Goal: Task Accomplishment & Management: Manage account settings

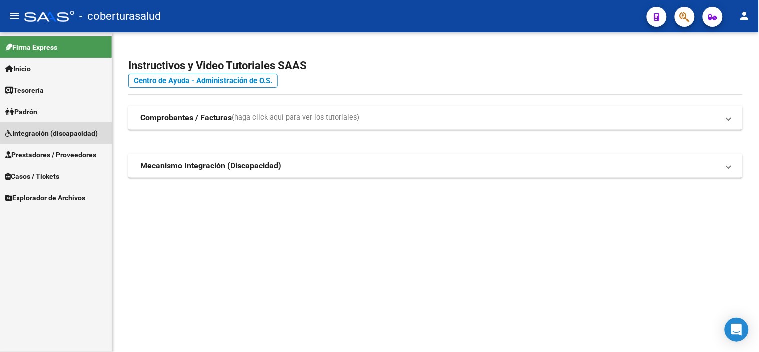
click at [75, 132] on span "Integración (discapacidad)" at bounding box center [51, 133] width 93 height 11
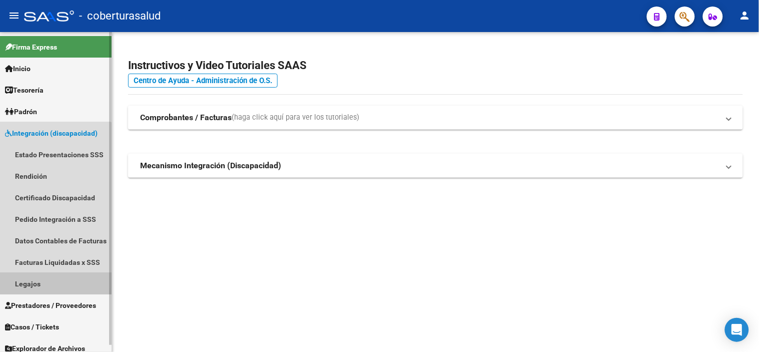
click at [44, 284] on link "Legajos" at bounding box center [56, 284] width 112 height 22
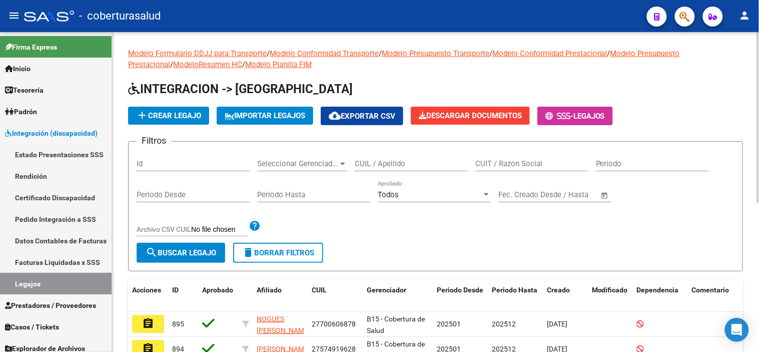
click at [414, 153] on div "CUIL / Apellido" at bounding box center [411, 161] width 113 height 22
paste input "23547996364"
type input "23547996364"
click at [208, 254] on span "search Buscar Legajo" at bounding box center [181, 252] width 71 height 9
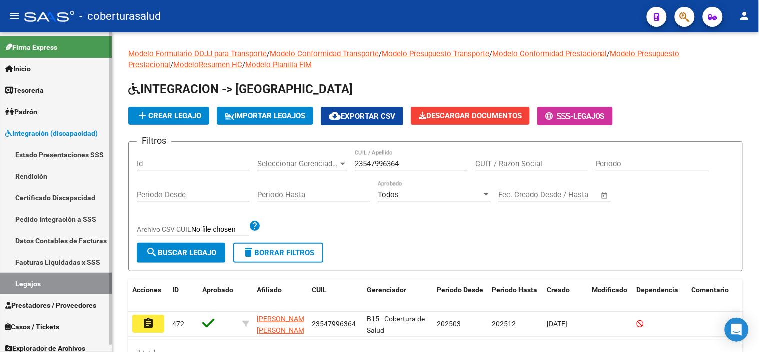
scroll to position [7, 0]
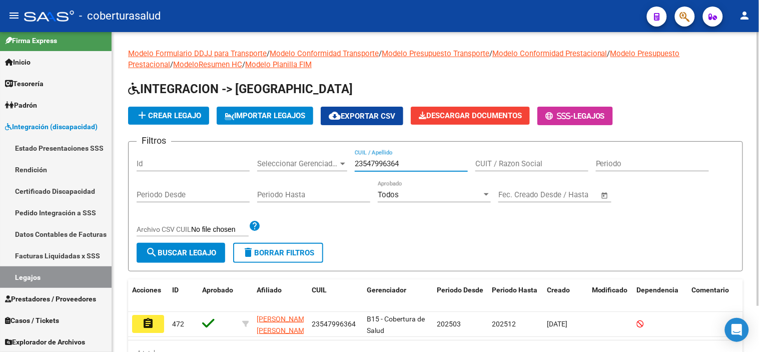
drag, startPoint x: 412, startPoint y: 163, endPoint x: 281, endPoint y: 168, distance: 131.7
click at [281, 168] on div "Filtros Id Seleccionar Gerenciador Seleccionar Gerenciador 23547996364 CUIL / A…" at bounding box center [436, 196] width 598 height 93
paste input "20581691212"
type input "20581691212"
click at [204, 250] on span "search Buscar Legajo" at bounding box center [181, 252] width 71 height 9
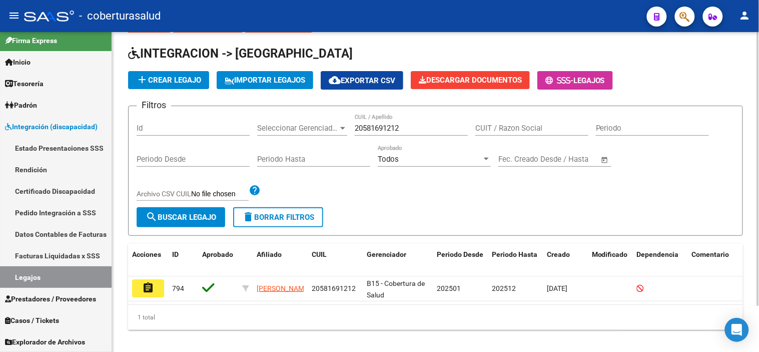
scroll to position [54, 0]
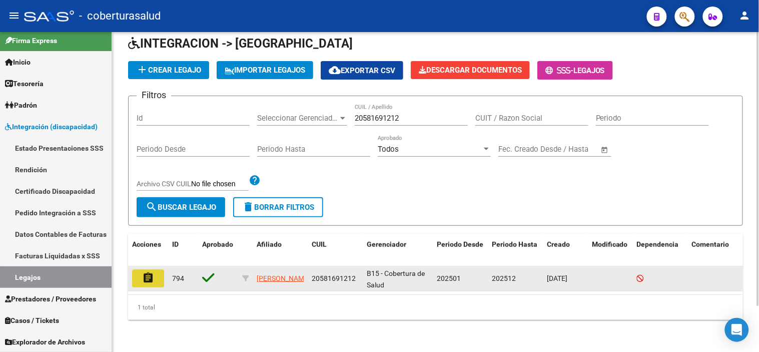
click at [143, 272] on mat-icon "assignment" at bounding box center [148, 278] width 12 height 12
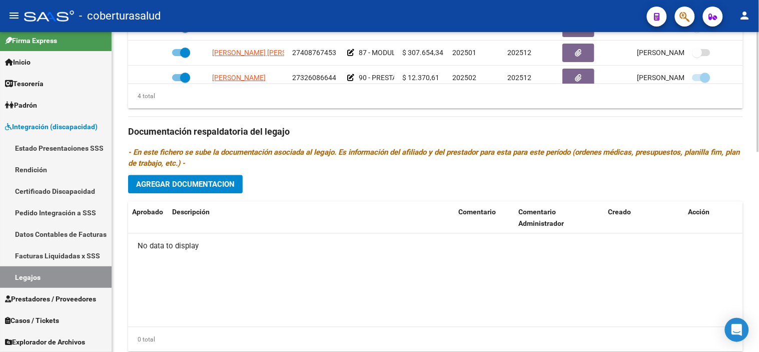
scroll to position [532, 0]
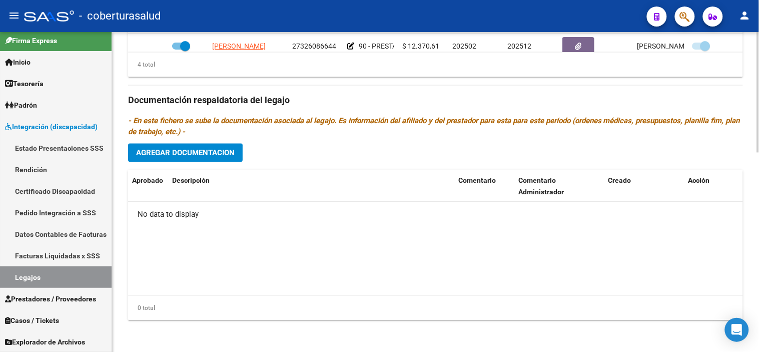
click at [207, 153] on span "Agregar Documentacion" at bounding box center [185, 152] width 99 height 9
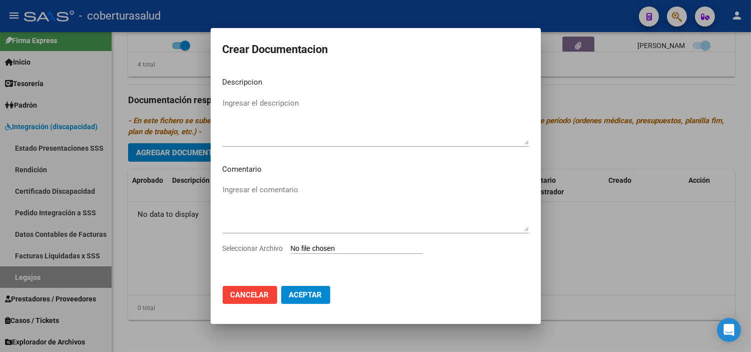
click at [316, 246] on input "Seleccionar Archivo" at bounding box center [357, 249] width 133 height 10
type input "C:\fakepath\1- CUD.pdf"
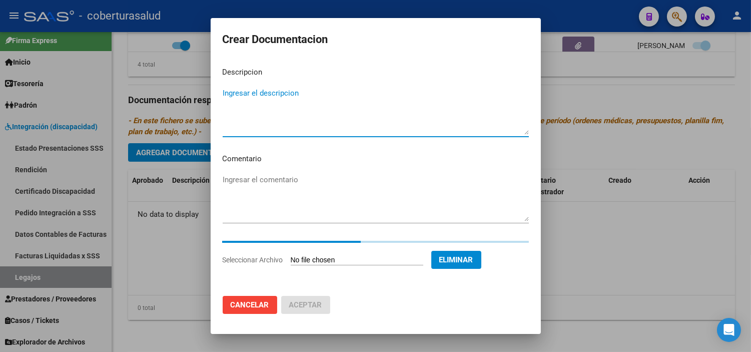
click at [254, 100] on textarea "Ingresar el descripcion" at bounding box center [376, 111] width 306 height 47
paste textarea "1- CUD"
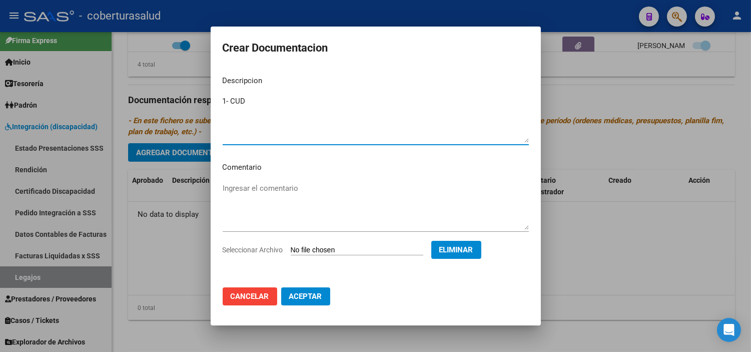
type textarea "1- CUD"
click at [309, 295] on span "Aceptar" at bounding box center [305, 296] width 33 height 9
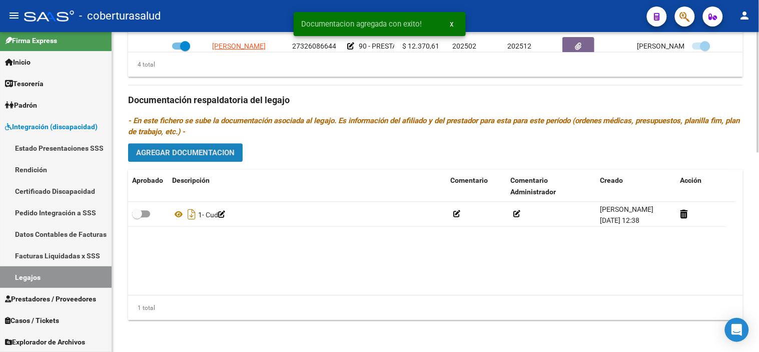
click at [193, 148] on span "Agregar Documentacion" at bounding box center [185, 152] width 99 height 9
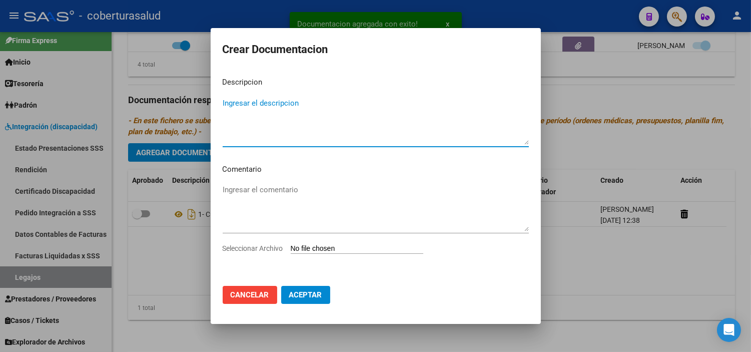
click at [337, 249] on input "Seleccionar Archivo" at bounding box center [357, 249] width 133 height 10
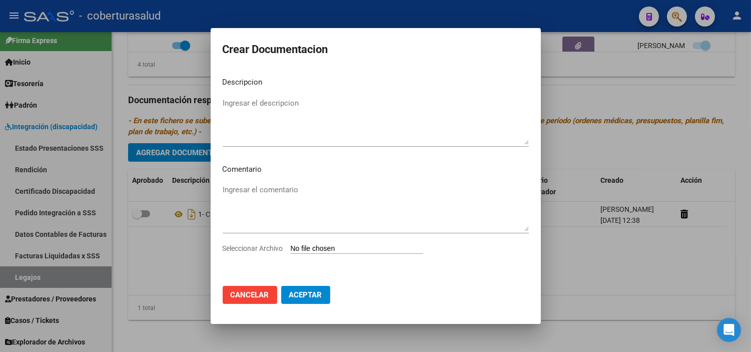
type input "C:\fakepath\2- FORMULARIOS.pdf"
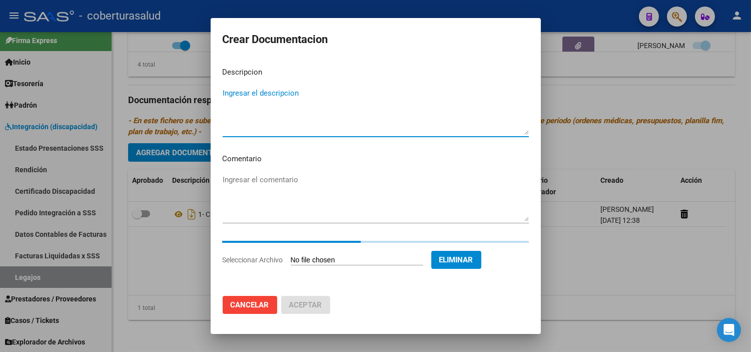
click at [292, 102] on textarea "Ingresar el descripcion" at bounding box center [376, 111] width 306 height 47
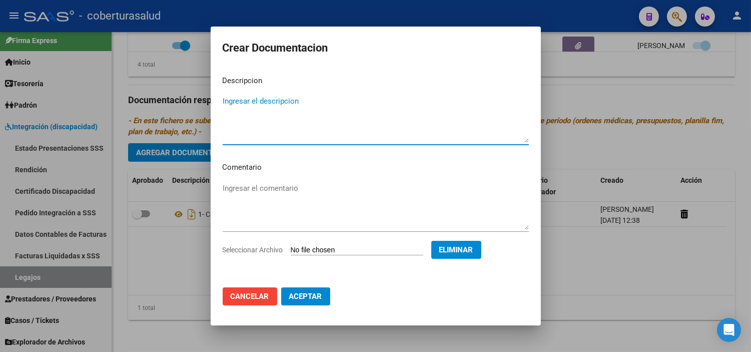
paste textarea "2- FORMULARIOS"
type textarea "2- FORMULARIOS"
click at [288, 296] on button "Aceptar" at bounding box center [305, 296] width 49 height 18
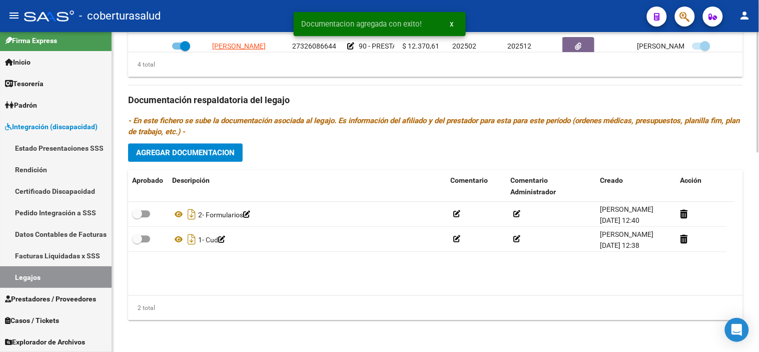
click at [188, 162] on div "Prestadores asociados al legajo Agregar Prestador Aprobado Prestador CUIT Comen…" at bounding box center [435, 99] width 615 height 458
click at [193, 148] on span "Agregar Documentacion" at bounding box center [185, 152] width 99 height 9
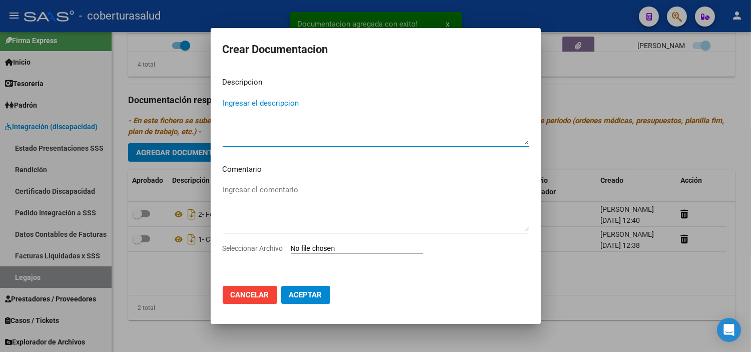
click at [346, 244] on input "Seleccionar Archivo" at bounding box center [357, 249] width 133 height 10
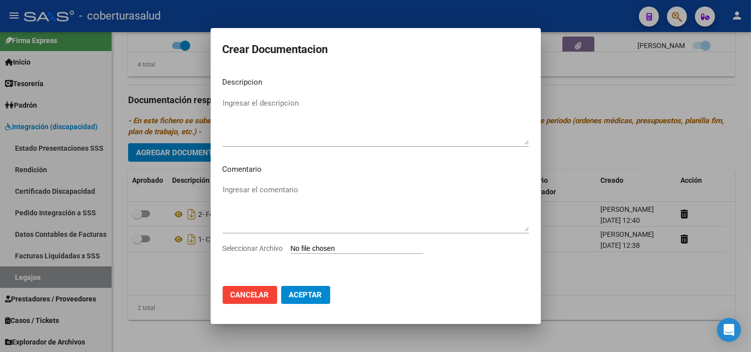
type input "C:\fakepath\3-PRESTACION DE APOYO EN FONOAUDIOLOGIA.pdf"
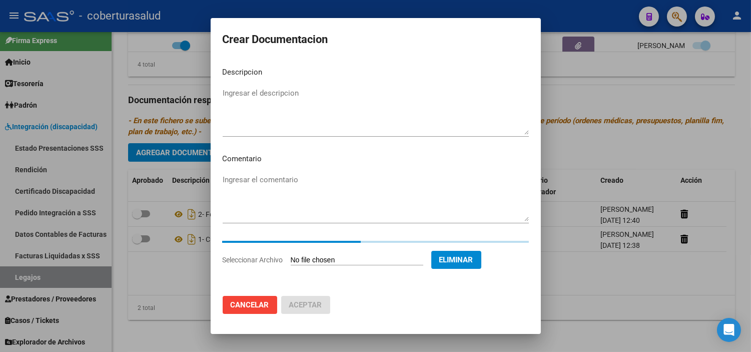
click at [257, 121] on textarea "Ingresar el descripcion" at bounding box center [376, 111] width 306 height 47
paste textarea "3-PRESTACION DE APOYO EN FONOAUDIOLOGIA"
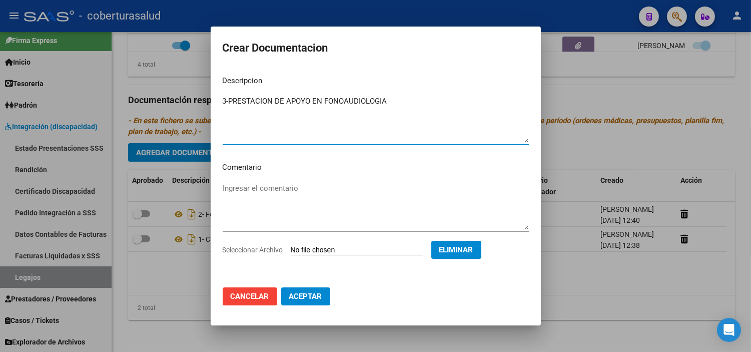
click at [229, 100] on textarea "3-PRESTACION DE APOYO EN FONOAUDIOLOGIA" at bounding box center [376, 119] width 306 height 47
type textarea "3-PRESTACION DE APOYO EN FONOAUDIOLOGIA"
click at [312, 303] on button "Aceptar" at bounding box center [305, 296] width 49 height 18
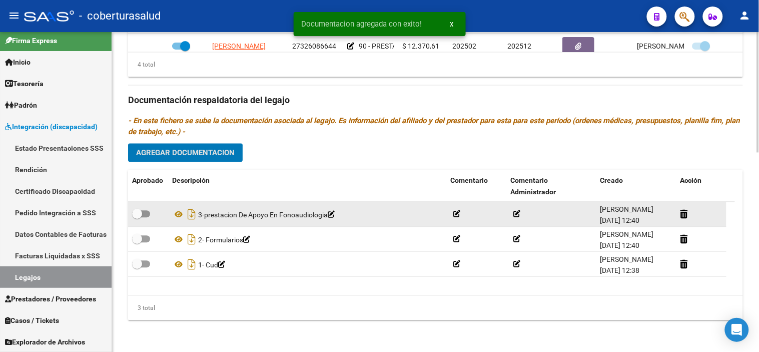
click at [335, 218] on app-edit-comment at bounding box center [331, 214] width 7 height 8
click at [335, 215] on icon at bounding box center [331, 214] width 7 height 7
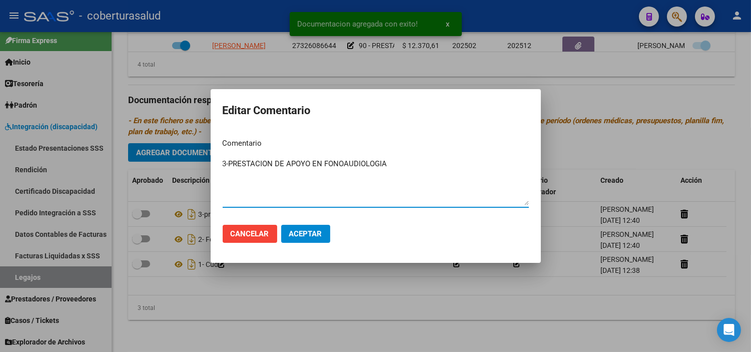
click at [231, 161] on textarea "3-PRESTACION DE APOYO EN FONOAUDIOLOGIA" at bounding box center [376, 181] width 306 height 47
type textarea "3- PRESTACION DE APOYO EN FONOAUDIOLOGIA"
click at [296, 226] on button "Aceptar" at bounding box center [305, 234] width 49 height 18
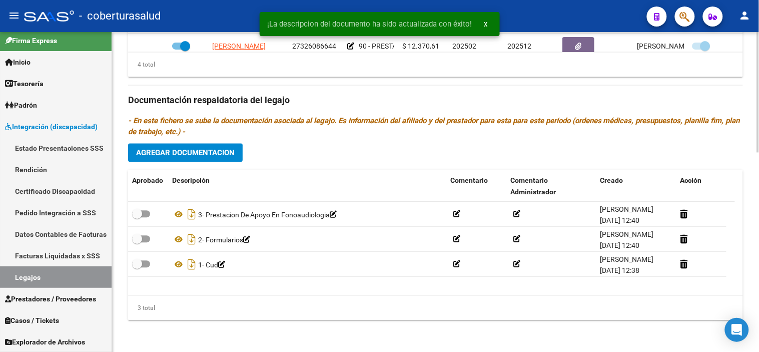
click at [209, 148] on span "Agregar Documentacion" at bounding box center [185, 152] width 99 height 9
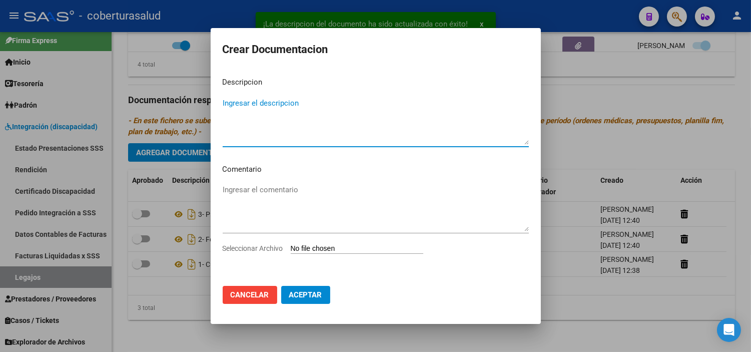
click at [320, 244] on app-file-uploader "Seleccionar Archivo" at bounding box center [327, 248] width 209 height 9
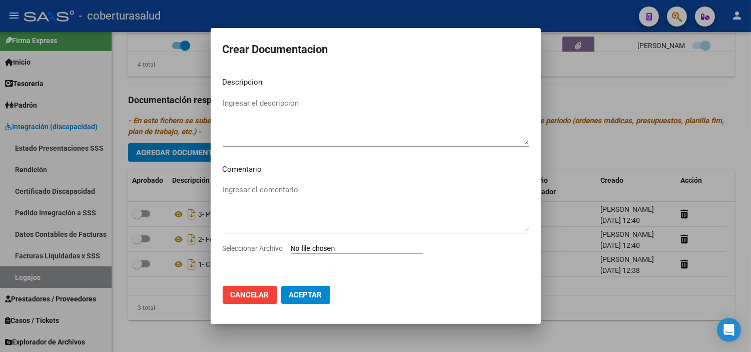
click at [321, 247] on input "Seleccionar Archivo" at bounding box center [357, 249] width 133 height 10
type input "C:\fakepath\4-PRESTACION DE APOYO EN PSICOLOGIA.pdf"
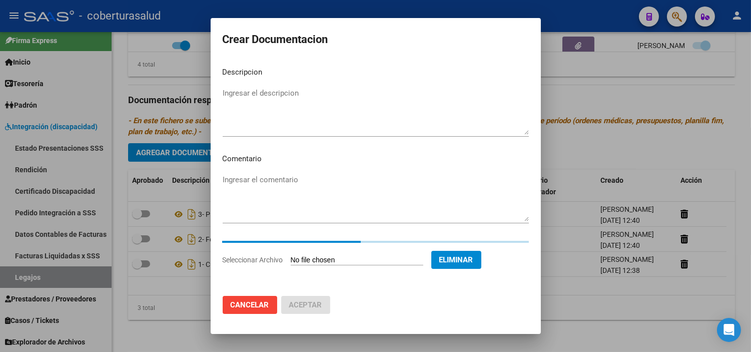
click at [269, 99] on textarea "Ingresar el descripcion" at bounding box center [376, 111] width 306 height 47
paste textarea "4-PRESTACION DE APOYO EN PSICOLOGIA"
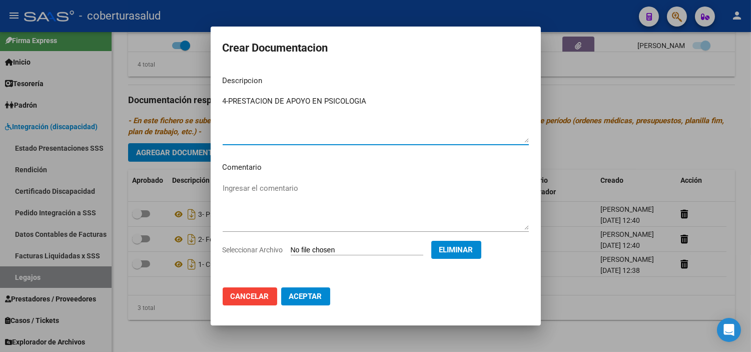
click at [229, 99] on textarea "4-PRESTACION DE APOYO EN PSICOLOGIA" at bounding box center [376, 119] width 306 height 47
type textarea "4- PRESTACION DE APOYO EN PSICOLOGIA"
click at [317, 292] on span "Aceptar" at bounding box center [305, 296] width 33 height 9
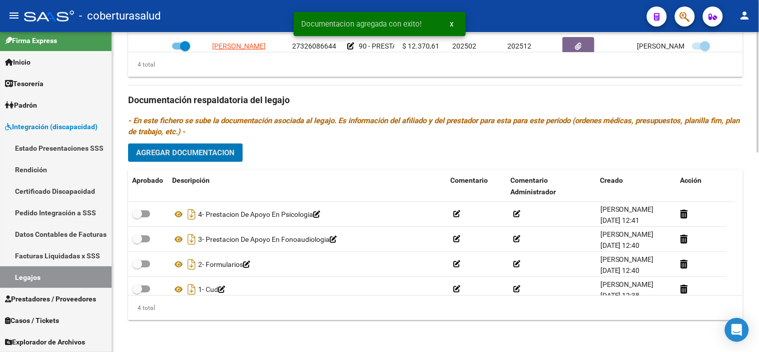
click at [189, 148] on span "Agregar Documentacion" at bounding box center [185, 152] width 99 height 9
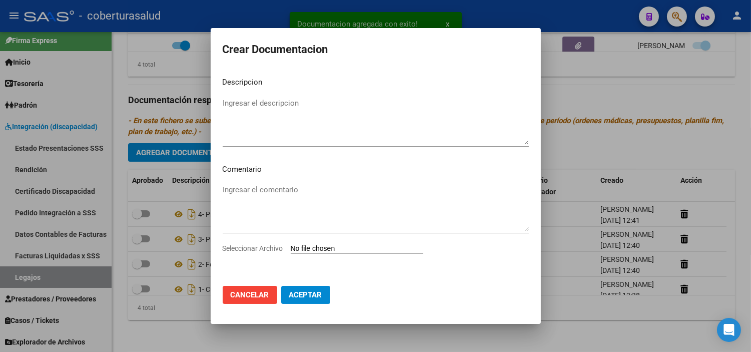
click at [329, 241] on div "Ingresar el comentario" at bounding box center [376, 212] width 306 height 61
click at [329, 247] on input "Seleccionar Archivo" at bounding box center [357, 249] width 133 height 10
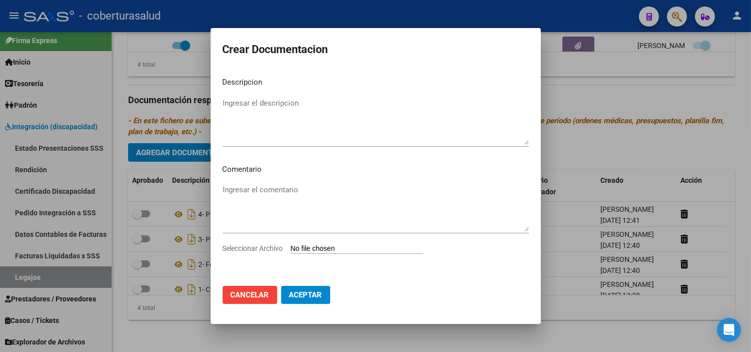
type input "C:\fakepath\6- MODULO MAESTRA DE APOYO.pdf"
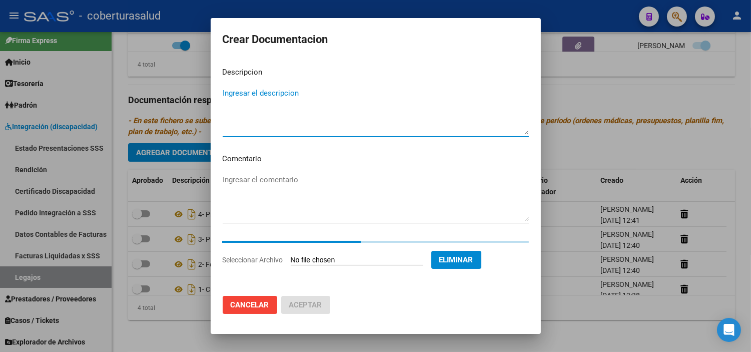
click at [268, 105] on textarea "Ingresar el descripcion" at bounding box center [376, 111] width 306 height 47
paste textarea "6- MODULO MAESTRA DE APOYO"
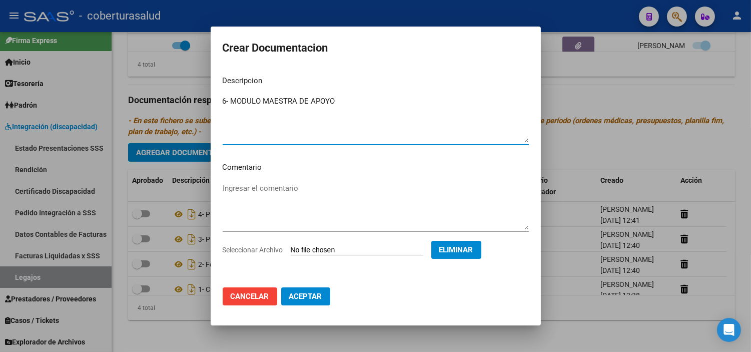
type textarea "6- MODULO MAESTRA DE APOYO"
click at [316, 297] on span "Aceptar" at bounding box center [305, 296] width 33 height 9
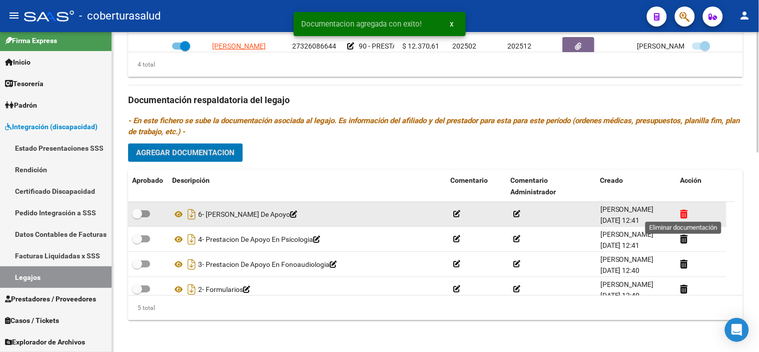
click at [683, 218] on icon at bounding box center [685, 214] width 8 height 10
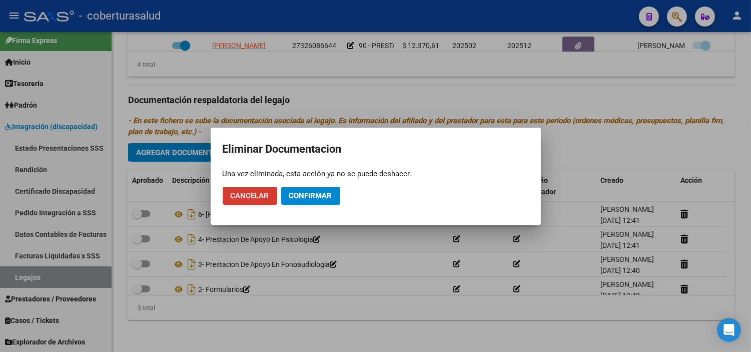
click at [304, 193] on span "Confirmar" at bounding box center [310, 195] width 43 height 9
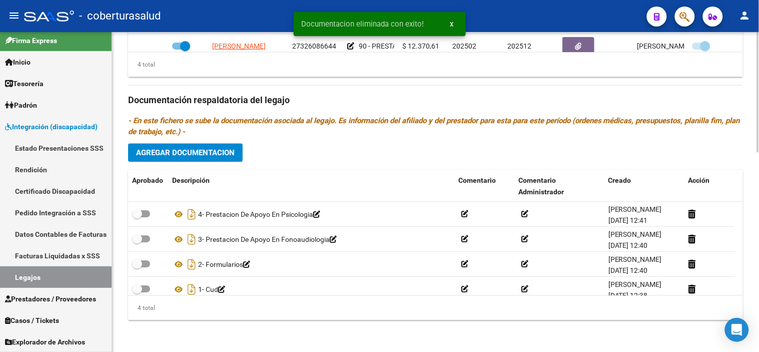
click at [189, 157] on button "Agregar Documentacion" at bounding box center [185, 152] width 115 height 19
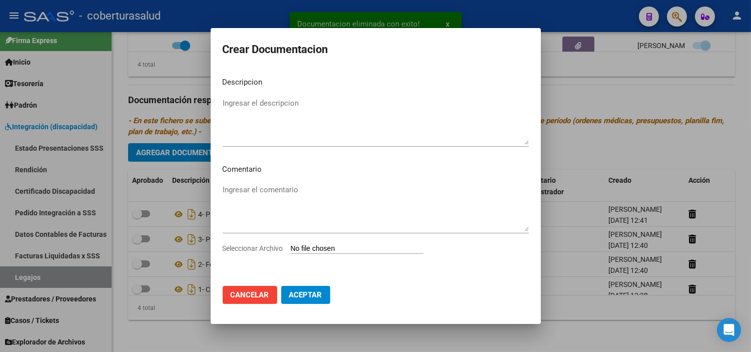
click at [314, 248] on input "Seleccionar Archivo" at bounding box center [357, 249] width 133 height 10
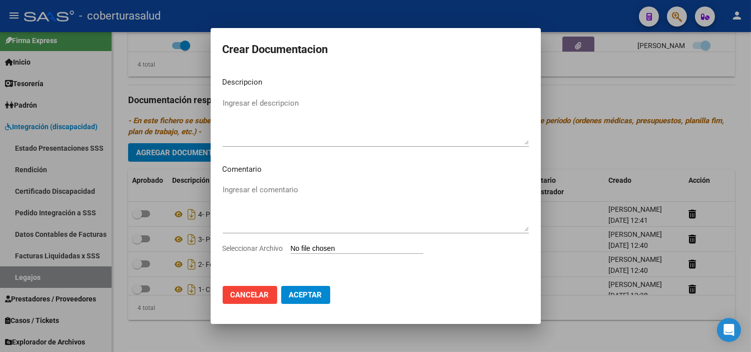
type input "C:\fakepath\5-PRESTACION DE APOYO EN PSICOPEDAGOGIA.pdf"
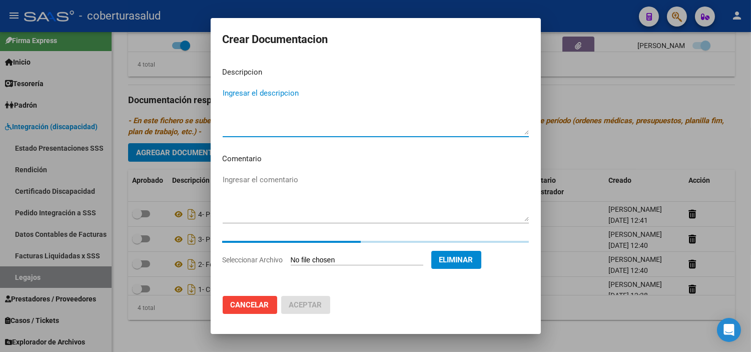
click at [238, 94] on textarea "Ingresar el descripcion" at bounding box center [376, 111] width 306 height 47
paste textarea "5-PRESTACION DE APOYO EN PSICOPEDAGOGIA"
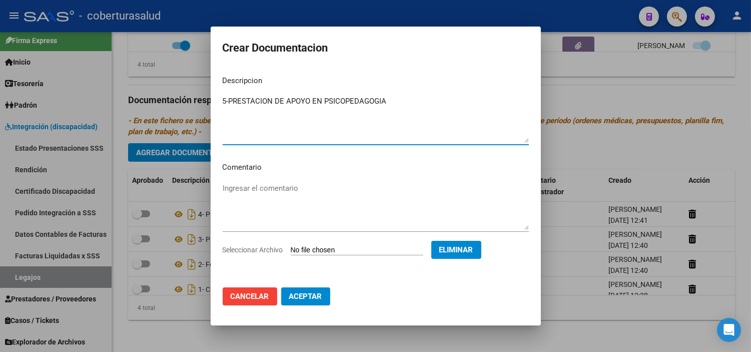
click at [229, 91] on mat-dialog-content "Descripcion 5-PRESTACION DE APOYO EN PSICOPEDAGOGIA Ingresar el descripcion Com…" at bounding box center [376, 174] width 330 height 212
click at [229, 104] on textarea "5-PRESTACION DE APOYO EN PSICOPEDAGOGIA" at bounding box center [376, 119] width 306 height 47
type textarea "5- PRESTACION DE APOYO EN PSICOPEDAGOGIA"
click at [308, 302] on button "Aceptar" at bounding box center [305, 296] width 49 height 18
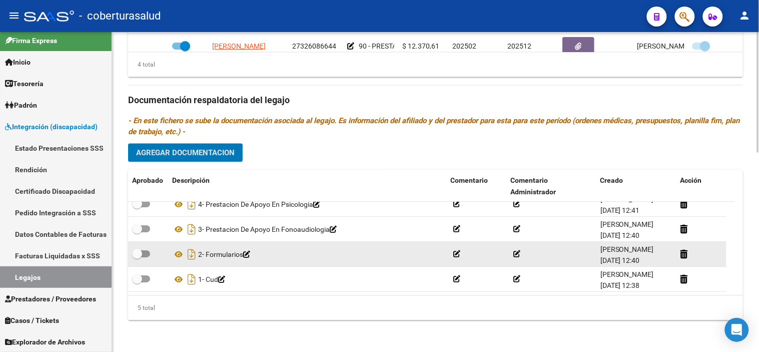
scroll to position [0, 0]
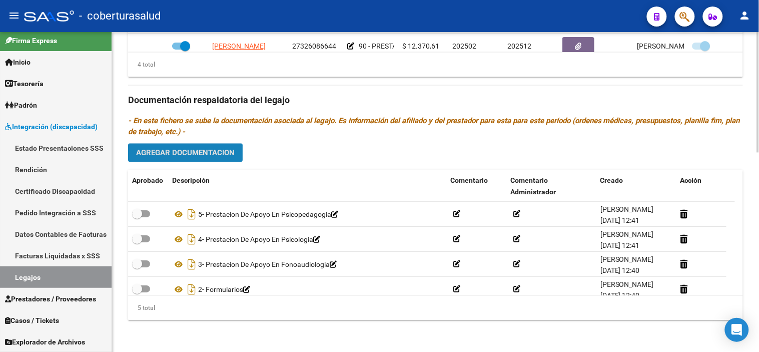
click at [201, 156] on span "Agregar Documentacion" at bounding box center [185, 152] width 99 height 9
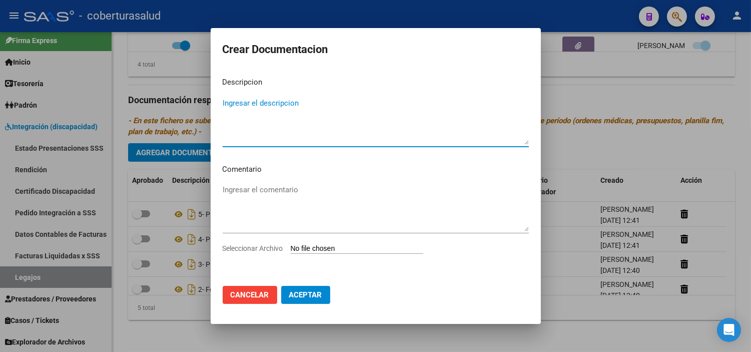
click at [328, 252] on input "Seleccionar Archivo" at bounding box center [357, 249] width 133 height 10
type input "C:\fakepath\6- MODULO MAESTRA DE APOYO.pdf"
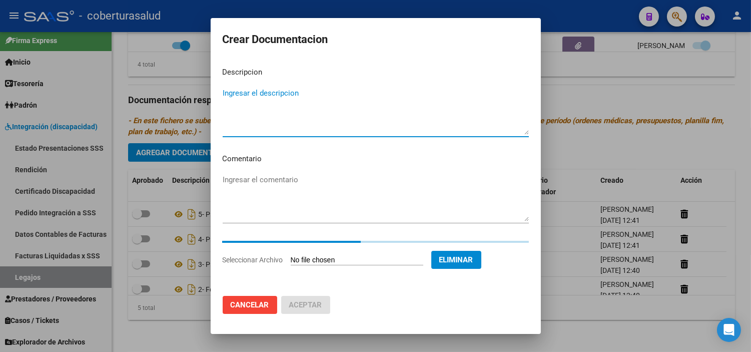
click at [247, 118] on textarea "Ingresar el descripcion" at bounding box center [376, 111] width 306 height 47
paste textarea "6- MODULO MAESTRA DE APOYO"
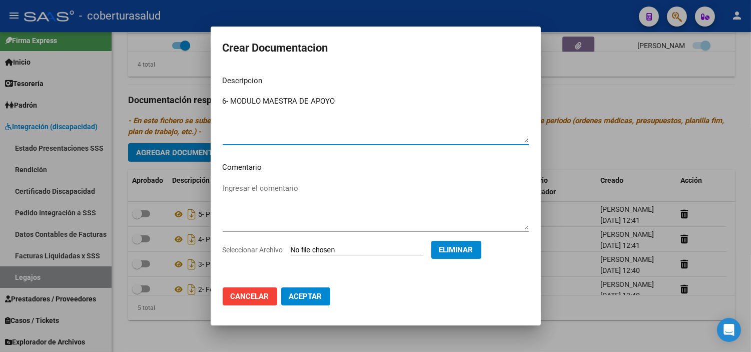
type textarea "6- MODULO MAESTRA DE APOYO"
click at [319, 303] on button "Aceptar" at bounding box center [305, 296] width 49 height 18
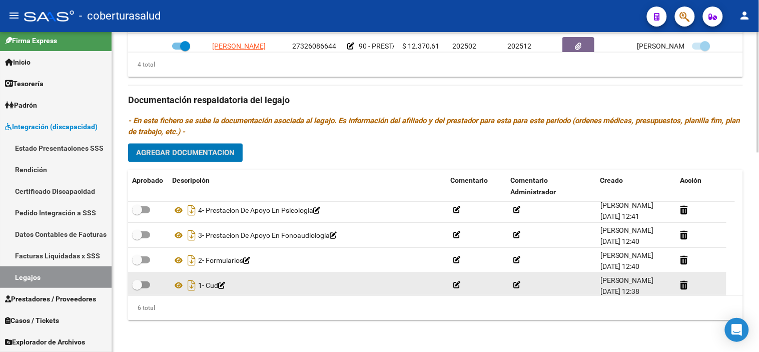
scroll to position [60, 0]
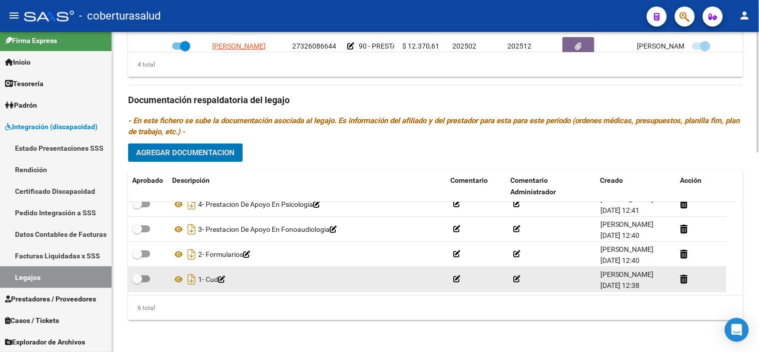
click at [147, 282] on label at bounding box center [141, 279] width 18 height 12
click at [137, 282] on input "checkbox" at bounding box center [137, 282] width 1 height 1
checkbox input "true"
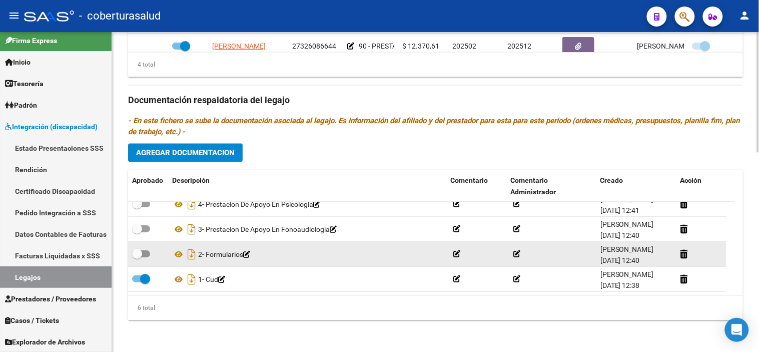
click at [139, 252] on span at bounding box center [137, 254] width 10 height 10
click at [137, 257] on input "checkbox" at bounding box center [137, 257] width 1 height 1
checkbox input "true"
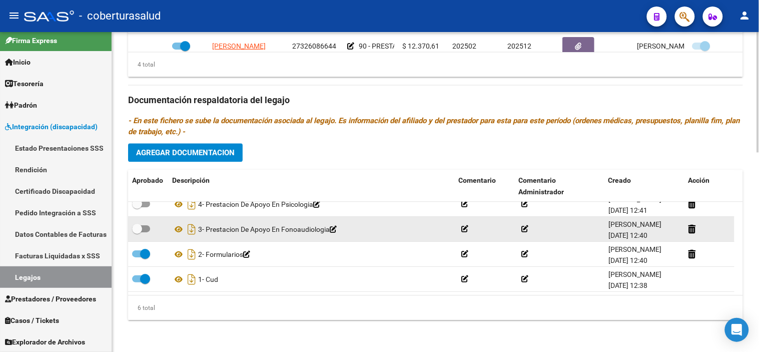
click at [144, 221] on datatable-body-cell at bounding box center [148, 229] width 40 height 25
click at [145, 227] on span at bounding box center [141, 228] width 18 height 7
click at [137, 232] on input "checkbox" at bounding box center [137, 232] width 1 height 1
checkbox input "true"
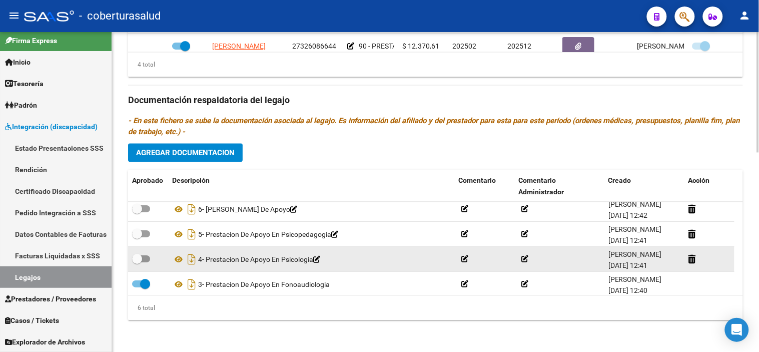
scroll to position [4, 0]
click at [146, 259] on span at bounding box center [141, 259] width 18 height 7
click at [137, 263] on input "checkbox" at bounding box center [137, 263] width 1 height 1
checkbox input "true"
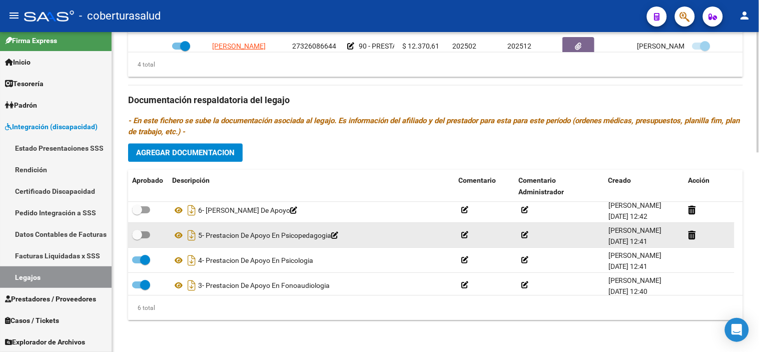
click at [142, 233] on span at bounding box center [141, 234] width 18 height 7
click at [137, 238] on input "checkbox" at bounding box center [137, 238] width 1 height 1
checkbox input "true"
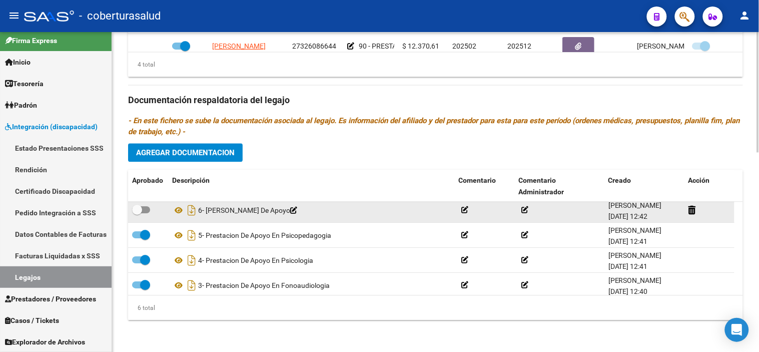
click at [141, 206] on span at bounding box center [137, 210] width 10 height 10
click at [137, 213] on input "checkbox" at bounding box center [137, 213] width 1 height 1
checkbox input "true"
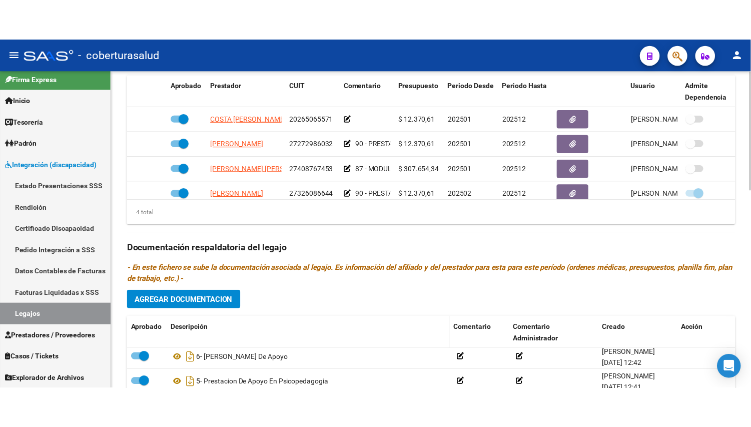
scroll to position [365, 0]
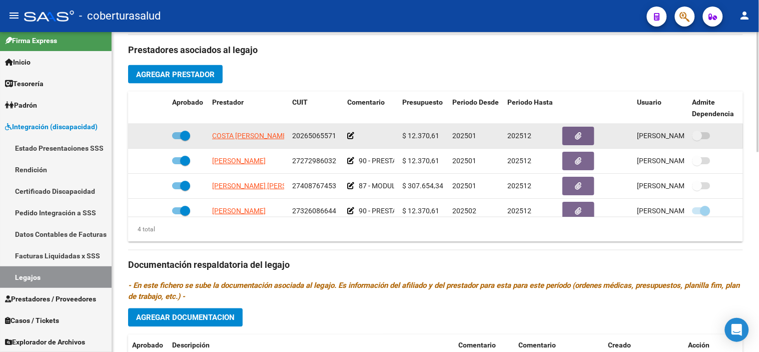
click at [349, 135] on icon at bounding box center [350, 135] width 7 height 7
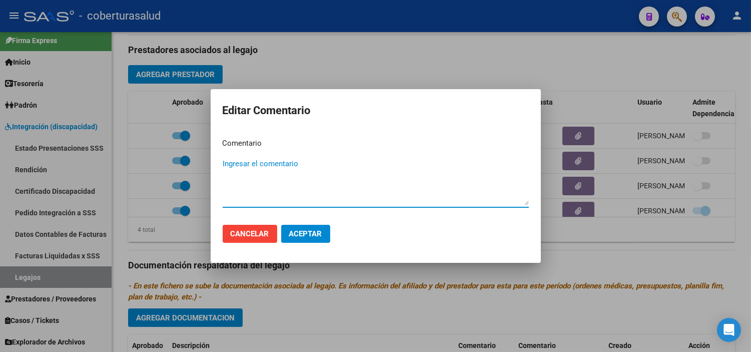
click at [308, 163] on textarea "Ingresar el comentario" at bounding box center [376, 181] width 306 height 47
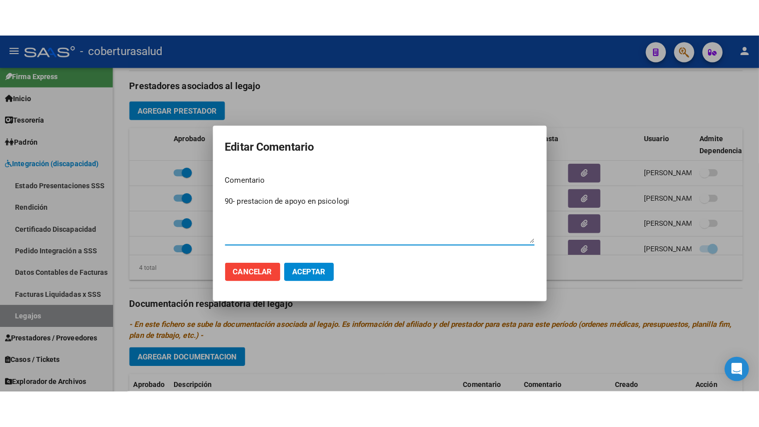
scroll to position [0, 0]
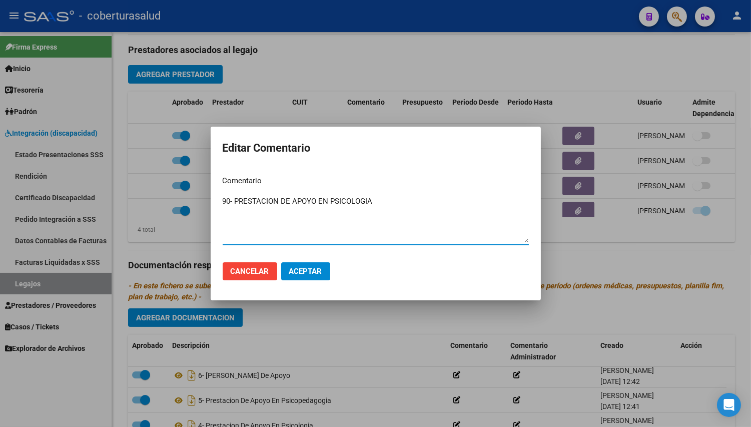
type textarea "90- PRESTACION DE APOYO EN PSICOLOGIA"
click at [309, 271] on span "Aceptar" at bounding box center [305, 271] width 33 height 9
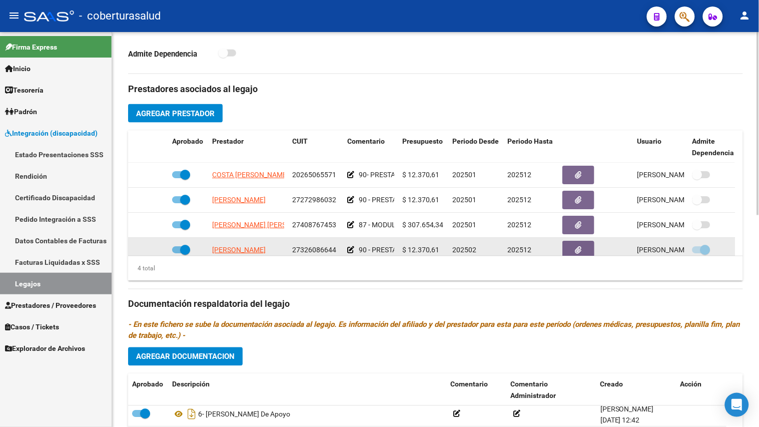
scroll to position [309, 0]
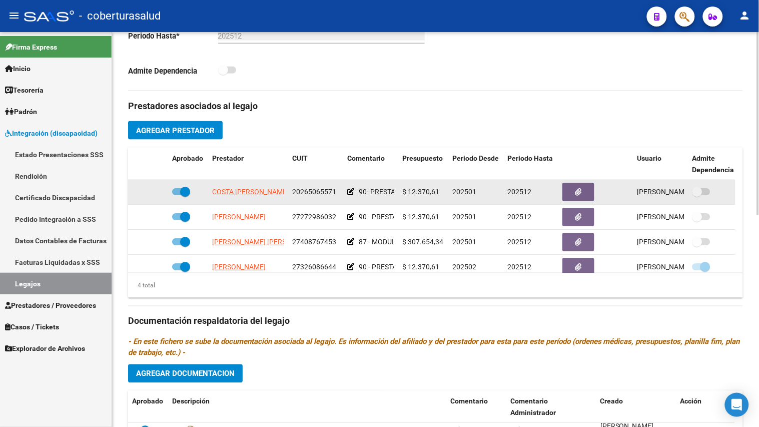
drag, startPoint x: 401, startPoint y: 192, endPoint x: 442, endPoint y: 192, distance: 41.0
click at [442, 192] on datatable-body-cell "$ 12.370,61" at bounding box center [423, 192] width 50 height 25
click at [190, 193] on span at bounding box center [185, 192] width 10 height 10
click at [177, 195] on input "checkbox" at bounding box center [177, 195] width 1 height 1
click at [152, 194] on icon at bounding box center [153, 191] width 7 height 7
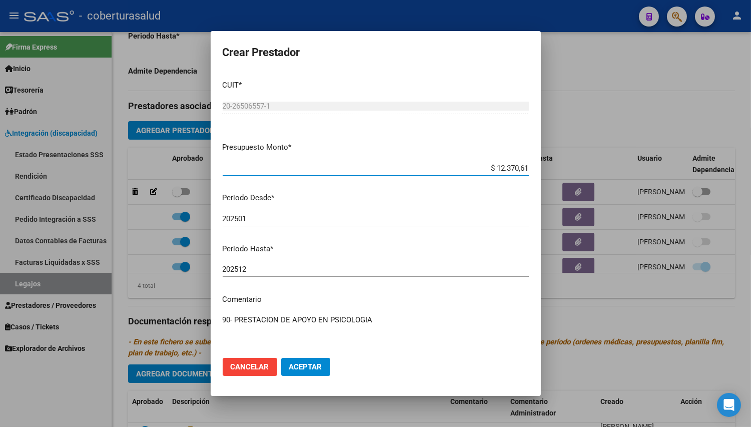
drag, startPoint x: 489, startPoint y: 167, endPoint x: 536, endPoint y: 162, distance: 47.8
click at [536, 162] on mat-dialog-content "CUIT * 20-26506557-1 Ingresar CUIT ARCA Padrón Presupuesto Monto * $ 12.370,61 …" at bounding box center [376, 210] width 330 height 277
click at [317, 351] on span "Aceptar" at bounding box center [305, 366] width 33 height 9
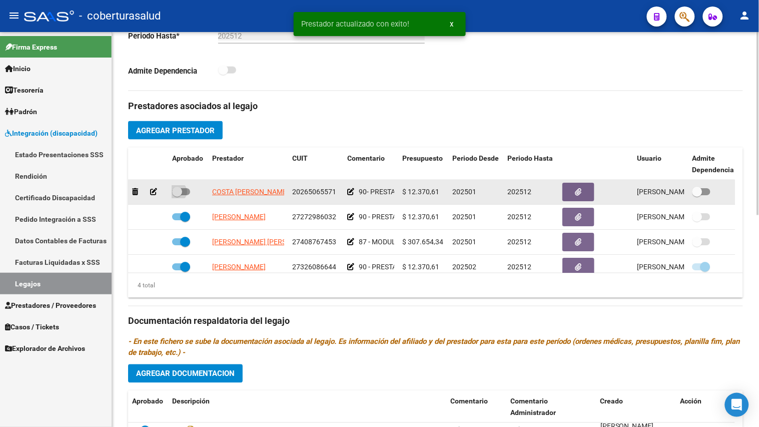
click at [175, 194] on span at bounding box center [177, 192] width 10 height 10
click at [177, 195] on input "checkbox" at bounding box center [177, 195] width 1 height 1
checkbox input "true"
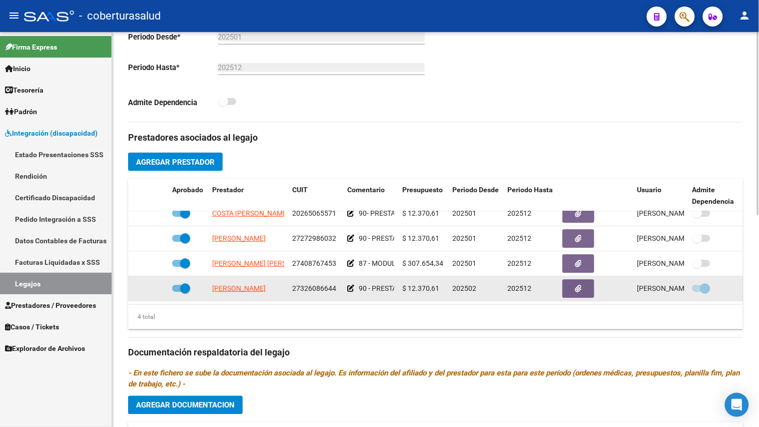
scroll to position [18, 0]
drag, startPoint x: 409, startPoint y: 283, endPoint x: 444, endPoint y: 284, distance: 34.6
click at [443, 284] on div "$ 12.370,61" at bounding box center [423, 289] width 42 height 12
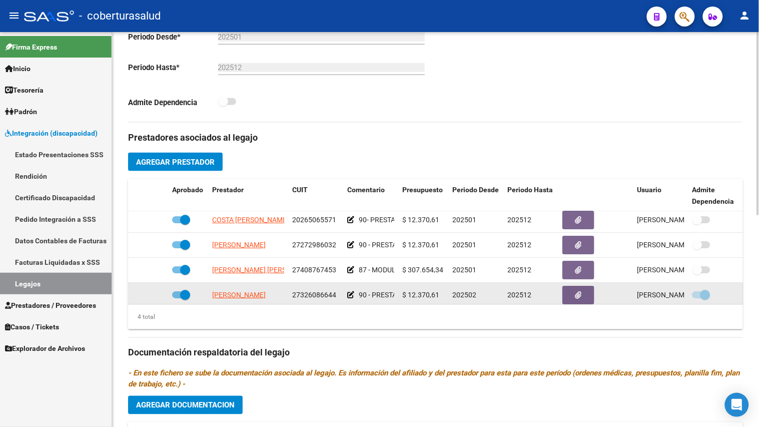
scroll to position [0, 0]
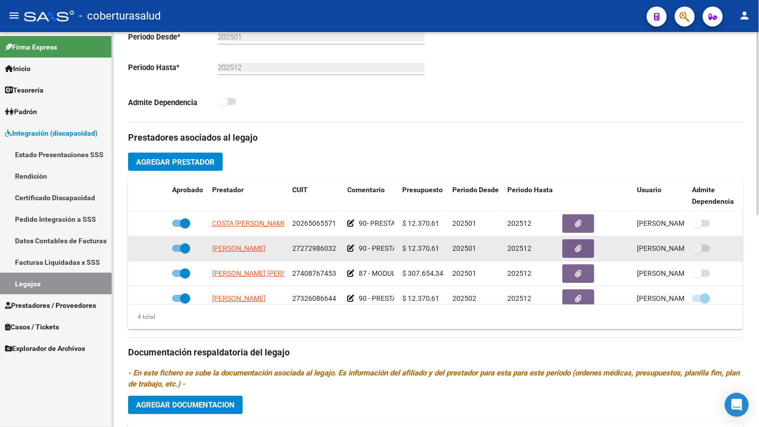
drag, startPoint x: 405, startPoint y: 247, endPoint x: 445, endPoint y: 247, distance: 40.0
click at [440, 249] on div "$ 12.370,61" at bounding box center [423, 249] width 42 height 12
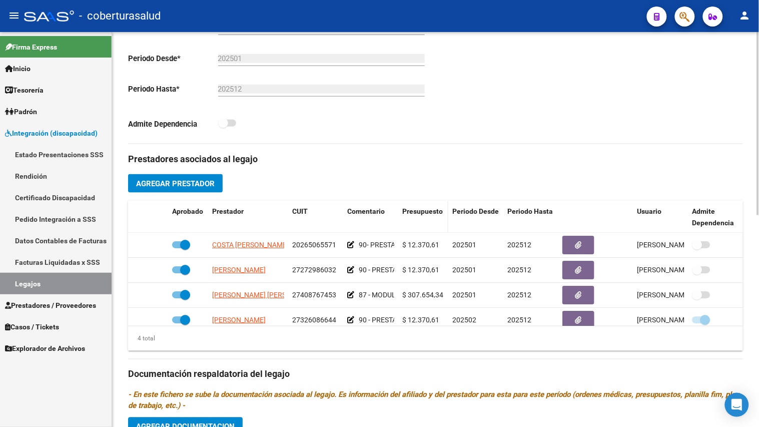
scroll to position [222, 0]
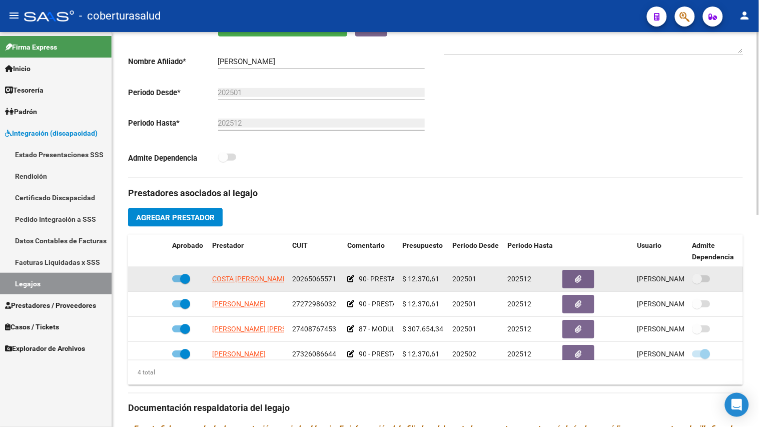
drag, startPoint x: 412, startPoint y: 282, endPoint x: 461, endPoint y: 283, distance: 49.1
click at [452, 283] on div "COSTA [PERSON_NAME] 20265065571 90- PRESTACION DE APOYO EN PSICOLOGIA $ 12.370,…" at bounding box center [436, 279] width 616 height 25
click at [440, 290] on datatable-body-cell "$ 12.370,61" at bounding box center [423, 279] width 50 height 25
drag, startPoint x: 404, startPoint y: 282, endPoint x: 462, endPoint y: 281, distance: 58.6
click at [462, 281] on div "COSTA [PERSON_NAME] 20265065571 90- PRESTACION DE APOYO EN PSICOLOGIA $ 12.370,…" at bounding box center [436, 279] width 616 height 25
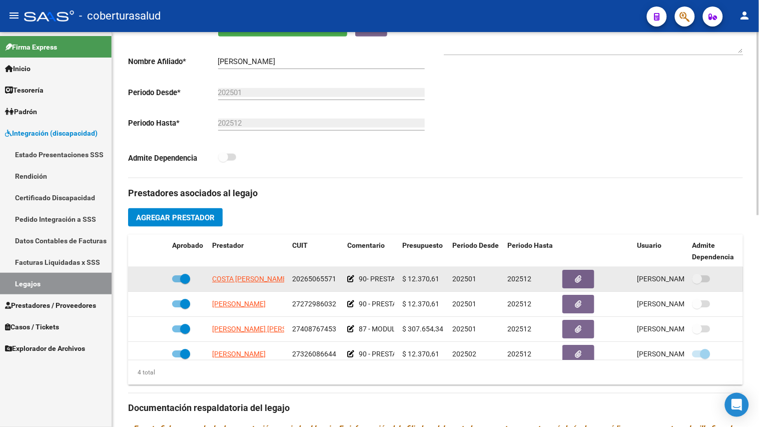
click at [427, 287] on datatable-body-cell "$ 12.370,61" at bounding box center [423, 279] width 50 height 25
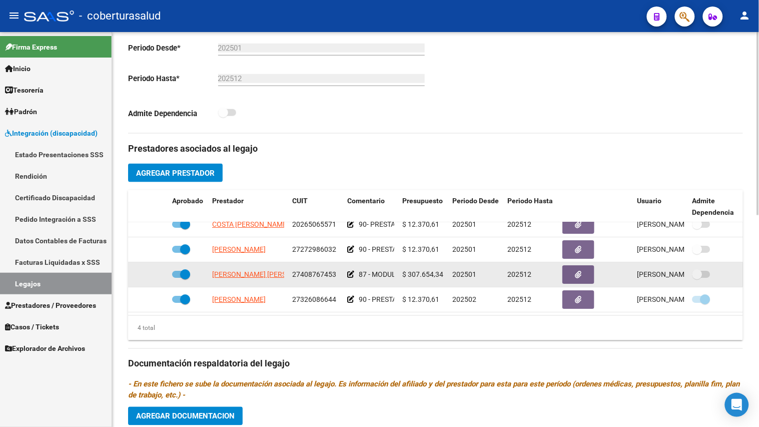
scroll to position [333, 0]
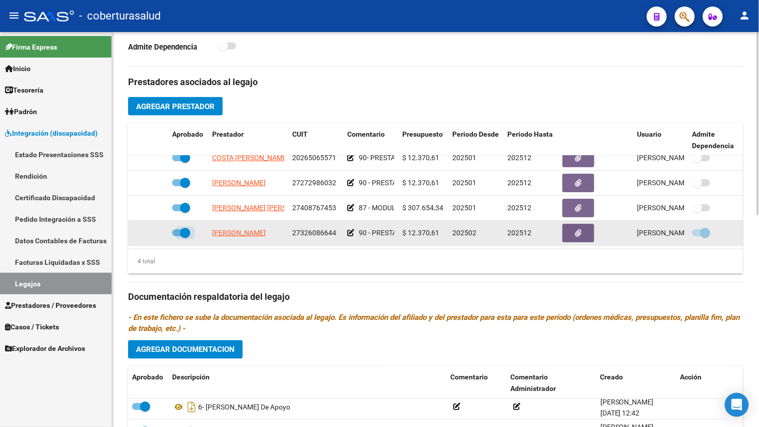
click at [182, 228] on span at bounding box center [185, 233] width 10 height 10
click at [177, 236] on input "checkbox" at bounding box center [177, 236] width 1 height 1
checkbox input "false"
click at [702, 228] on span at bounding box center [706, 233] width 10 height 10
click at [698, 236] on input "checkbox" at bounding box center [697, 236] width 1 height 1
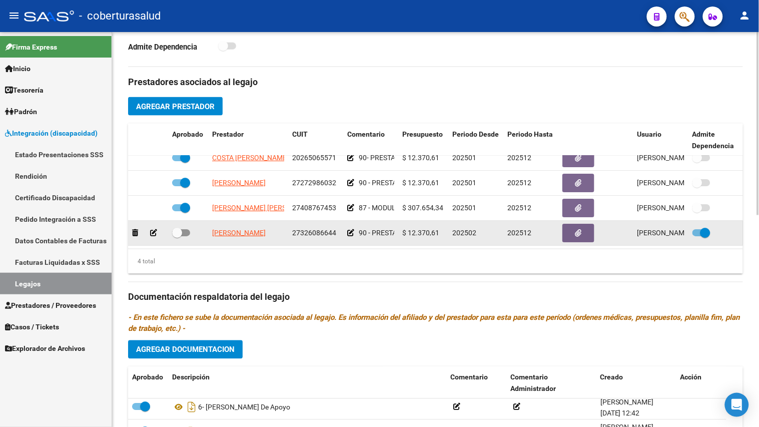
checkbox input "false"
click at [181, 228] on span at bounding box center [177, 233] width 10 height 10
click at [177, 236] on input "checkbox" at bounding box center [177, 236] width 1 height 1
click at [189, 228] on span at bounding box center [185, 233] width 10 height 10
click at [177, 236] on input "checkbox" at bounding box center [177, 236] width 1 height 1
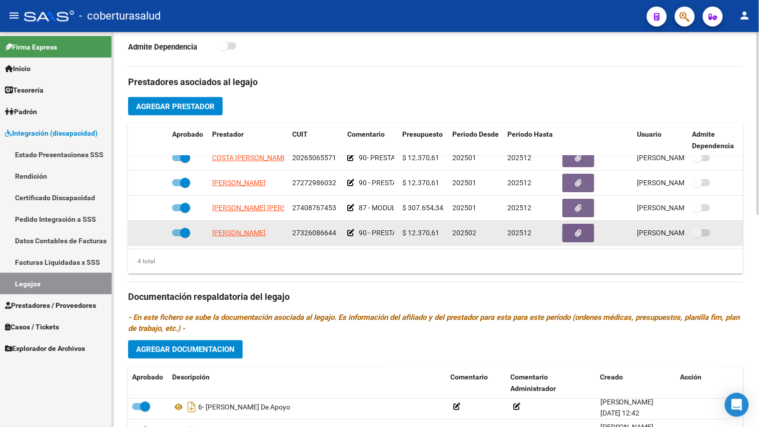
checkbox input "false"
click at [704, 229] on span at bounding box center [702, 232] width 18 height 7
click at [698, 236] on input "checkbox" at bounding box center [697, 236] width 1 height 1
click at [704, 228] on span at bounding box center [706, 233] width 10 height 10
click at [698, 236] on input "checkbox" at bounding box center [697, 236] width 1 height 1
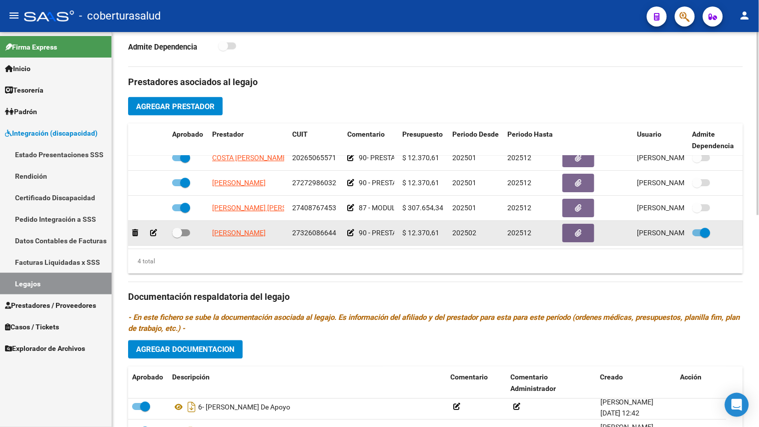
checkbox input "false"
click at [186, 227] on label at bounding box center [181, 233] width 18 height 12
click at [177, 236] on input "checkbox" at bounding box center [177, 236] width 1 height 1
checkbox input "true"
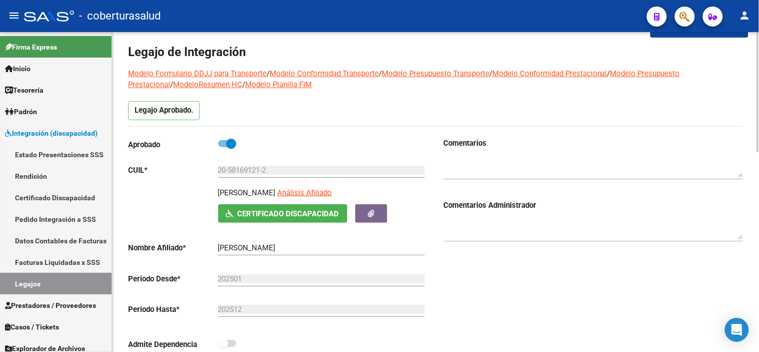
scroll to position [56, 0]
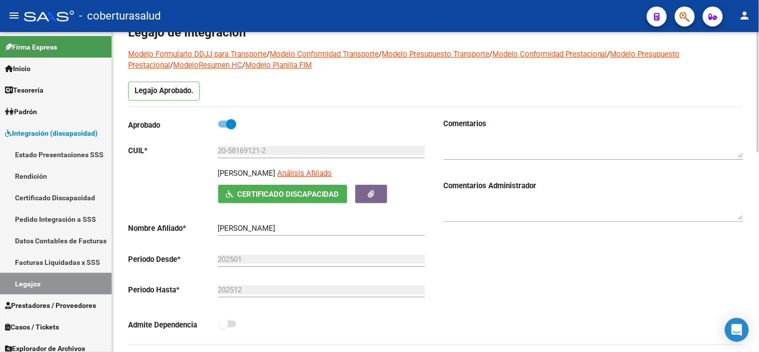
click at [319, 198] on span "Certificado Discapacidad" at bounding box center [289, 194] width 102 height 9
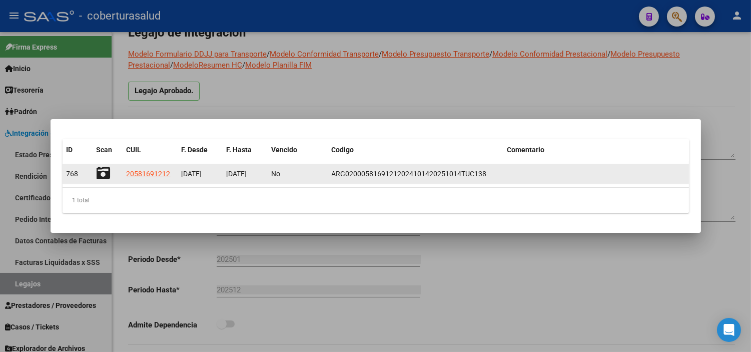
click at [101, 178] on icon at bounding box center [104, 173] width 14 height 14
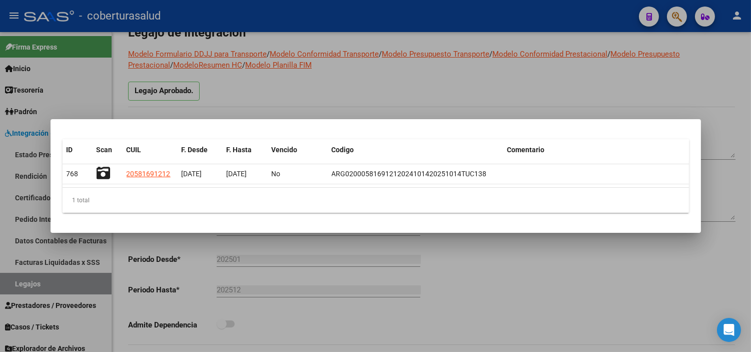
click at [441, 270] on div at bounding box center [375, 176] width 751 height 352
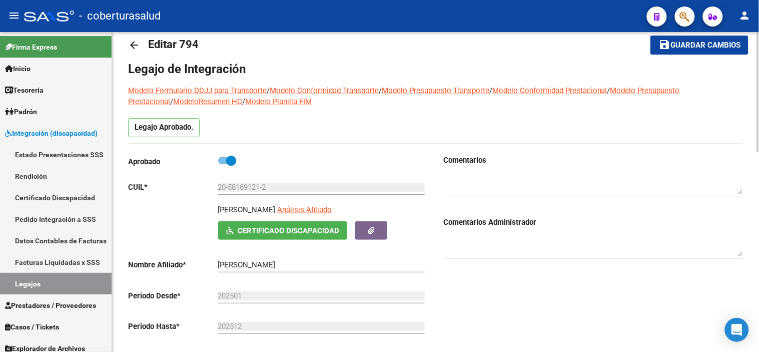
scroll to position [0, 0]
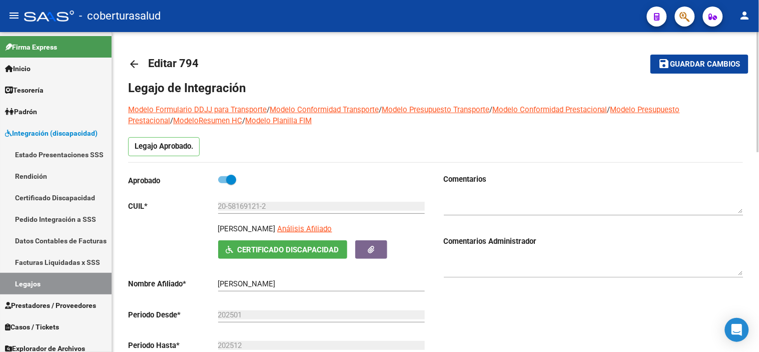
click at [686, 67] on span "Guardar cambios" at bounding box center [706, 64] width 70 height 9
click at [696, 58] on button "save Guardar cambios" at bounding box center [700, 64] width 98 height 19
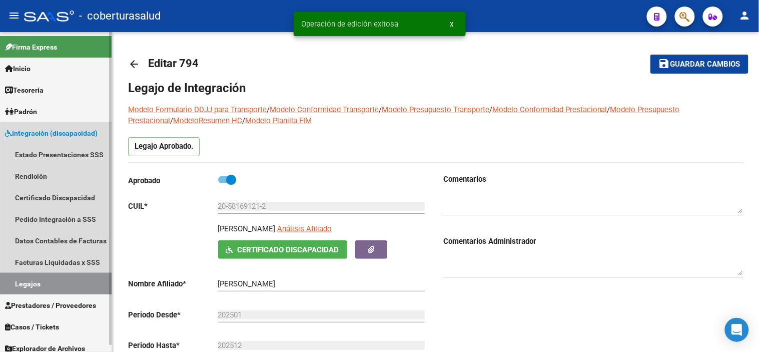
click at [60, 282] on link "Legajos" at bounding box center [56, 284] width 112 height 22
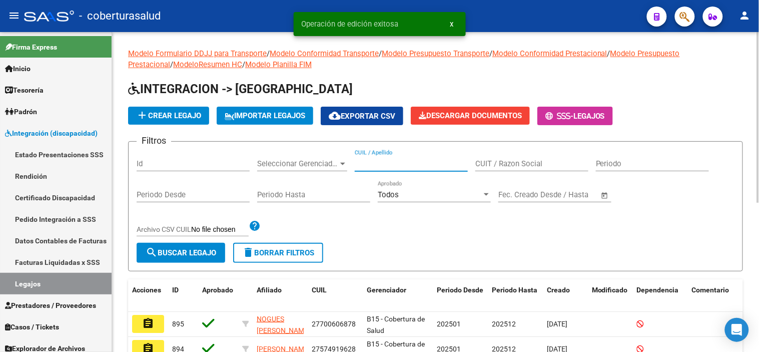
click at [391, 160] on input "CUIL / Apellido" at bounding box center [411, 163] width 113 height 9
paste input "23547996364"
type input "23547996364"
click at [168, 249] on span "search Buscar Legajo" at bounding box center [181, 252] width 71 height 9
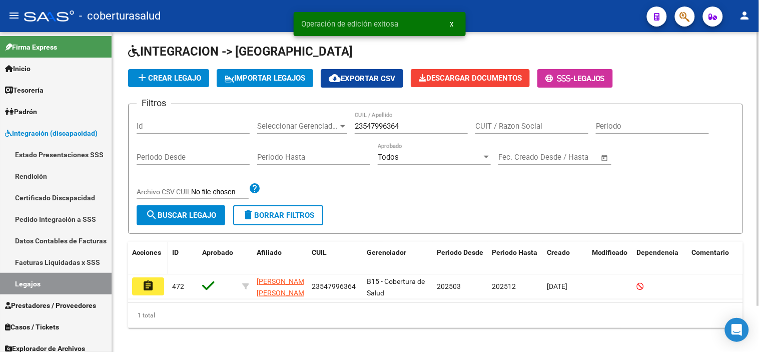
scroll to position [54, 0]
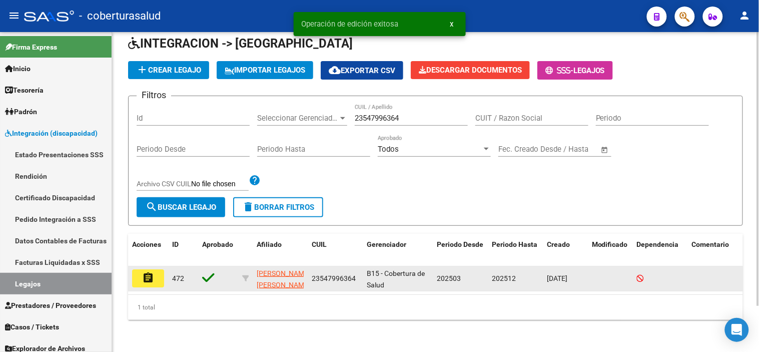
click at [150, 280] on datatable-body-cell "assignment" at bounding box center [148, 278] width 40 height 25
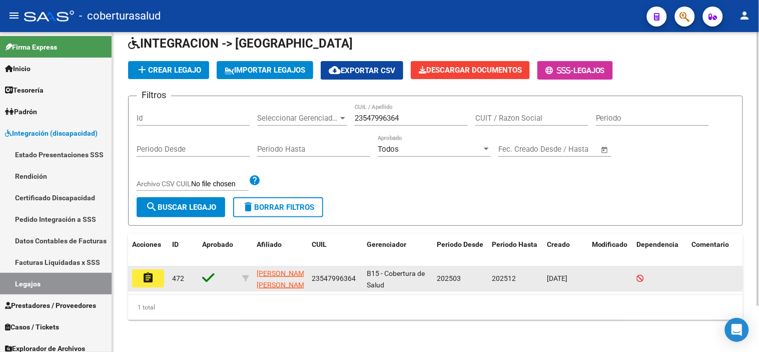
click at [149, 272] on mat-icon "assignment" at bounding box center [148, 278] width 12 height 12
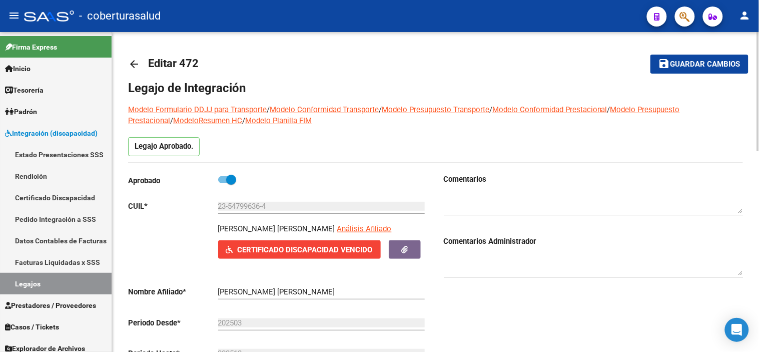
scroll to position [56, 0]
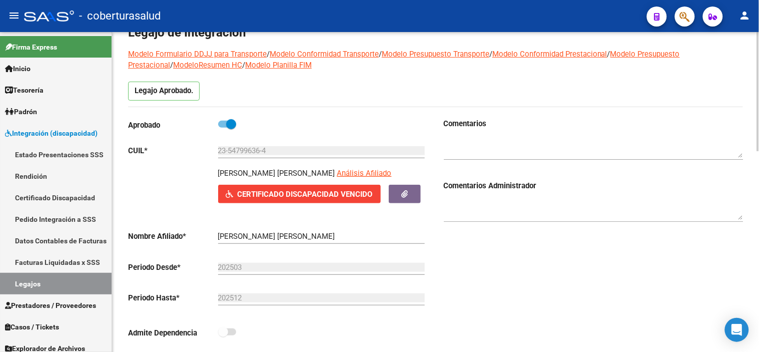
click at [307, 191] on span "Certificado Discapacidad Vencido" at bounding box center [305, 194] width 135 height 9
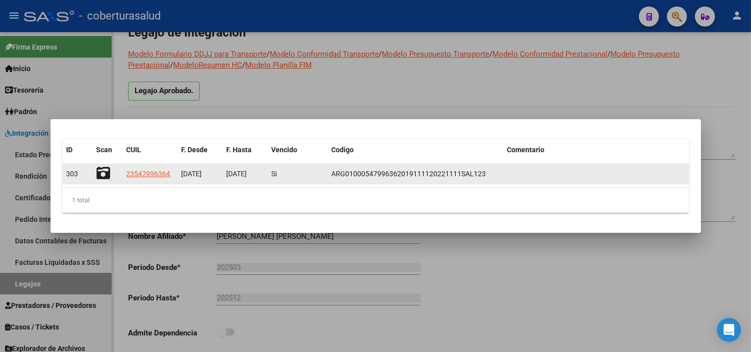
click at [98, 170] on icon at bounding box center [104, 173] width 14 height 14
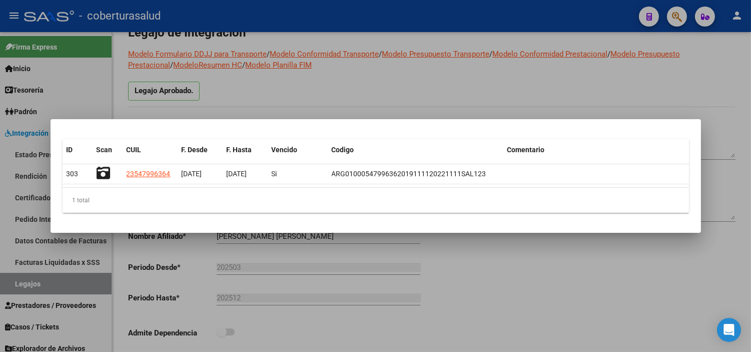
click at [524, 287] on div at bounding box center [375, 176] width 751 height 352
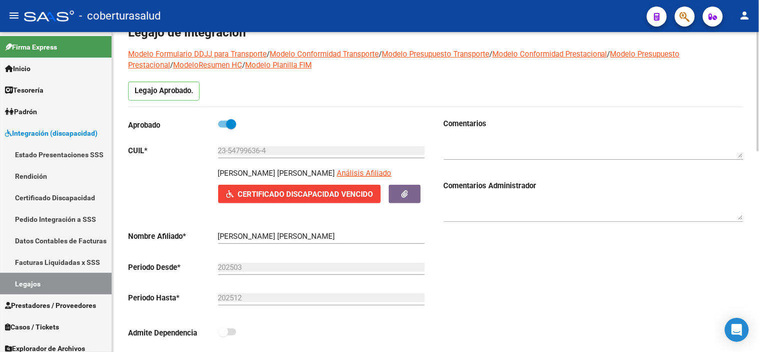
click at [524, 284] on div "Comentarios Comentarios Administrador" at bounding box center [590, 235] width 308 height 234
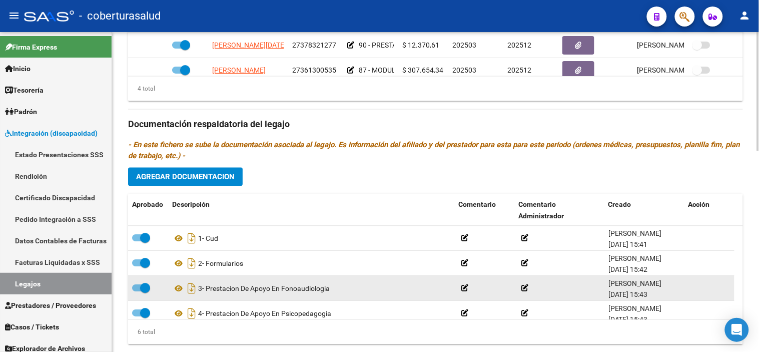
scroll to position [540, 0]
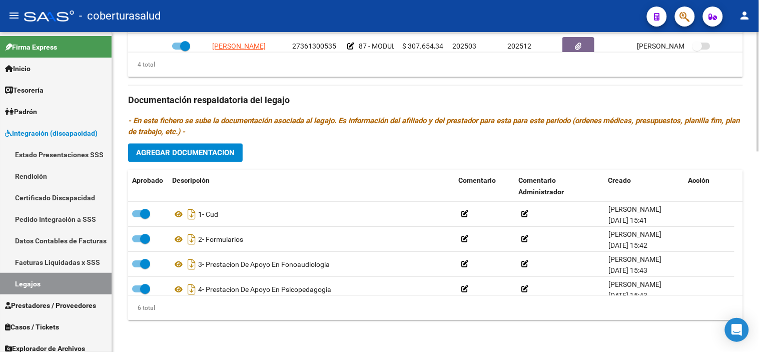
click at [362, 149] on div "Prestadores asociados al legajo Agregar Prestador Aprobado Prestador CUIT Comen…" at bounding box center [435, 99] width 615 height 458
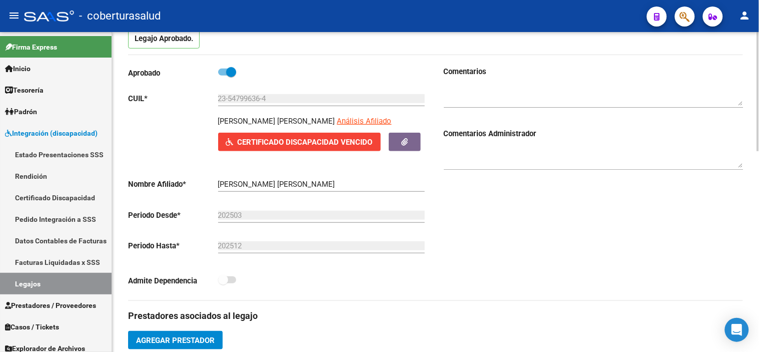
scroll to position [0, 0]
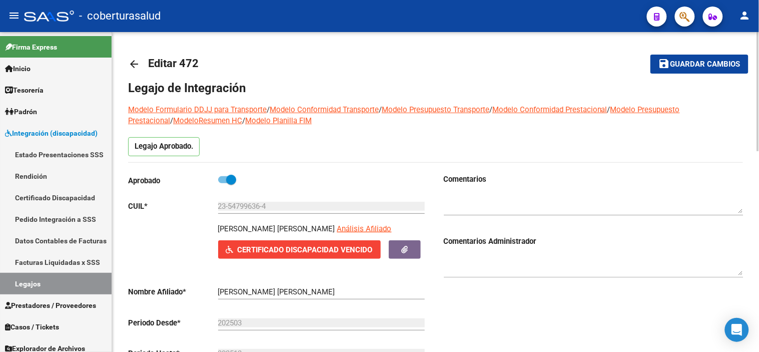
click at [574, 54] on mat-toolbar-row "arrow_back Editar 472" at bounding box center [368, 64] width 480 height 32
click at [290, 251] on span "Certificado Discapacidad Vencido" at bounding box center [305, 249] width 135 height 9
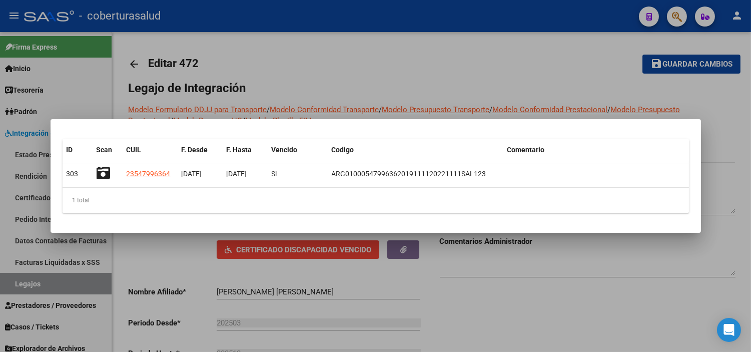
click at [559, 309] on div at bounding box center [375, 176] width 751 height 352
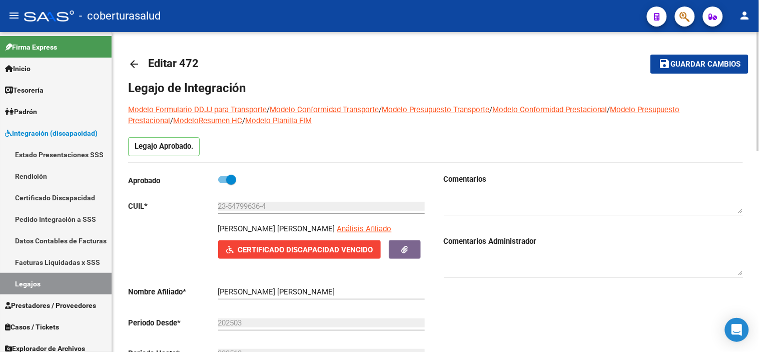
click at [700, 63] on span "Guardar cambios" at bounding box center [706, 64] width 70 height 9
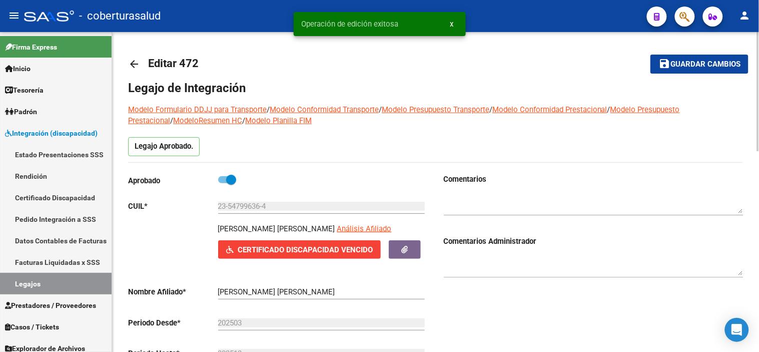
scroll to position [111, 0]
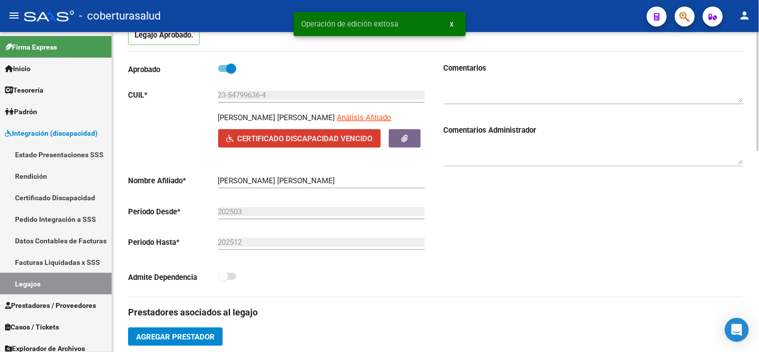
click at [357, 138] on span "Certificado Discapacidad Vencido" at bounding box center [305, 138] width 135 height 9
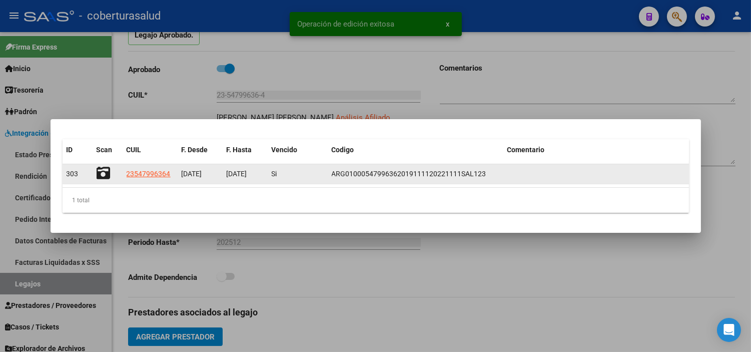
click at [101, 172] on icon at bounding box center [104, 173] width 14 height 14
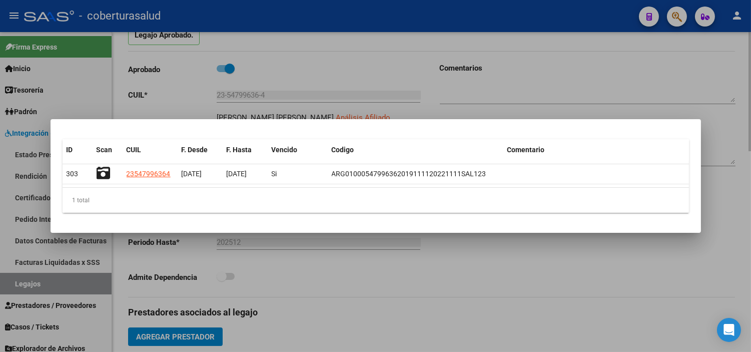
click at [467, 289] on div at bounding box center [375, 176] width 751 height 352
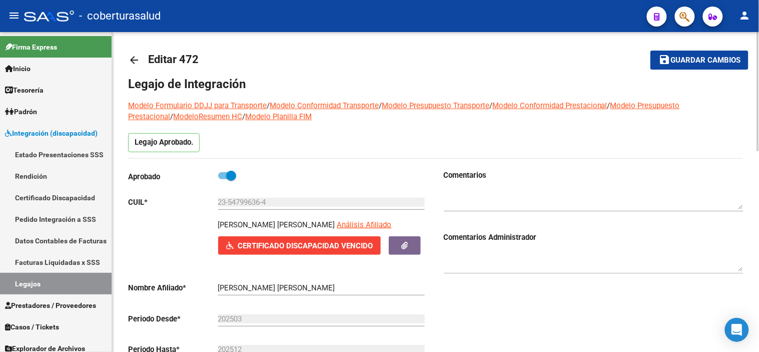
scroll to position [0, 0]
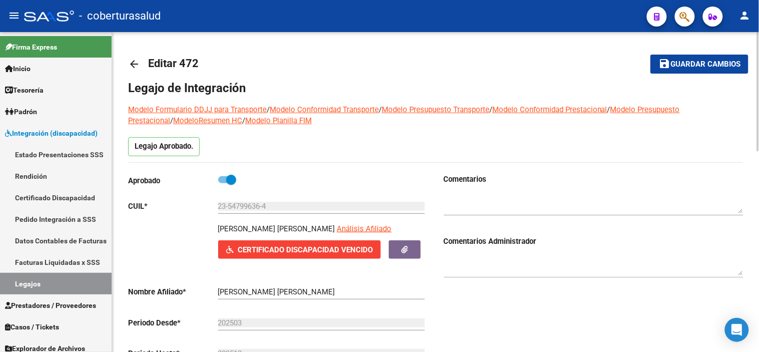
click at [724, 67] on span "Guardar cambios" at bounding box center [706, 64] width 70 height 9
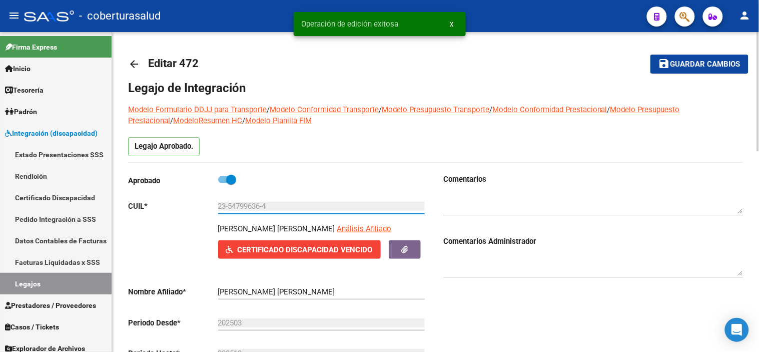
drag, startPoint x: 275, startPoint y: 204, endPoint x: 175, endPoint y: 206, distance: 100.1
click at [175, 206] on app-form-text-field "CUIL * 23-54799636-4 Ingresar CUIL" at bounding box center [276, 206] width 297 height 9
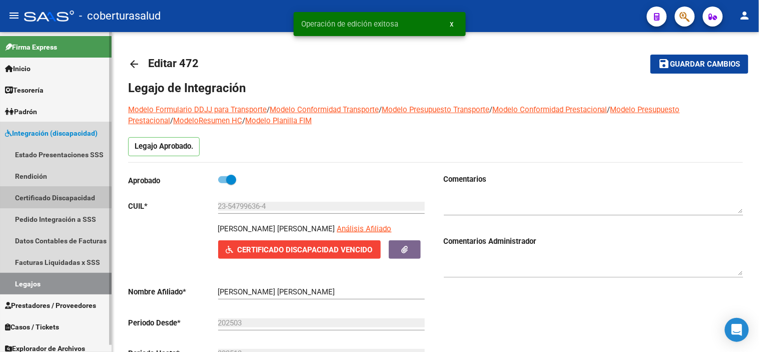
click at [43, 203] on link "Certificado Discapacidad" at bounding box center [56, 198] width 112 height 22
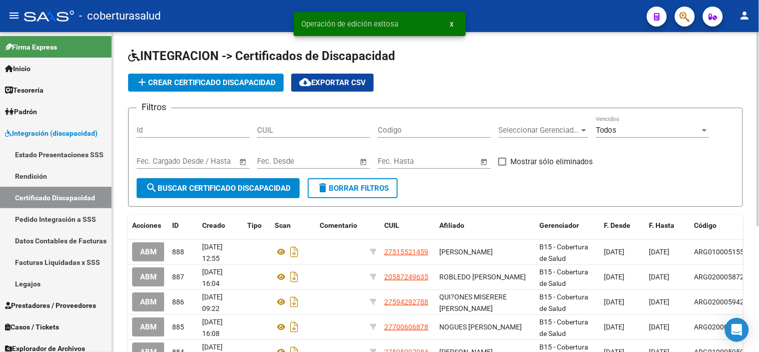
click at [179, 131] on input "Id" at bounding box center [193, 130] width 113 height 9
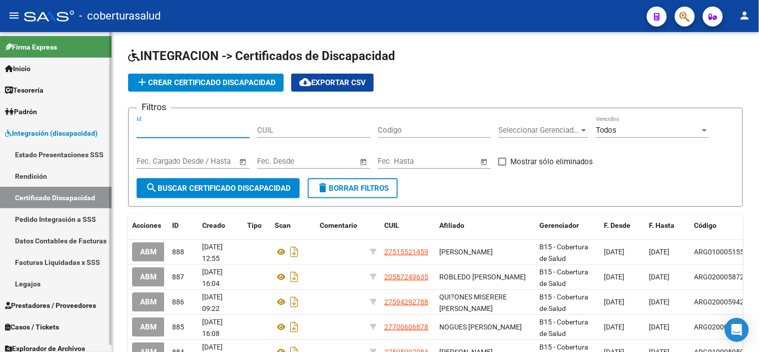
drag, startPoint x: 205, startPoint y: 134, endPoint x: 98, endPoint y: 135, distance: 107.1
click at [98, 135] on mat-sidenav-container "Firma Express Inicio Calendario SSS Instructivos Contacto OS Tesorería Extracto…" at bounding box center [379, 192] width 759 height 320
click at [303, 132] on input "CUIL" at bounding box center [313, 130] width 113 height 9
paste input "23-54799636-4"
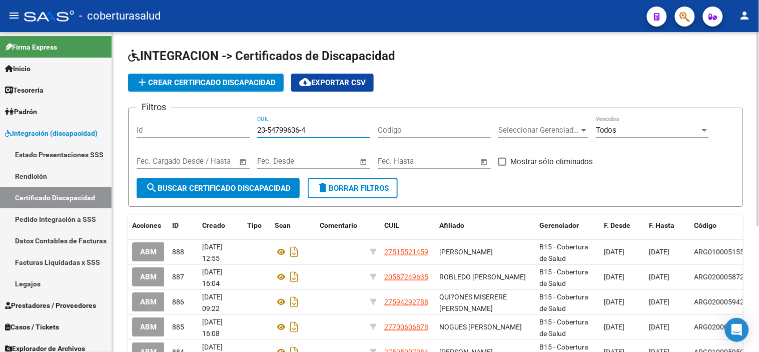
type input "23-54799636-4"
click at [249, 184] on span "search Buscar Certificado Discapacidad" at bounding box center [218, 188] width 145 height 9
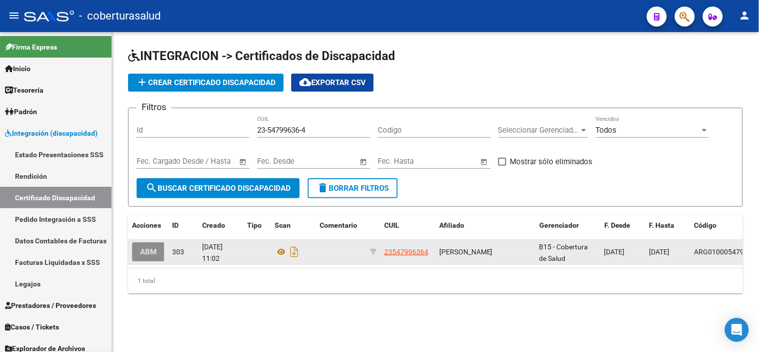
click at [147, 251] on span "ABM" at bounding box center [148, 252] width 17 height 9
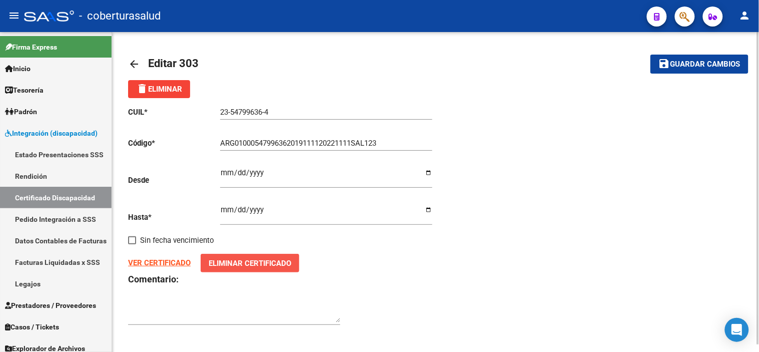
click at [224, 266] on span "Eliminar Certificado" at bounding box center [250, 263] width 83 height 9
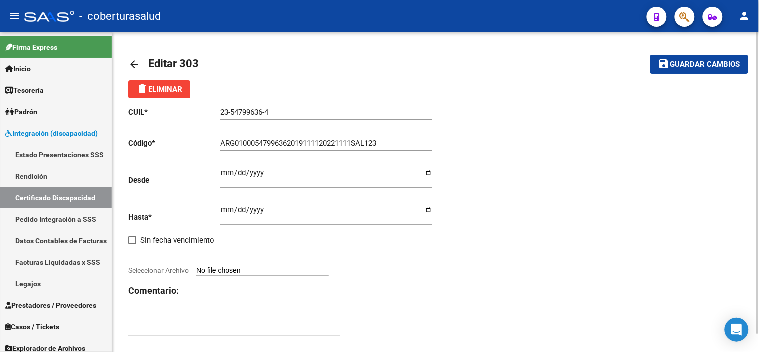
click at [242, 270] on input "Seleccionar Archivo" at bounding box center [262, 271] width 133 height 10
type input "C:\fakepath\1- CUD - 2025-10-09T125738.581_organized.pdf"
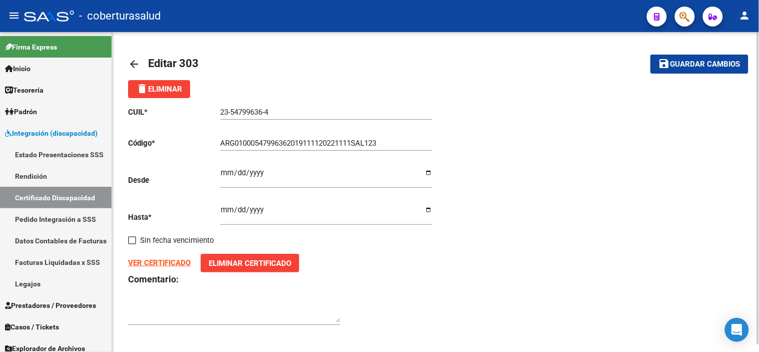
click at [169, 264] on strong "VER CERTIFICADO" at bounding box center [159, 262] width 63 height 9
drag, startPoint x: 387, startPoint y: 141, endPoint x: 118, endPoint y: 162, distance: 270.1
click at [121, 162] on div "arrow_back Editar 303 save Guardar cambios delete Eliminar CUIL * 23-54799636-4…" at bounding box center [435, 195] width 647 height 326
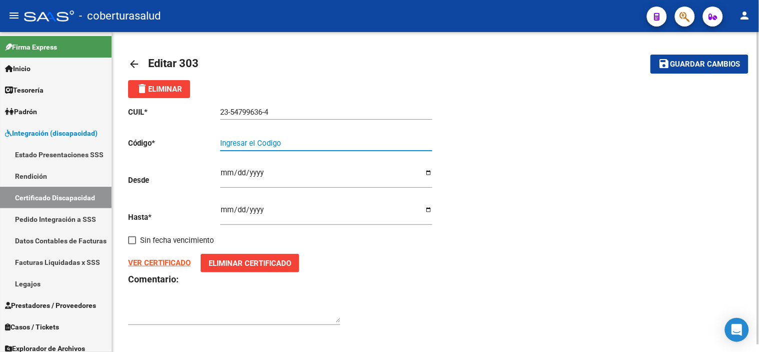
paste input "ARG01000547996362019111120251111SAL123"
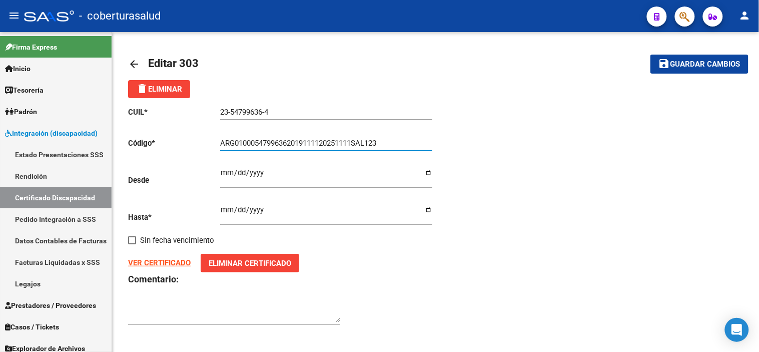
type input "ARG01000547996362019111120251111SAL123"
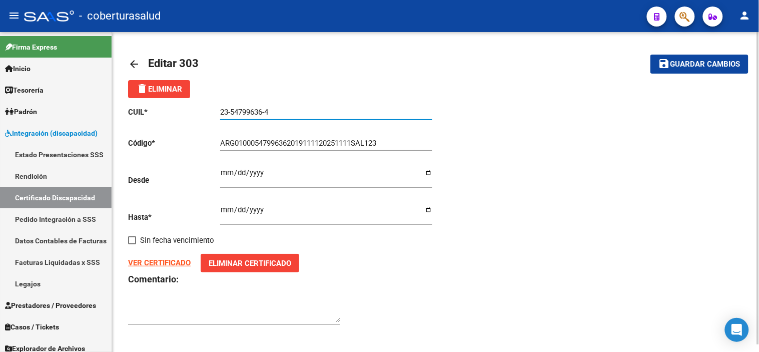
drag, startPoint x: 245, startPoint y: 119, endPoint x: 144, endPoint y: 126, distance: 101.8
click at [144, 126] on div "CUIL * 23-54799636-4 Ingresar el CUIL Código * ARG01000547996362019111120251111…" at bounding box center [282, 216] width 308 height 236
click at [66, 193] on link "Certificado Discapacidad" at bounding box center [56, 198] width 112 height 22
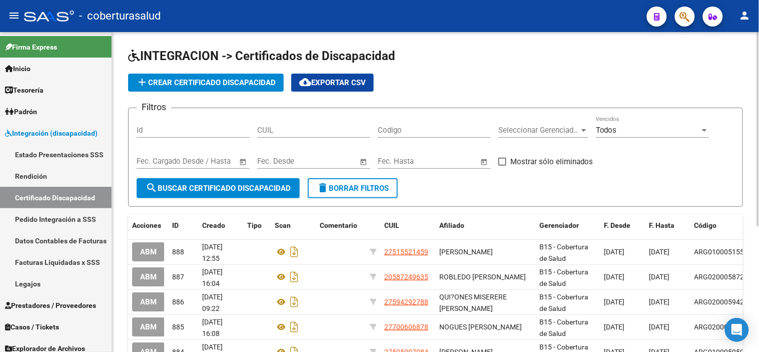
click at [313, 126] on input "CUIL" at bounding box center [313, 130] width 113 height 9
paste input "23-54799636-4"
type input "23-54799636-4"
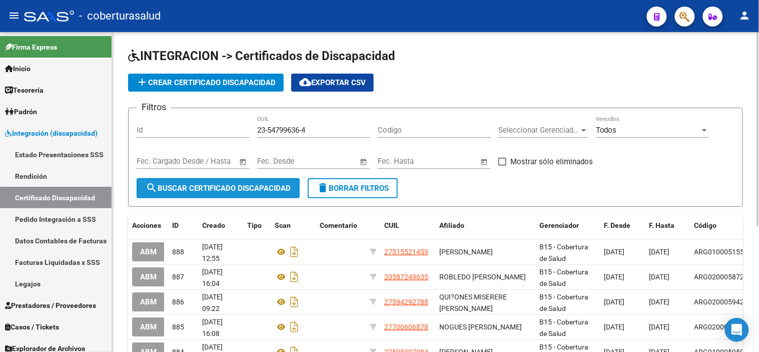
click at [238, 182] on button "search Buscar Certificado Discapacidad" at bounding box center [218, 188] width 163 height 20
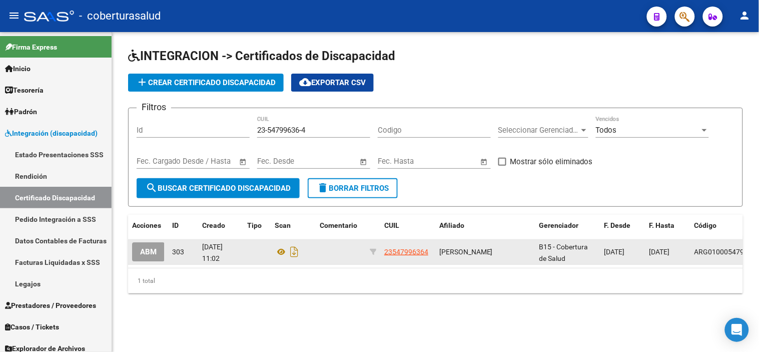
click at [157, 248] on button "ABM" at bounding box center [148, 251] width 33 height 19
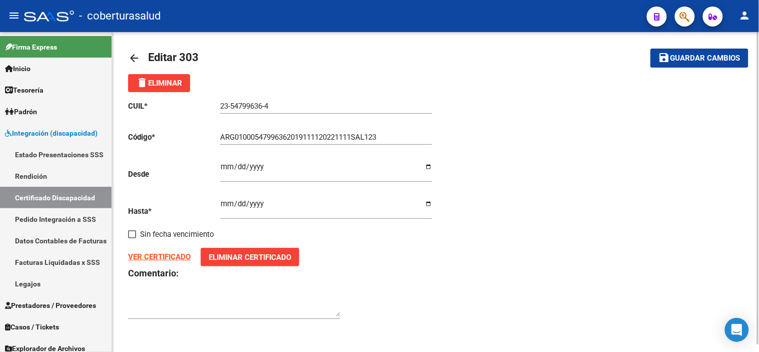
scroll to position [7, 0]
click at [161, 263] on div "VER CERTIFICADO Eliminar Certificado" at bounding box center [282, 256] width 308 height 19
click at [164, 254] on strong "VER CERTIFICADO" at bounding box center [159, 256] width 63 height 9
drag, startPoint x: 220, startPoint y: 202, endPoint x: 290, endPoint y: 203, distance: 70.1
click at [290, 203] on div "CUIL * 23-54799636-4 Ingresar el CUIL Código * ARG01000547996362019111120221111…" at bounding box center [282, 210] width 308 height 236
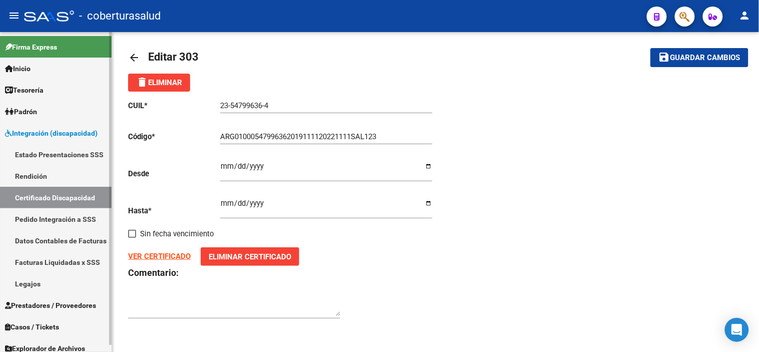
drag, startPoint x: 52, startPoint y: 216, endPoint x: 63, endPoint y: 216, distance: 11.5
click at [52, 216] on link "Pedido Integración a SSS" at bounding box center [56, 219] width 112 height 22
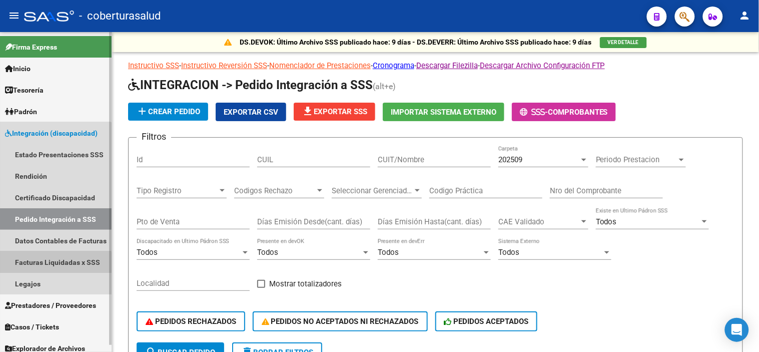
click at [38, 267] on link "Facturas Liquidadas x SSS" at bounding box center [56, 262] width 112 height 22
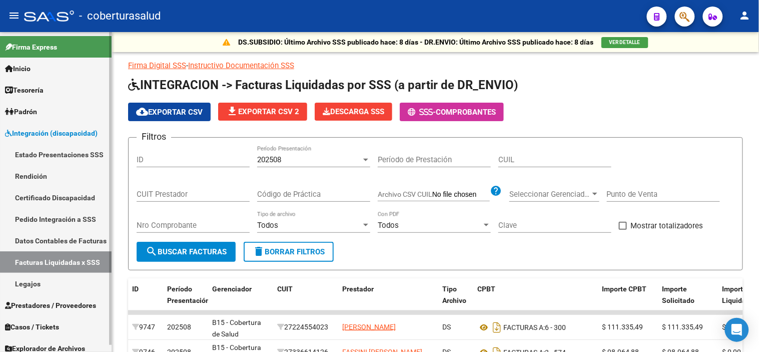
click at [34, 283] on link "Legajos" at bounding box center [56, 284] width 112 height 22
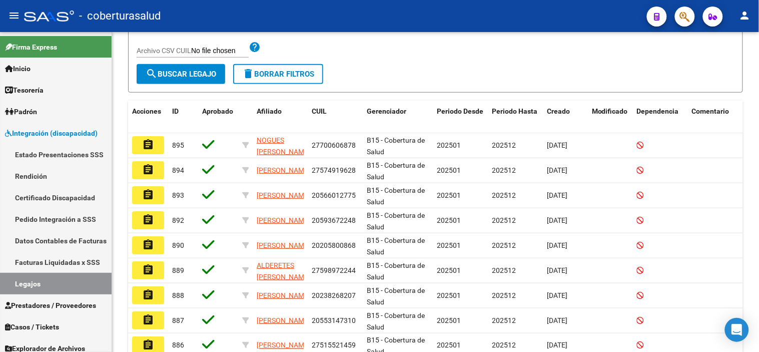
scroll to position [56, 0]
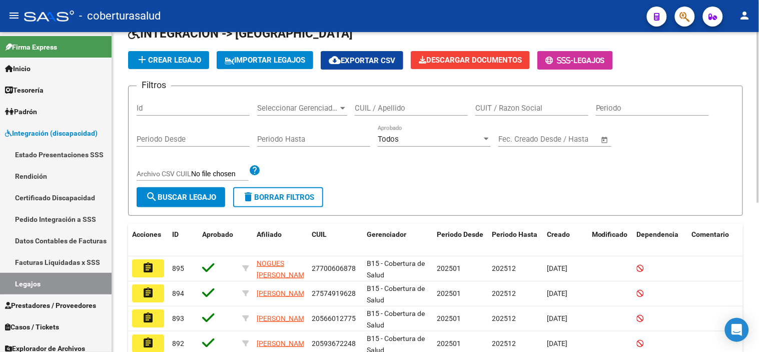
click at [401, 99] on div "CUIL / Apellido" at bounding box center [411, 105] width 113 height 22
paste input "20558405377"
type input "20558405377"
click at [193, 202] on button "search Buscar Legajo" at bounding box center [181, 197] width 89 height 20
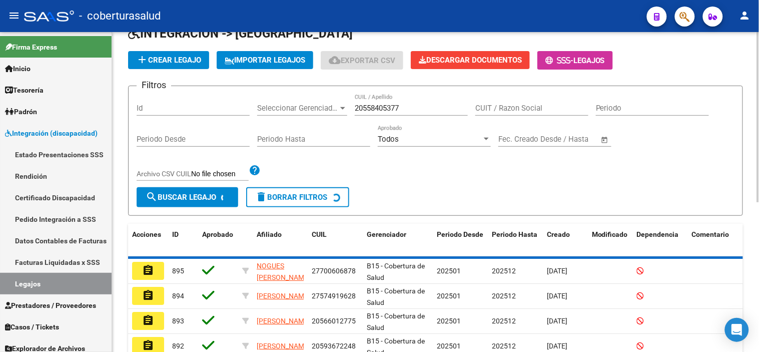
scroll to position [54, 0]
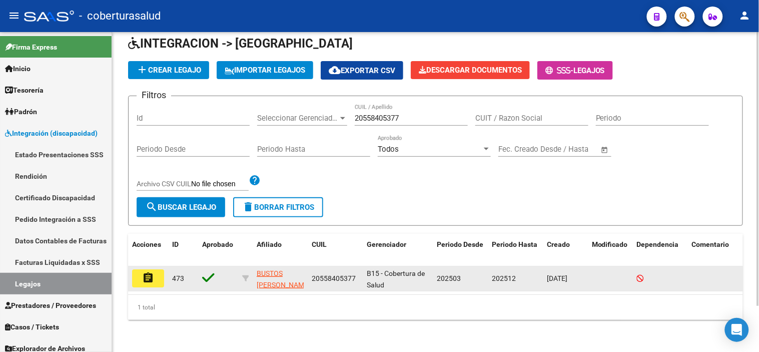
click at [149, 272] on mat-icon "assignment" at bounding box center [148, 278] width 12 height 12
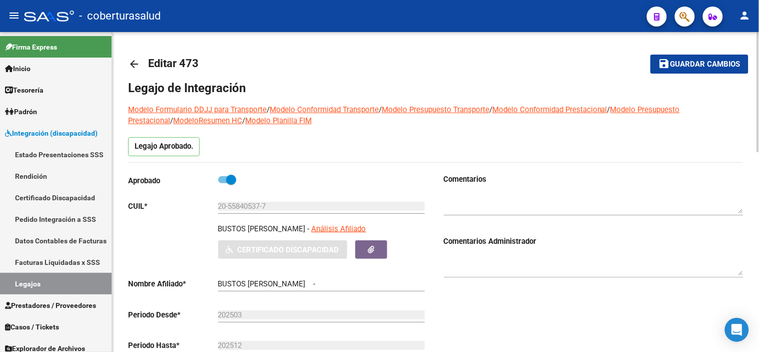
type input "BUSTOS [PERSON_NAME]"
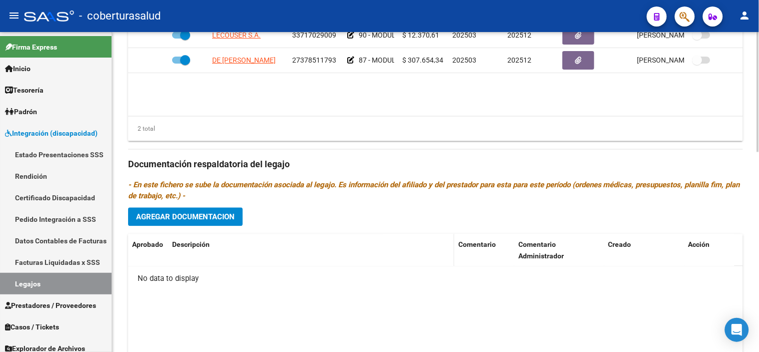
scroll to position [532, 0]
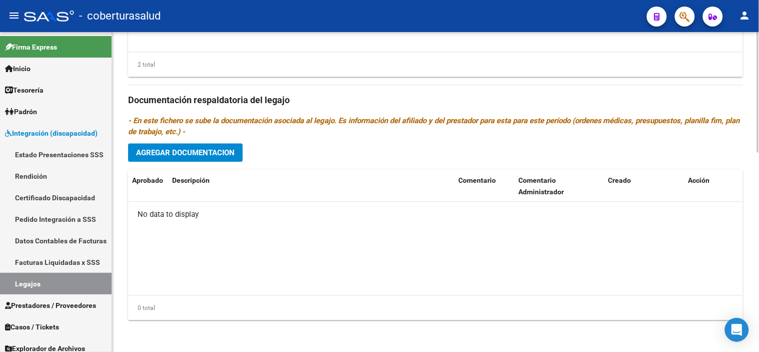
click at [199, 142] on div "Prestadores asociados al legajo Agregar Prestador Aprobado Prestador CUIT Comen…" at bounding box center [435, 99] width 615 height 458
click at [199, 144] on button "Agregar Documentacion" at bounding box center [185, 152] width 115 height 19
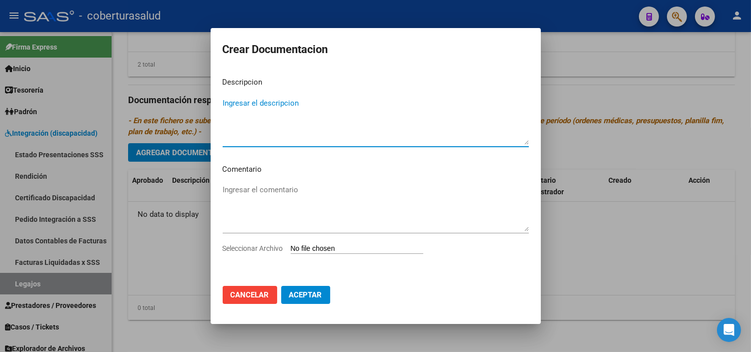
click at [316, 247] on input "Seleccionar Archivo" at bounding box center [357, 249] width 133 height 10
type input "C:\fakepath\1-CUD.pdf"
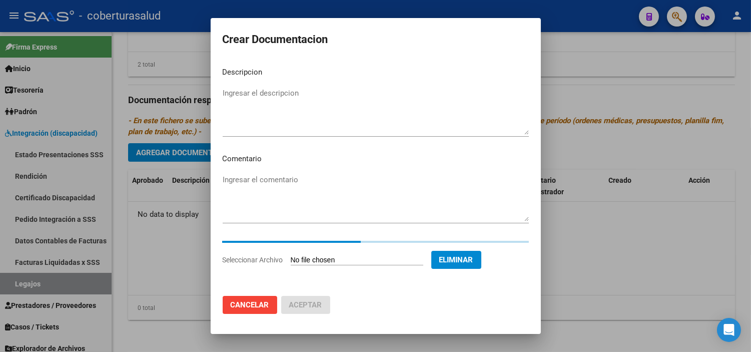
click at [340, 134] on div "Ingresar el descripcion" at bounding box center [376, 111] width 306 height 51
click at [333, 116] on textarea "Ingresar el descripcion" at bounding box center [376, 111] width 306 height 47
paste textarea "1-CUD"
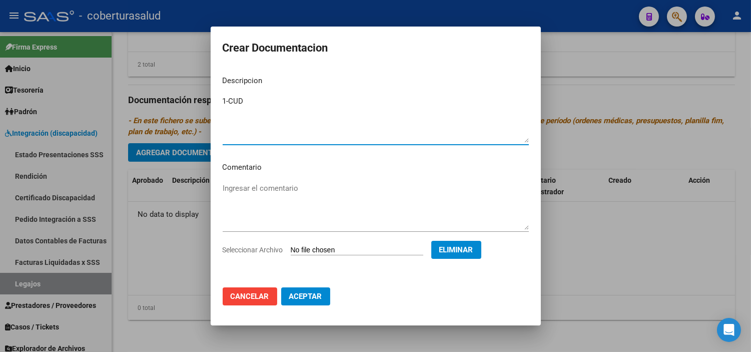
click at [228, 101] on textarea "1-CUD" at bounding box center [376, 119] width 306 height 47
type textarea "1- CUD"
click at [291, 290] on button "Aceptar" at bounding box center [305, 296] width 49 height 18
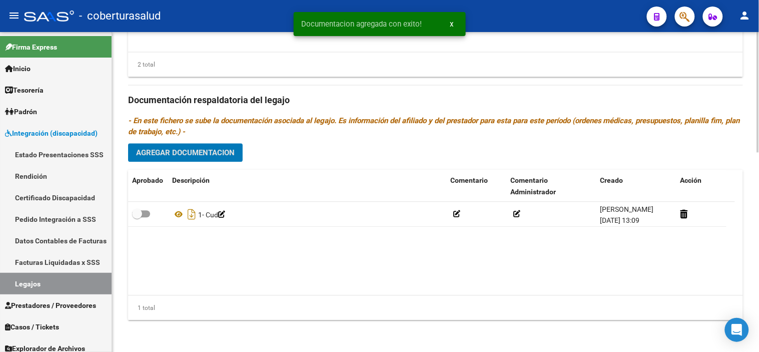
click at [195, 164] on div "Prestadores asociados al legajo Agregar Prestador Aprobado Prestador CUIT Comen…" at bounding box center [435, 99] width 615 height 458
click at [201, 149] on span "Agregar Documentacion" at bounding box center [185, 152] width 99 height 9
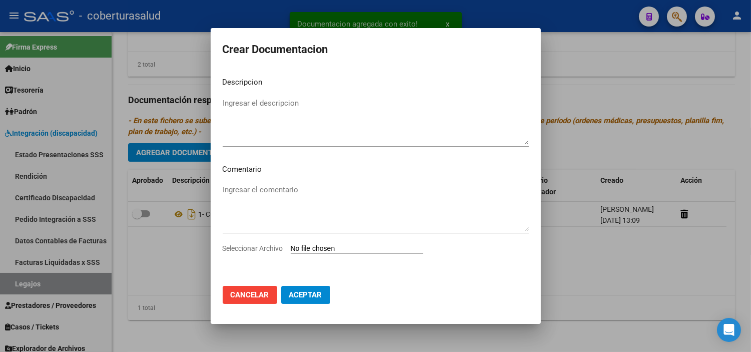
click at [321, 249] on input "Seleccionar Archivo" at bounding box center [357, 249] width 133 height 10
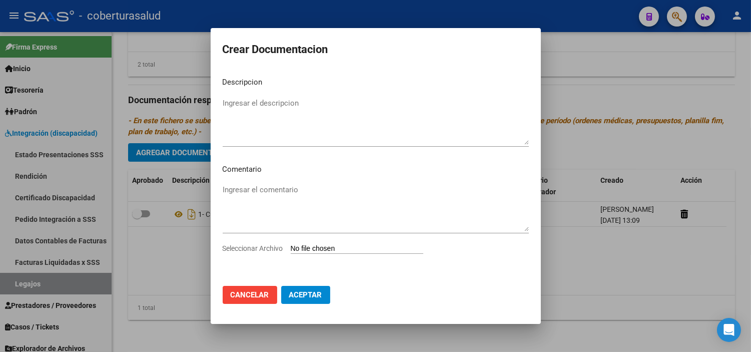
type input "C:\fakepath\2-FORMULARIOS.pdf"
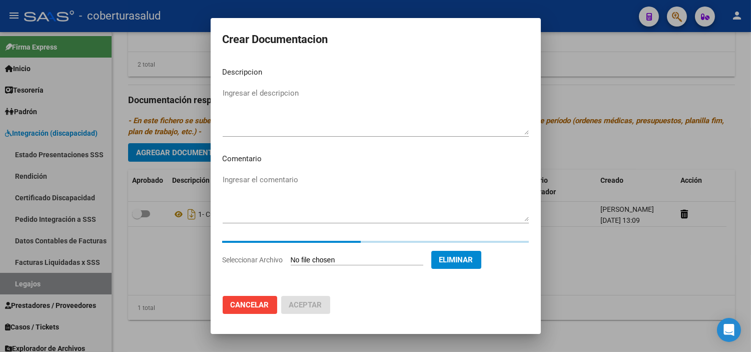
click at [338, 97] on textarea "Ingresar el descripcion" at bounding box center [376, 111] width 306 height 47
paste textarea "2-FORMULARIOS"
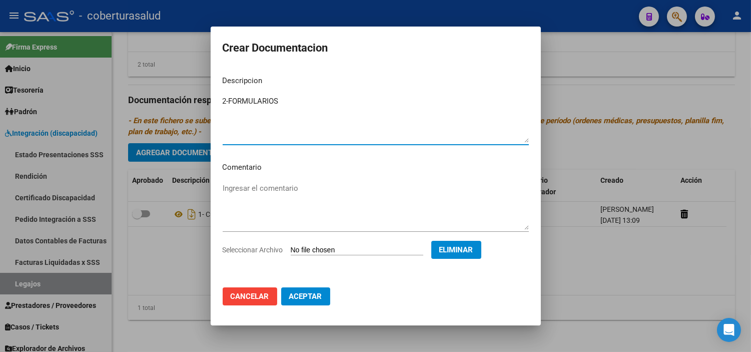
click at [228, 105] on textarea "2-FORMULARIOS" at bounding box center [376, 119] width 306 height 47
type textarea "2- FORMULARIOS"
click at [311, 297] on span "Aceptar" at bounding box center [305, 296] width 33 height 9
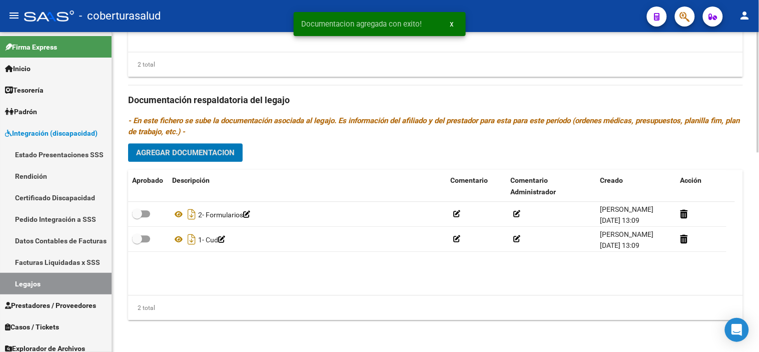
click at [216, 159] on button "Agregar Documentacion" at bounding box center [185, 152] width 115 height 19
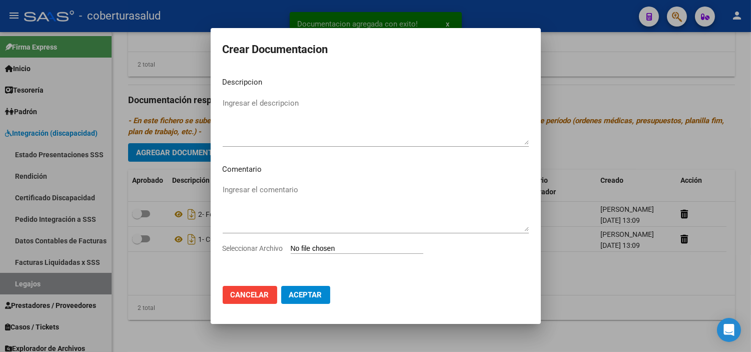
click at [318, 252] on input "Seleccionar Archivo" at bounding box center [357, 249] width 133 height 10
type input "C:\fakepath\3-MODULO MAESTRA DE APOYO.pdf"
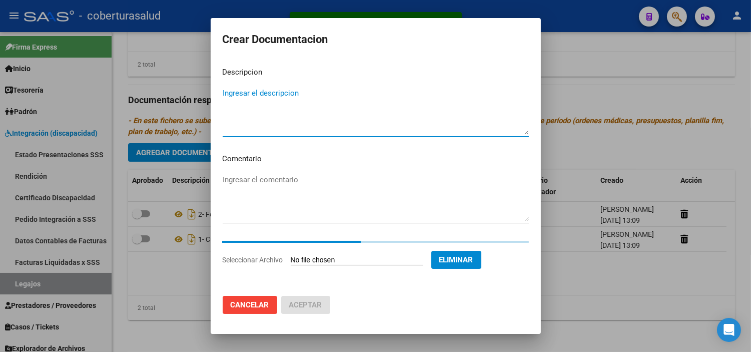
click at [302, 97] on textarea "Ingresar el descripcion" at bounding box center [376, 111] width 306 height 47
paste textarea "3-MODULO MAESTRA DE APOYO"
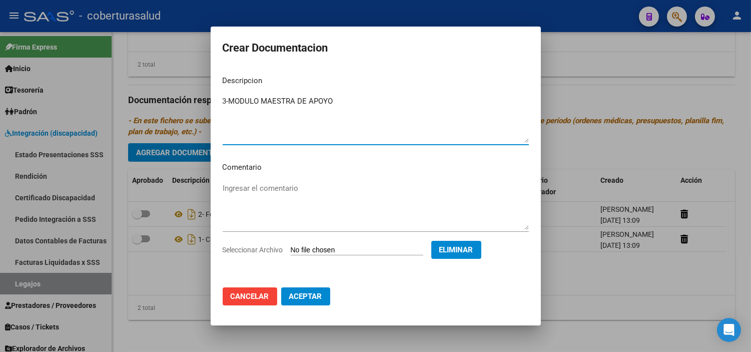
click at [227, 99] on textarea "3-MODULO MAESTRA DE APOYO" at bounding box center [376, 119] width 306 height 47
type textarea "3- MODULO MAESTRA DE APOYO"
click at [311, 297] on span "Aceptar" at bounding box center [305, 296] width 33 height 9
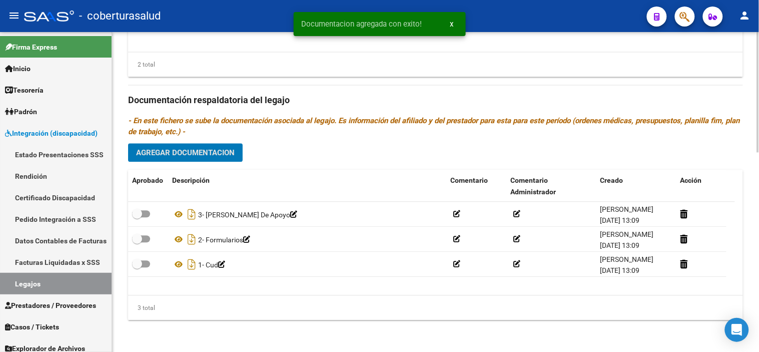
click at [200, 149] on span "Agregar Documentacion" at bounding box center [185, 152] width 99 height 9
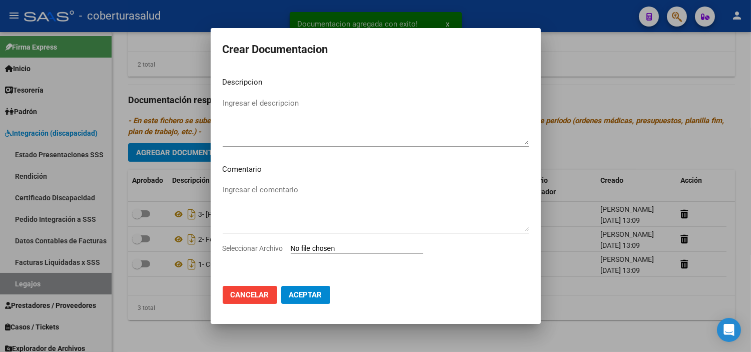
click at [304, 249] on input "Seleccionar Archivo" at bounding box center [357, 249] width 133 height 10
type input "C:\fakepath\4-MODULO INTEGRAL INTENSIVO.pdf"
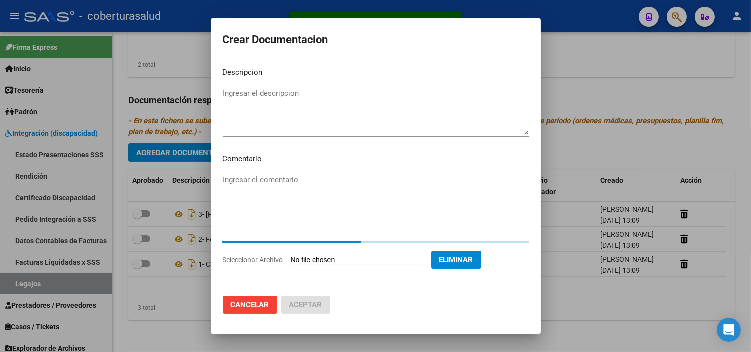
click at [279, 92] on textarea "Ingresar el descripcion" at bounding box center [376, 111] width 306 height 47
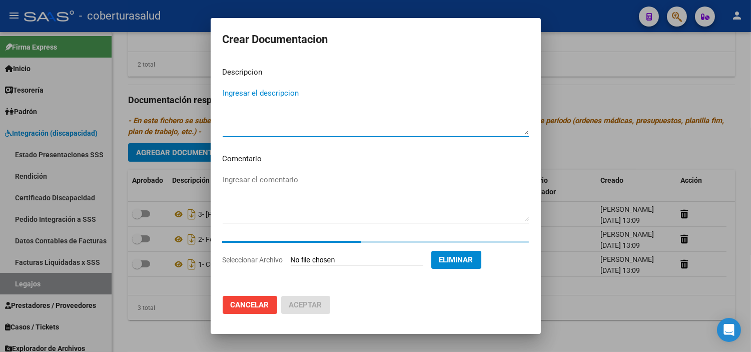
paste textarea "4-MODULO INTEGRAL INTENSIVO"
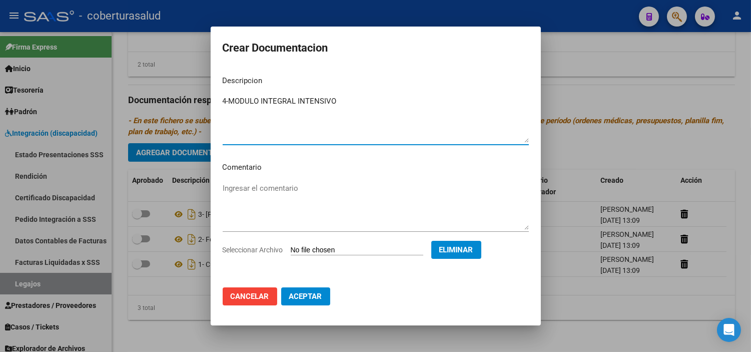
click at [228, 101] on textarea "4-MODULO INTEGRAL INTENSIVO" at bounding box center [376, 119] width 306 height 47
type textarea "4- MODULO INTEGRAL INTENSIVO"
click at [317, 301] on span "Aceptar" at bounding box center [305, 296] width 33 height 9
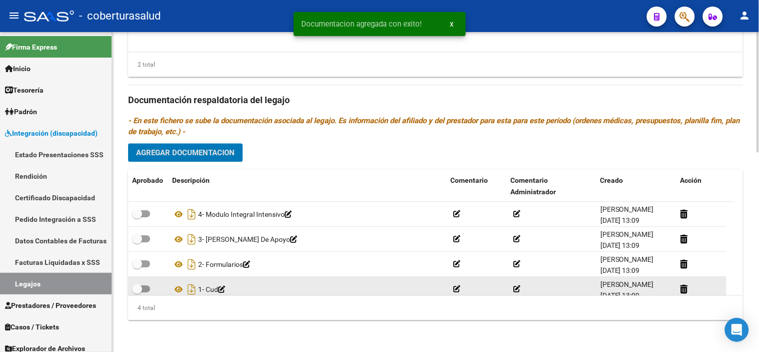
click at [139, 288] on span at bounding box center [137, 289] width 10 height 10
click at [137, 292] on input "checkbox" at bounding box center [137, 292] width 1 height 1
checkbox input "true"
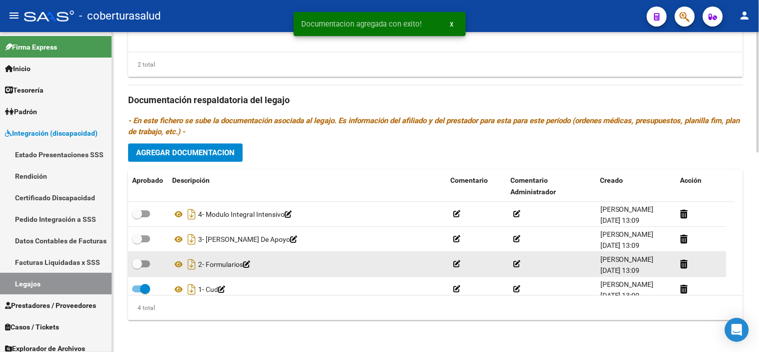
click at [147, 260] on span at bounding box center [141, 263] width 18 height 7
click at [137, 267] on input "checkbox" at bounding box center [137, 267] width 1 height 1
checkbox input "true"
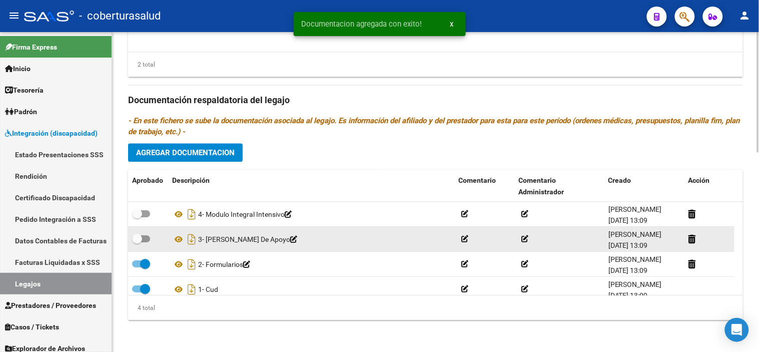
click at [144, 234] on label at bounding box center [141, 239] width 18 height 12
click at [137, 242] on input "checkbox" at bounding box center [137, 242] width 1 height 1
checkbox input "true"
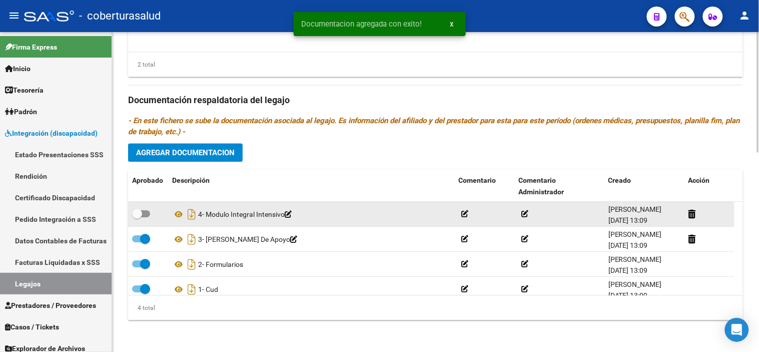
click at [147, 213] on span at bounding box center [141, 213] width 18 height 7
click at [137, 217] on input "checkbox" at bounding box center [137, 217] width 1 height 1
checkbox input "true"
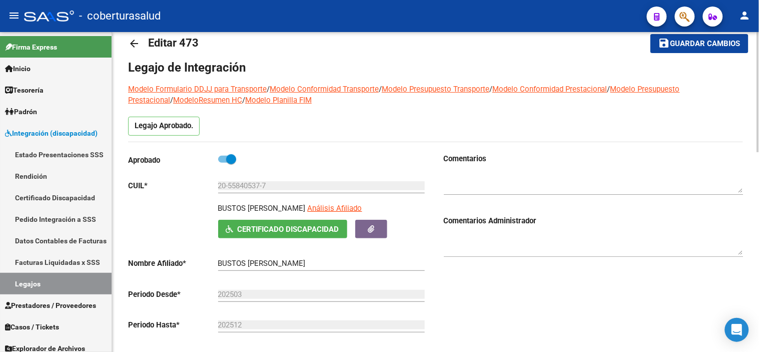
scroll to position [0, 0]
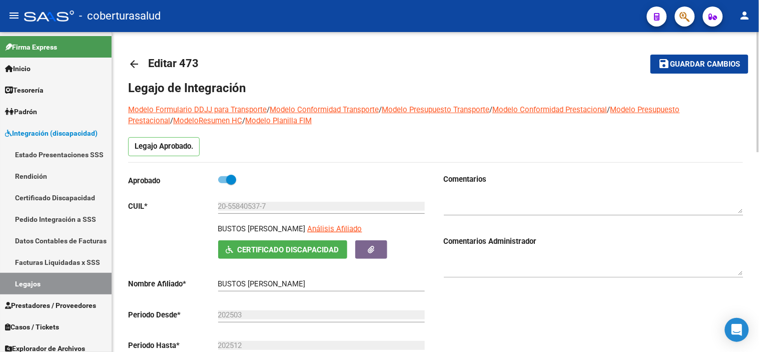
click at [681, 67] on span "Guardar cambios" at bounding box center [706, 64] width 70 height 9
click at [684, 60] on span "Guardar cambios" at bounding box center [706, 64] width 70 height 9
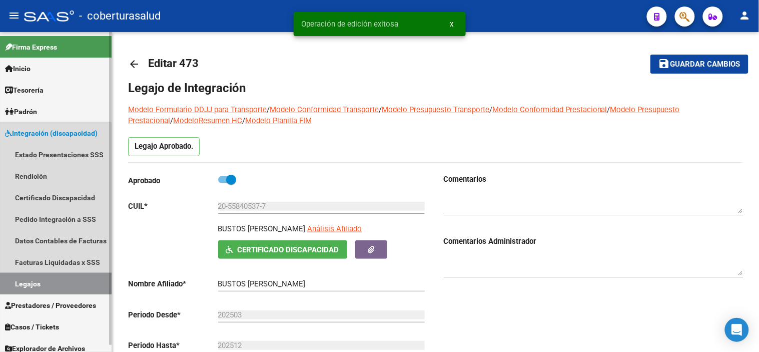
click at [41, 282] on link "Legajos" at bounding box center [56, 284] width 112 height 22
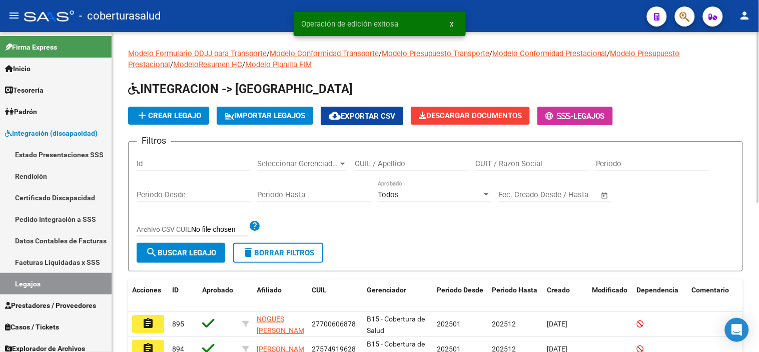
click at [381, 162] on input "CUIL / Apellido" at bounding box center [411, 163] width 113 height 9
paste input "20530421296"
type input "20530421296"
click at [187, 253] on span "search Buscar Legajo" at bounding box center [181, 252] width 71 height 9
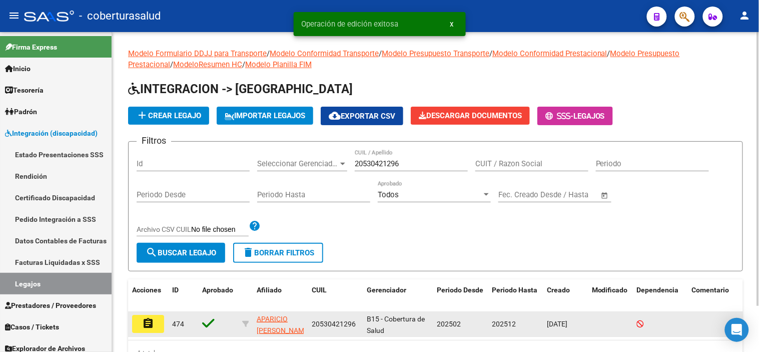
click at [147, 323] on mat-icon "assignment" at bounding box center [148, 323] width 12 height 12
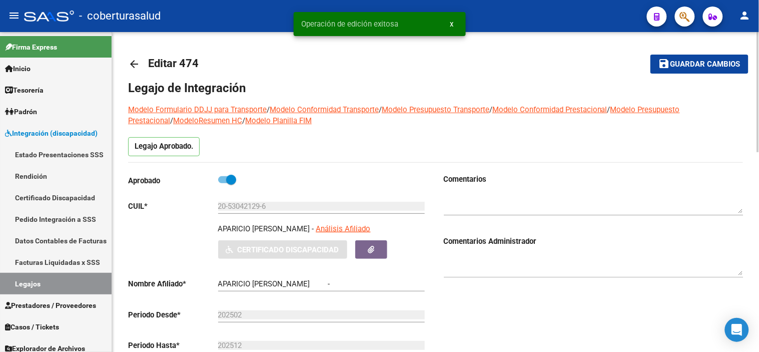
type input "APARICIO [PERSON_NAME]"
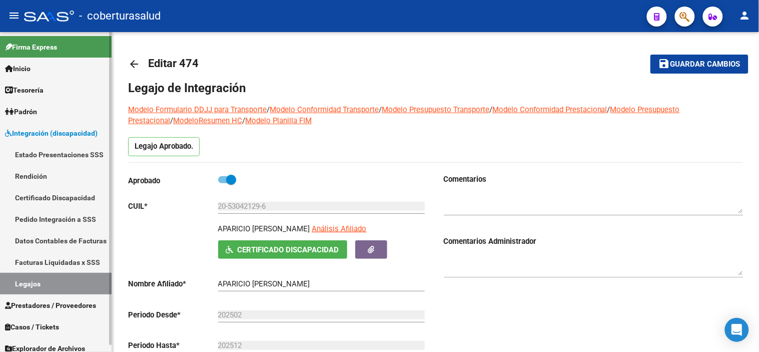
click at [46, 283] on link "Legajos" at bounding box center [56, 284] width 112 height 22
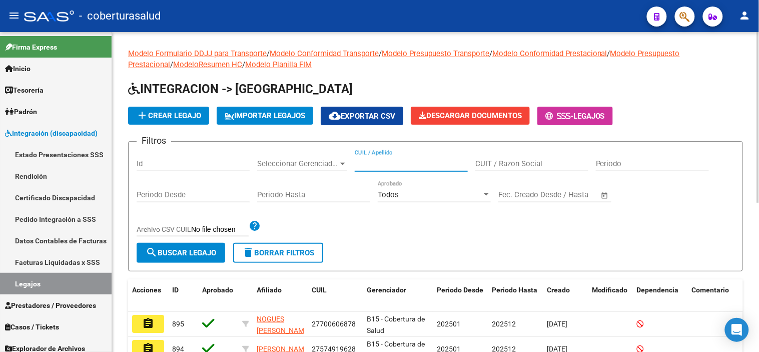
click at [383, 167] on input "CUIL / Apellido" at bounding box center [411, 163] width 113 height 9
paste input "20558405377"
type input "20558405377"
click at [211, 251] on span "search Buscar Legajo" at bounding box center [181, 252] width 71 height 9
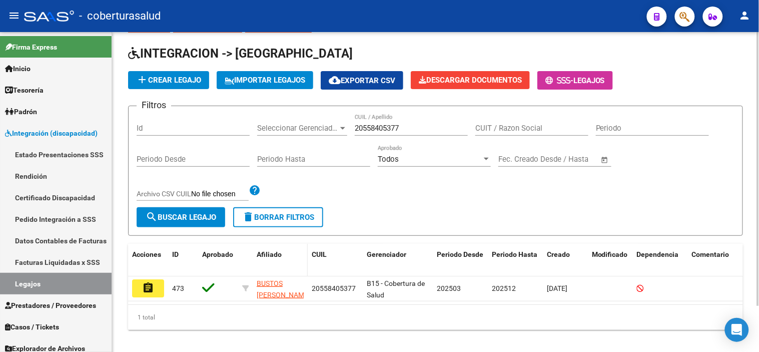
scroll to position [54, 0]
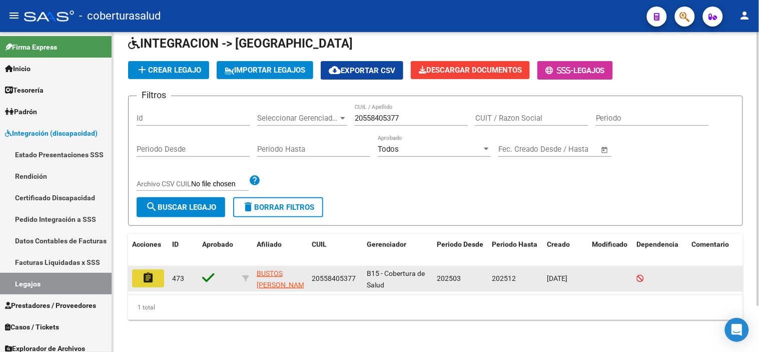
click at [143, 272] on mat-icon "assignment" at bounding box center [148, 278] width 12 height 12
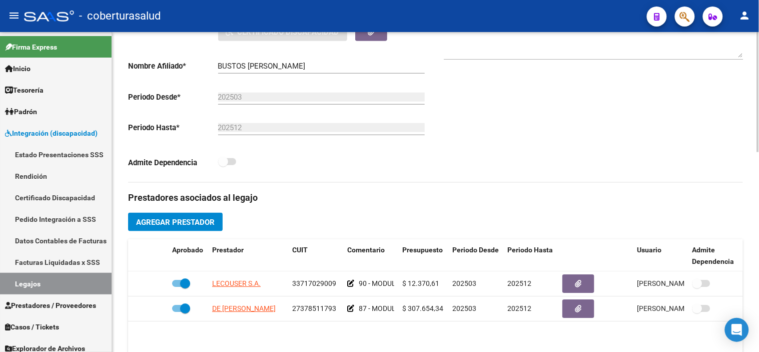
scroll to position [333, 0]
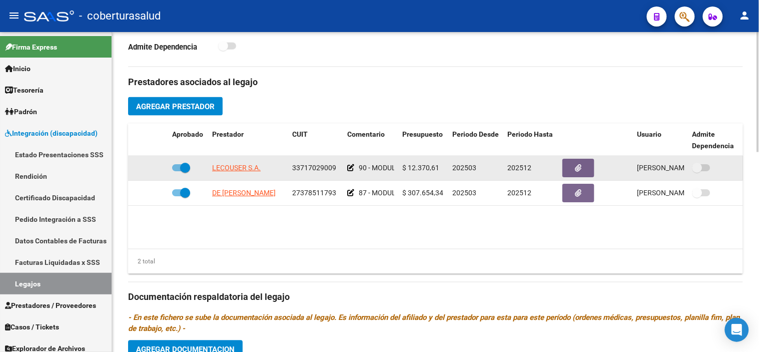
click at [180, 166] on span at bounding box center [185, 168] width 10 height 10
click at [177, 171] on input "checkbox" at bounding box center [177, 171] width 1 height 1
checkbox input "false"
click at [154, 171] on icon at bounding box center [153, 167] width 7 height 7
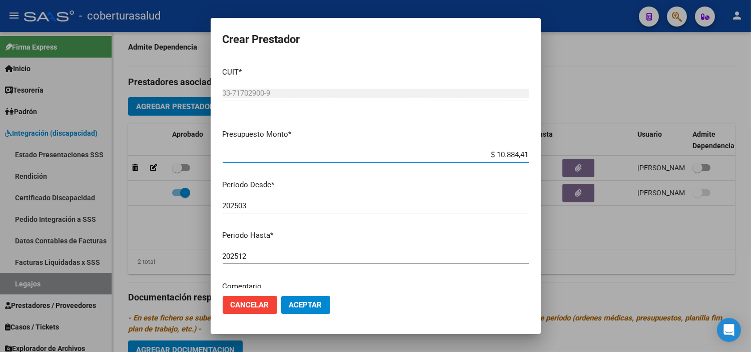
type input "$ 108.844,14"
click at [308, 309] on span "Aceptar" at bounding box center [305, 304] width 33 height 9
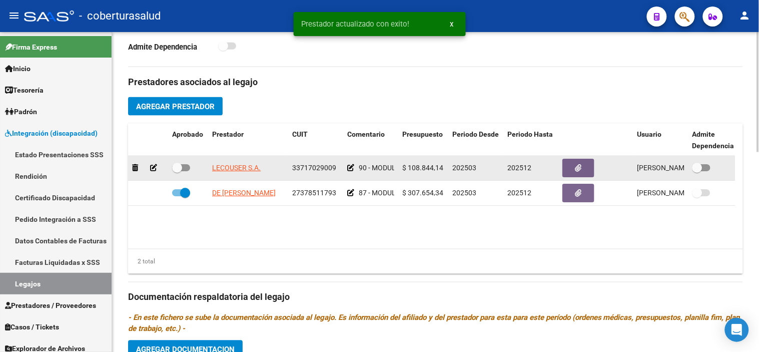
click at [179, 168] on span at bounding box center [177, 168] width 10 height 10
click at [177, 171] on input "checkbox" at bounding box center [177, 171] width 1 height 1
checkbox input "true"
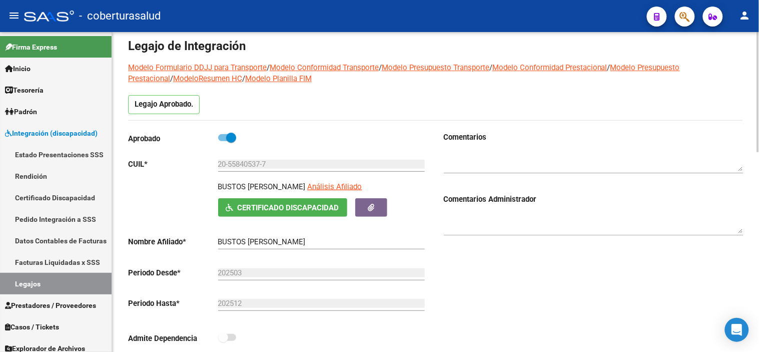
scroll to position [0, 0]
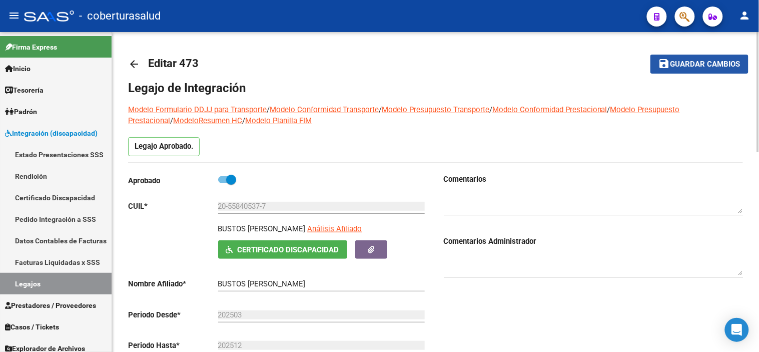
click at [678, 60] on span "Guardar cambios" at bounding box center [706, 64] width 70 height 9
click at [482, 79] on mat-toolbar-row "arrow_back Editar 473" at bounding box center [368, 64] width 480 height 32
click at [703, 60] on span "Guardar cambios" at bounding box center [706, 64] width 70 height 9
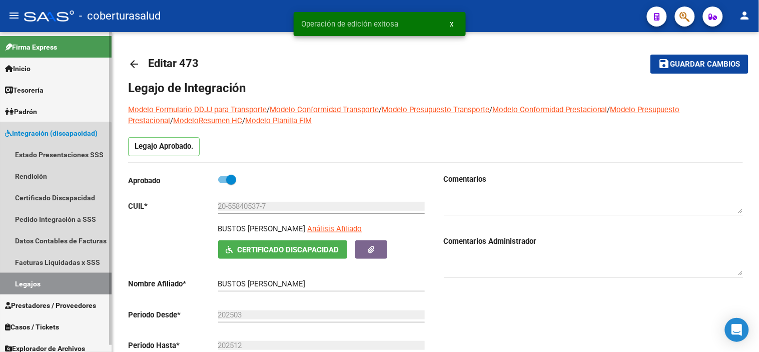
click at [39, 284] on link "Legajos" at bounding box center [56, 284] width 112 height 22
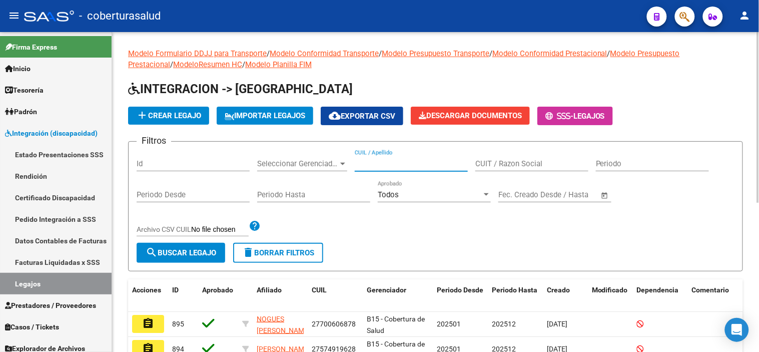
click at [407, 164] on input "CUIL / Apellido" at bounding box center [411, 163] width 113 height 9
paste input "20530421296"
type input "20530421296"
click at [193, 251] on span "search Buscar Legajo" at bounding box center [181, 252] width 71 height 9
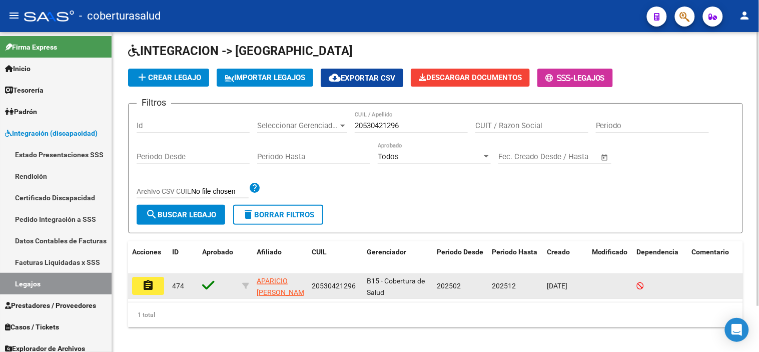
scroll to position [54, 0]
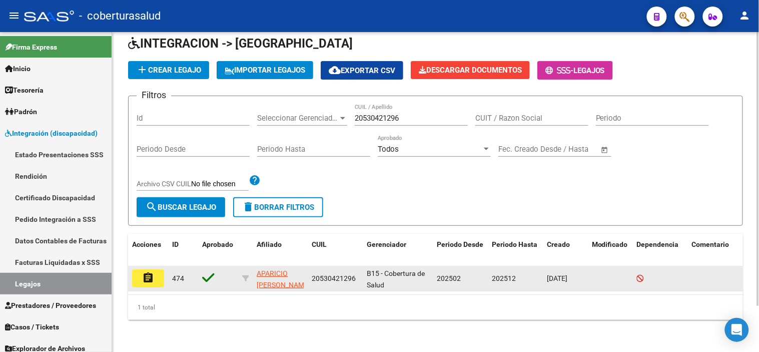
click at [150, 274] on mat-icon "assignment" at bounding box center [148, 278] width 12 height 12
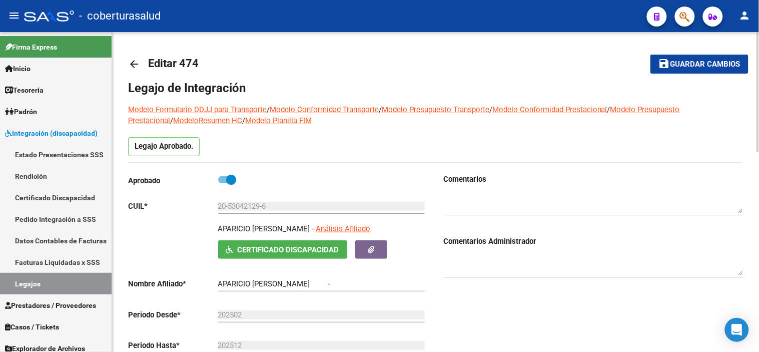
type input "APARICIO [PERSON_NAME]"
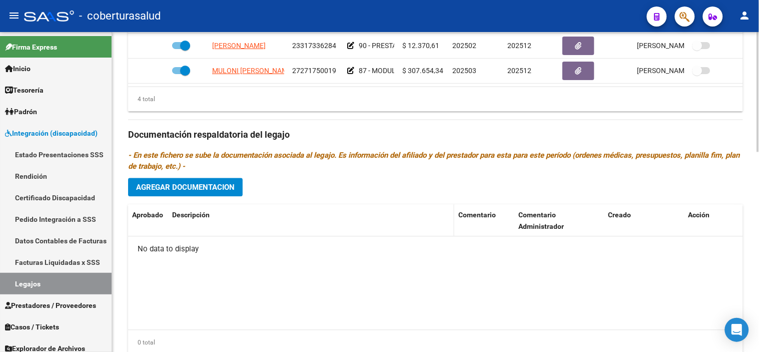
scroll to position [501, 0]
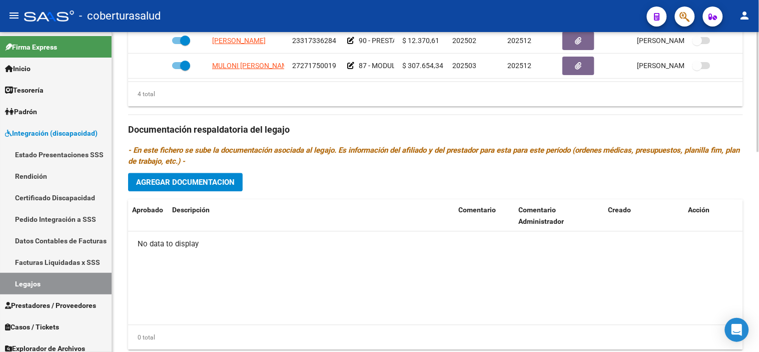
click at [234, 181] on span "Agregar Documentacion" at bounding box center [185, 182] width 99 height 9
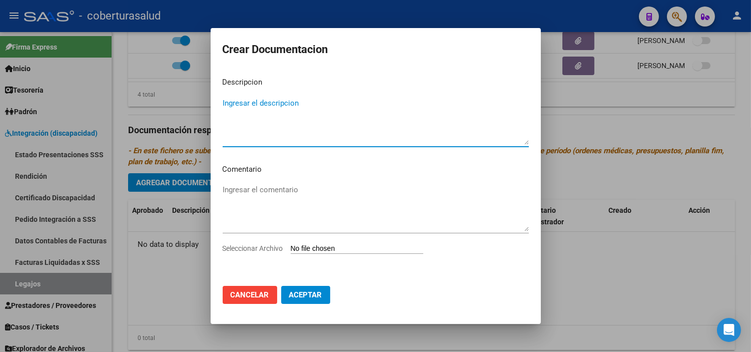
click at [329, 253] on input "Seleccionar Archivo" at bounding box center [357, 249] width 133 height 10
type input "C:\fakepath\1- CUD.pdf"
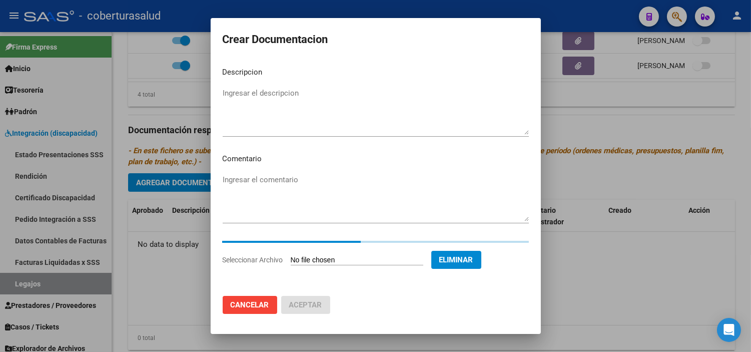
click at [339, 112] on textarea "Ingresar el descripcion" at bounding box center [376, 111] width 306 height 47
paste textarea "1- CUD"
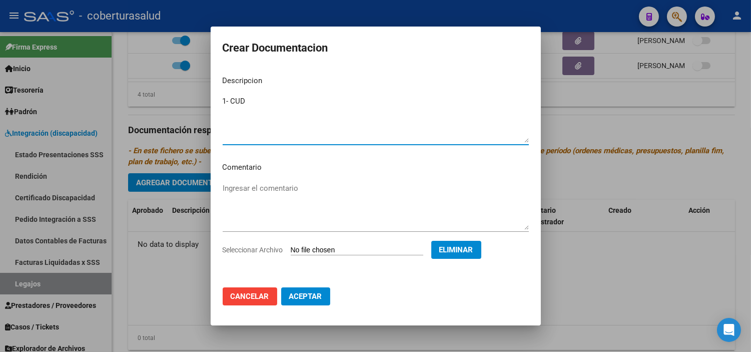
type textarea "1- CUD"
click at [317, 294] on span "Aceptar" at bounding box center [305, 296] width 33 height 9
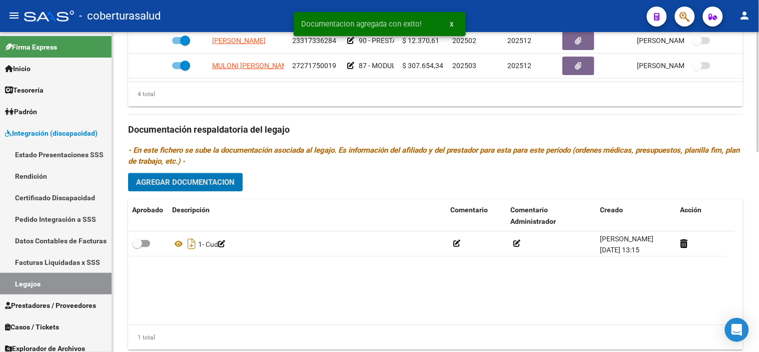
click at [188, 187] on span "Agregar Documentacion" at bounding box center [185, 182] width 99 height 9
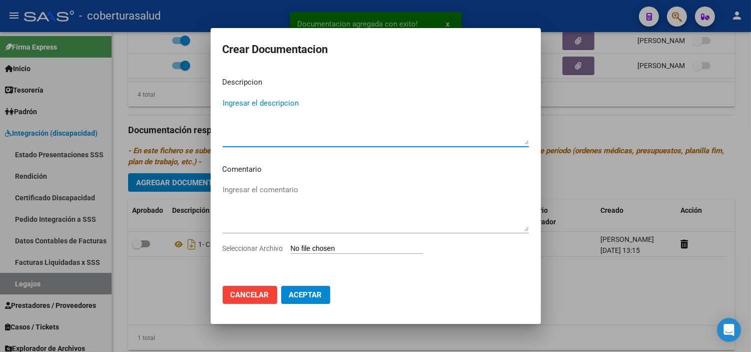
click at [334, 251] on input "Seleccionar Archivo" at bounding box center [357, 249] width 133 height 10
type input "C:\fakepath\2- FORMULARIOS (65).pdf"
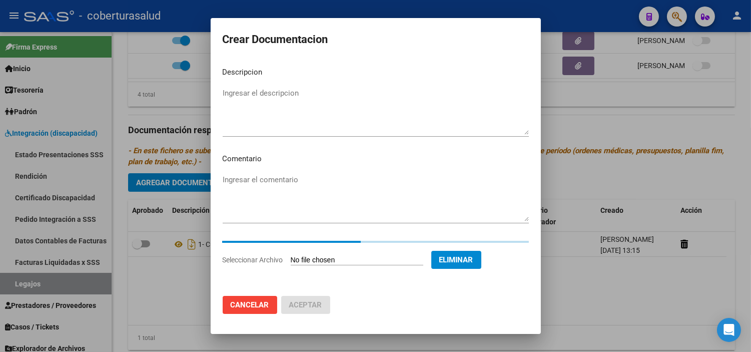
click at [284, 102] on textarea "Ingresar el descripcion" at bounding box center [376, 111] width 306 height 47
paste textarea "2- FORMULARIOS (65)"
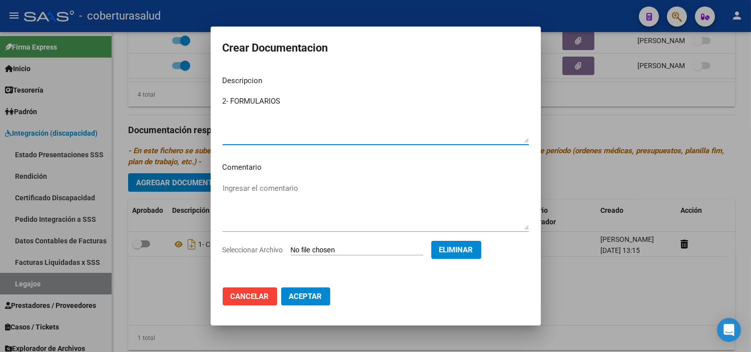
type textarea "2- FORMULARIOS"
click at [299, 300] on span "Aceptar" at bounding box center [305, 296] width 33 height 9
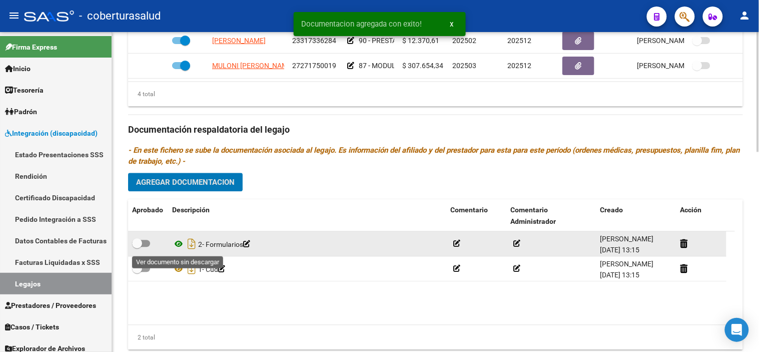
click at [177, 246] on icon at bounding box center [178, 244] width 13 height 12
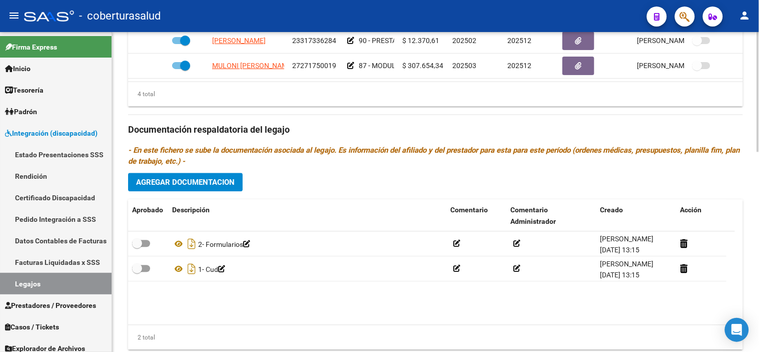
click at [208, 162] on p "- En este fichero se sube la documentación asociada al legajo. Es información d…" at bounding box center [435, 156] width 615 height 22
click at [212, 175] on button "Agregar Documentacion" at bounding box center [185, 182] width 115 height 19
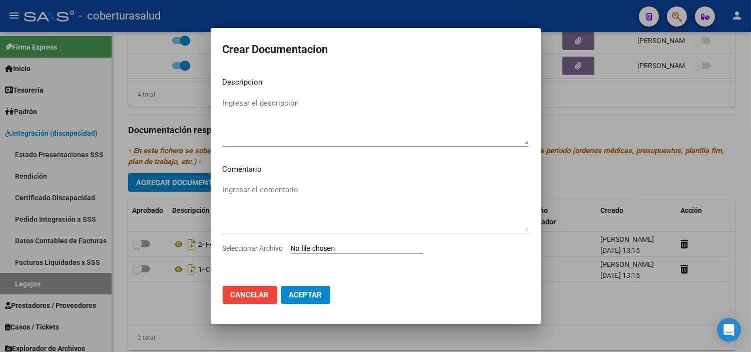
click at [339, 254] on div "Seleccionar Archivo" at bounding box center [376, 252] width 306 height 19
click at [339, 249] on input "Seleccionar Archivo" at bounding box center [357, 249] width 133 height 10
type input "C:\fakepath\3-PRESTACION DE APOYO EN FONOAUDIOLOGIA.pdf"
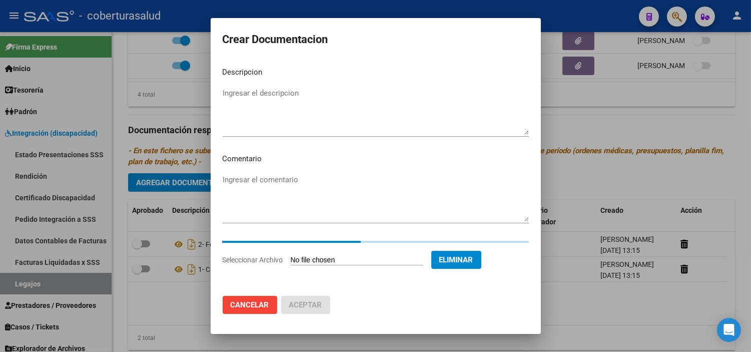
click at [299, 114] on textarea "Ingresar el descripcion" at bounding box center [376, 111] width 306 height 47
paste textarea "3-PRESTACION DE APOYO EN FONOAUDIOLOGIA"
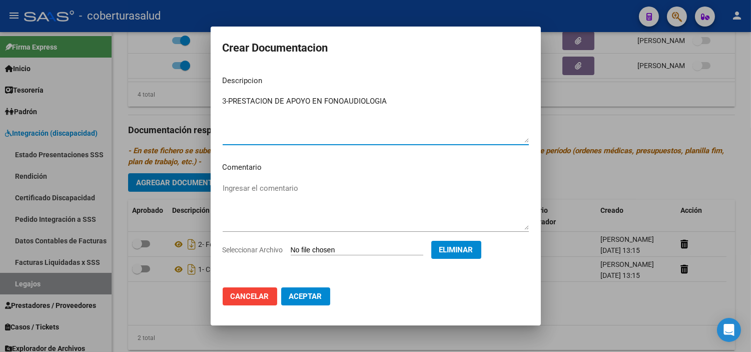
click at [227, 102] on textarea "3-PRESTACION DE APOYO EN FONOAUDIOLOGIA" at bounding box center [376, 119] width 306 height 47
type textarea "3- PRESTACION DE APOYO EN FONOAUDIOLOGIA"
click at [311, 292] on span "Aceptar" at bounding box center [305, 296] width 33 height 9
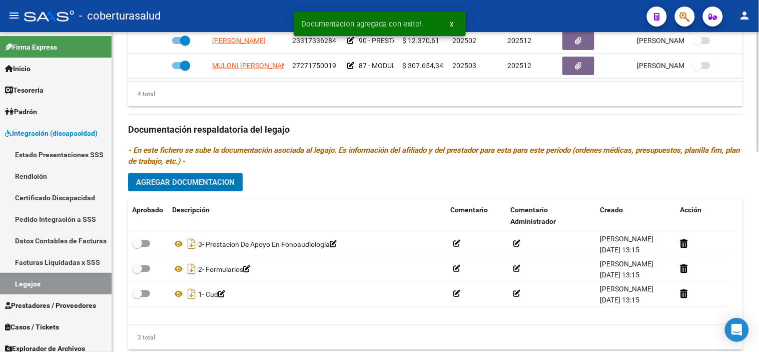
click at [195, 187] on span "Agregar Documentacion" at bounding box center [185, 182] width 99 height 9
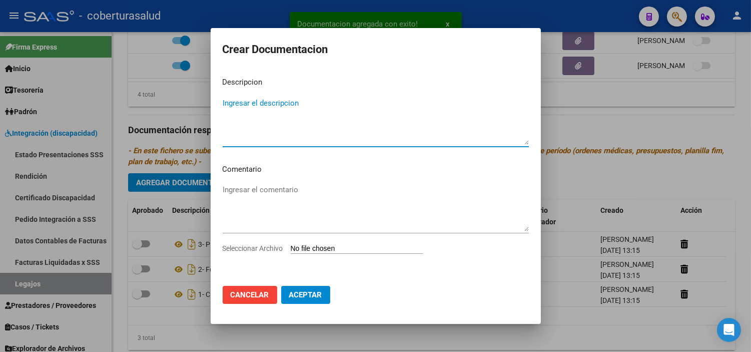
click at [332, 248] on input "Seleccionar Archivo" at bounding box center [357, 249] width 133 height 10
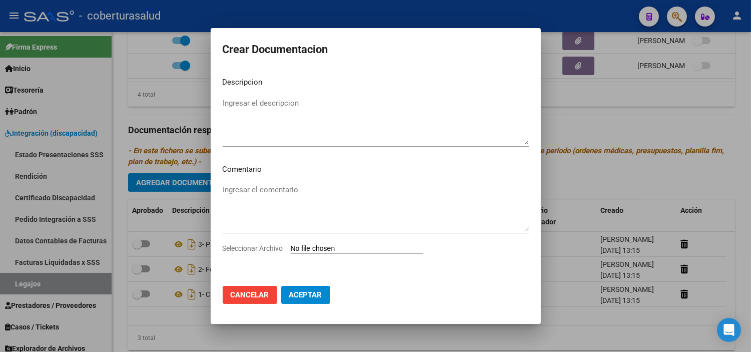
type input "C:\fakepath\4-PRESTACION DE APOYO EN PSICOPEDAGOGIA.pdf"
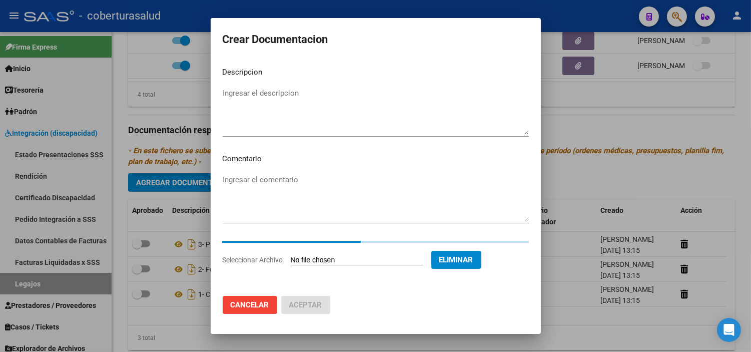
click at [308, 123] on textarea "Ingresar el descripcion" at bounding box center [376, 111] width 306 height 47
paste textarea "4-PRESTACION DE APOYO EN PSICOPEDAGOGIA"
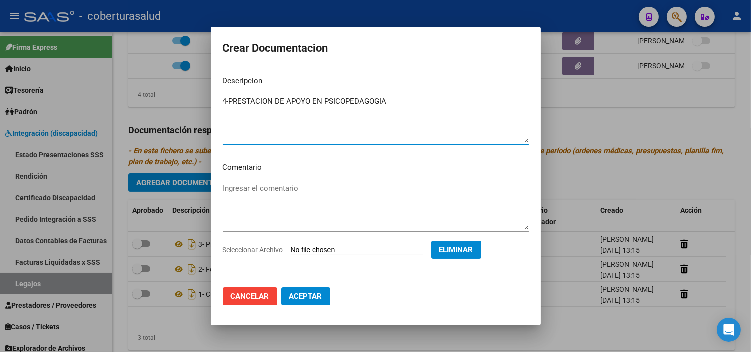
click at [228, 100] on textarea "4-PRESTACION DE APOYO EN PSICOPEDAGOGIA" at bounding box center [376, 119] width 306 height 47
type textarea "4- PRESTACION DE APOYO EN PSICOPEDAGOGIA"
click at [322, 296] on span "Aceptar" at bounding box center [305, 296] width 33 height 9
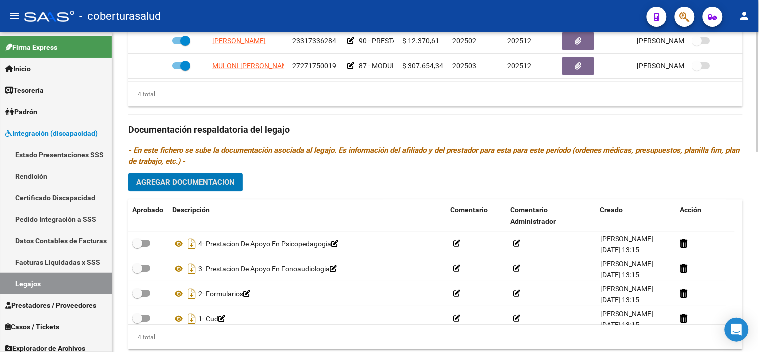
click at [218, 169] on div "Prestadores asociados al legajo Agregar Prestador Aprobado Prestador CUIT Comen…" at bounding box center [435, 129] width 615 height 458
drag, startPoint x: 218, startPoint y: 172, endPoint x: 223, endPoint y: 175, distance: 6.5
click at [223, 175] on div "Prestadores asociados al legajo Agregar Prestador Aprobado Prestador CUIT Comen…" at bounding box center [435, 129] width 615 height 458
click at [223, 179] on span "Agregar Documentacion" at bounding box center [185, 182] width 99 height 9
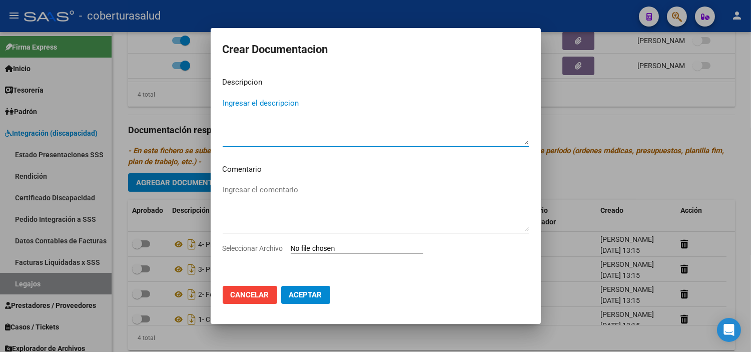
click at [311, 249] on input "Seleccionar Archivo" at bounding box center [357, 249] width 133 height 10
type input "C:\fakepath\5-PRESTACION DE APOYO EN PSICOLOGIA.pdf"
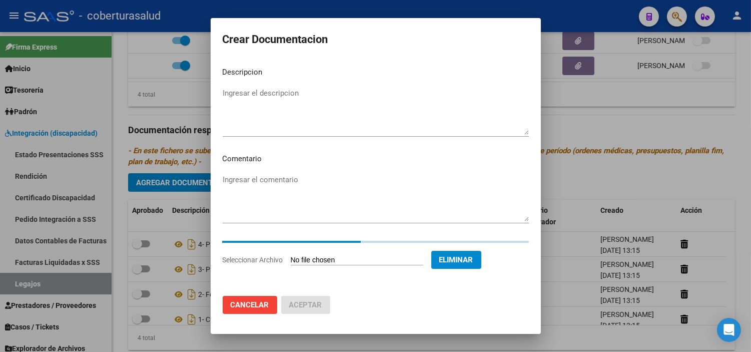
click at [267, 114] on textarea "Ingresar el descripcion" at bounding box center [376, 111] width 306 height 47
paste textarea "5-PRESTACION DE APOYO EN PSICOLOGIA"
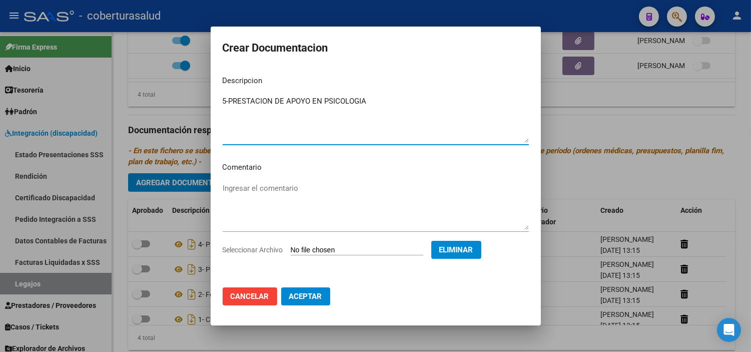
click at [228, 103] on textarea "5-PRESTACION DE APOYO EN PSICOLOGIA" at bounding box center [376, 119] width 306 height 47
type textarea "5- PRESTACION DE APOYO EN PSICOLOGIA"
click at [306, 299] on span "Aceptar" at bounding box center [305, 296] width 33 height 9
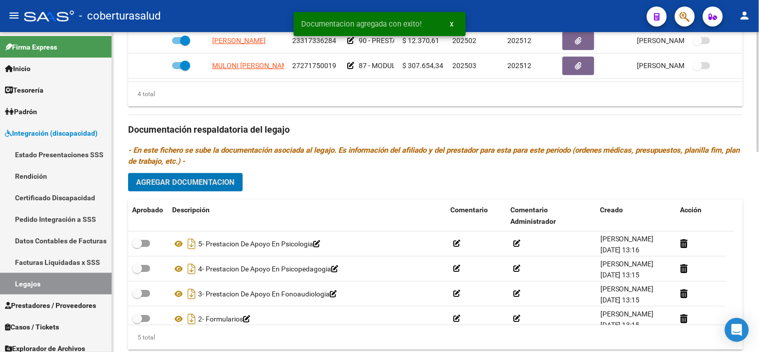
click at [219, 179] on span "Agregar Documentacion" at bounding box center [185, 182] width 99 height 9
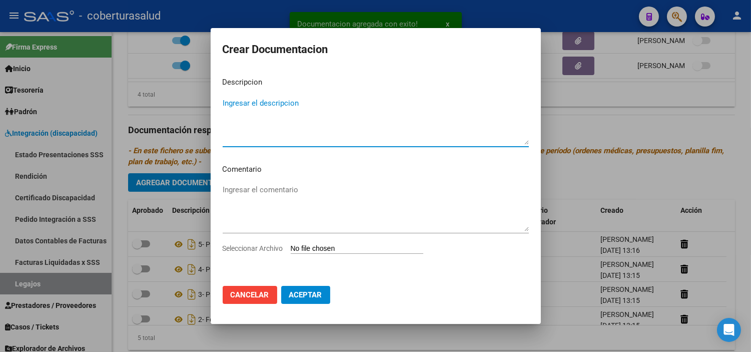
click at [346, 246] on input "Seleccionar Archivo" at bounding box center [357, 249] width 133 height 10
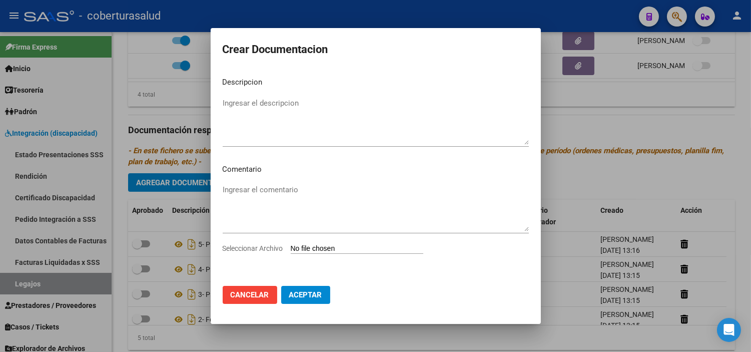
type input "C:\fakepath\6-MODULO MAESTRA DE APOYO.pdf"
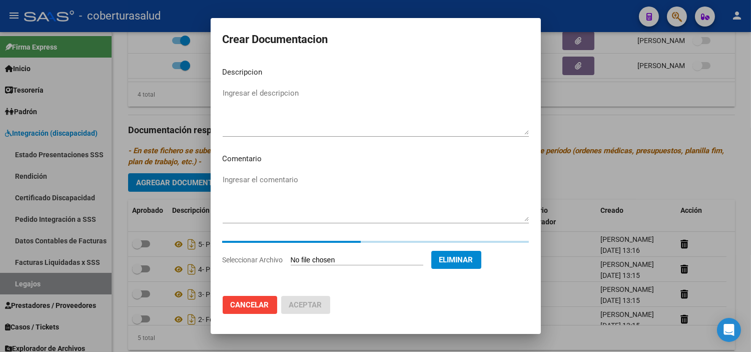
click at [345, 122] on textarea "Ingresar el descripcion" at bounding box center [376, 111] width 306 height 47
paste textarea "6-MODULO MAESTRA DE APOYO"
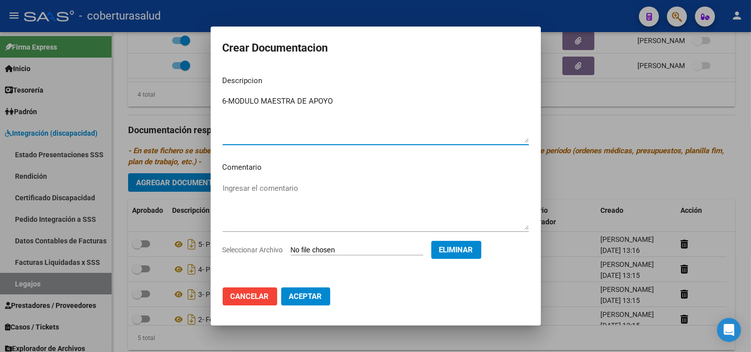
click at [228, 99] on textarea "6-MODULO MAESTRA DE APOYO" at bounding box center [376, 119] width 306 height 47
type textarea "6- MODULO MAESTRA DE APOYO"
click at [299, 299] on span "Aceptar" at bounding box center [305, 296] width 33 height 9
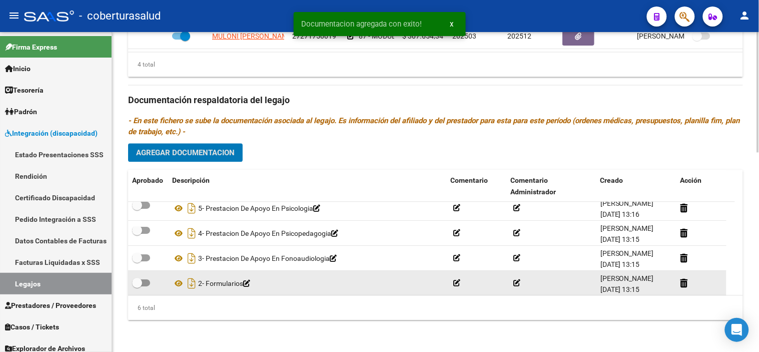
scroll to position [60, 0]
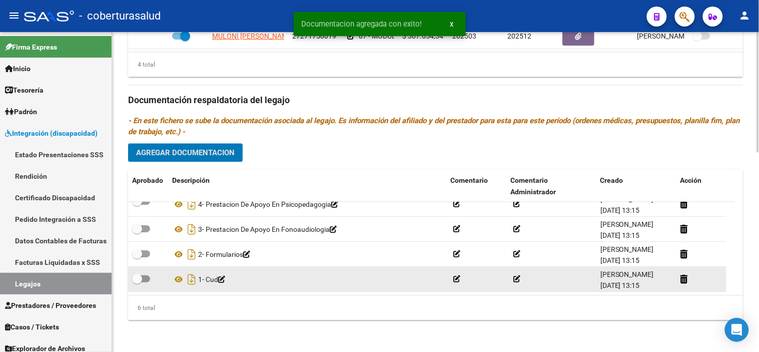
click at [135, 281] on span at bounding box center [137, 279] width 10 height 10
click at [137, 282] on input "checkbox" at bounding box center [137, 282] width 1 height 1
checkbox input "true"
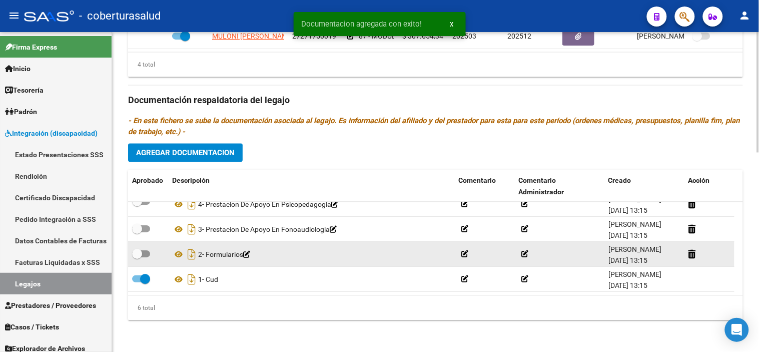
click at [138, 252] on span at bounding box center [137, 254] width 10 height 10
click at [137, 257] on input "checkbox" at bounding box center [137, 257] width 1 height 1
checkbox input "true"
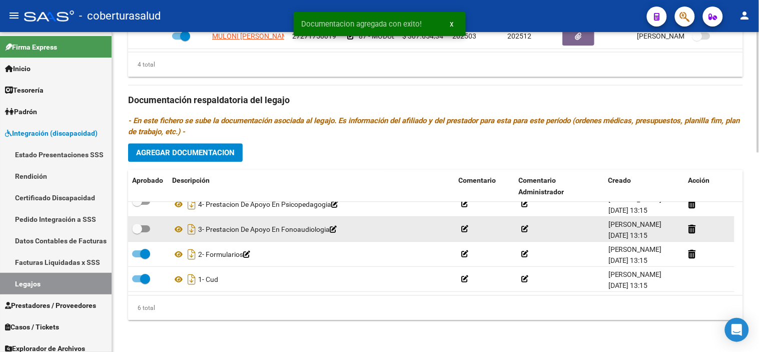
click at [147, 224] on label at bounding box center [141, 229] width 18 height 12
click at [137, 232] on input "checkbox" at bounding box center [137, 232] width 1 height 1
checkbox input "true"
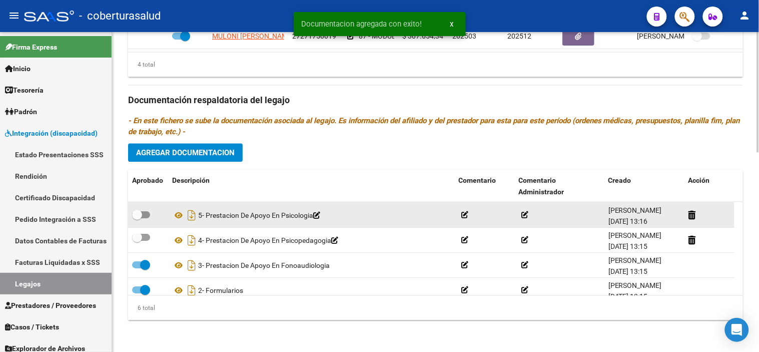
scroll to position [4, 0]
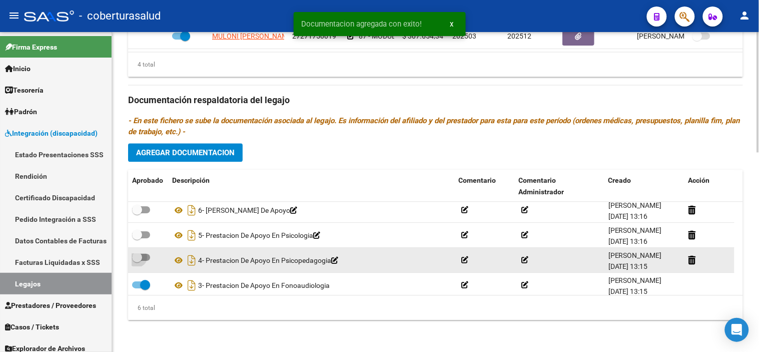
click at [145, 254] on span at bounding box center [141, 257] width 18 height 7
click at [137, 261] on input "checkbox" at bounding box center [137, 261] width 1 height 1
checkbox input "true"
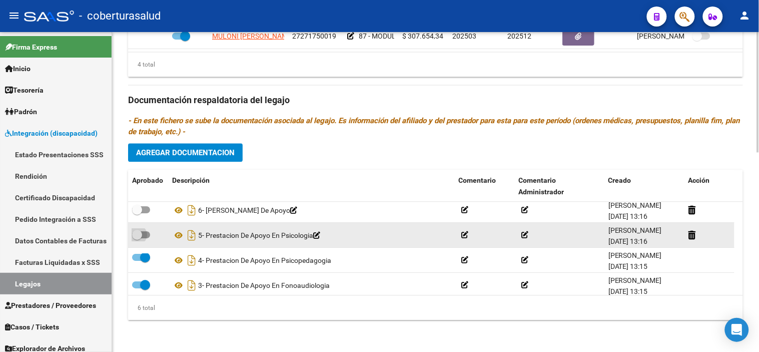
click at [142, 231] on span at bounding box center [141, 234] width 18 height 7
click at [137, 238] on input "checkbox" at bounding box center [137, 238] width 1 height 1
checkbox input "true"
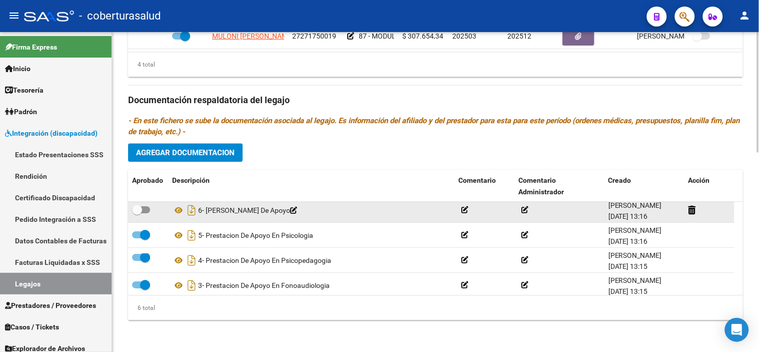
click at [144, 211] on span at bounding box center [141, 209] width 18 height 7
click at [137, 213] on input "checkbox" at bounding box center [137, 213] width 1 height 1
checkbox input "true"
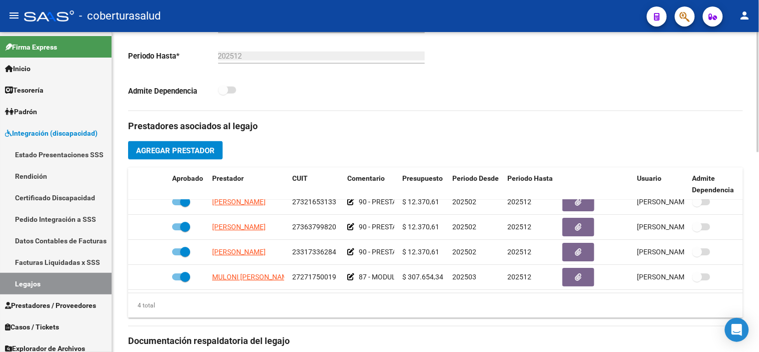
scroll to position [0, 0]
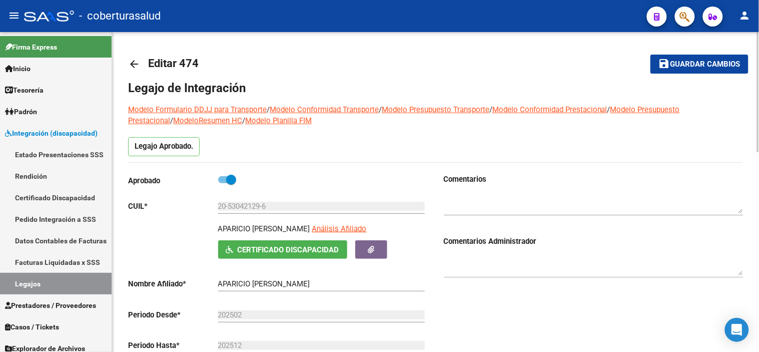
click at [696, 63] on span "Guardar cambios" at bounding box center [706, 64] width 70 height 9
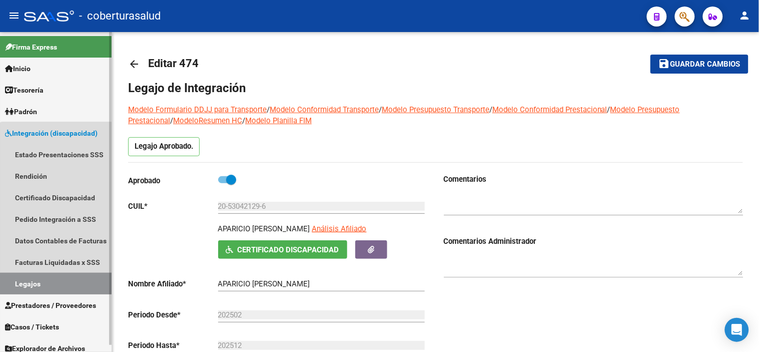
click at [74, 283] on link "Legajos" at bounding box center [56, 284] width 112 height 22
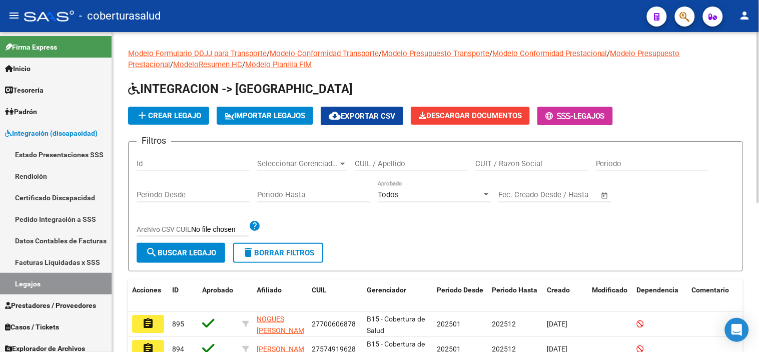
click at [377, 154] on div "CUIL / Apellido" at bounding box center [411, 161] width 113 height 22
paste input "20547108265"
type input "20547108265"
click at [197, 246] on button "search Buscar Legajo" at bounding box center [181, 253] width 89 height 20
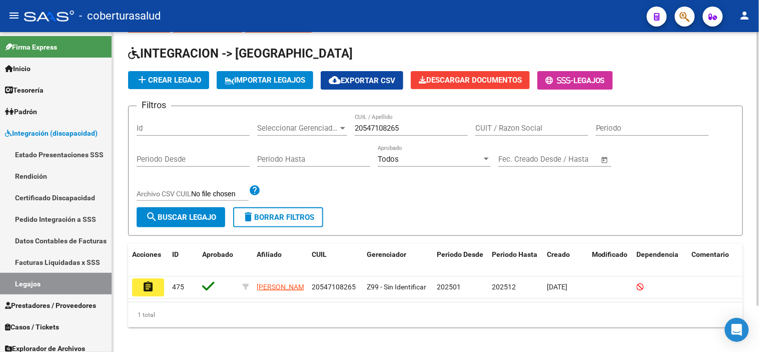
scroll to position [54, 0]
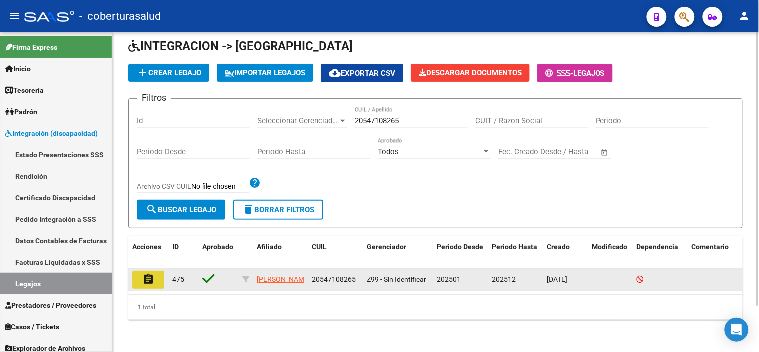
click at [153, 273] on mat-icon "assignment" at bounding box center [148, 279] width 12 height 12
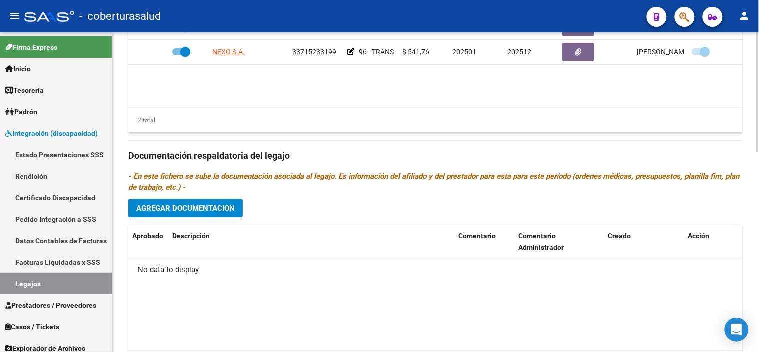
scroll to position [532, 0]
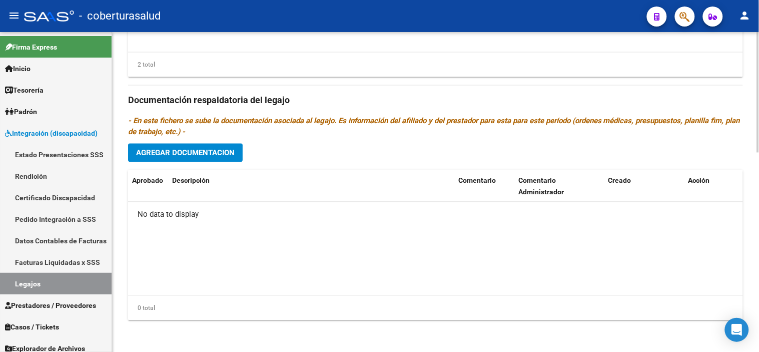
click at [208, 150] on span "Agregar Documentacion" at bounding box center [185, 152] width 99 height 9
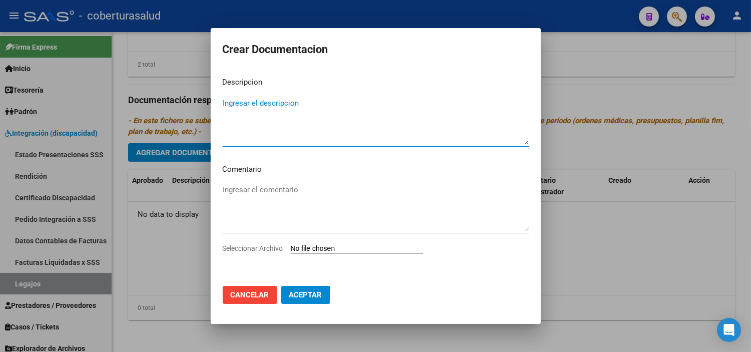
click at [317, 249] on input "Seleccionar Archivo" at bounding box center [357, 249] width 133 height 10
type input "C:\fakepath\1-CUD.pdf"
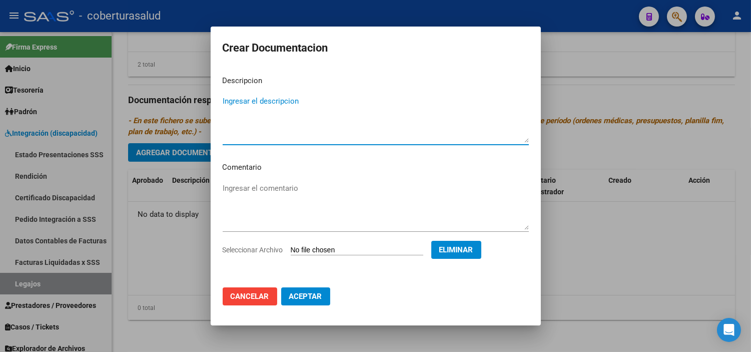
click at [257, 102] on textarea "Ingresar el descripcion" at bounding box center [376, 119] width 306 height 47
paste textarea "1-CUD"
click at [229, 101] on textarea "1-CUD" at bounding box center [376, 119] width 306 height 47
type textarea "1- CUD"
click at [311, 299] on span "Aceptar" at bounding box center [305, 296] width 33 height 9
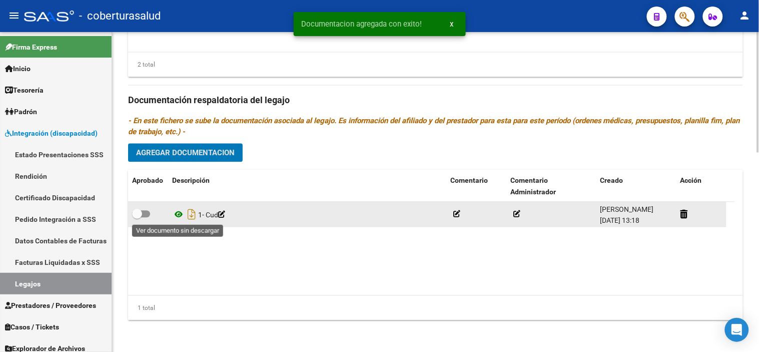
click at [178, 218] on icon at bounding box center [178, 214] width 13 height 12
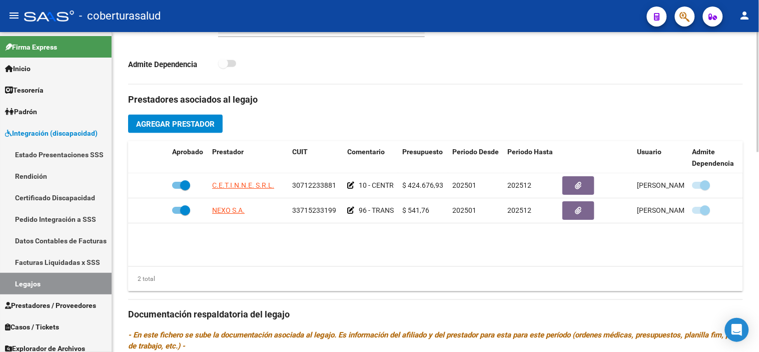
scroll to position [476, 0]
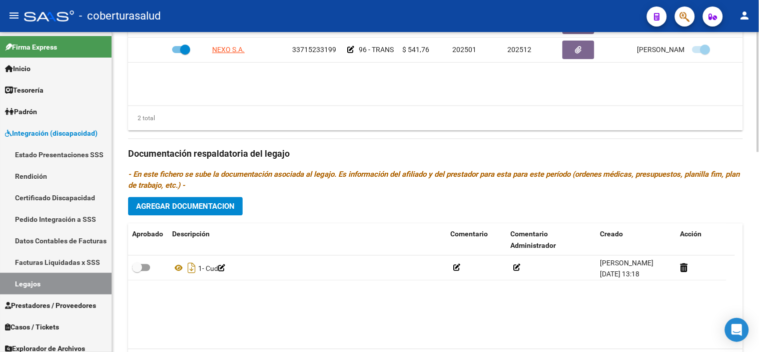
click at [221, 209] on span "Agregar Documentacion" at bounding box center [185, 206] width 99 height 9
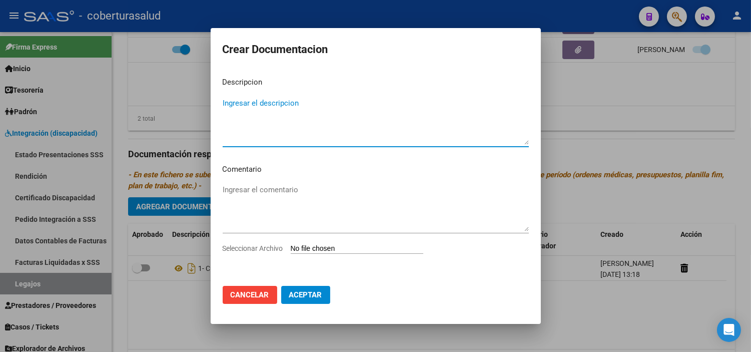
click at [321, 254] on div "Seleccionar Archivo" at bounding box center [376, 252] width 306 height 19
click at [320, 248] on input "Seleccionar Archivo" at bounding box center [357, 249] width 133 height 10
type input "C:\fakepath\2-FORMULARIOS.pdf"
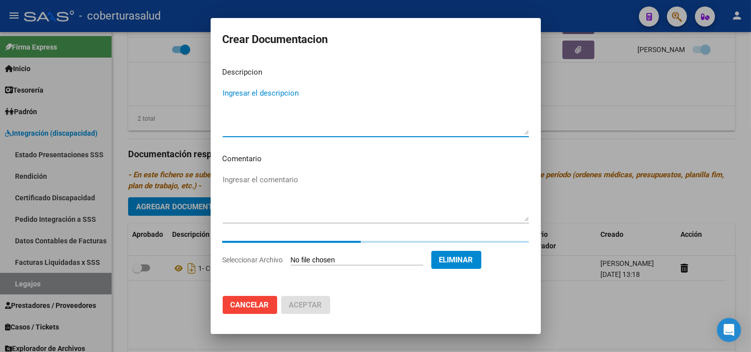
click at [382, 118] on textarea "Ingresar el descripcion" at bounding box center [376, 111] width 306 height 47
paste textarea "2-FORMULARIOS"
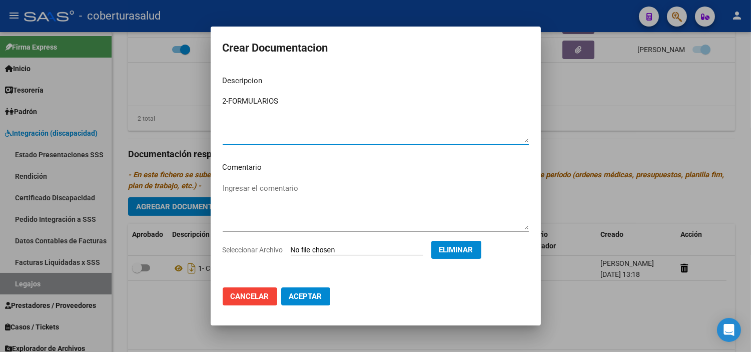
click at [229, 103] on textarea "2-FORMULARIOS" at bounding box center [376, 119] width 306 height 47
type textarea "2- FORMULARIOS"
click at [298, 297] on span "Aceptar" at bounding box center [305, 296] width 33 height 9
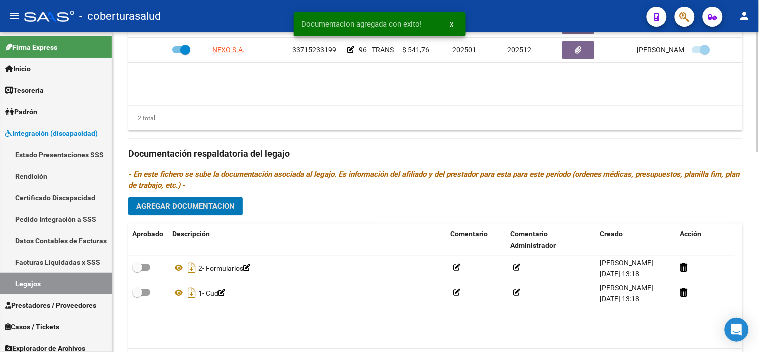
click at [223, 207] on span "Agregar Documentacion" at bounding box center [185, 206] width 99 height 9
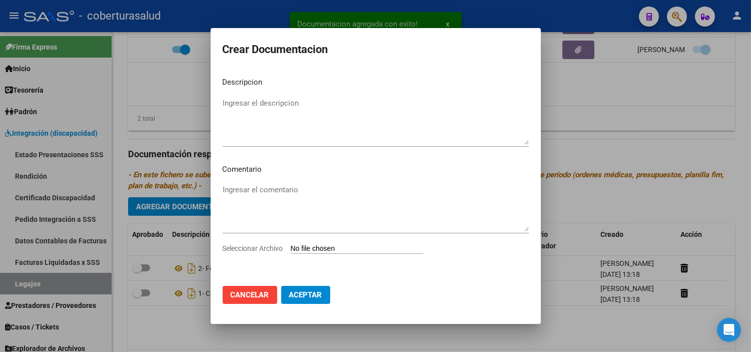
click at [307, 249] on input "Seleccionar Archivo" at bounding box center [357, 249] width 133 height 10
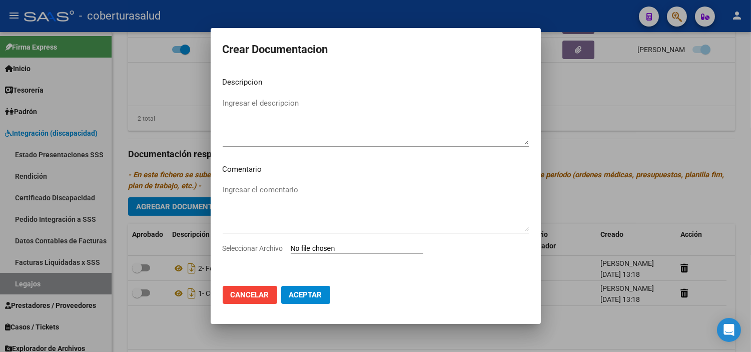
type input "C:\fakepath\3-CENTRO EDUCATIVO TERAPEUTICO JORNADA SIMPLE CAT A.pdf"
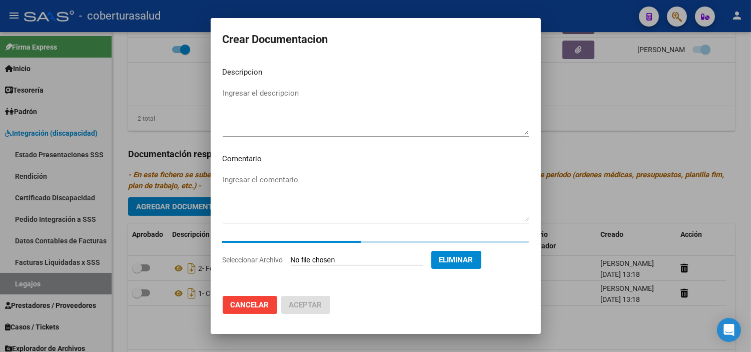
click at [339, 118] on textarea "Ingresar el descripcion" at bounding box center [376, 111] width 306 height 47
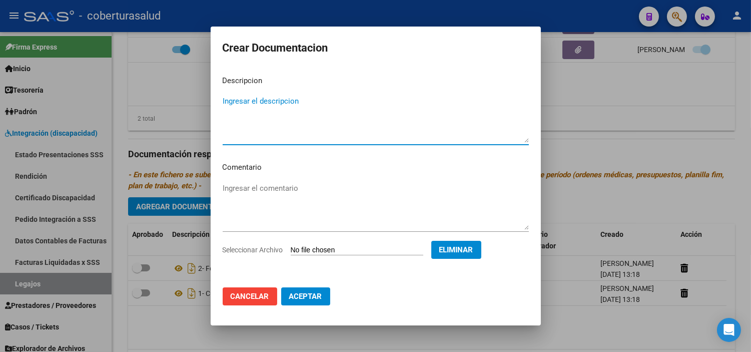
paste textarea "3-CENTRO EDUCATIVO TERAPEUTICO JORNADA SIMPLE CAT A"
click at [229, 101] on textarea "3-CENTRO EDUCATIVO TERAPEUTICO JORNADA SIMPLE CAT A" at bounding box center [376, 119] width 306 height 47
type textarea "3- CENTRO EDUCATIVO TERAPEUTICO JORNADA SIMPLE CAT A"
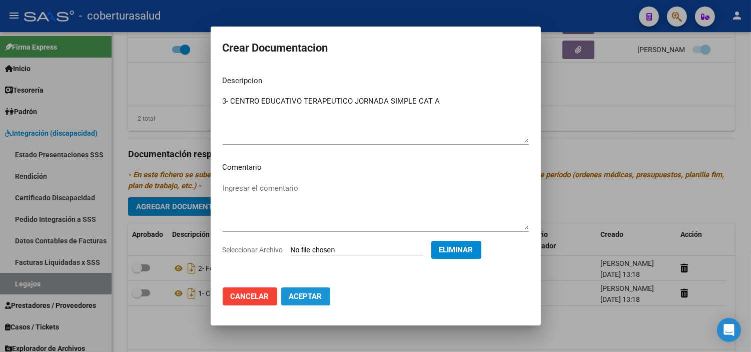
click at [314, 294] on span "Aceptar" at bounding box center [305, 296] width 33 height 9
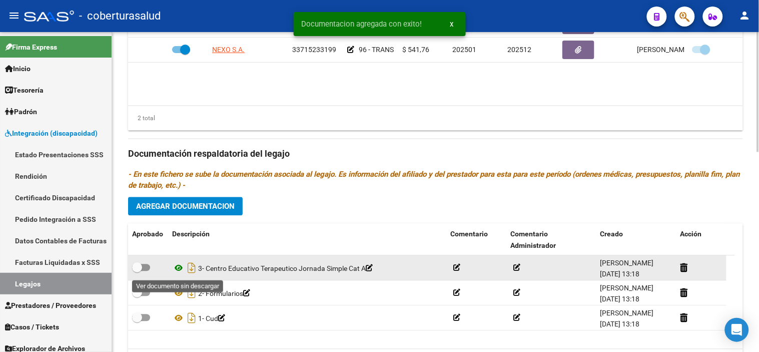
click at [177, 271] on icon at bounding box center [178, 268] width 13 height 12
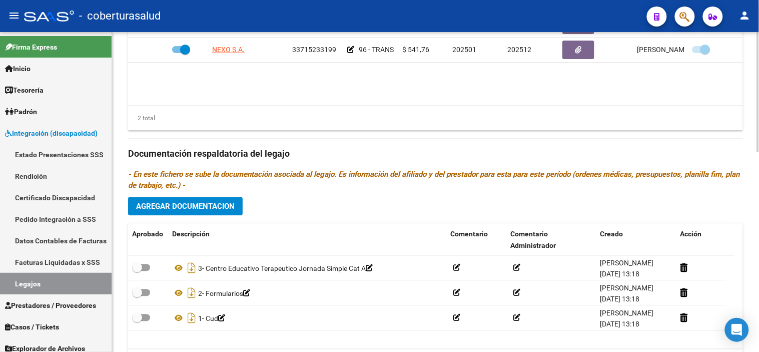
click at [202, 205] on span "Agregar Documentacion" at bounding box center [185, 206] width 99 height 9
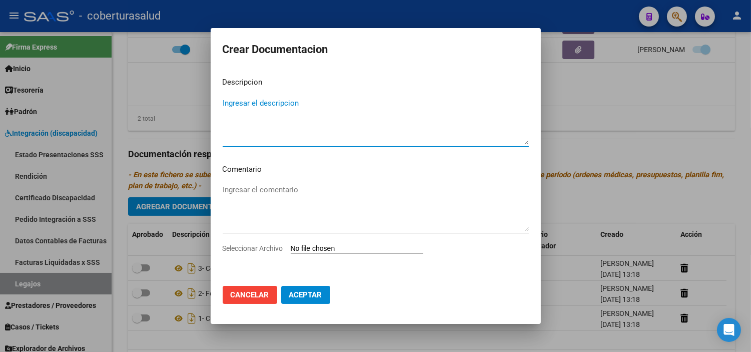
click at [321, 253] on input "Seleccionar Archivo" at bounding box center [357, 249] width 133 height 10
type input "C:\fakepath\4-TRANSPORTE CON DEPEDENCIA.pdf"
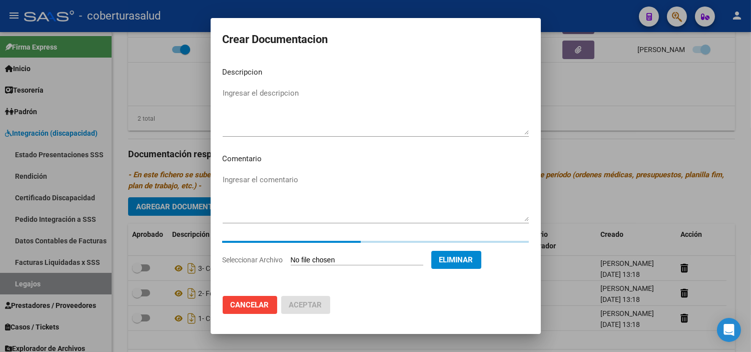
click at [313, 106] on textarea "Ingresar el descripcion" at bounding box center [376, 111] width 306 height 47
paste textarea "4-TRANSPORTE CON DEPEDENCIA"
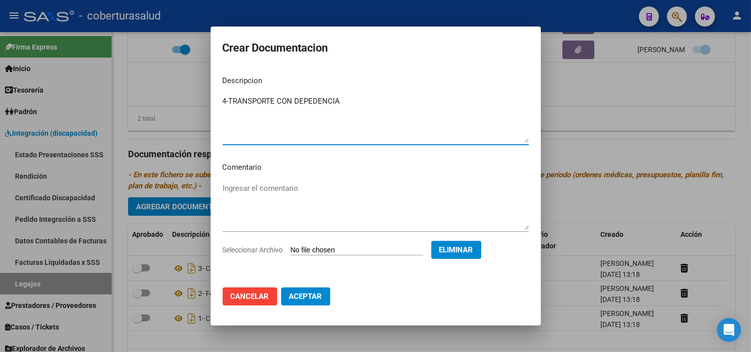
click at [229, 98] on textarea "4-TRANSPORTE CON DEPEDENCIA" at bounding box center [376, 119] width 306 height 47
type textarea "4- TRANSPORTE CON DEPEDENCIA"
click at [312, 294] on span "Aceptar" at bounding box center [305, 296] width 33 height 9
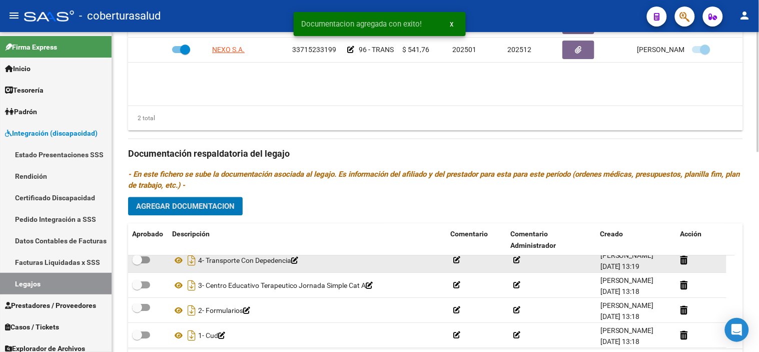
scroll to position [10, 0]
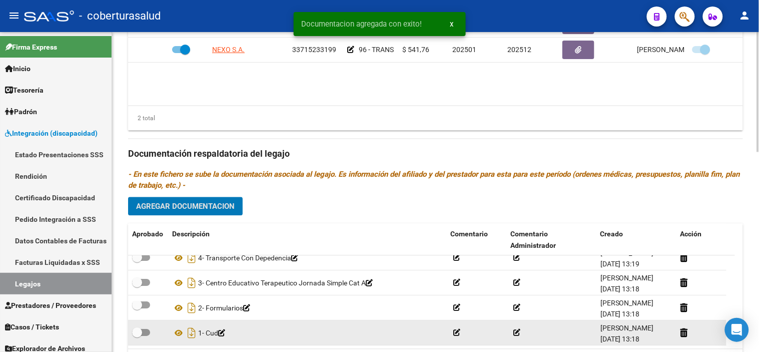
click at [149, 334] on span at bounding box center [141, 332] width 18 height 7
click at [137, 336] on input "checkbox" at bounding box center [137, 336] width 1 height 1
checkbox input "true"
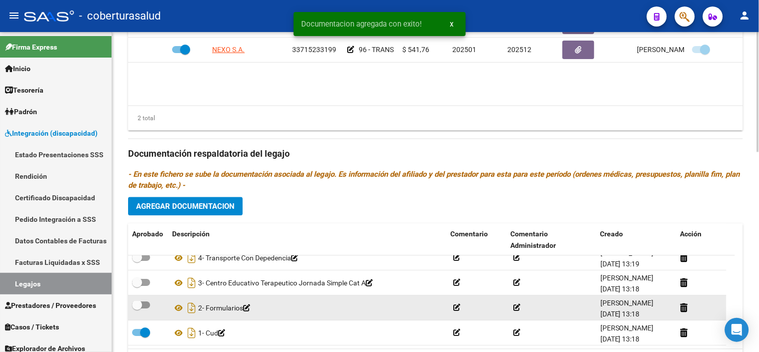
click at [146, 306] on span at bounding box center [141, 305] width 18 height 7
click at [137, 309] on input "checkbox" at bounding box center [137, 309] width 1 height 1
checkbox input "true"
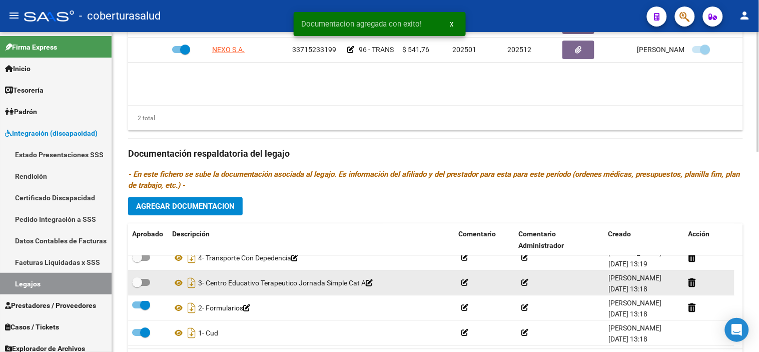
click at [146, 284] on span at bounding box center [141, 282] width 18 height 7
click at [137, 286] on input "checkbox" at bounding box center [137, 286] width 1 height 1
checkbox input "true"
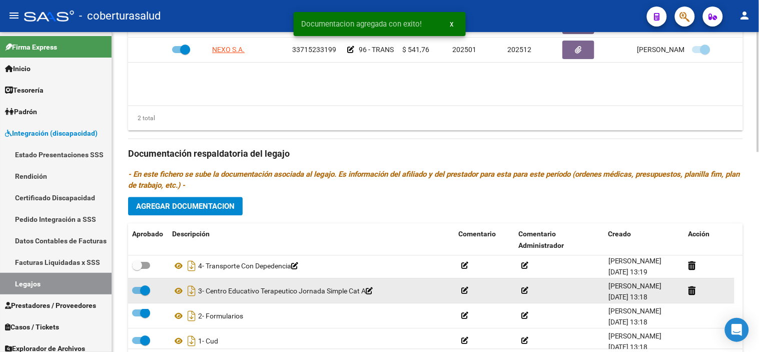
scroll to position [0, 0]
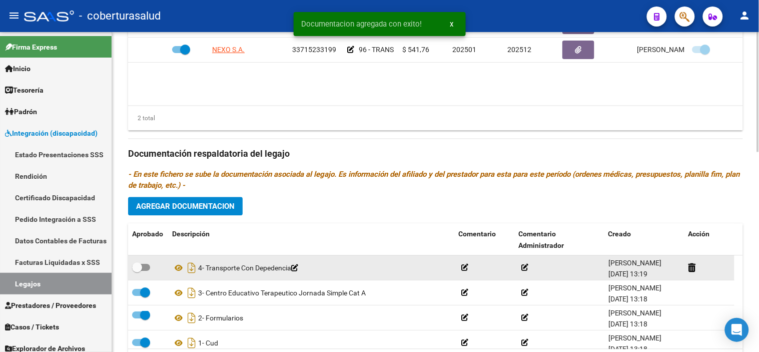
click at [144, 268] on span at bounding box center [141, 267] width 18 height 7
click at [137, 271] on input "checkbox" at bounding box center [137, 271] width 1 height 1
checkbox input "true"
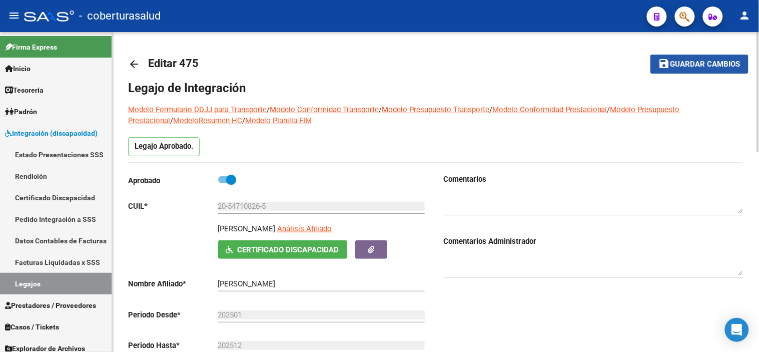
click at [682, 66] on span "Guardar cambios" at bounding box center [706, 64] width 70 height 9
click at [556, 63] on mat-toolbar-row "arrow_back Editar 475" at bounding box center [368, 64] width 480 height 32
click at [707, 58] on button "save Guardar cambios" at bounding box center [700, 64] width 98 height 19
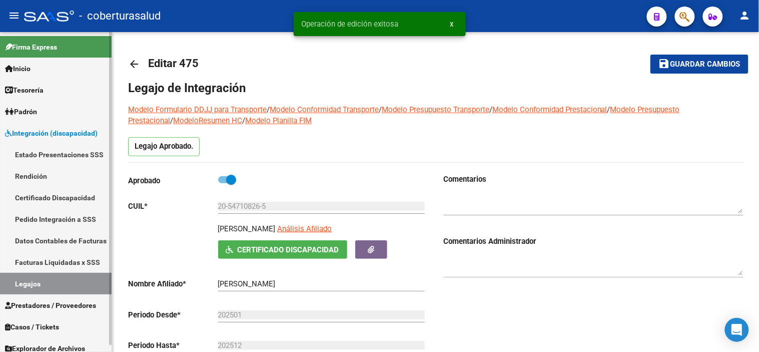
click at [54, 283] on link "Legajos" at bounding box center [56, 284] width 112 height 22
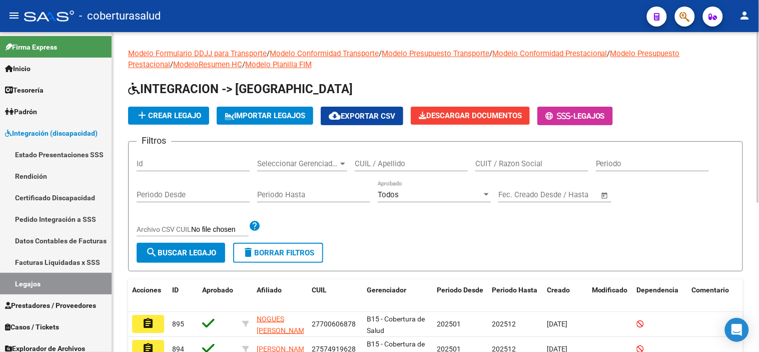
click at [373, 165] on input "CUIL / Apellido" at bounding box center [411, 163] width 113 height 9
paste input "27550201076"
type input "27550201076"
click at [193, 252] on span "search Buscar Legajo" at bounding box center [181, 252] width 71 height 9
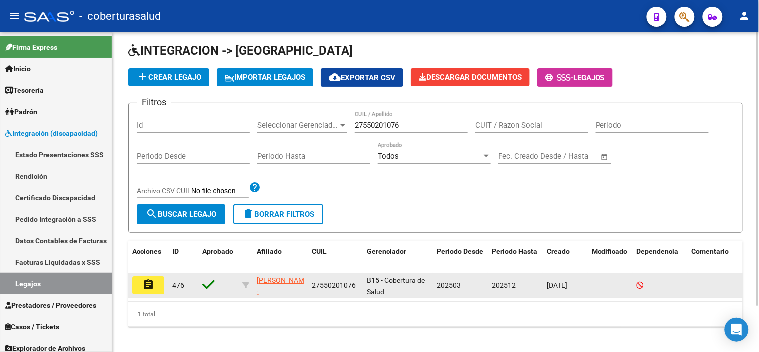
scroll to position [54, 0]
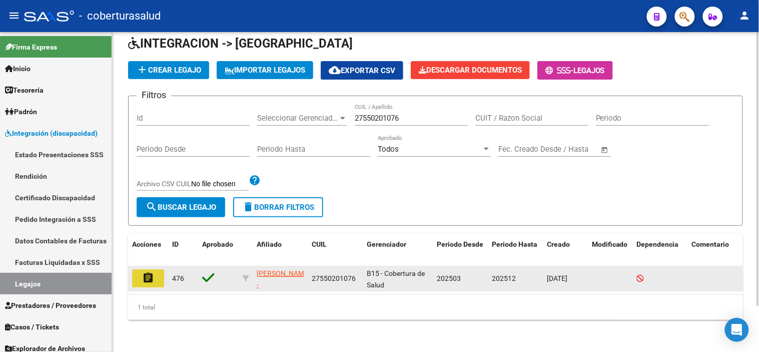
click at [141, 269] on button "assignment" at bounding box center [148, 278] width 32 height 18
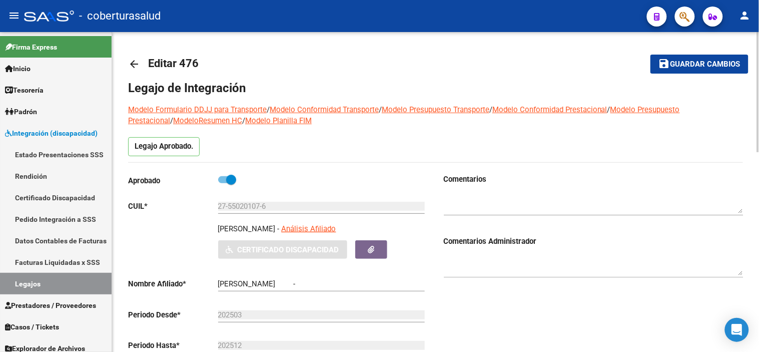
type input "[PERSON_NAME]"
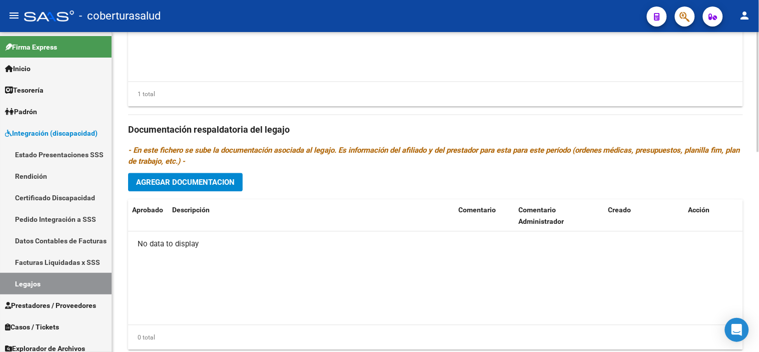
scroll to position [532, 0]
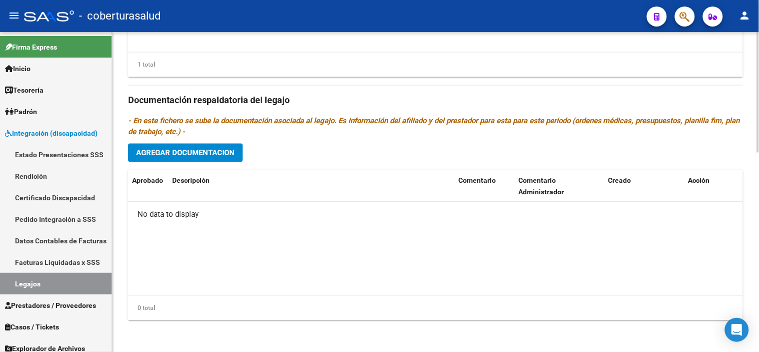
click at [202, 144] on button "Agregar Documentacion" at bounding box center [185, 152] width 115 height 19
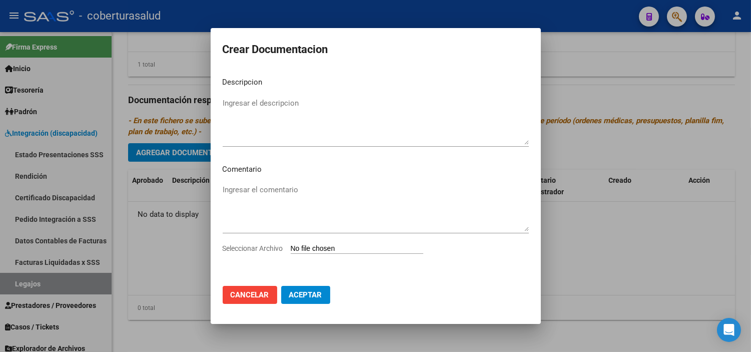
click at [328, 246] on input "Seleccionar Archivo" at bounding box center [357, 249] width 133 height 10
type input "C:\fakepath\1- CUD.pdf"
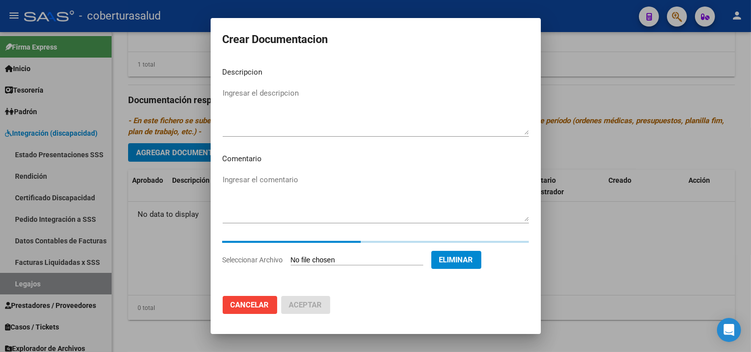
click at [288, 108] on textarea "Ingresar el descripcion" at bounding box center [376, 111] width 306 height 47
paste textarea "1- CUD"
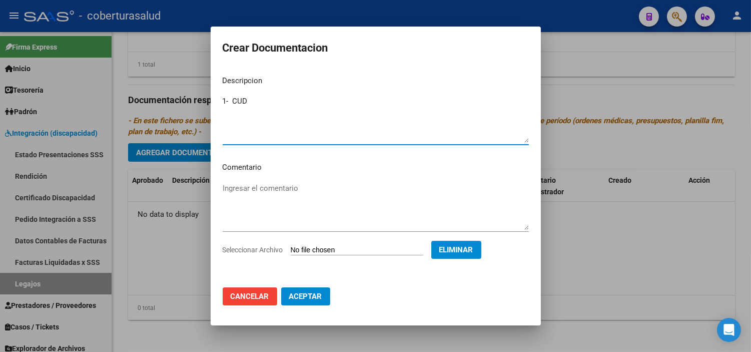
type textarea "1- CUD"
click at [319, 292] on span "Aceptar" at bounding box center [305, 296] width 33 height 9
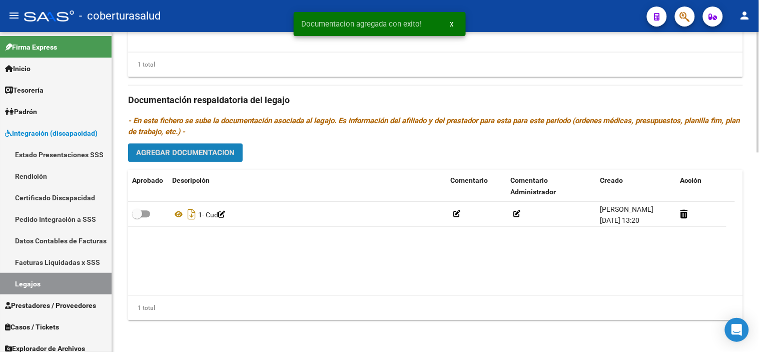
click at [236, 161] on button "Agregar Documentacion" at bounding box center [185, 152] width 115 height 19
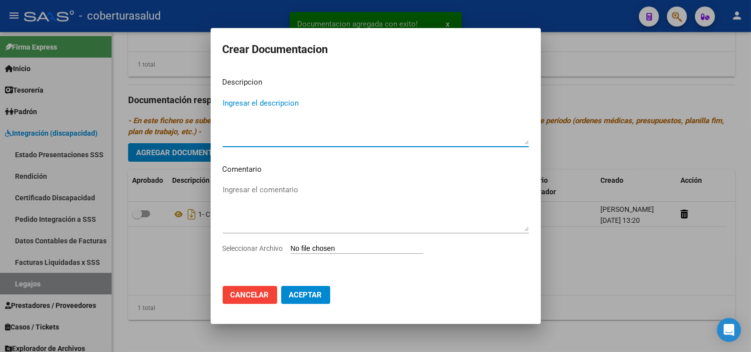
click at [326, 249] on input "Seleccionar Archivo" at bounding box center [357, 249] width 133 height 10
type input "C:\fakepath\2 - FORMULARIOS.pdf"
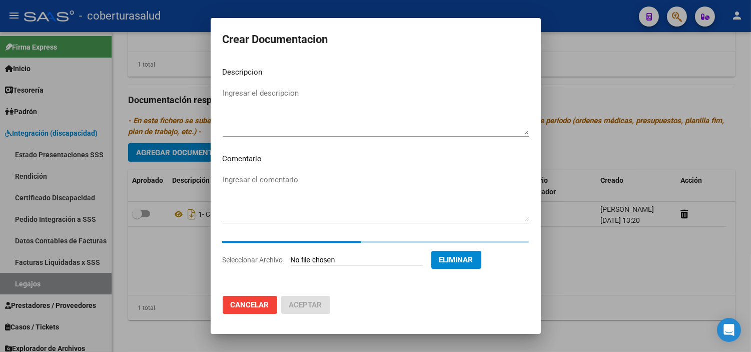
click at [242, 78] on mat-dialog-content "Descripcion Ingresar el descripcion Comentario Ingresar el comentario Seleccion…" at bounding box center [376, 173] width 330 height 229
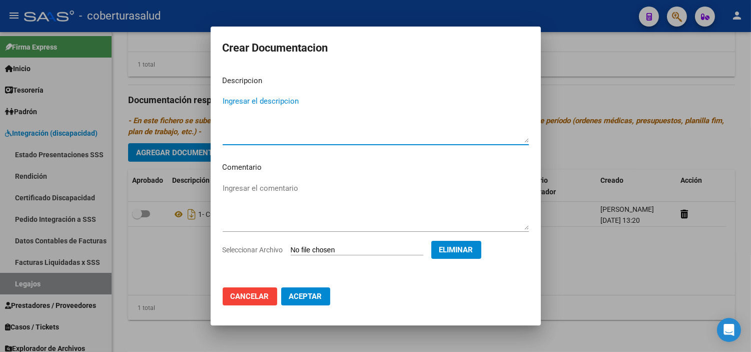
click at [247, 103] on textarea "Ingresar el descripcion" at bounding box center [376, 119] width 306 height 47
paste textarea "2 - FORMULARIOS"
type textarea "2 - FORMULARIOS"
click at [297, 299] on span "Aceptar" at bounding box center [305, 296] width 33 height 9
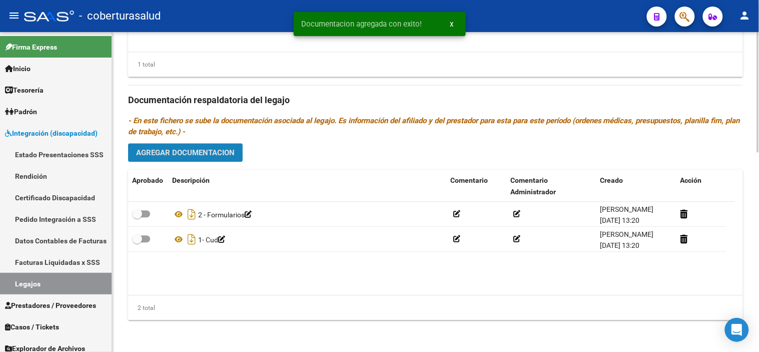
click at [190, 158] on button "Agregar Documentacion" at bounding box center [185, 152] width 115 height 19
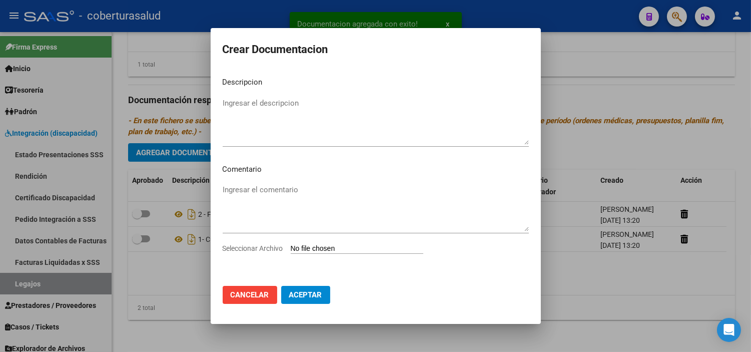
click at [308, 244] on input "Seleccionar Archivo" at bounding box center [357, 249] width 133 height 10
type input "C:\fakepath\3-MODULO DE APOYO A LA INTEGRACION ESCOLAR.pdf"
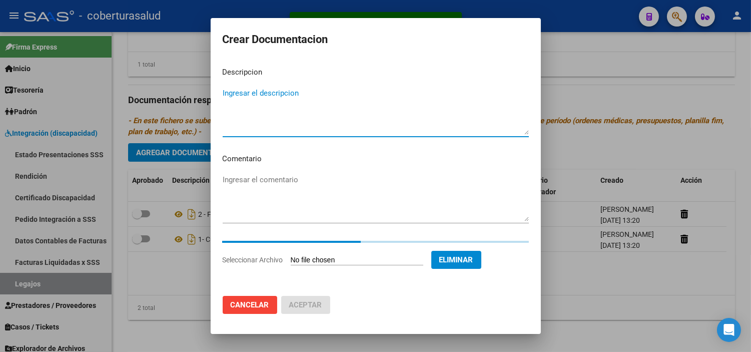
click at [266, 114] on textarea "Ingresar el descripcion" at bounding box center [376, 111] width 306 height 47
paste textarea "3-MODULO DE APOYO A LA INTEGRACION ESCOLAR"
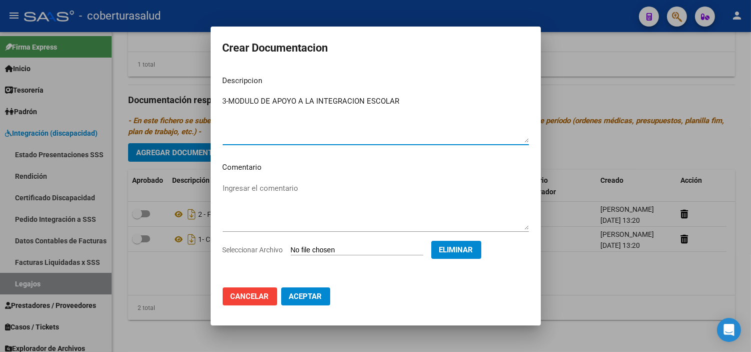
click at [228, 103] on textarea "3-MODULO DE APOYO A LA INTEGRACION ESCOLAR" at bounding box center [376, 119] width 306 height 47
type textarea "3- MODULO DE APOYO A LA INTEGRACION ESCOLAR"
click at [308, 294] on span "Aceptar" at bounding box center [305, 296] width 33 height 9
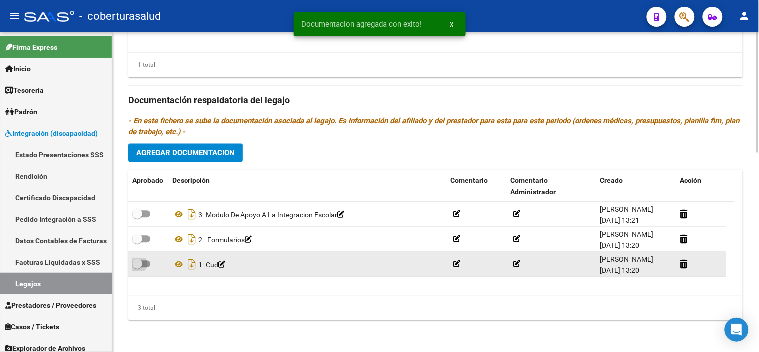
click at [139, 264] on span at bounding box center [137, 264] width 10 height 10
click at [137, 267] on input "checkbox" at bounding box center [137, 267] width 1 height 1
checkbox input "true"
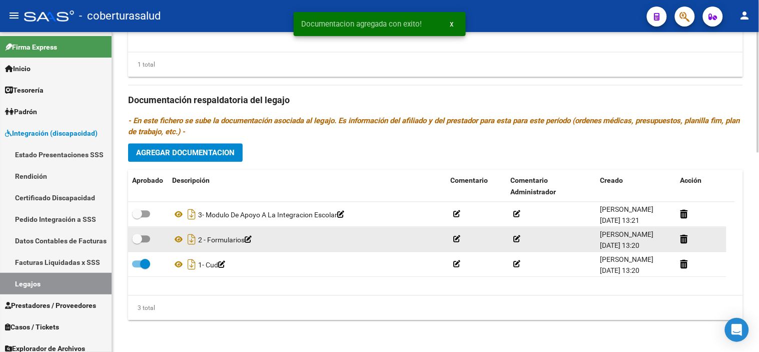
click at [137, 236] on span at bounding box center [137, 239] width 10 height 10
click at [137, 242] on input "checkbox" at bounding box center [137, 242] width 1 height 1
checkbox input "true"
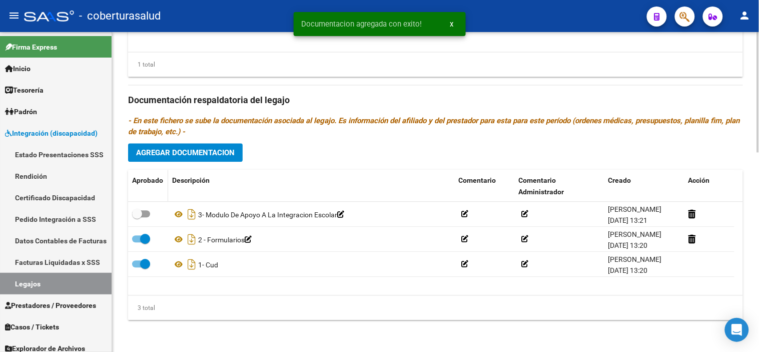
click at [147, 200] on datatable-header-cell "Aprobado" at bounding box center [148, 186] width 40 height 33
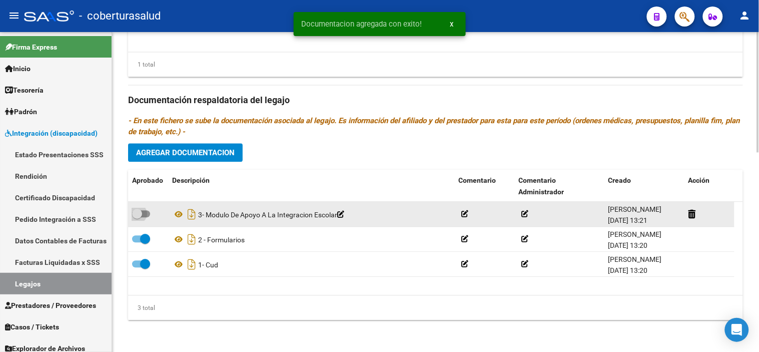
click at [141, 213] on span at bounding box center [137, 214] width 10 height 10
click at [137, 217] on input "checkbox" at bounding box center [137, 217] width 1 height 1
checkbox input "true"
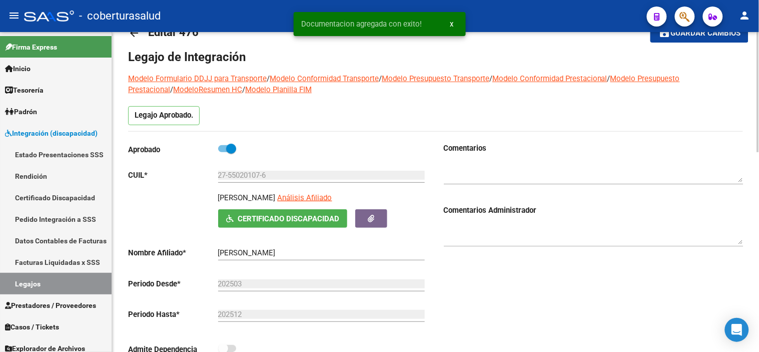
scroll to position [0, 0]
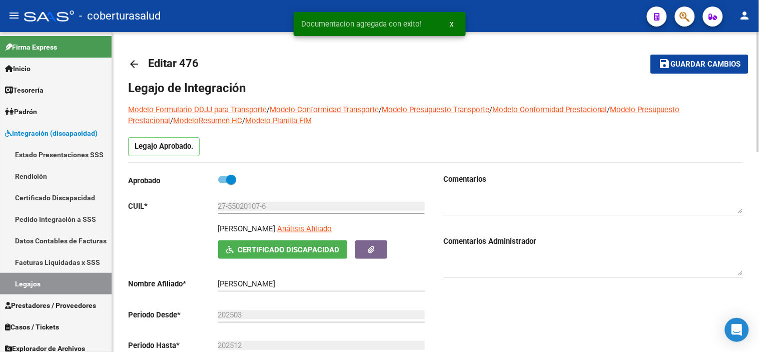
click at [676, 76] on mat-toolbar-row "save Guardar cambios" at bounding box center [684, 64] width 130 height 32
click at [678, 67] on span "Guardar cambios" at bounding box center [706, 64] width 70 height 9
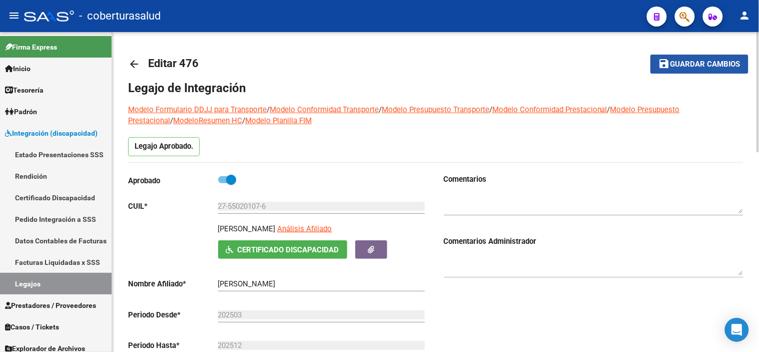
click at [725, 66] on span "Guardar cambios" at bounding box center [706, 64] width 70 height 9
click at [318, 149] on div "Legajo Aprobado." at bounding box center [435, 149] width 615 height 25
click at [662, 58] on mat-icon "save" at bounding box center [665, 64] width 12 height 12
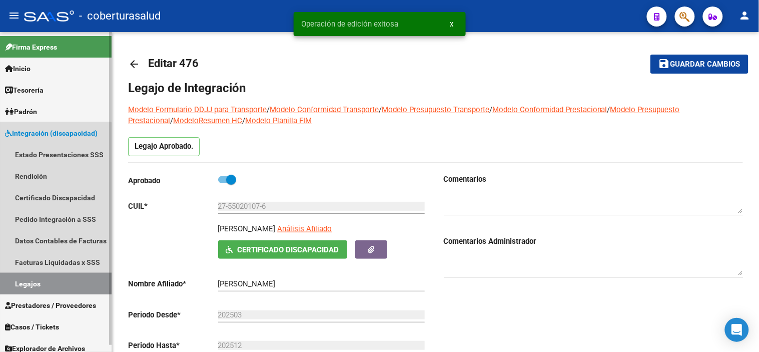
click at [7, 279] on link "Legajos" at bounding box center [56, 284] width 112 height 22
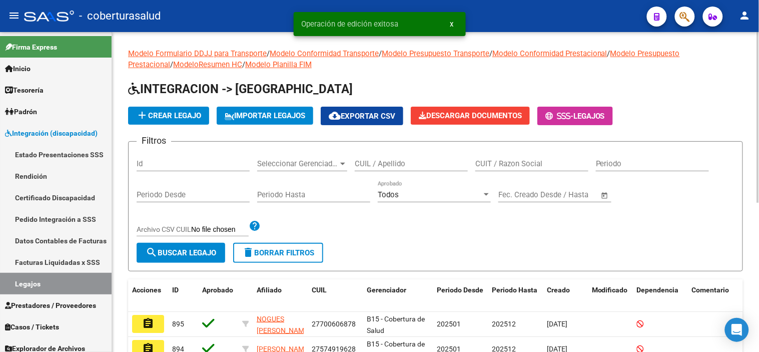
click at [417, 157] on div "CUIL / Apellido" at bounding box center [411, 161] width 113 height 22
paste input "20559704327"
type input "20559704327"
click at [186, 249] on span "search Buscar Legajo" at bounding box center [181, 252] width 71 height 9
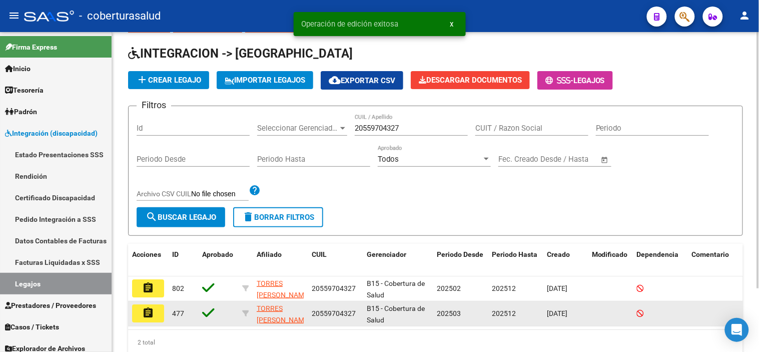
scroll to position [79, 0]
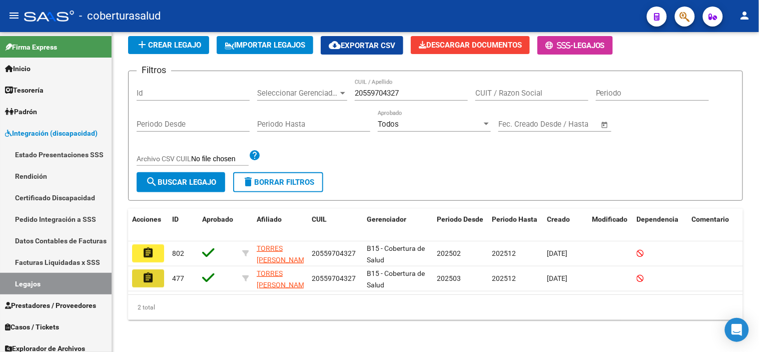
click at [151, 272] on mat-icon "assignment" at bounding box center [148, 278] width 12 height 12
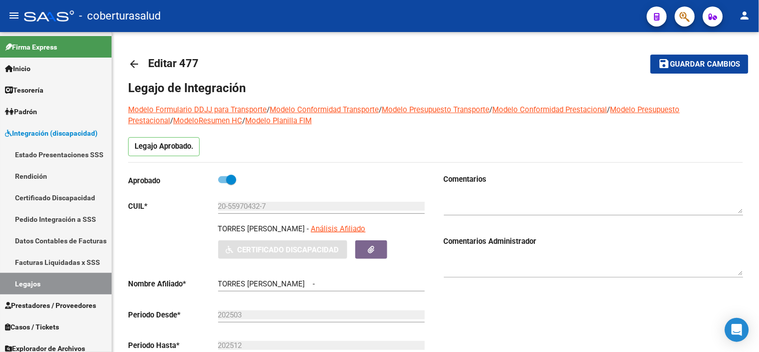
type input "TORRES [PERSON_NAME]"
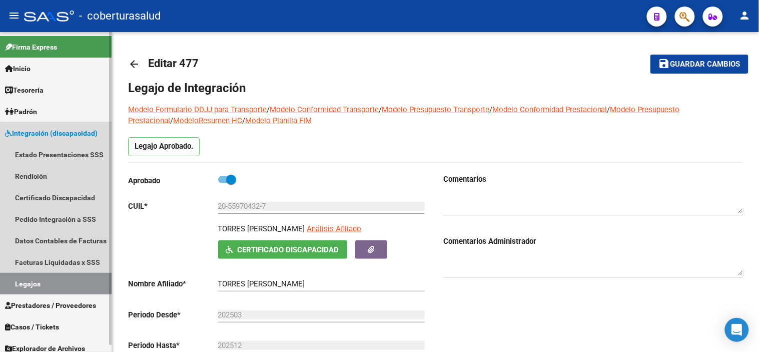
click at [46, 138] on span "Integración (discapacidad)" at bounding box center [51, 133] width 93 height 11
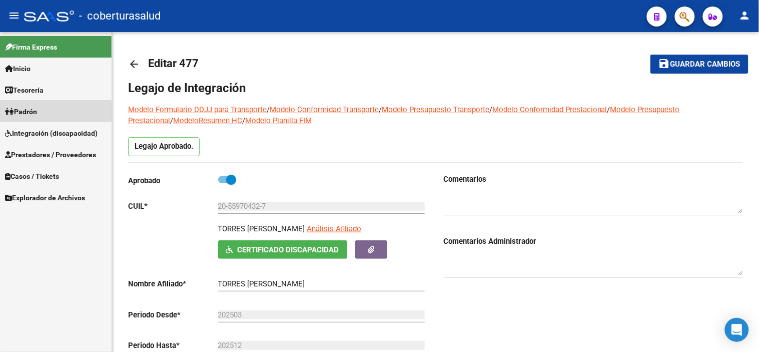
click at [36, 121] on link "Padrón" at bounding box center [56, 112] width 112 height 22
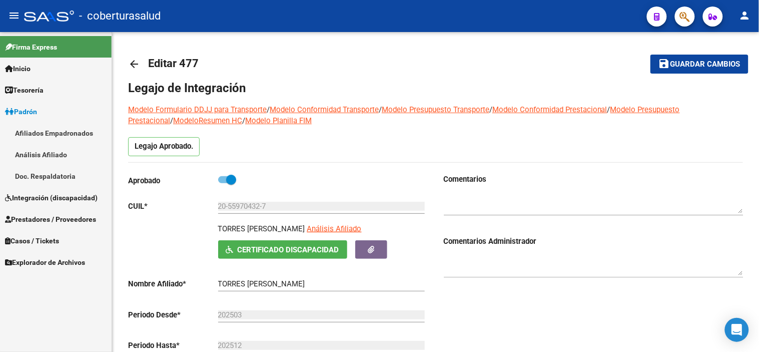
click at [29, 108] on span "Padrón" at bounding box center [21, 111] width 32 height 11
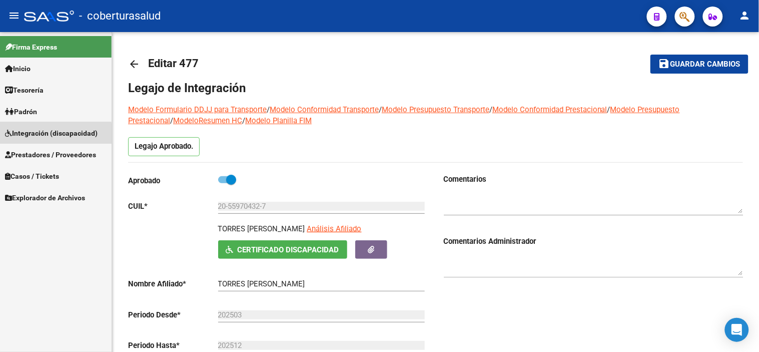
click at [31, 135] on span "Integración (discapacidad)" at bounding box center [51, 133] width 93 height 11
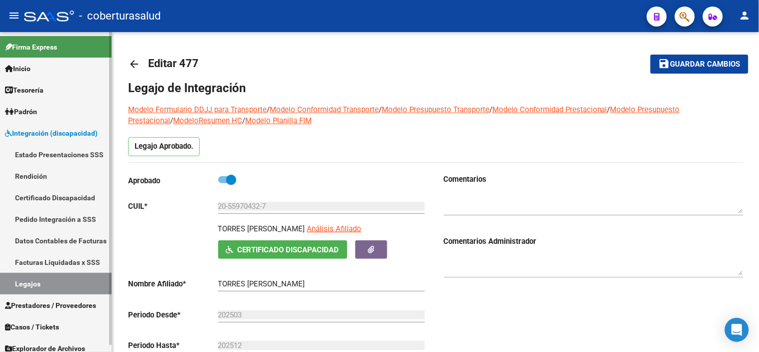
click at [41, 289] on link "Legajos" at bounding box center [56, 284] width 112 height 22
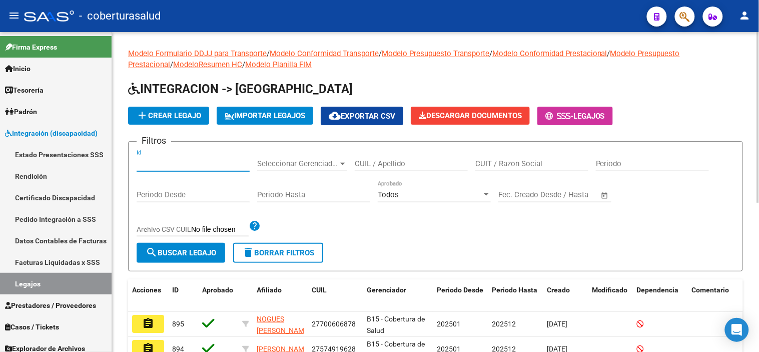
click at [212, 163] on input "Id" at bounding box center [193, 163] width 113 height 9
type input "802"
click at [179, 254] on span "search Buscar Legajo" at bounding box center [181, 252] width 71 height 9
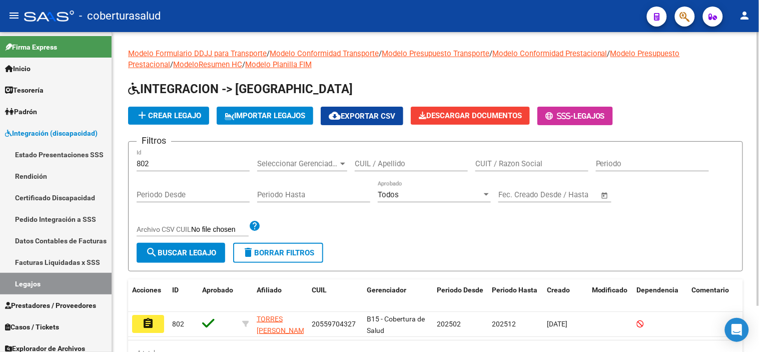
scroll to position [54, 0]
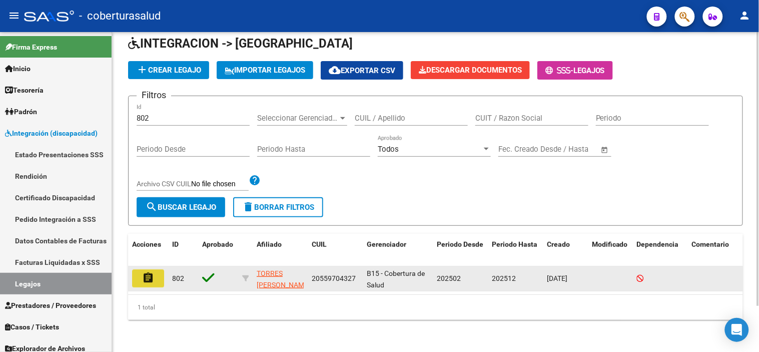
click at [153, 277] on button "assignment" at bounding box center [148, 278] width 32 height 18
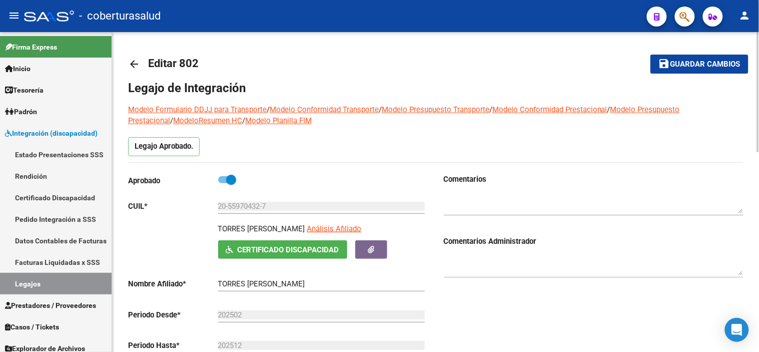
scroll to position [278, 0]
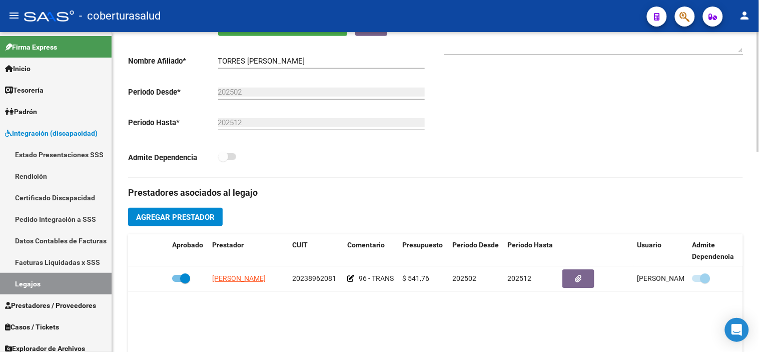
type input "TORRES [PERSON_NAME]"
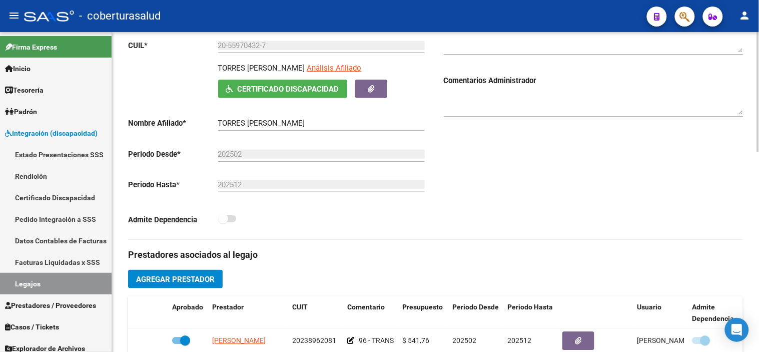
scroll to position [167, 0]
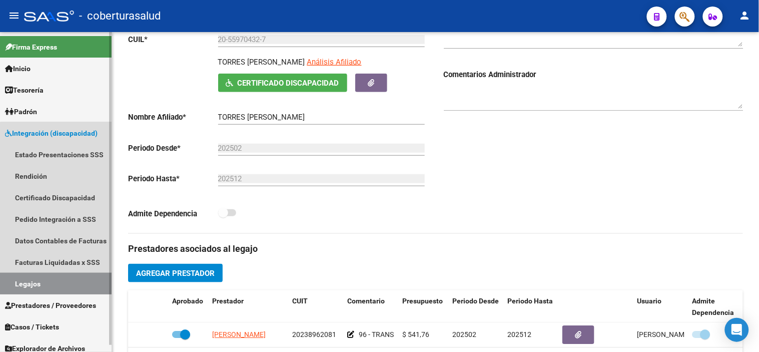
click at [73, 282] on link "Legajos" at bounding box center [56, 284] width 112 height 22
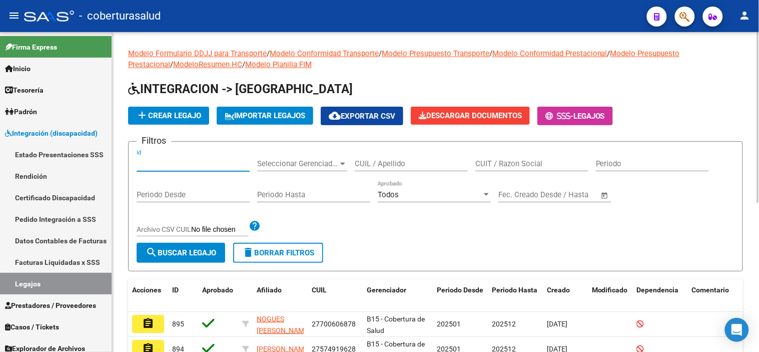
click at [202, 161] on input "Id" at bounding box center [193, 163] width 113 height 9
type input "477"
click at [197, 250] on span "search Buscar Legajo" at bounding box center [181, 252] width 71 height 9
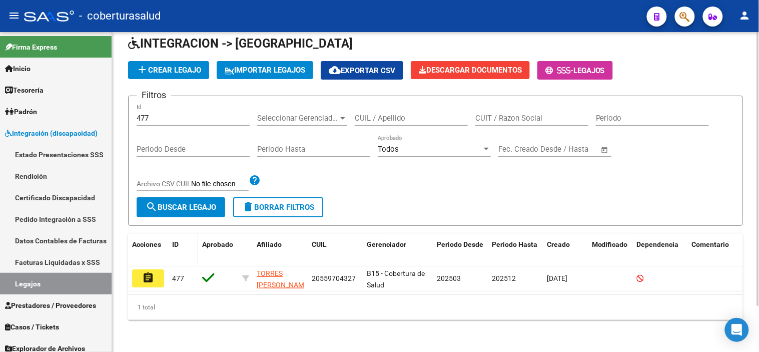
scroll to position [54, 0]
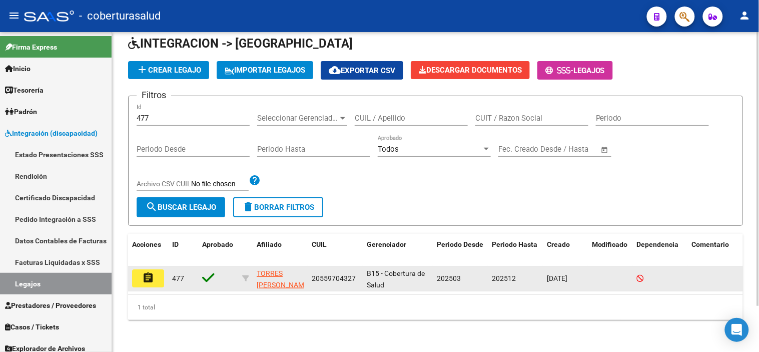
click at [157, 275] on button "assignment" at bounding box center [148, 278] width 32 height 18
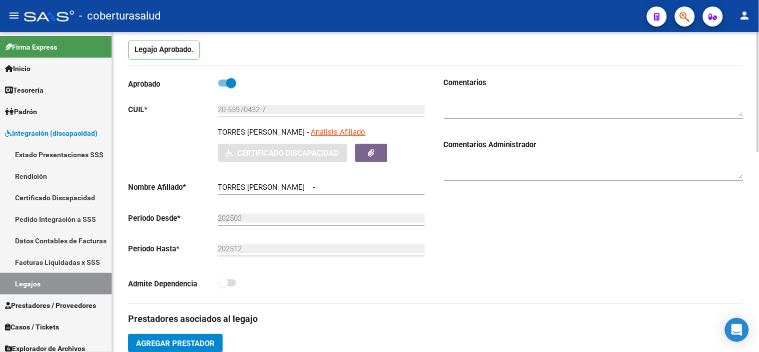
type input "TORRES [PERSON_NAME]"
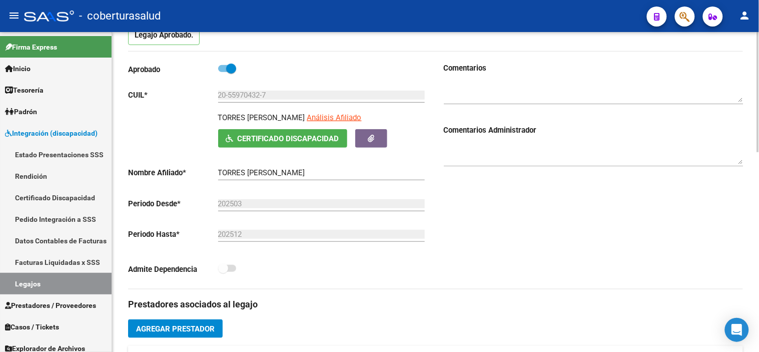
scroll to position [278, 0]
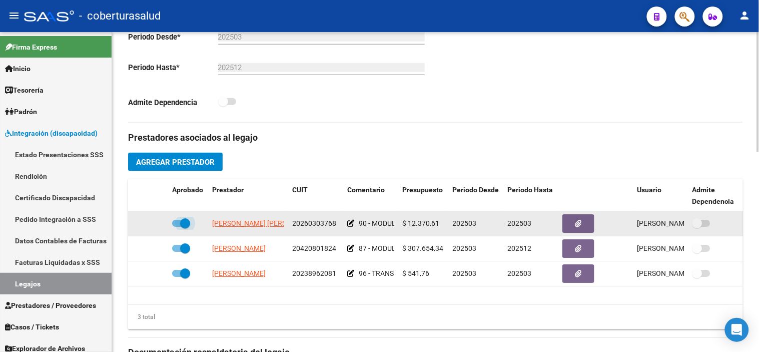
click at [189, 223] on span at bounding box center [185, 223] width 10 height 10
click at [177, 227] on input "checkbox" at bounding box center [177, 227] width 1 height 1
checkbox input "false"
click at [151, 223] on icon at bounding box center [153, 223] width 7 height 7
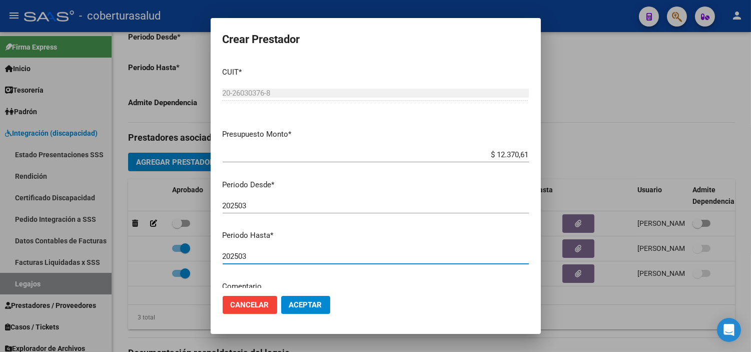
click at [257, 254] on input "202503" at bounding box center [376, 256] width 306 height 9
type input "202509"
click at [303, 304] on span "Aceptar" at bounding box center [305, 304] width 33 height 9
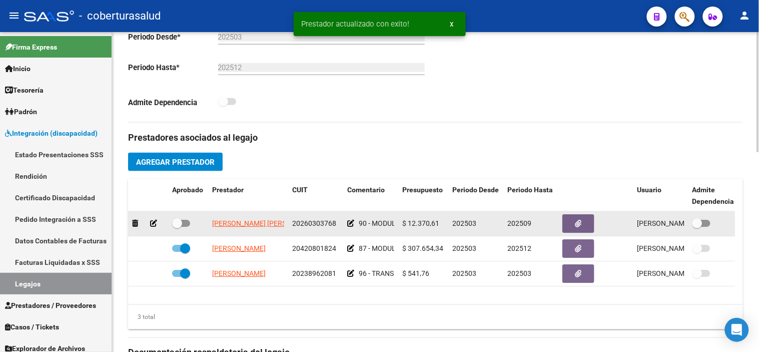
click at [181, 224] on span at bounding box center [177, 223] width 10 height 10
click at [177, 227] on input "checkbox" at bounding box center [177, 227] width 1 height 1
checkbox input "true"
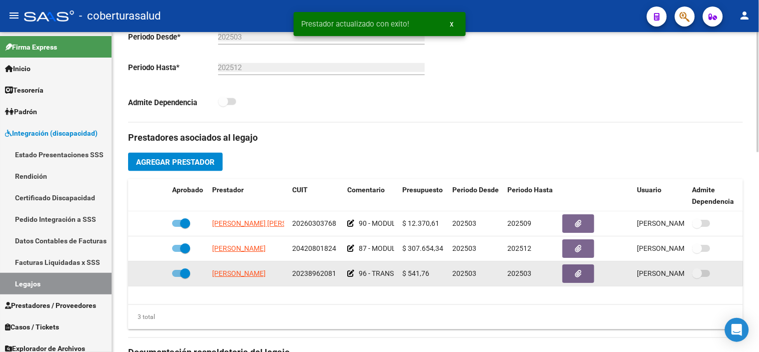
click at [181, 276] on span at bounding box center [185, 273] width 10 height 10
click at [177, 277] on input "checkbox" at bounding box center [177, 277] width 1 height 1
checkbox input "false"
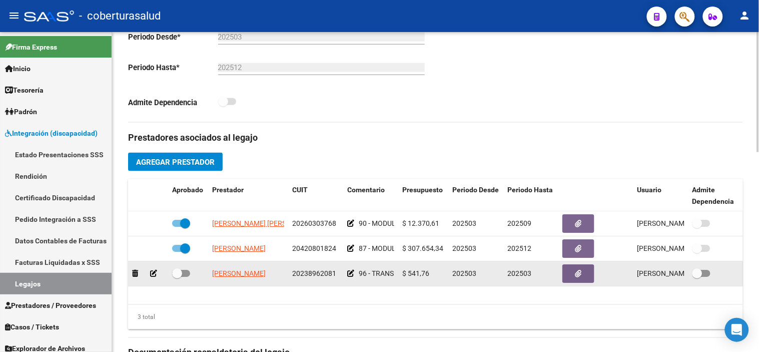
click at [152, 274] on icon at bounding box center [153, 273] width 7 height 7
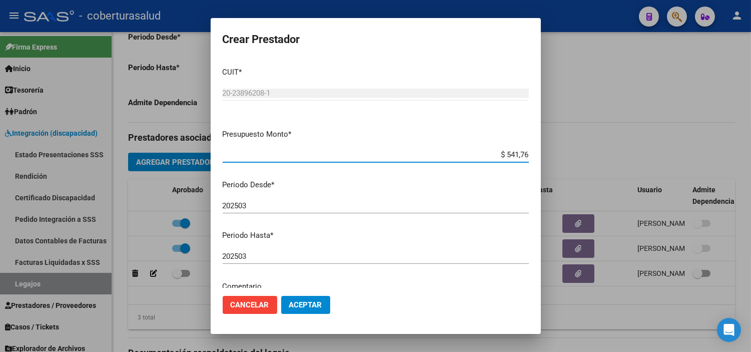
click at [268, 261] on div "202503 Ingresar el periodo" at bounding box center [376, 256] width 306 height 15
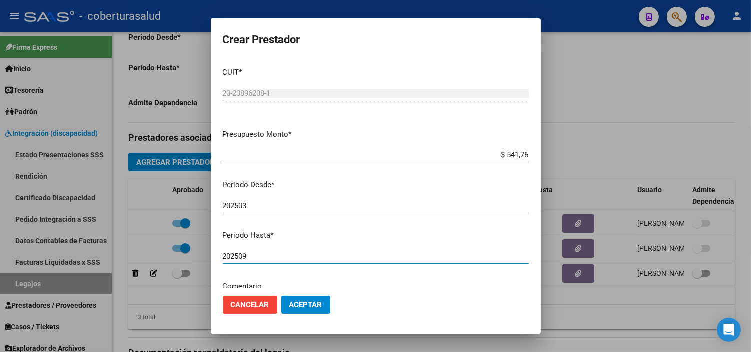
type input "202509"
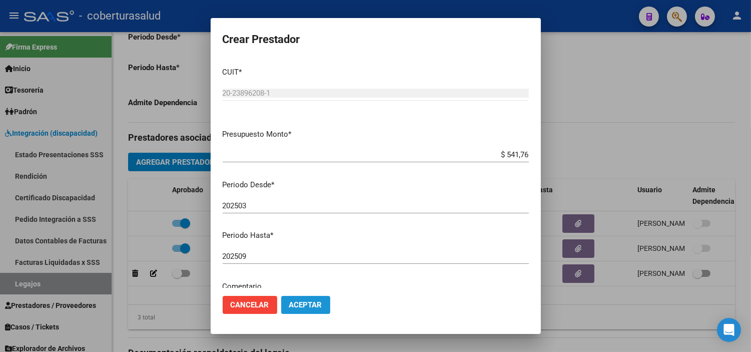
click at [295, 307] on span "Aceptar" at bounding box center [305, 304] width 33 height 9
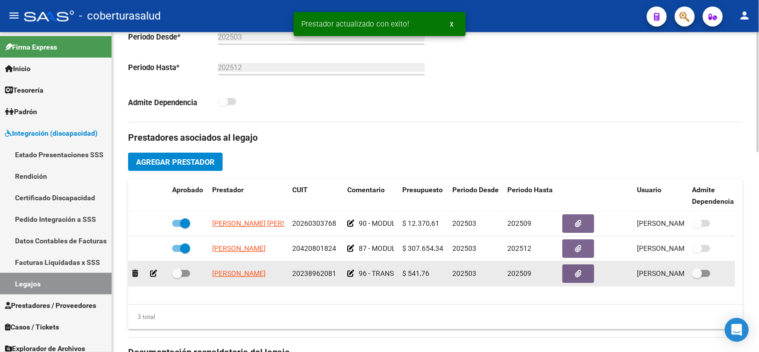
click at [179, 278] on span at bounding box center [177, 273] width 10 height 10
click at [177, 277] on input "checkbox" at bounding box center [177, 277] width 1 height 1
checkbox input "true"
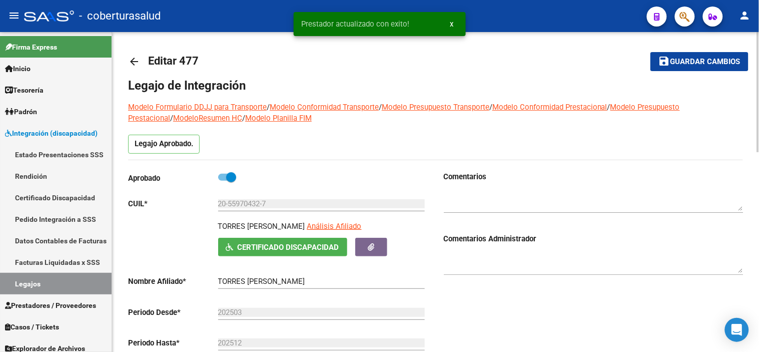
scroll to position [0, 0]
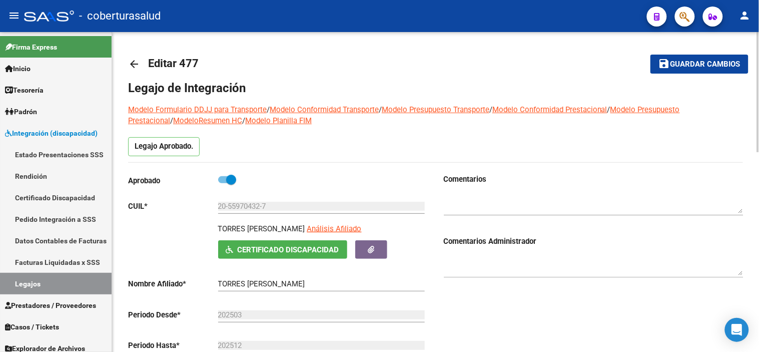
click at [714, 67] on span "Guardar cambios" at bounding box center [706, 64] width 70 height 9
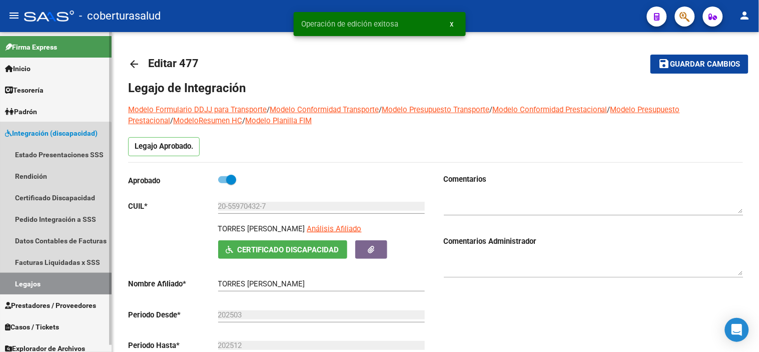
click at [40, 286] on link "Legajos" at bounding box center [56, 284] width 112 height 22
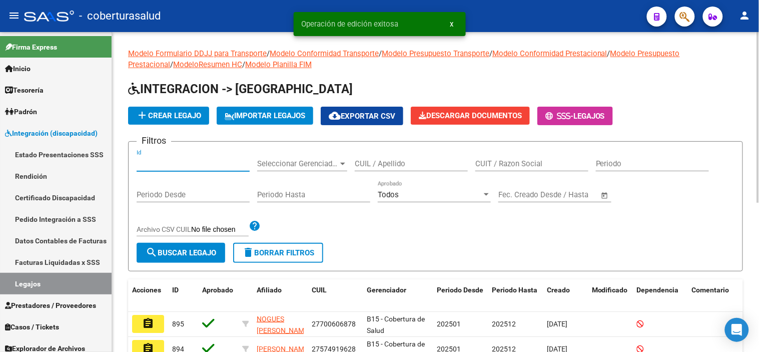
click at [166, 162] on input "Id" at bounding box center [193, 163] width 113 height 9
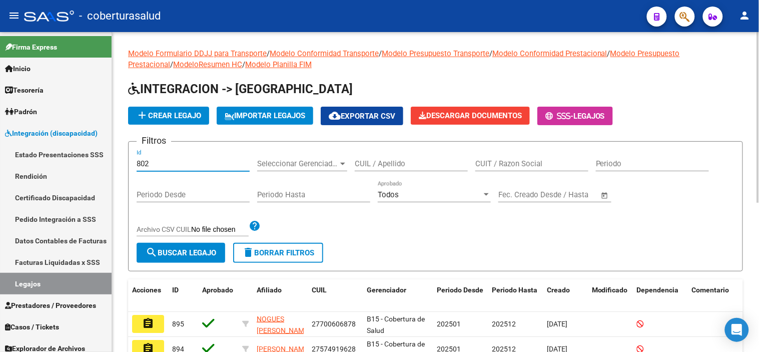
type input "802"
click at [183, 259] on button "search Buscar Legajo" at bounding box center [181, 253] width 89 height 20
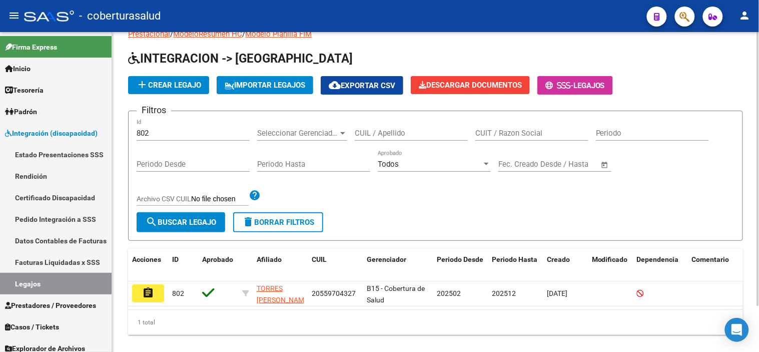
scroll to position [54, 0]
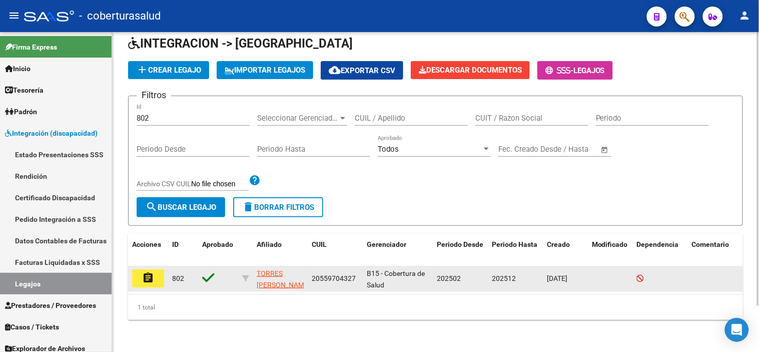
click at [170, 266] on datatable-body-cell "802" at bounding box center [183, 278] width 30 height 25
click at [162, 271] on button "assignment" at bounding box center [148, 278] width 32 height 18
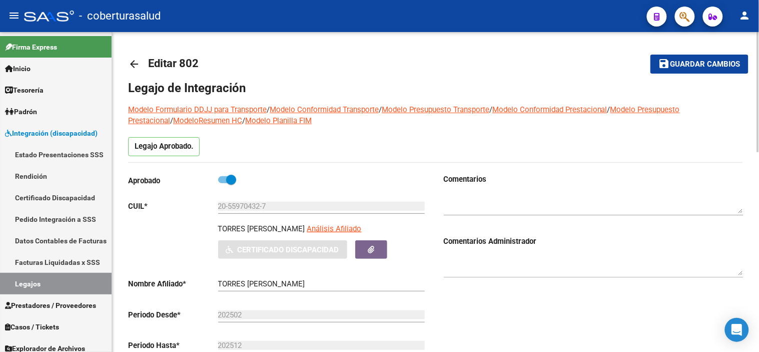
type input "TORRES [PERSON_NAME]"
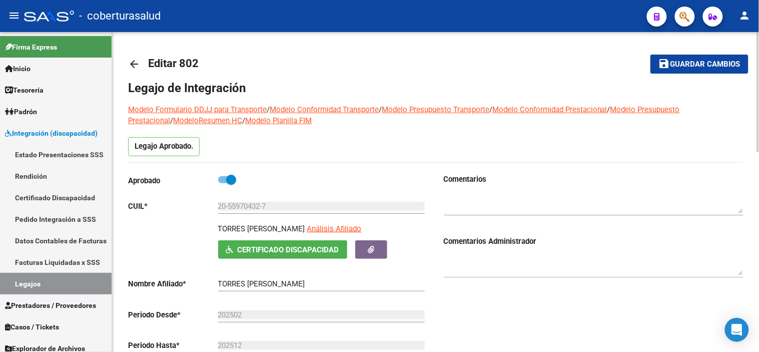
click at [230, 178] on span at bounding box center [231, 180] width 10 height 10
click at [223, 183] on input "checkbox" at bounding box center [223, 183] width 1 height 1
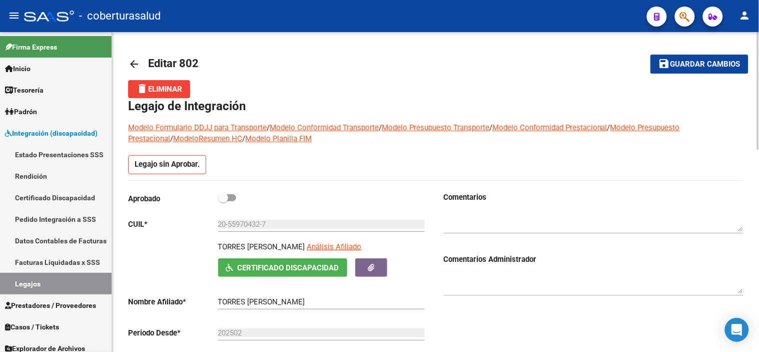
click at [172, 87] on span "delete Eliminar" at bounding box center [159, 89] width 46 height 9
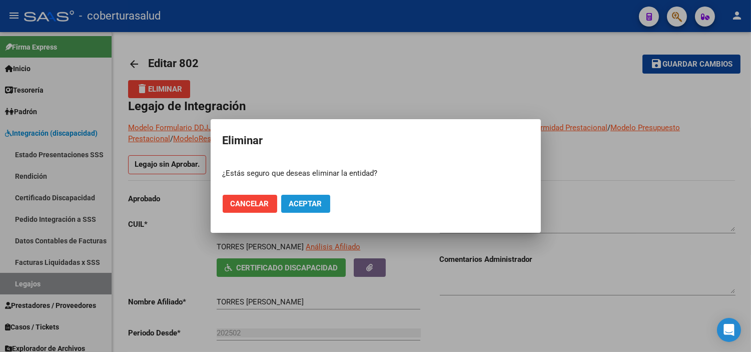
click at [306, 206] on span "Aceptar" at bounding box center [305, 203] width 33 height 9
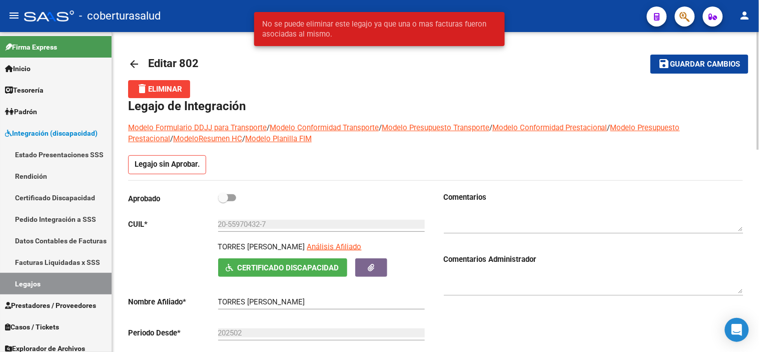
click at [307, 164] on div "Legajo sin Aprobar." at bounding box center [435, 167] width 615 height 25
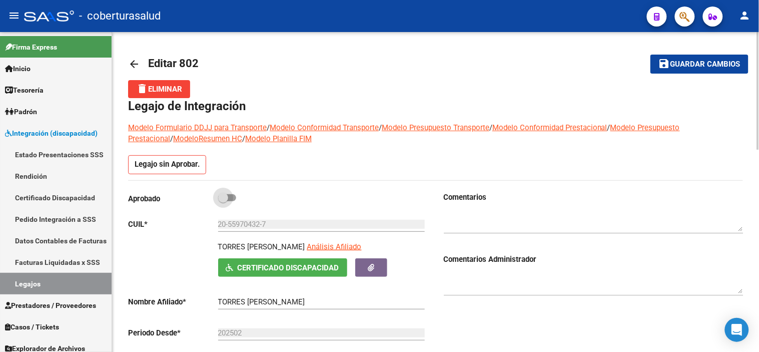
click at [225, 196] on span at bounding box center [223, 198] width 10 height 10
click at [223, 201] on input "checkbox" at bounding box center [223, 201] width 1 height 1
checkbox input "true"
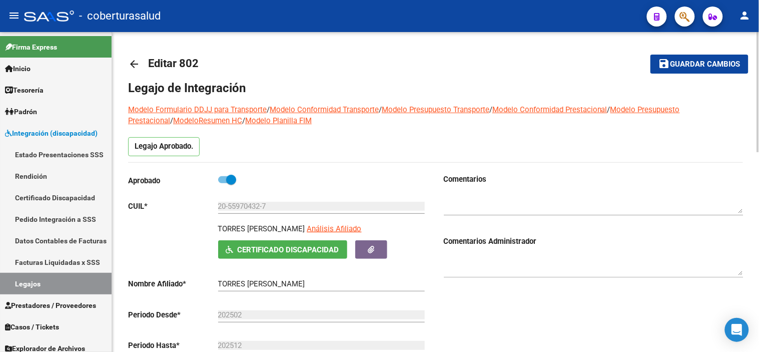
click at [666, 64] on mat-icon "save" at bounding box center [665, 64] width 12 height 12
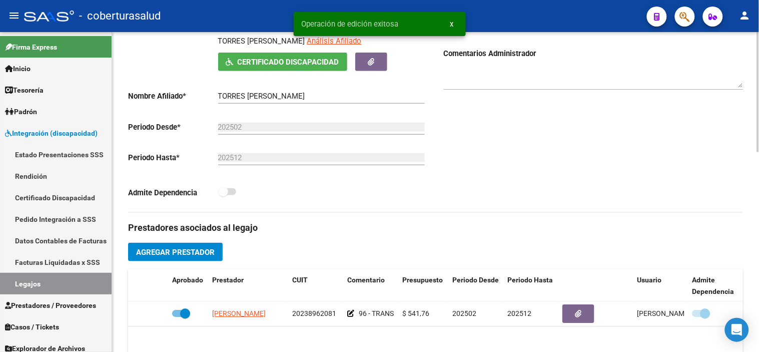
scroll to position [333, 0]
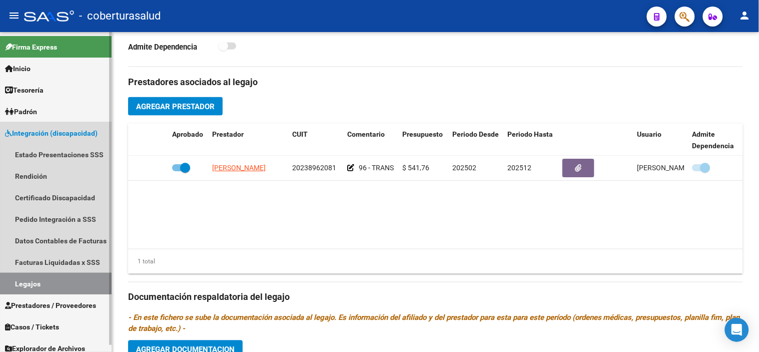
click at [81, 284] on link "Legajos" at bounding box center [56, 284] width 112 height 22
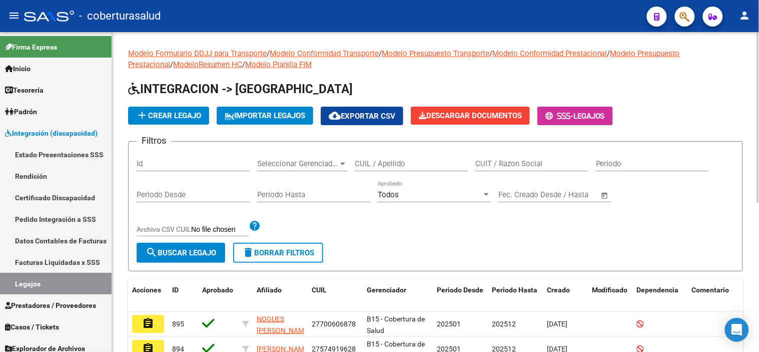
click at [392, 162] on input "CUIL / Apellido" at bounding box center [411, 163] width 113 height 9
type input "477"
click at [182, 256] on span "search Buscar Legajo" at bounding box center [181, 252] width 71 height 9
drag, startPoint x: 371, startPoint y: 163, endPoint x: 309, endPoint y: 167, distance: 61.7
click at [309, 167] on div "Filtros Id Seleccionar Gerenciador Seleccionar Gerenciador 477 CUIL / Apellido …" at bounding box center [436, 196] width 598 height 93
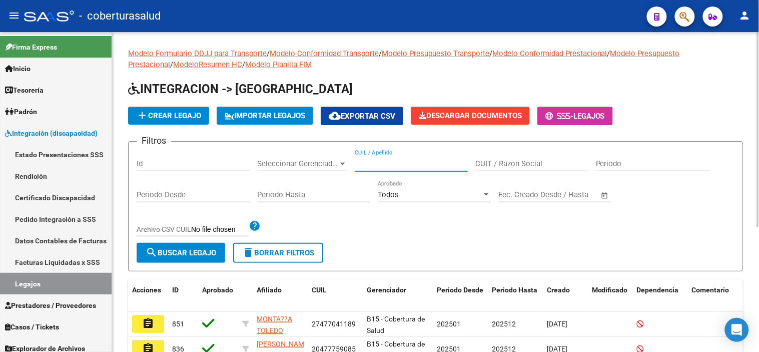
click at [169, 167] on input "Id" at bounding box center [193, 163] width 113 height 9
type input "477"
click at [159, 247] on button "search Buscar Legajo" at bounding box center [181, 253] width 89 height 20
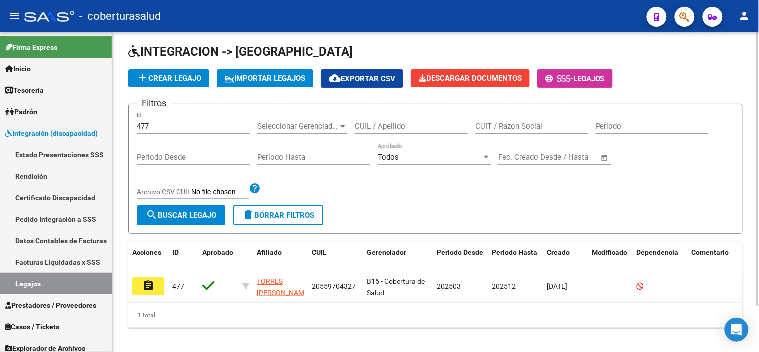
scroll to position [54, 0]
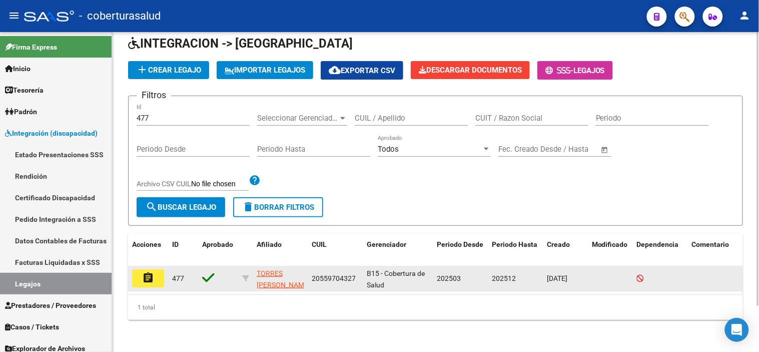
click at [152, 272] on mat-icon "assignment" at bounding box center [148, 278] width 12 height 12
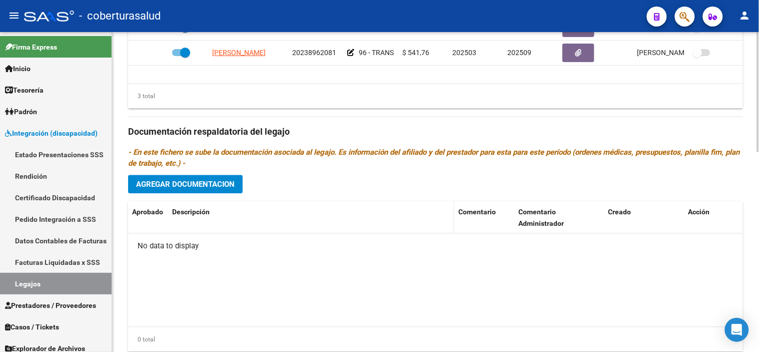
scroll to position [501, 0]
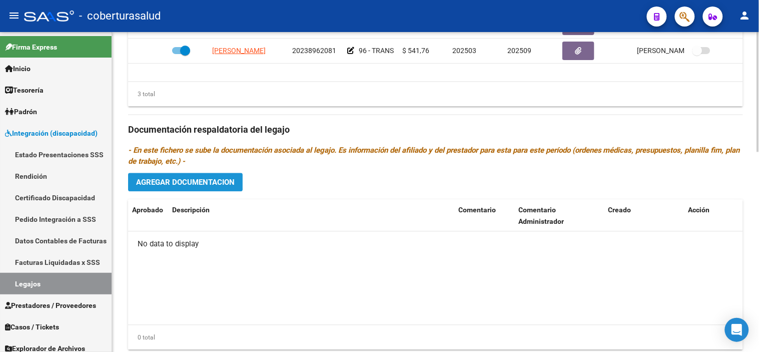
click at [216, 187] on span "Agregar Documentacion" at bounding box center [185, 182] width 99 height 9
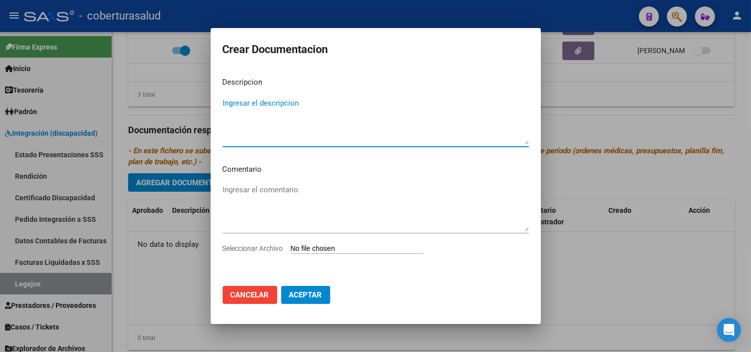
click at [330, 255] on div "Seleccionar Archivo" at bounding box center [376, 252] width 306 height 19
click at [329, 246] on input "Seleccionar Archivo" at bounding box center [357, 249] width 133 height 10
type input "C:\fakepath\4- TRANSPORTE A CENTRO SIN DEPENDENCIA.pdf"
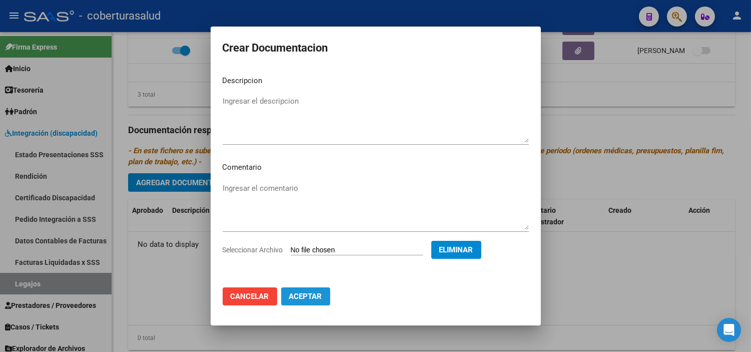
click at [291, 298] on span "Aceptar" at bounding box center [305, 296] width 33 height 9
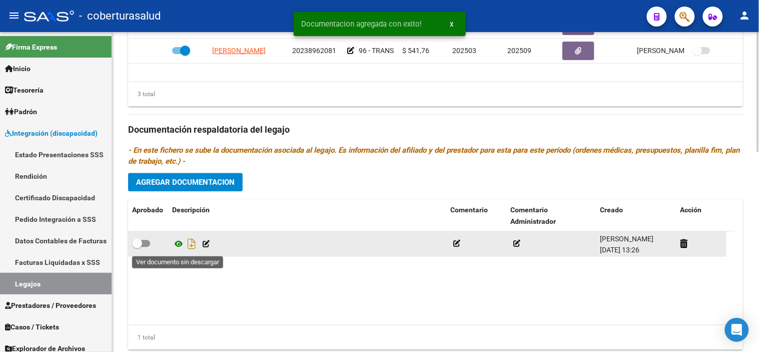
click at [176, 246] on icon at bounding box center [178, 244] width 13 height 12
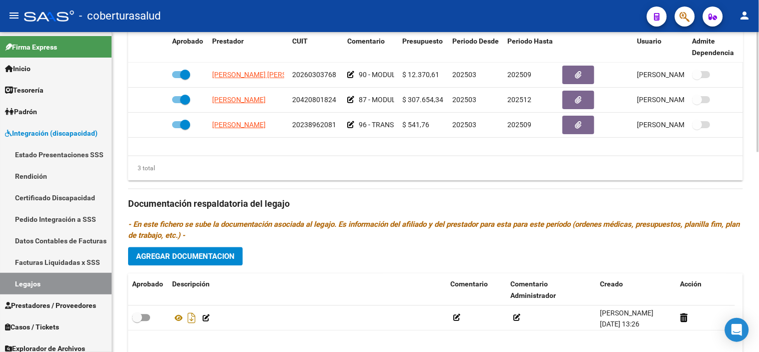
scroll to position [532, 0]
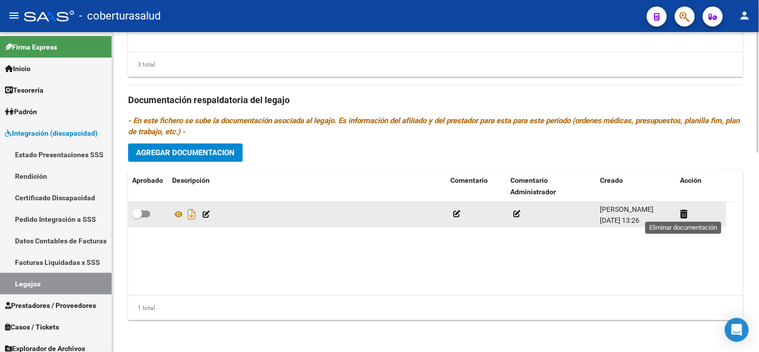
click at [679, 212] on datatable-body-cell at bounding box center [702, 214] width 50 height 25
click at [687, 213] on icon at bounding box center [685, 214] width 8 height 10
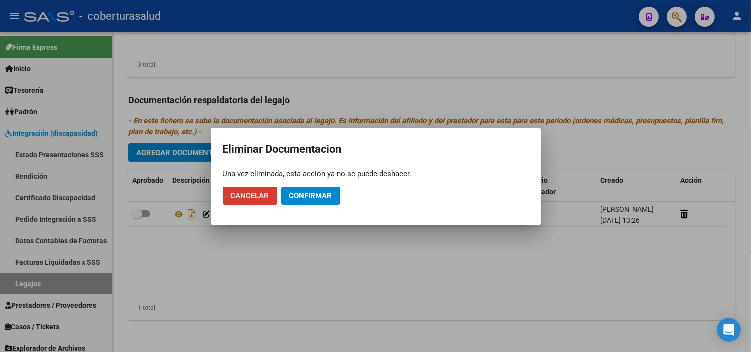
click at [311, 194] on span "Confirmar" at bounding box center [310, 195] width 43 height 9
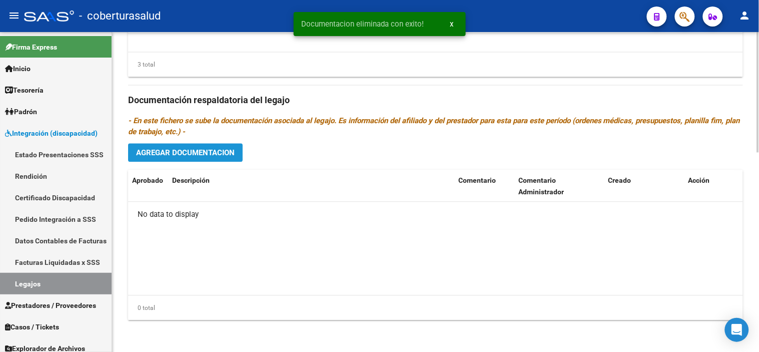
click at [223, 157] on button "Agregar Documentacion" at bounding box center [185, 152] width 115 height 19
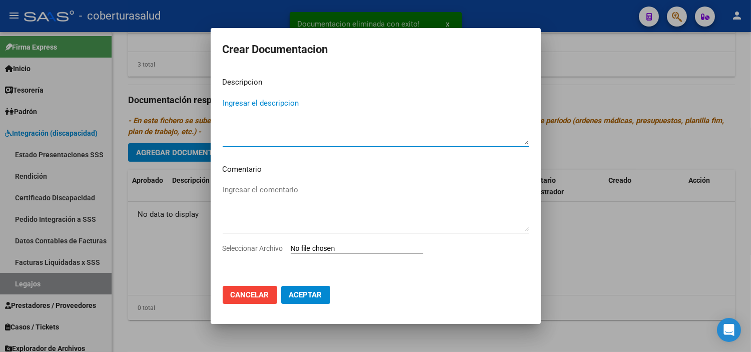
click at [331, 242] on div "Ingresar el comentario" at bounding box center [376, 212] width 306 height 61
click at [332, 254] on div "Seleccionar Archivo" at bounding box center [376, 252] width 306 height 19
click at [313, 247] on input "Seleccionar Archivo" at bounding box center [357, 249] width 133 height 10
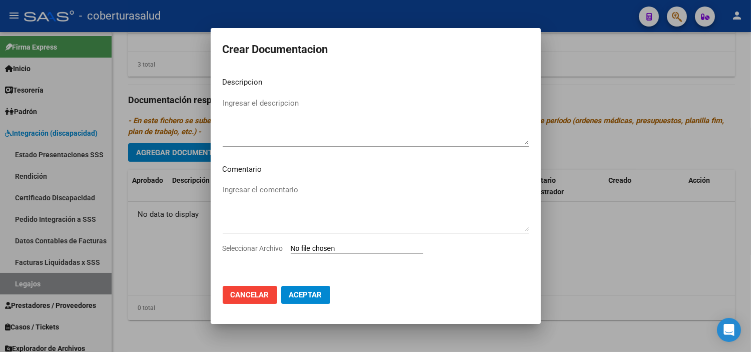
type input "C:\fakepath\1- CUD.pdf"
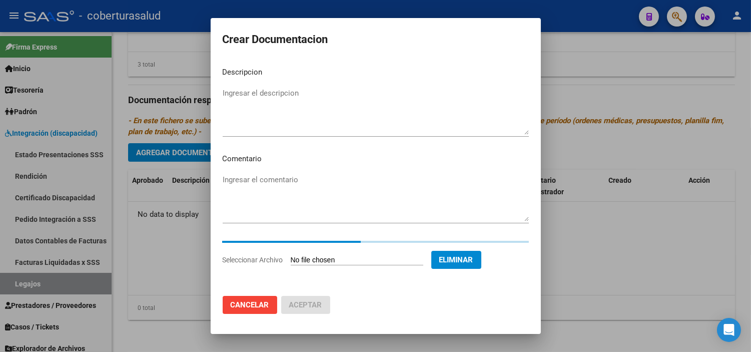
click at [197, 111] on div at bounding box center [375, 176] width 751 height 352
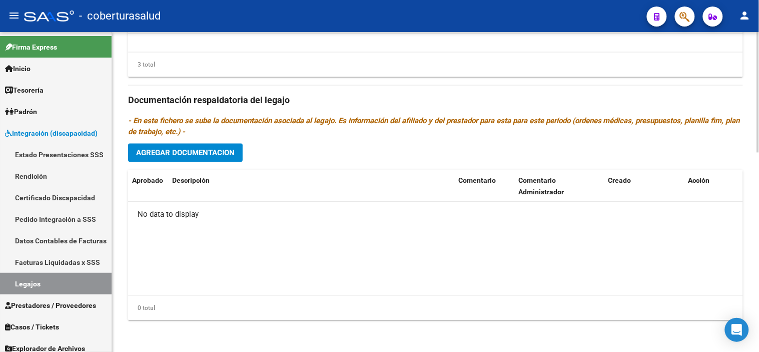
click at [242, 107] on h3 "Documentación respaldatoria del legajo" at bounding box center [435, 100] width 615 height 14
click at [217, 148] on span "Agregar Documentacion" at bounding box center [185, 152] width 99 height 9
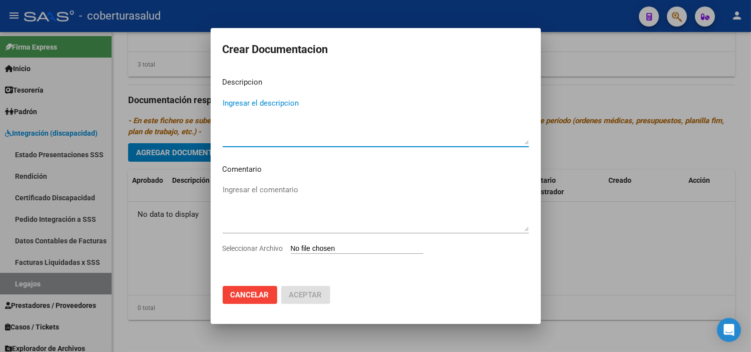
click at [321, 249] on input "Seleccionar Archivo" at bounding box center [357, 249] width 133 height 10
type input "C:\fakepath\1- CUD.pdf"
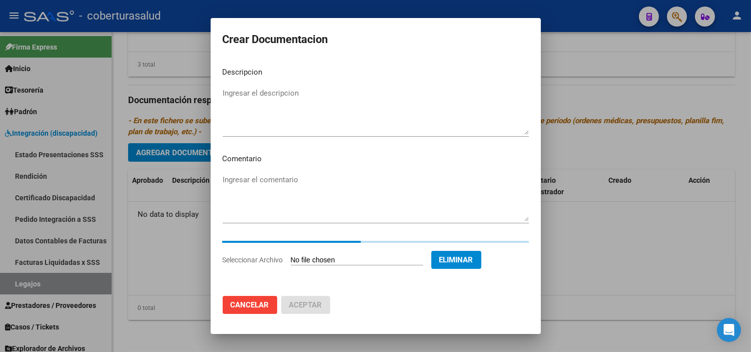
click at [313, 102] on textarea "Ingresar el descripcion" at bounding box center [376, 111] width 306 height 47
paste textarea "1- CUD"
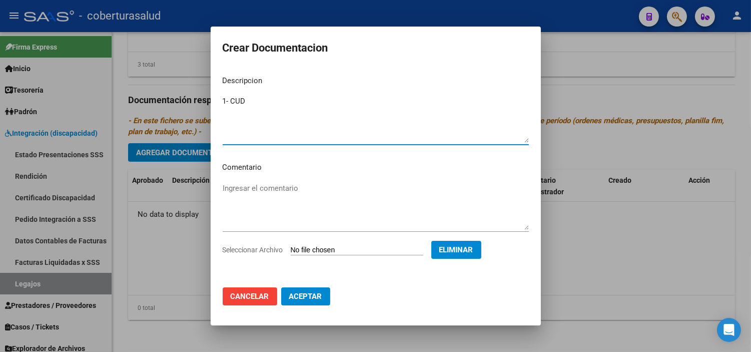
type textarea "1- CUD"
click at [314, 300] on span "Aceptar" at bounding box center [305, 296] width 33 height 9
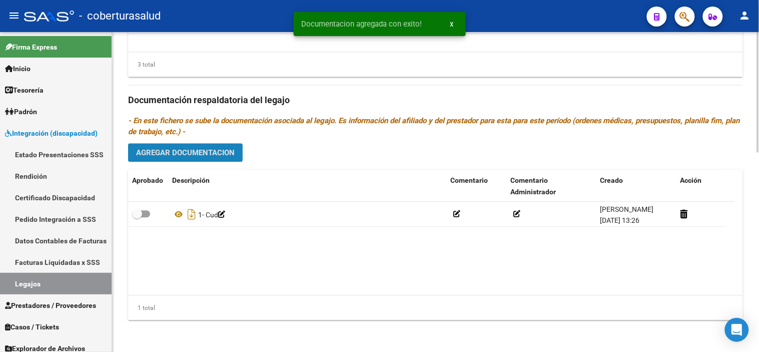
click at [219, 156] on span "Agregar Documentacion" at bounding box center [185, 152] width 99 height 9
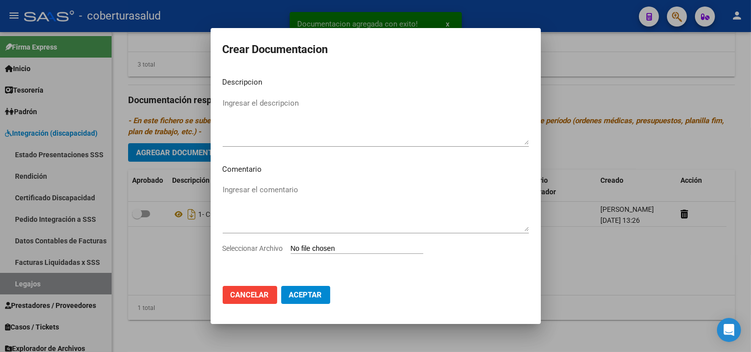
click at [338, 248] on input "Seleccionar Archivo" at bounding box center [357, 249] width 133 height 10
type input "C:\fakepath\2- FORMULARIO.pdf"
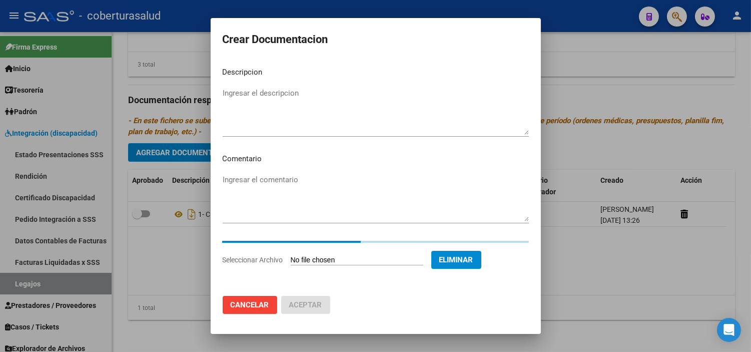
click at [311, 128] on textarea "Ingresar el descripcion" at bounding box center [376, 111] width 306 height 47
paste textarea "2- FORMULARIO"
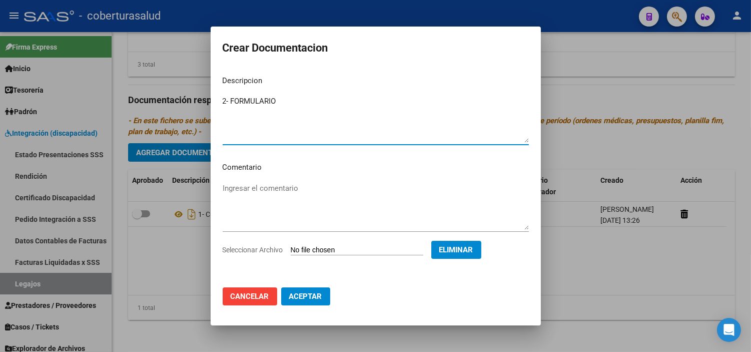
type textarea "2- FORMULARIO"
drag, startPoint x: 310, startPoint y: 282, endPoint x: 315, endPoint y: 294, distance: 13.0
click at [313, 286] on mat-dialog-actions "Cancelar Aceptar" at bounding box center [376, 296] width 306 height 34
click at [315, 294] on span "Aceptar" at bounding box center [305, 296] width 33 height 9
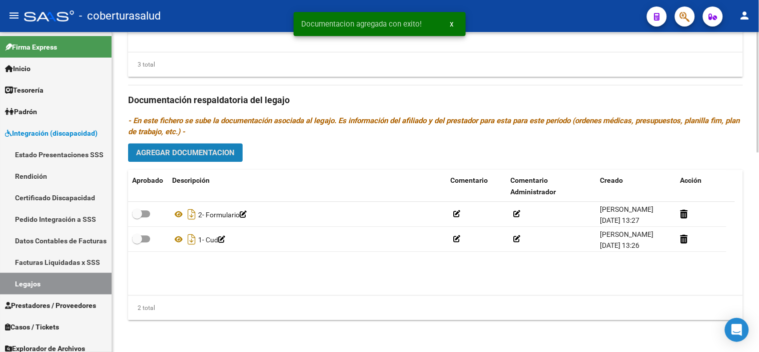
click at [206, 158] on button "Agregar Documentacion" at bounding box center [185, 152] width 115 height 19
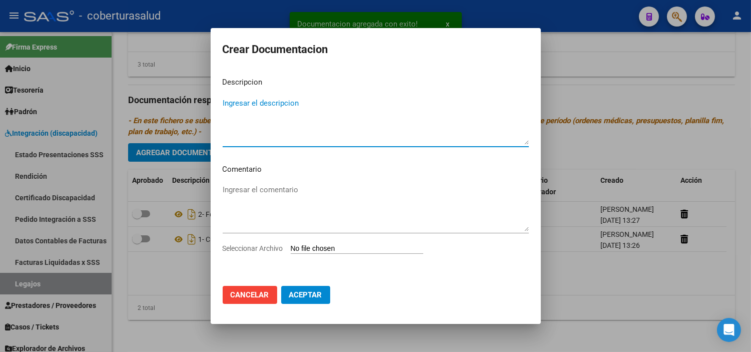
click at [321, 253] on input "Seleccionar Archivo" at bounding box center [357, 249] width 133 height 10
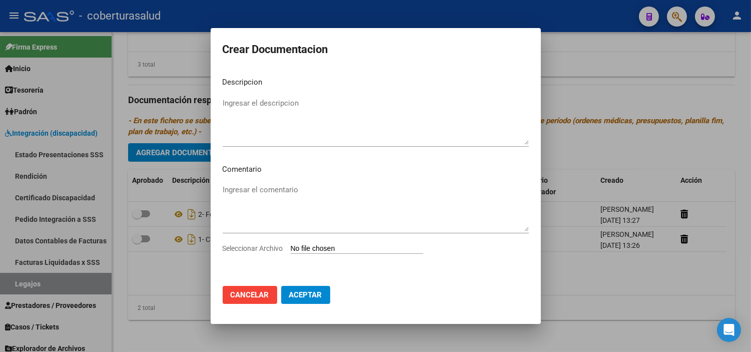
type input "C:\fakepath\3- MODULO INTEGRAL INTENSIVO.pdf"
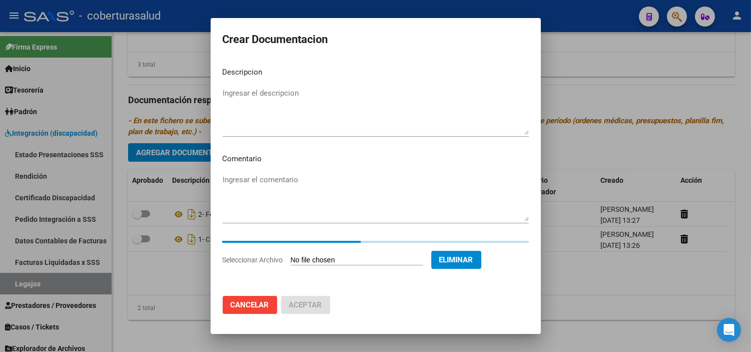
drag, startPoint x: 226, startPoint y: 97, endPoint x: 232, endPoint y: 98, distance: 6.1
click at [227, 97] on textarea "Ingresar el descripcion" at bounding box center [376, 111] width 306 height 47
paste textarea "3- MODULO INTEGRAL INTENSIVO"
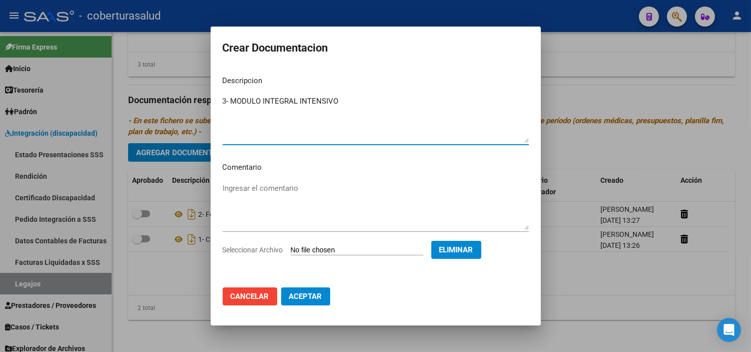
type textarea "3- MODULO INTEGRAL INTENSIVO"
click at [302, 303] on button "Aceptar" at bounding box center [305, 296] width 49 height 18
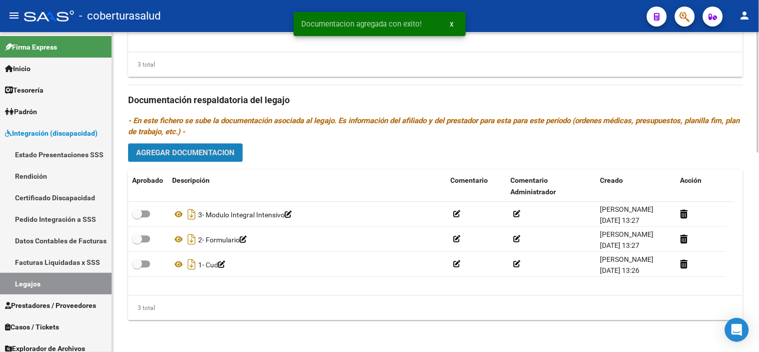
click at [197, 151] on span "Agregar Documentacion" at bounding box center [185, 152] width 99 height 9
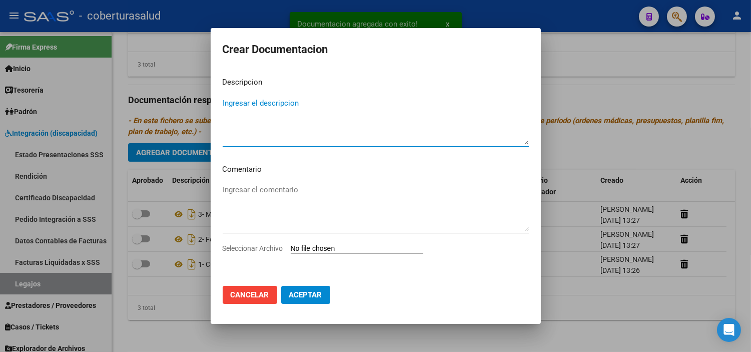
click at [337, 243] on div "Seleccionar Archivo" at bounding box center [376, 252] width 306 height 19
click at [315, 254] on div "Seleccionar Archivo" at bounding box center [376, 252] width 306 height 19
click at [316, 251] on input "Seleccionar Archivo" at bounding box center [357, 249] width 133 height 10
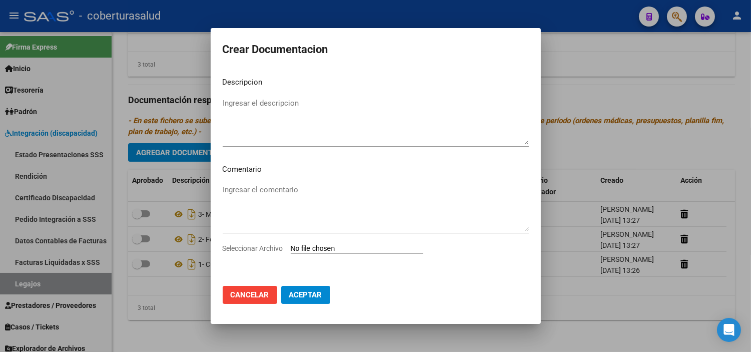
type input "C:\fakepath\3- MODULO MAESTRA DE APOYO.pdf"
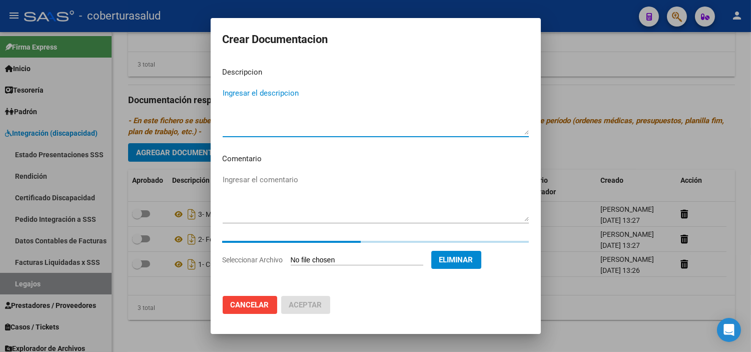
click at [309, 116] on textarea "Ingresar el descripcion" at bounding box center [376, 111] width 306 height 47
paste textarea "3- MODULO MAESTRA DE APOYO"
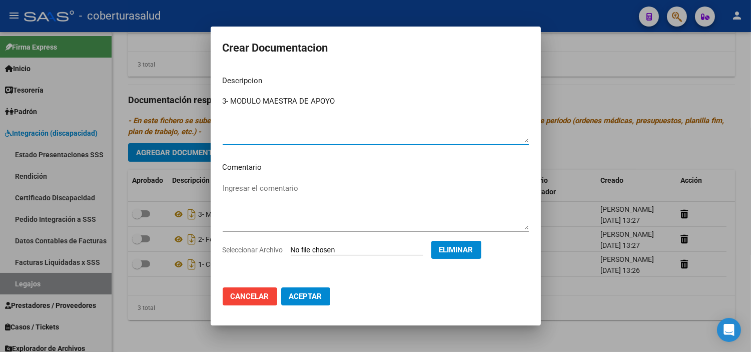
click at [228, 101] on textarea "3- MODULO MAESTRA DE APOYO" at bounding box center [376, 119] width 306 height 47
type textarea "4- MODULO MAESTRA DE APOYO"
click at [313, 295] on span "Aceptar" at bounding box center [305, 296] width 33 height 9
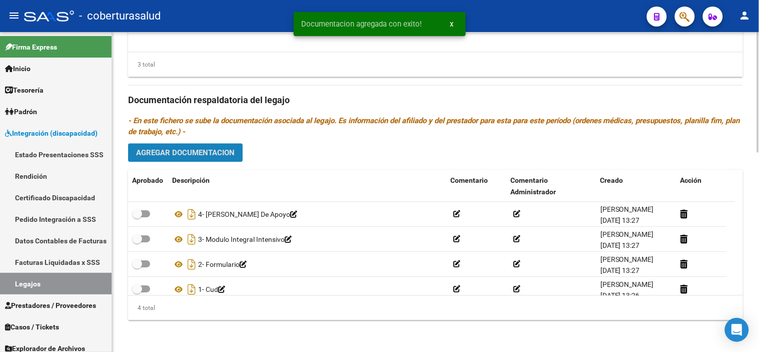
click at [188, 152] on span "Agregar Documentacion" at bounding box center [185, 152] width 99 height 9
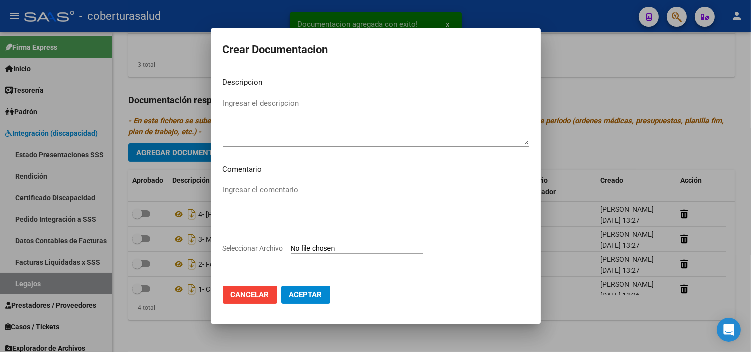
click at [313, 249] on input "Seleccionar Archivo" at bounding box center [357, 249] width 133 height 10
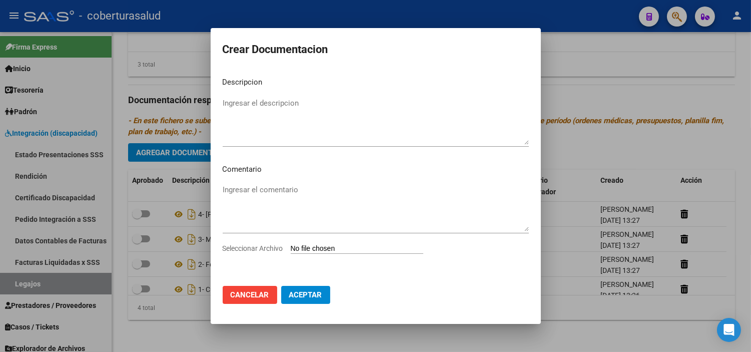
type input "C:\fakepath\4- TRANSPORTE A CENTRO SIN DEPENDENCIA.pdf"
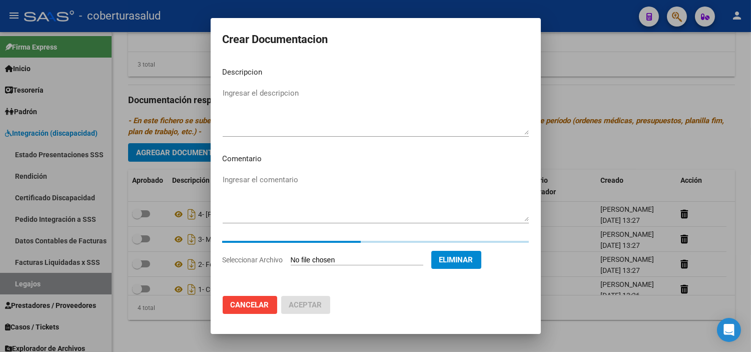
click at [359, 134] on textarea "Ingresar el descripcion" at bounding box center [376, 111] width 306 height 47
paste textarea "4- TRANSPORTE A CENTRO SIN DEPENDENCIA"
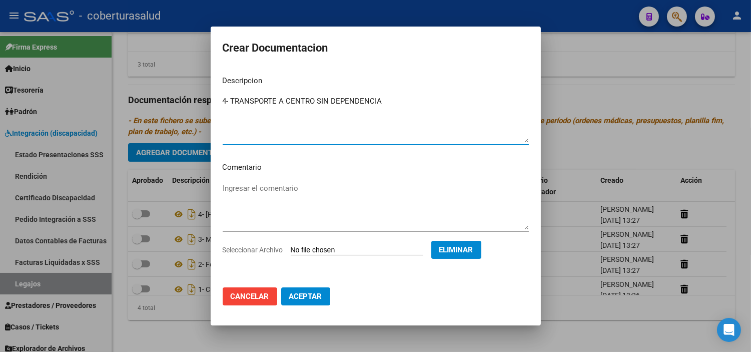
type textarea "4- TRANSPORTE A CENTRO SIN DEPENDENCIA"
click at [303, 303] on button "Aceptar" at bounding box center [305, 296] width 49 height 18
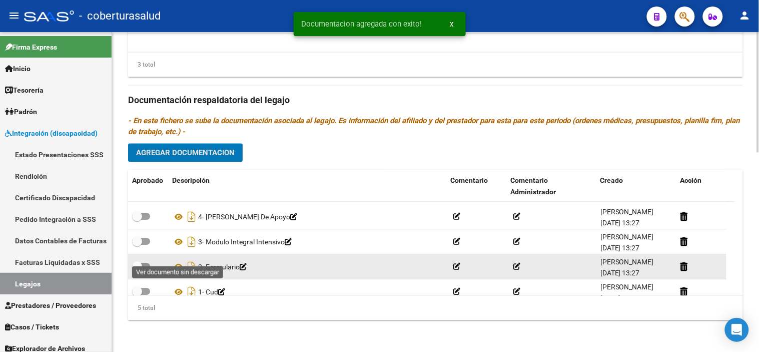
scroll to position [35, 0]
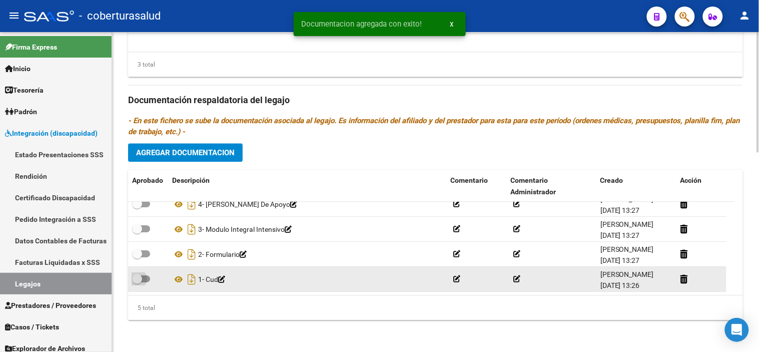
click at [145, 281] on span at bounding box center [141, 278] width 18 height 7
click at [137, 282] on input "checkbox" at bounding box center [137, 282] width 1 height 1
checkbox input "true"
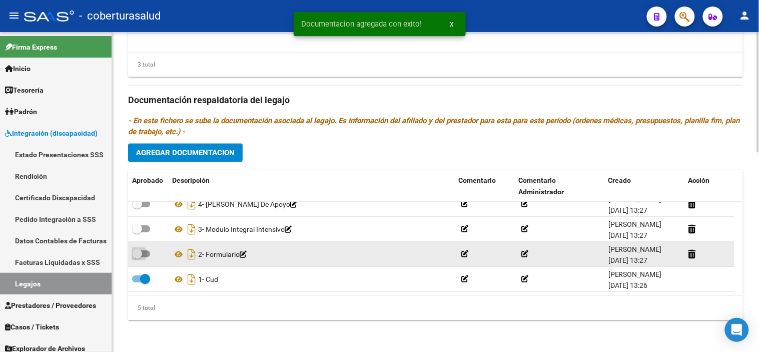
click at [143, 251] on span at bounding box center [141, 253] width 18 height 7
click at [137, 257] on input "checkbox" at bounding box center [137, 257] width 1 height 1
checkbox input "true"
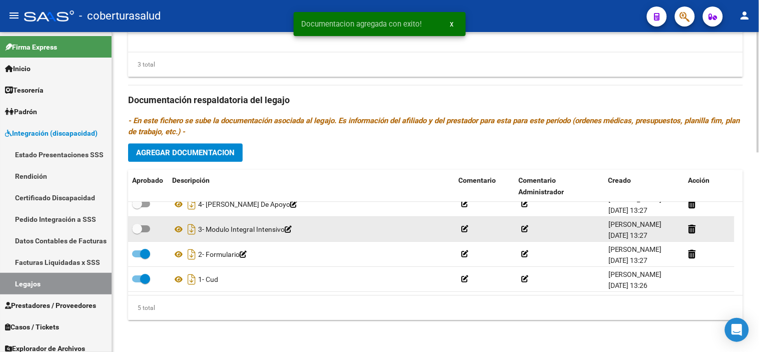
click at [147, 223] on label at bounding box center [141, 229] width 18 height 12
click at [137, 232] on input "checkbox" at bounding box center [137, 232] width 1 height 1
checkbox input "true"
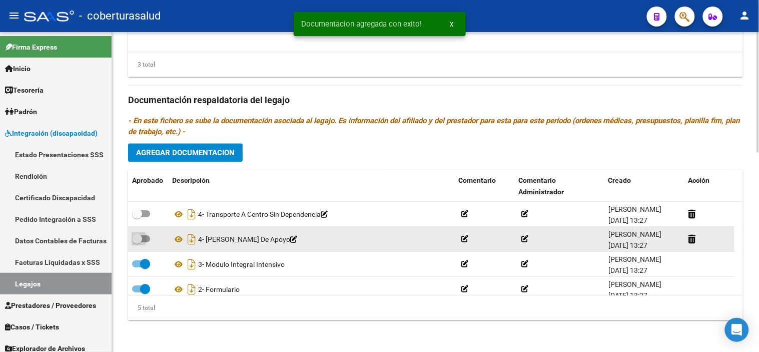
click at [144, 239] on span at bounding box center [141, 238] width 18 height 7
click at [137, 242] on input "checkbox" at bounding box center [137, 242] width 1 height 1
checkbox input "true"
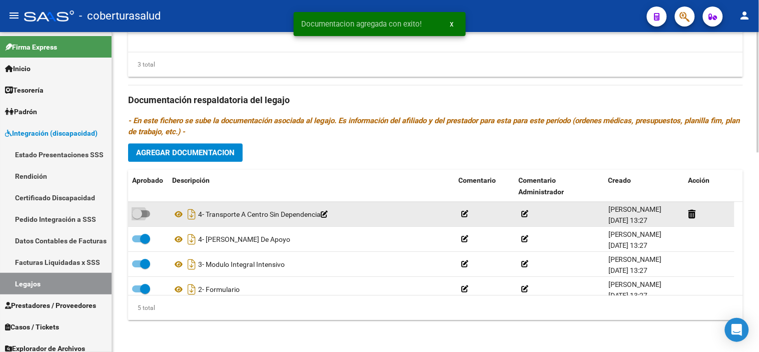
click at [149, 212] on span at bounding box center [141, 213] width 18 height 7
click at [137, 217] on input "checkbox" at bounding box center [137, 217] width 1 height 1
checkbox input "true"
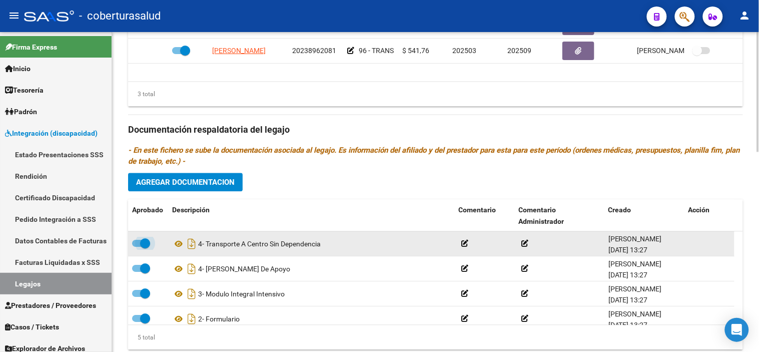
click at [141, 243] on span at bounding box center [145, 244] width 10 height 10
click at [137, 247] on input "checkbox" at bounding box center [137, 247] width 1 height 1
checkbox input "false"
click at [328, 247] on icon at bounding box center [324, 244] width 7 height 7
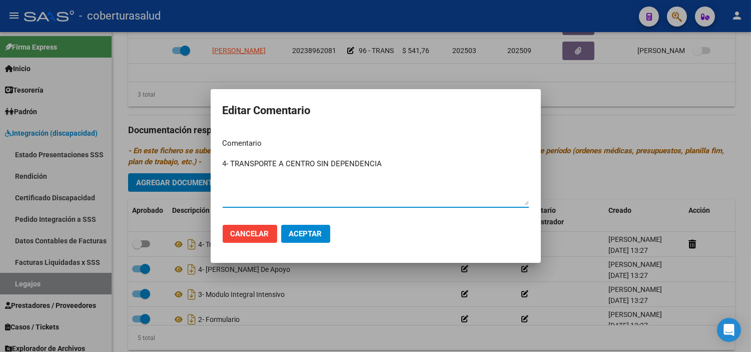
click at [226, 167] on textarea "4- TRANSPORTE A CENTRO SIN DEPENDENCIA" at bounding box center [376, 181] width 306 height 47
type textarea "5- TRANSPORTE A CENTRO SIN DEPENDENCIA"
click at [292, 228] on button "Aceptar" at bounding box center [305, 234] width 49 height 18
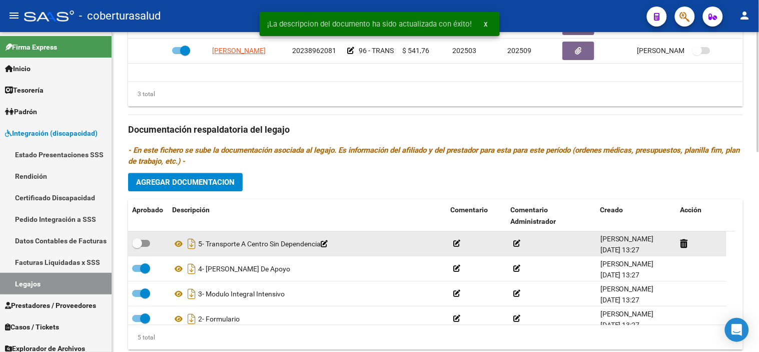
click at [146, 243] on span at bounding box center [141, 243] width 18 height 7
click at [137, 247] on input "checkbox" at bounding box center [137, 247] width 1 height 1
checkbox input "true"
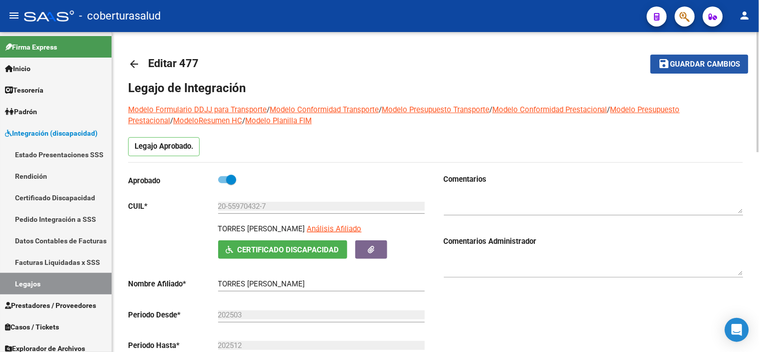
click at [696, 66] on span "Guardar cambios" at bounding box center [706, 64] width 70 height 9
click at [713, 57] on button "save Guardar cambios" at bounding box center [700, 64] width 98 height 19
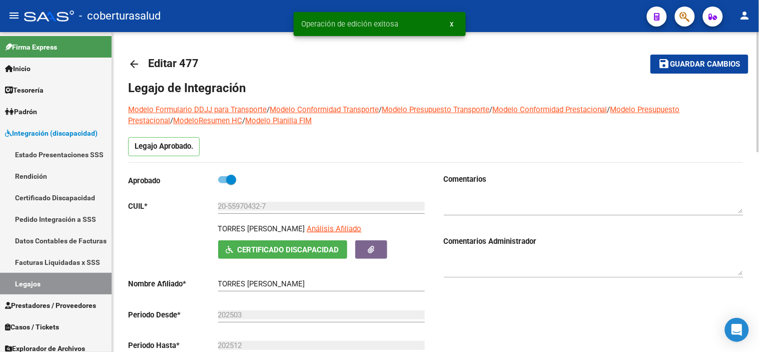
click at [544, 65] on mat-toolbar-row "arrow_back Editar 477" at bounding box center [368, 64] width 480 height 32
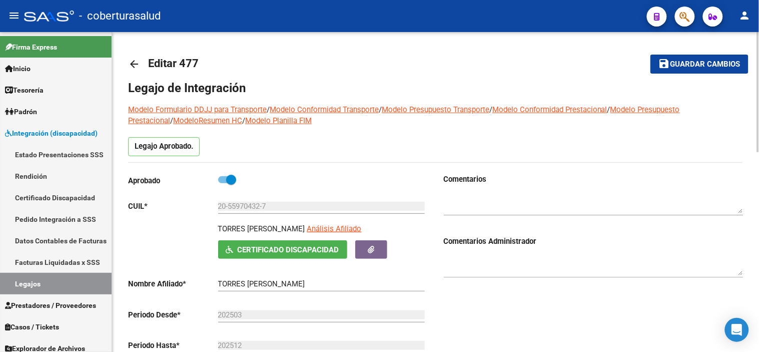
click at [591, 68] on mat-toolbar-row "arrow_back Editar 477" at bounding box center [368, 64] width 480 height 32
click at [691, 61] on span "Guardar cambios" at bounding box center [706, 64] width 70 height 9
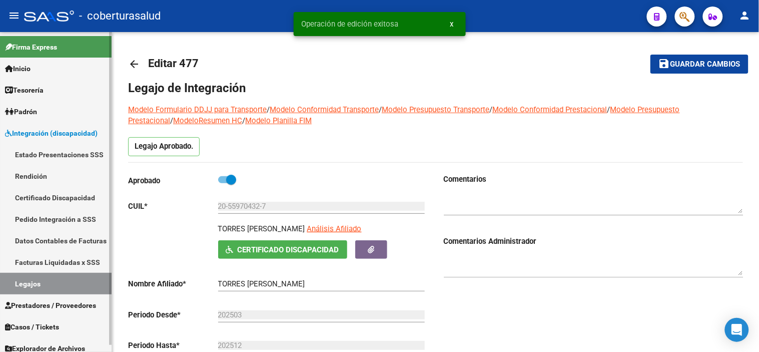
click at [34, 281] on link "Legajos" at bounding box center [56, 284] width 112 height 22
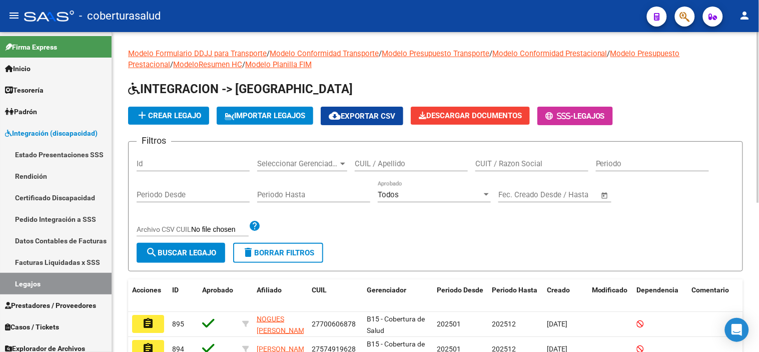
click at [165, 167] on input "Id" at bounding box center [193, 163] width 113 height 9
type input "802"
click at [171, 244] on button "search Buscar Legajo" at bounding box center [181, 253] width 89 height 20
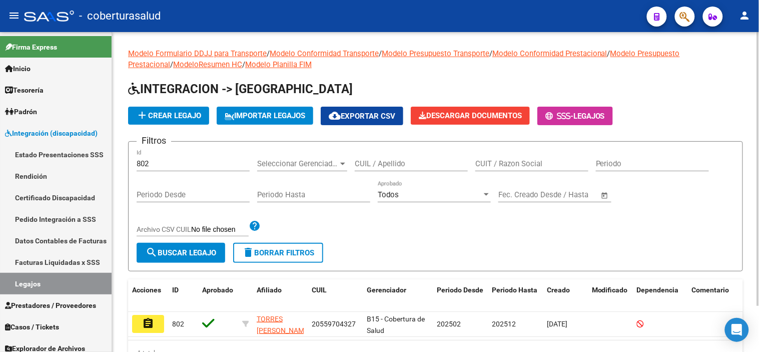
scroll to position [54, 0]
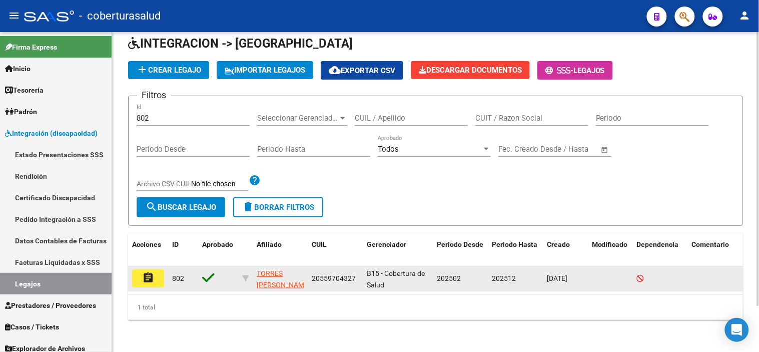
click at [148, 272] on mat-icon "assignment" at bounding box center [148, 278] width 12 height 12
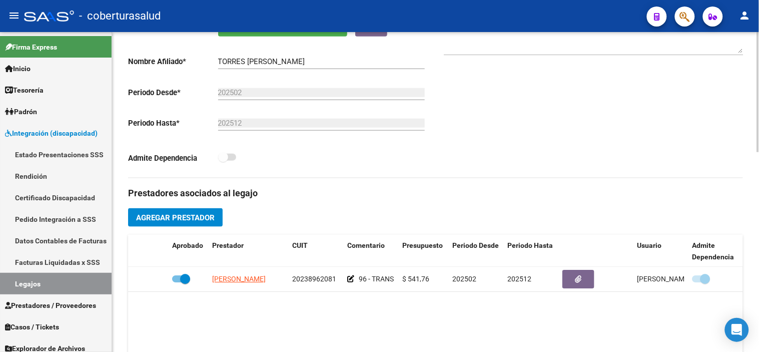
scroll to position [333, 0]
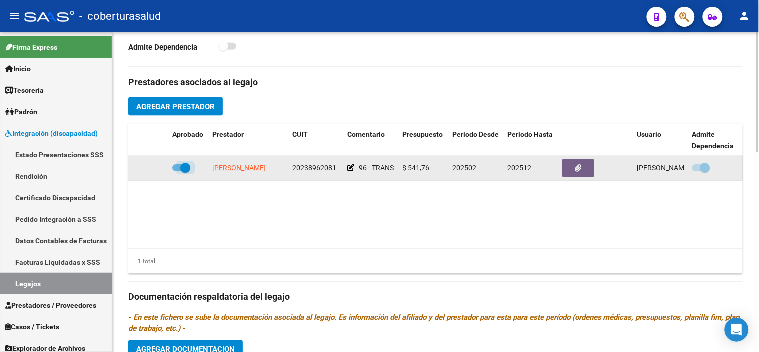
click at [183, 163] on label at bounding box center [181, 168] width 18 height 12
click at [177, 171] on input "checkbox" at bounding box center [177, 171] width 1 height 1
checkbox input "false"
click at [707, 170] on span at bounding box center [706, 168] width 10 height 10
click at [698, 171] on input "checkbox" at bounding box center [697, 171] width 1 height 1
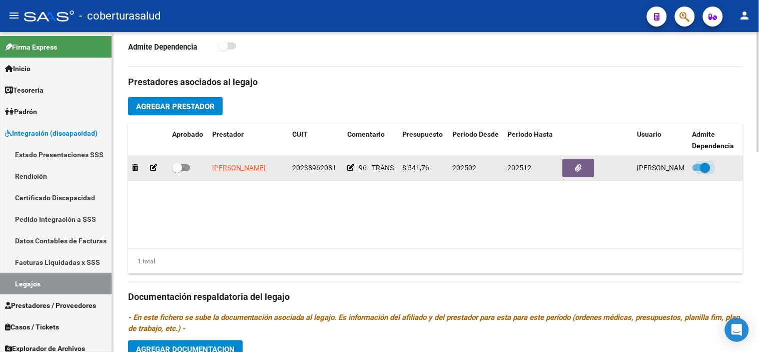
checkbox input "false"
click at [187, 167] on span at bounding box center [181, 167] width 18 height 7
click at [177, 171] on input "checkbox" at bounding box center [177, 171] width 1 height 1
click at [706, 169] on span at bounding box center [702, 167] width 18 height 7
click at [178, 170] on span at bounding box center [181, 167] width 18 height 7
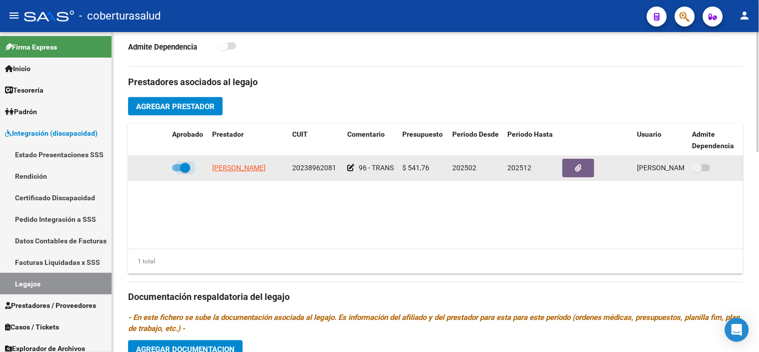
click at [177, 171] on input "checkbox" at bounding box center [177, 171] width 1 height 1
checkbox input "false"
click at [706, 169] on span at bounding box center [702, 167] width 18 height 7
click at [698, 171] on input "checkbox" at bounding box center [697, 171] width 1 height 1
checkbox input "true"
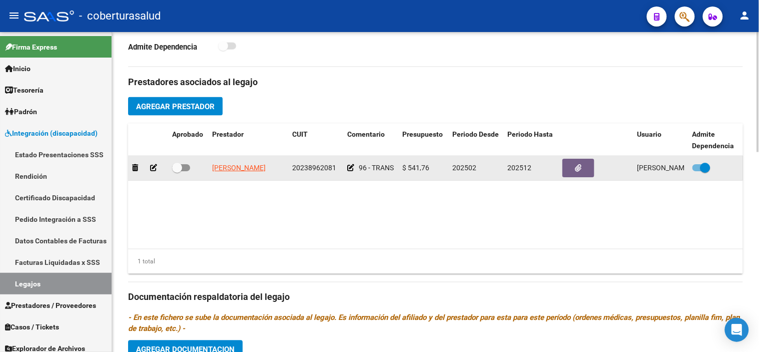
click at [186, 170] on span at bounding box center [181, 167] width 18 height 7
click at [177, 171] on input "checkbox" at bounding box center [177, 171] width 1 height 1
checkbox input "true"
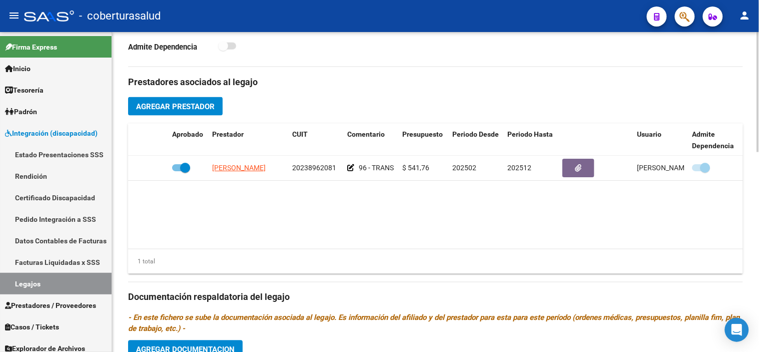
scroll to position [532, 0]
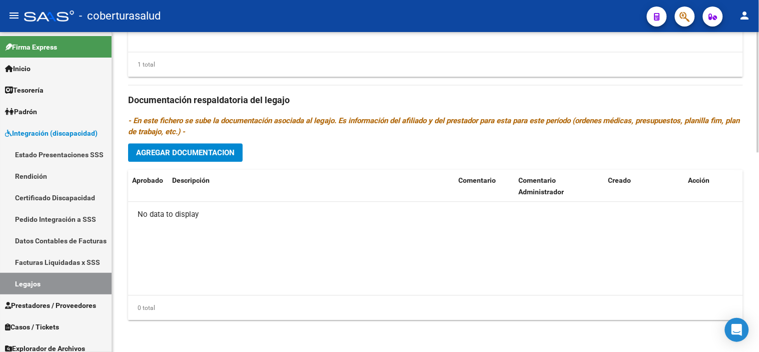
click at [216, 157] on button "Agregar Documentacion" at bounding box center [185, 152] width 115 height 19
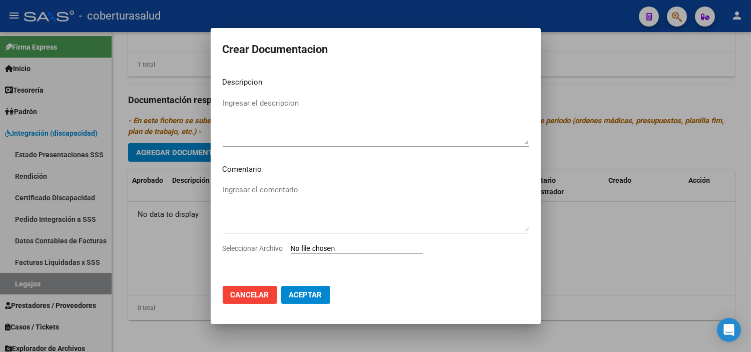
click at [334, 249] on input "Seleccionar Archivo" at bounding box center [357, 249] width 133 height 10
type input "C:\fakepath\1- CUD.pdf"
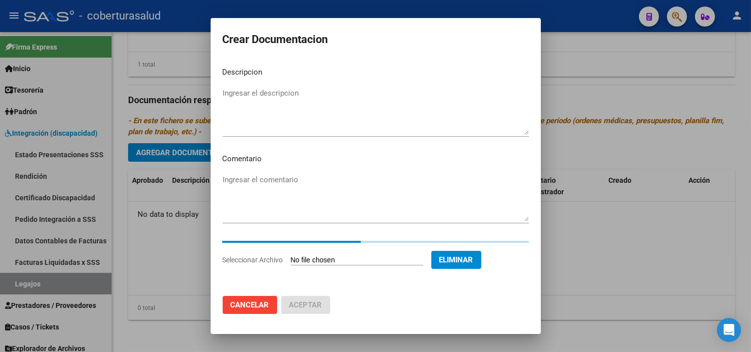
click at [313, 108] on textarea "Ingresar el descripcion" at bounding box center [376, 111] width 306 height 47
paste textarea "1- CUD"
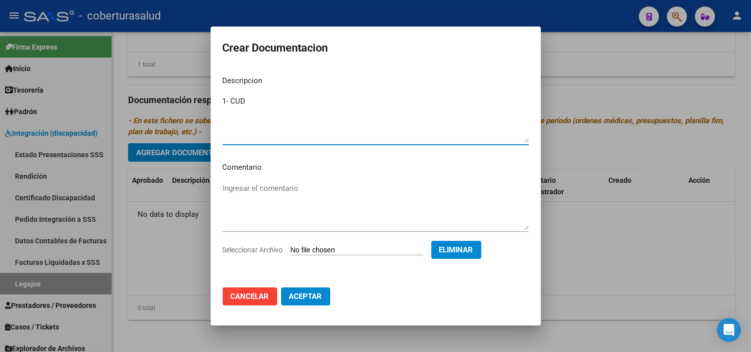
type textarea "1- CUD"
click at [303, 297] on span "Aceptar" at bounding box center [305, 296] width 33 height 9
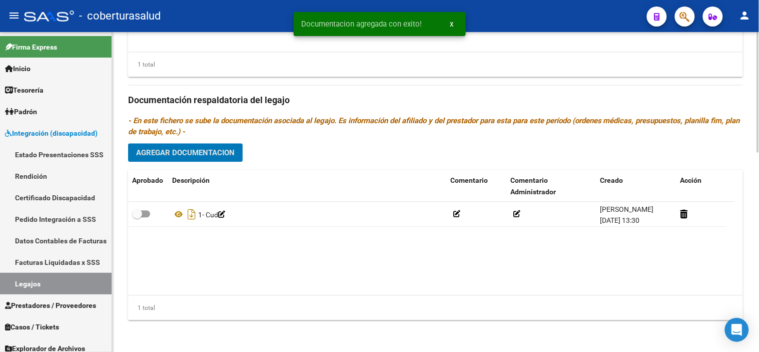
click at [194, 149] on span "Agregar Documentacion" at bounding box center [185, 152] width 99 height 9
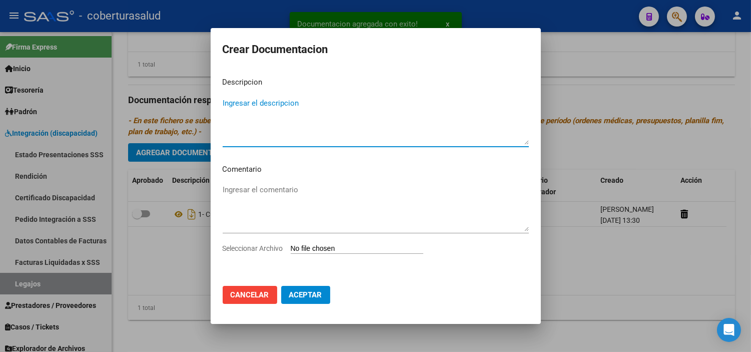
click at [327, 246] on input "Seleccionar Archivo" at bounding box center [357, 249] width 133 height 10
type input "C:\fakepath\2- FORMULARIO.pdf"
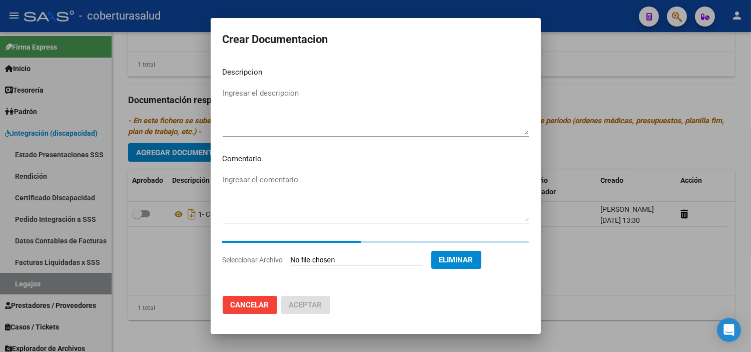
click at [280, 106] on textarea "Ingresar el descripcion" at bounding box center [376, 111] width 306 height 47
paste textarea "2- FORMULARIO"
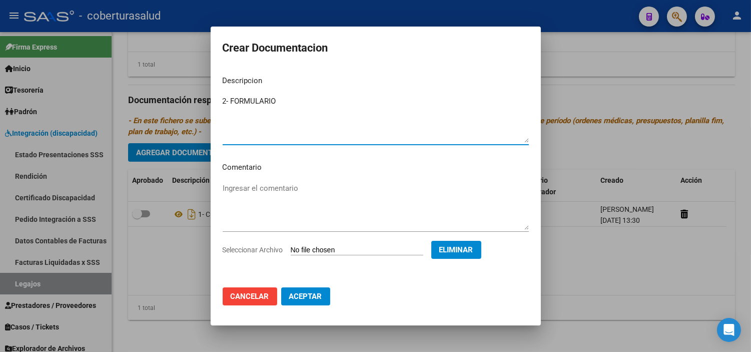
type textarea "2- FORMULARIO"
click at [308, 293] on span "Aceptar" at bounding box center [305, 296] width 33 height 9
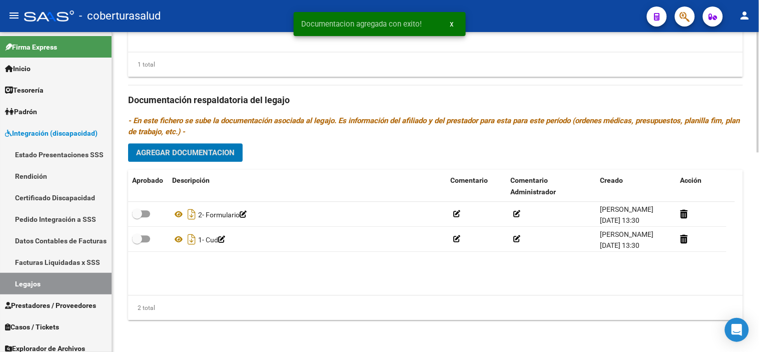
click at [192, 139] on div "Prestadores asociados al legajo Agregar Prestador Aprobado Prestador CUIT Comen…" at bounding box center [435, 99] width 615 height 458
click at [196, 148] on span "Agregar Documentacion" at bounding box center [185, 152] width 99 height 9
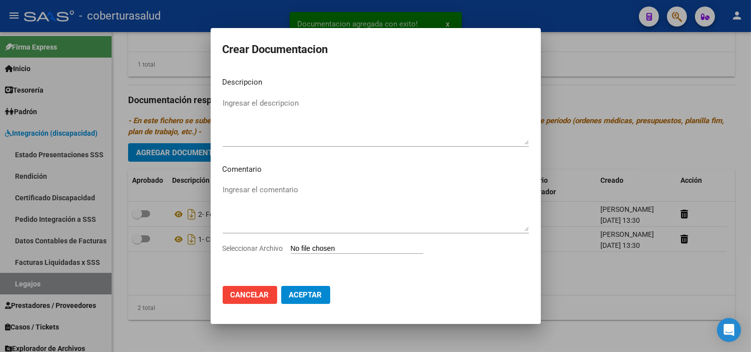
click at [317, 254] on div "Seleccionar Archivo" at bounding box center [376, 252] width 306 height 19
click at [317, 247] on input "Seleccionar Archivo" at bounding box center [357, 249] width 133 height 10
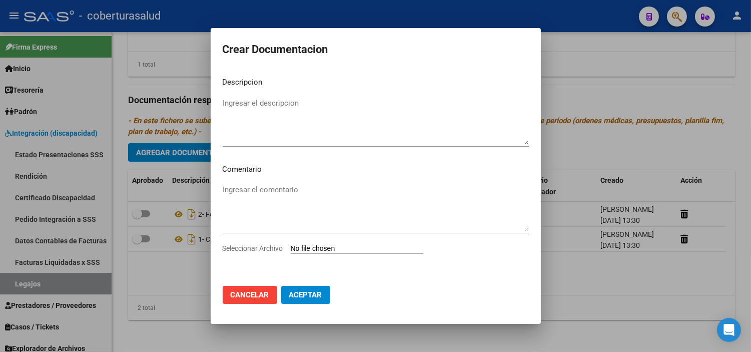
type input "C:\fakepath\4- TRANSPORTE A CENTRO SIN DEPENDENCIA.pdf"
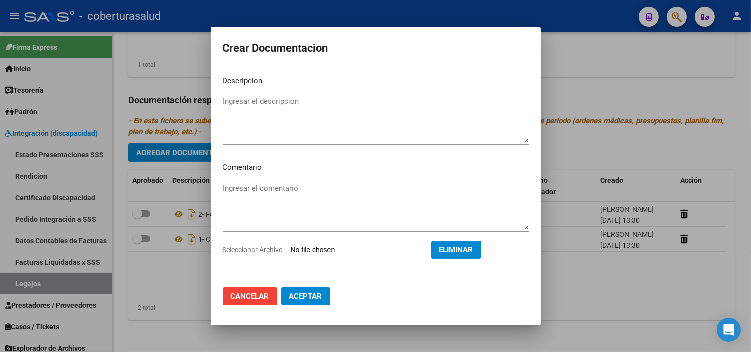
click at [260, 119] on textarea "Ingresar el descripcion" at bounding box center [376, 119] width 306 height 47
paste textarea "4- TRANSPORTE A CENTRO SIN DEPENDENCIA"
type textarea "4- TRANSPORTE A CENTRO"
click at [313, 298] on span "Aceptar" at bounding box center [305, 296] width 33 height 9
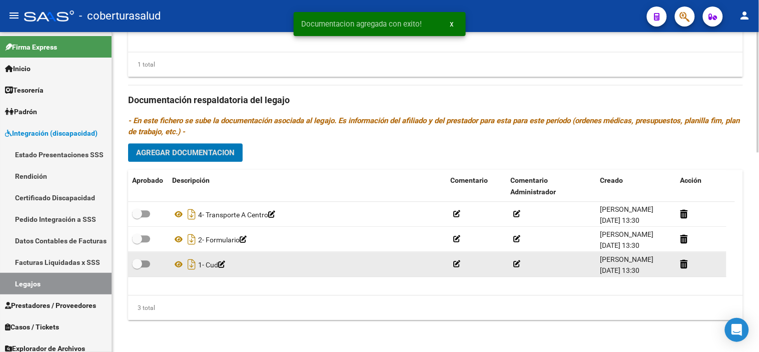
click at [139, 264] on span at bounding box center [137, 264] width 10 height 10
click at [137, 267] on input "checkbox" at bounding box center [137, 267] width 1 height 1
checkbox input "true"
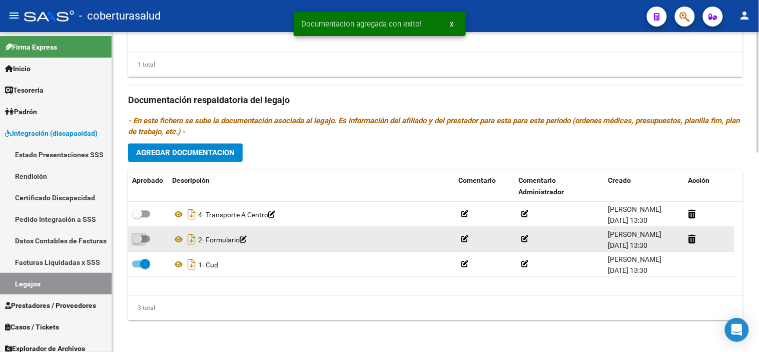
click at [148, 241] on span at bounding box center [141, 238] width 18 height 7
click at [137, 242] on input "checkbox" at bounding box center [137, 242] width 1 height 1
checkbox input "true"
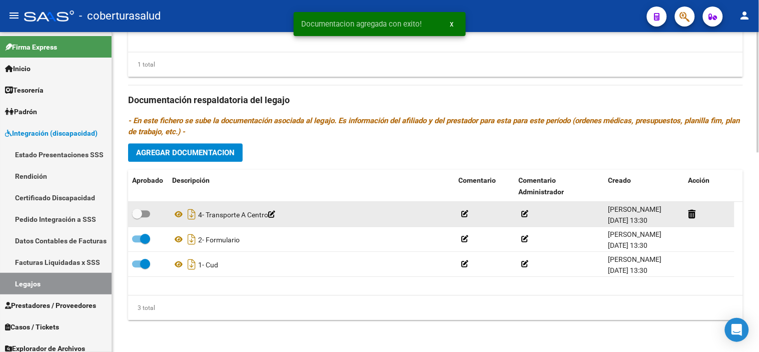
click at [275, 214] on icon at bounding box center [271, 214] width 7 height 7
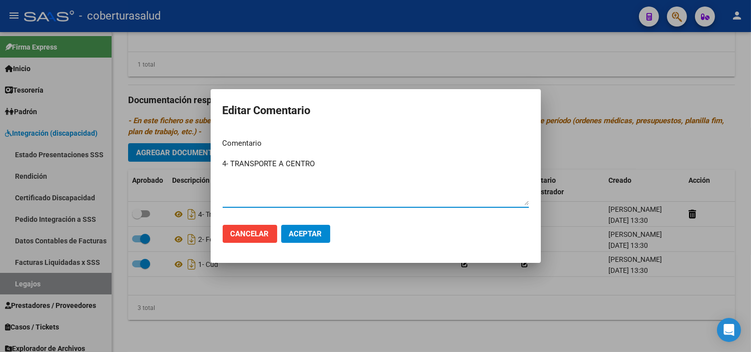
click at [228, 164] on textarea "4- TRANSPORTE A CENTRO" at bounding box center [376, 181] width 306 height 47
type textarea "3- TRANSPORTE A CENTRO"
click at [296, 230] on span "Aceptar" at bounding box center [305, 233] width 33 height 9
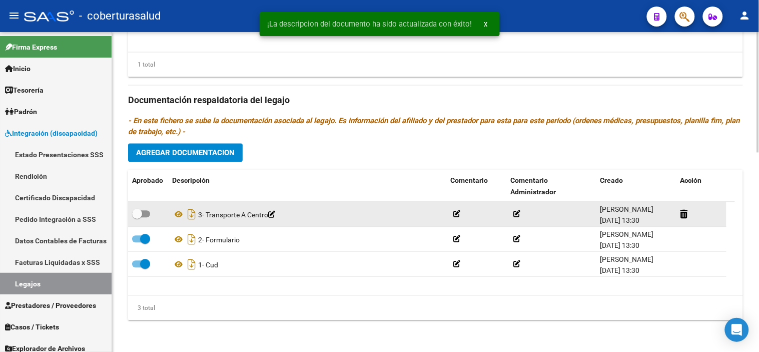
click at [140, 218] on span at bounding box center [137, 214] width 10 height 10
click at [137, 218] on input "checkbox" at bounding box center [137, 217] width 1 height 1
checkbox input "true"
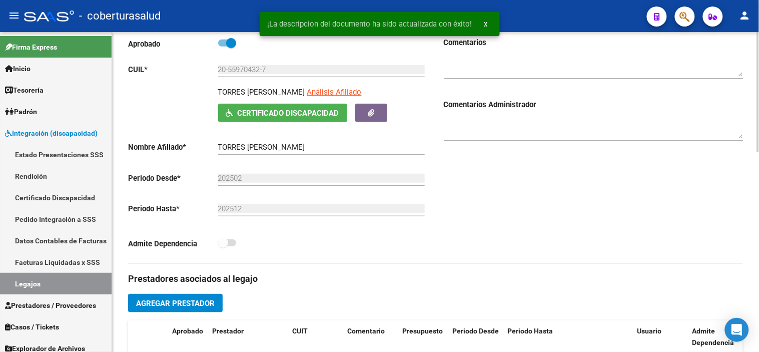
scroll to position [0, 0]
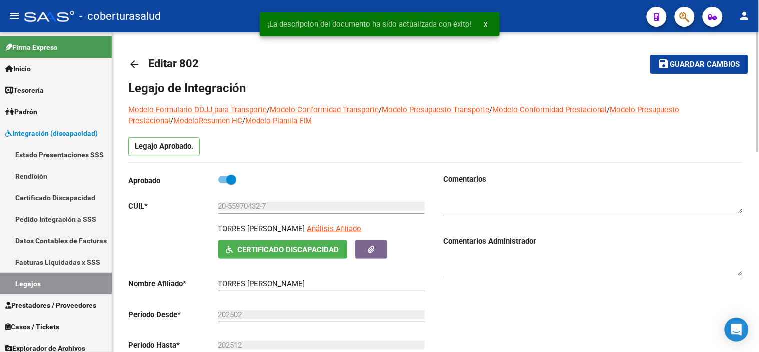
click at [718, 74] on mat-toolbar-row "save Guardar cambios" at bounding box center [684, 64] width 130 height 32
click at [716, 67] on span "Guardar cambios" at bounding box center [706, 64] width 70 height 9
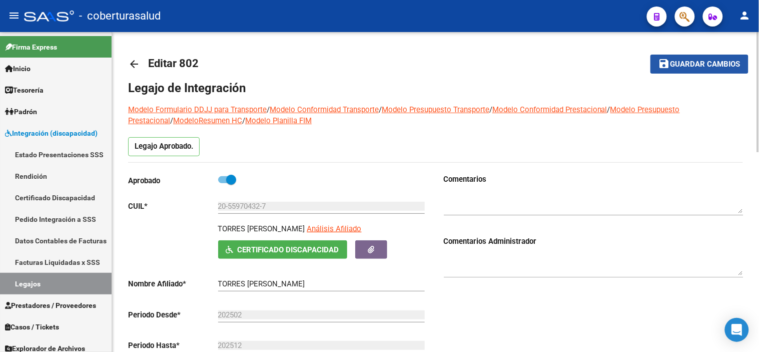
click at [688, 66] on span "Guardar cambios" at bounding box center [706, 64] width 70 height 9
click at [694, 66] on span "Guardar cambios" at bounding box center [706, 64] width 70 height 9
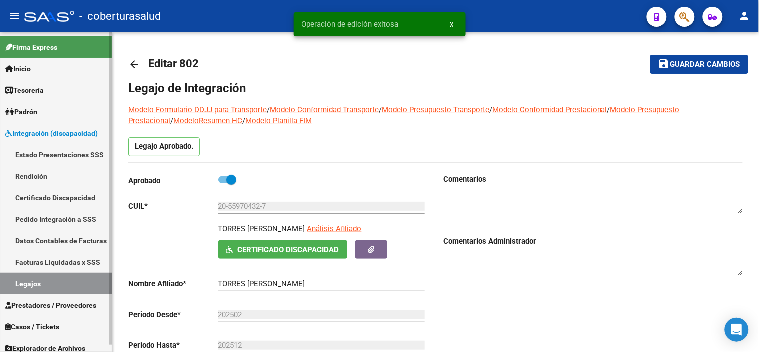
click at [78, 278] on link "Legajos" at bounding box center [56, 284] width 112 height 22
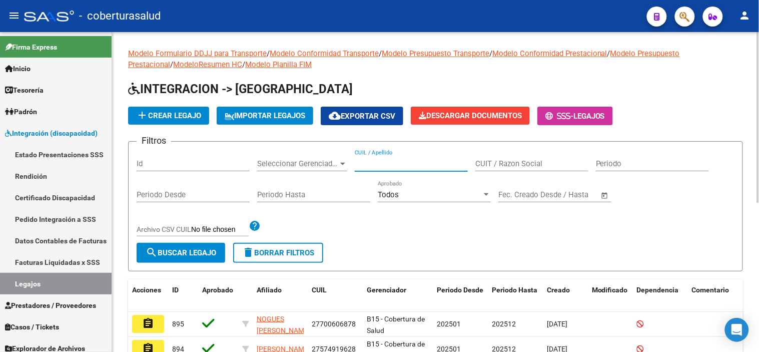
click at [416, 163] on input "CUIL / Apellido" at bounding box center [411, 163] width 113 height 9
paste input "27553508512"
type input "27553508512"
click at [203, 252] on span "search Buscar Legajo" at bounding box center [181, 252] width 71 height 9
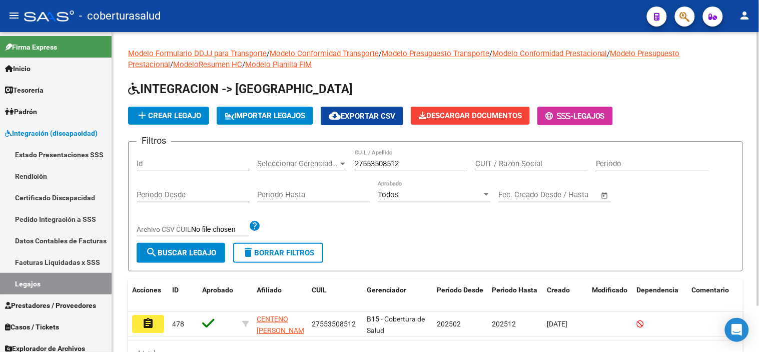
scroll to position [54, 0]
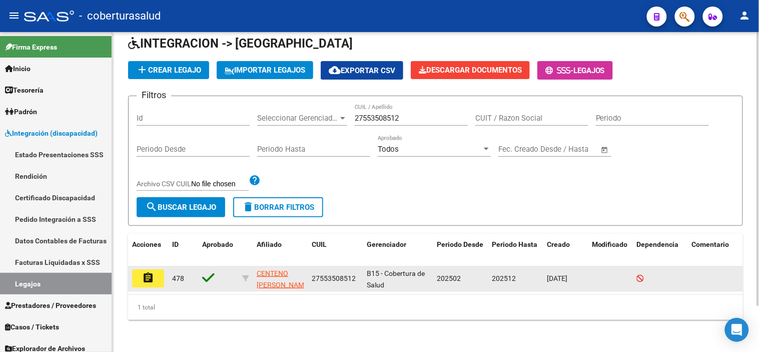
click at [151, 273] on mat-icon "assignment" at bounding box center [148, 278] width 12 height 12
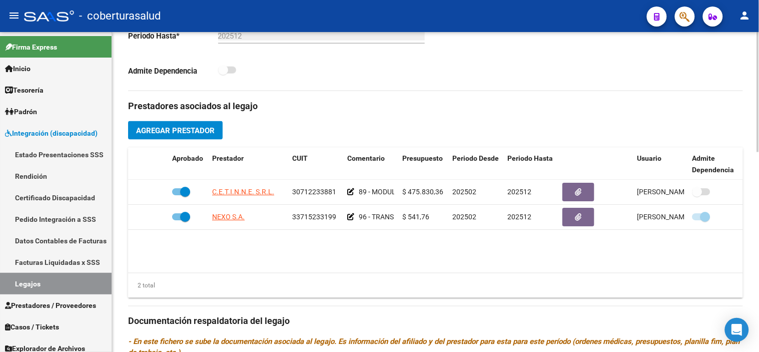
scroll to position [532, 0]
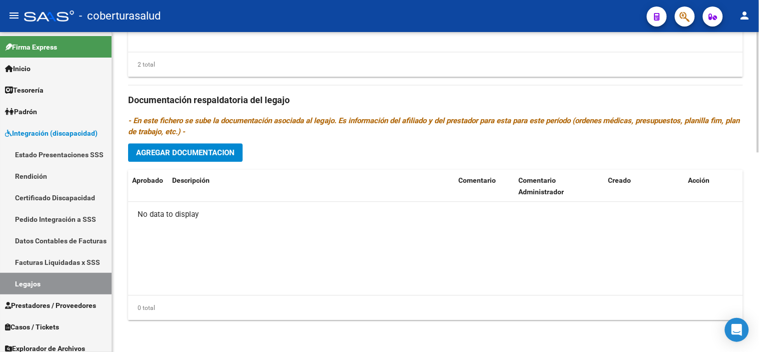
click at [199, 147] on button "Agregar Documentacion" at bounding box center [185, 152] width 115 height 19
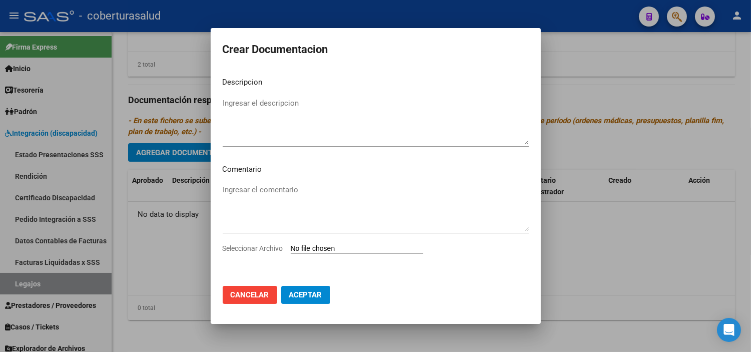
click at [314, 244] on app-file-uploader "Seleccionar Archivo" at bounding box center [327, 248] width 209 height 9
click at [308, 249] on input "Seleccionar Archivo" at bounding box center [357, 249] width 133 height 10
type input "C:\fakepath\1-CUD.pdf"
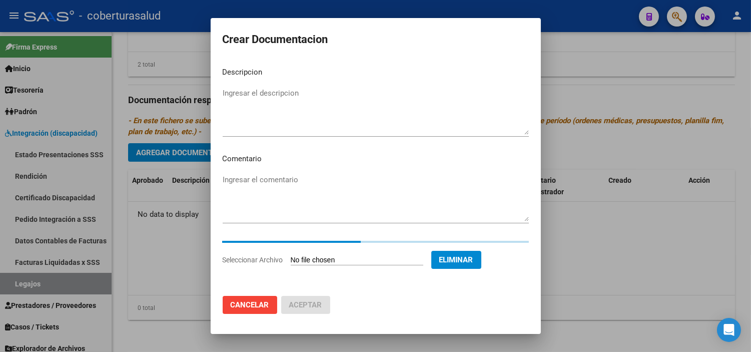
click at [344, 128] on textarea "Ingresar el descripcion" at bounding box center [376, 111] width 306 height 47
paste textarea "1-CUD"
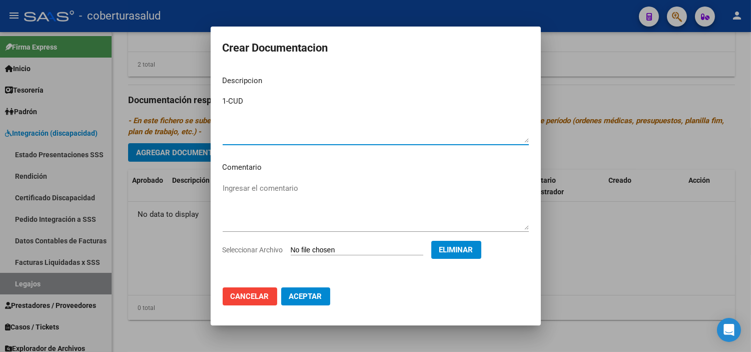
click at [228, 101] on textarea "1-CUD" at bounding box center [376, 119] width 306 height 47
type textarea "1- CUD"
click at [307, 294] on span "Aceptar" at bounding box center [305, 296] width 33 height 9
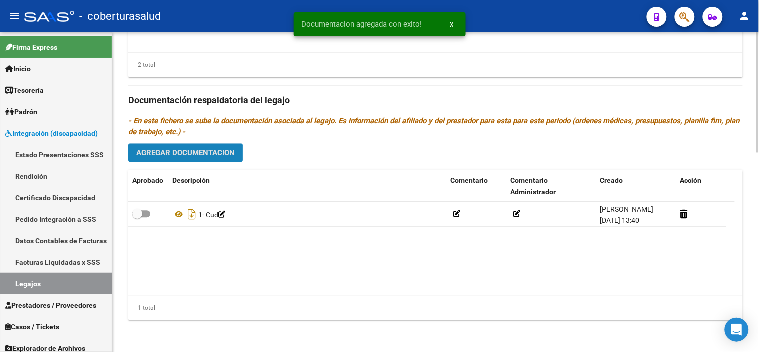
click at [219, 157] on button "Agregar Documentacion" at bounding box center [185, 152] width 115 height 19
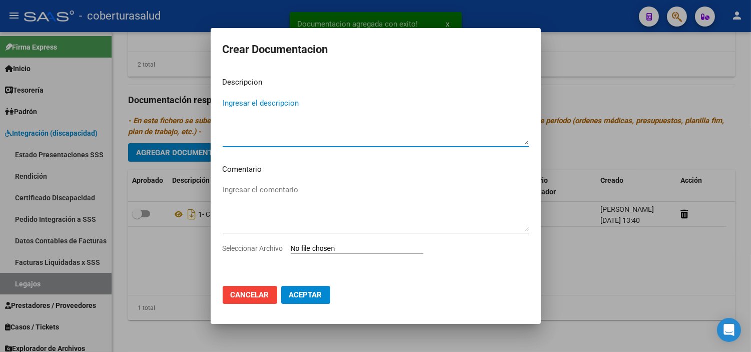
click at [345, 250] on input "Seleccionar Archivo" at bounding box center [357, 249] width 133 height 10
type input "C:\fakepath\2-FORMULARIOS.pdf"
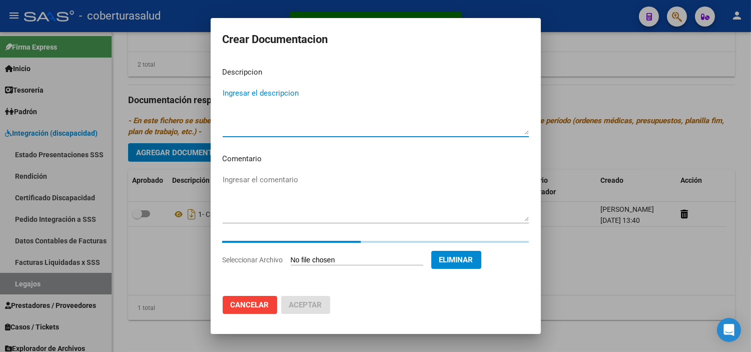
click at [344, 120] on textarea "Ingresar el descripcion" at bounding box center [376, 111] width 306 height 47
paste textarea "2-FORMULARIOS"
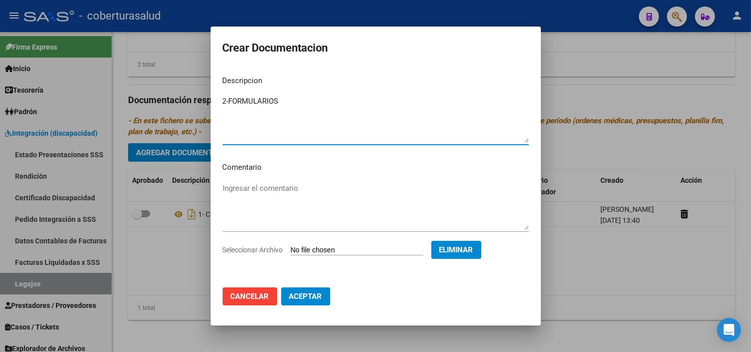
click at [228, 102] on textarea "2-FORMULARIOS" at bounding box center [376, 119] width 306 height 47
type textarea "2- FORMULARIOS"
click at [304, 301] on span "Aceptar" at bounding box center [305, 296] width 33 height 9
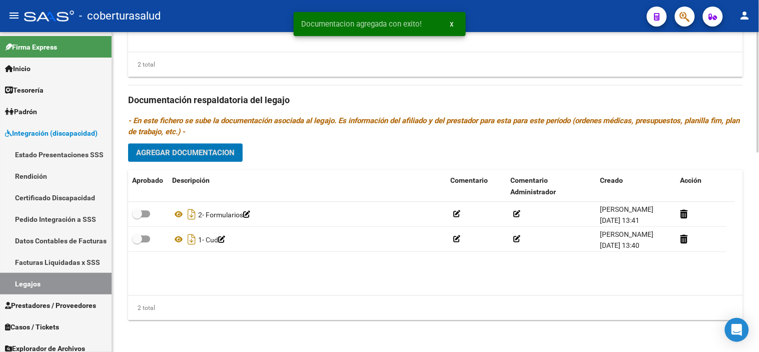
click at [219, 151] on span "Agregar Documentacion" at bounding box center [185, 152] width 99 height 9
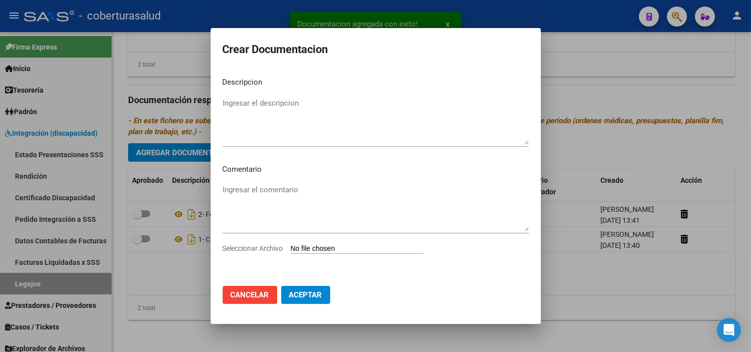
click at [344, 253] on div "Seleccionar Archivo" at bounding box center [376, 252] width 306 height 19
click at [345, 246] on input "Seleccionar Archivo" at bounding box center [357, 249] width 133 height 10
type input "C:\fakepath\3-MODULO DE APOYO A LA INTEGRACION ESCOLAR.pdf"
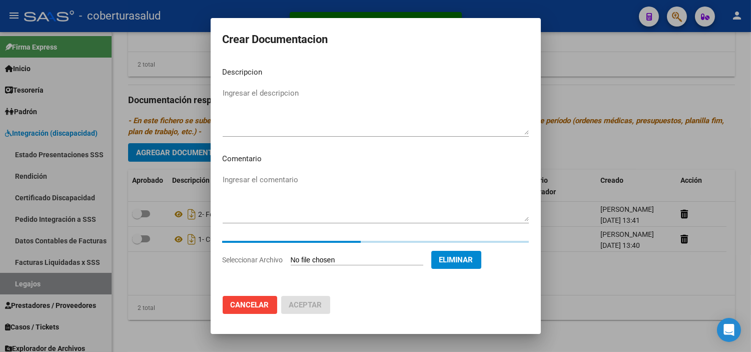
click at [349, 122] on textarea "Ingresar el descripcion" at bounding box center [376, 111] width 306 height 47
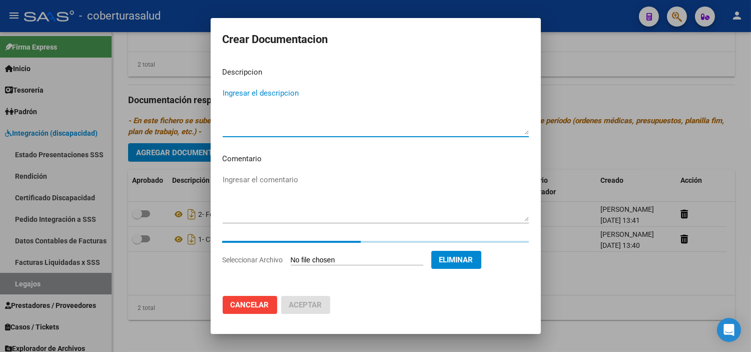
paste textarea "3-MODULO DE APOYO A LA INTEGRACION ESCOLAR"
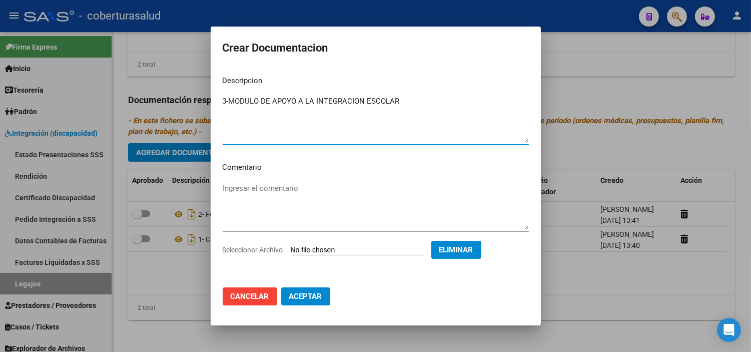
click at [228, 103] on textarea "3-MODULO DE APOYO A LA INTEGRACION ESCOLAR" at bounding box center [376, 119] width 306 height 47
type textarea "3- MODULO DE APOYO A LA INTEGRACION ESCOLAR"
click at [304, 297] on span "Aceptar" at bounding box center [305, 296] width 33 height 9
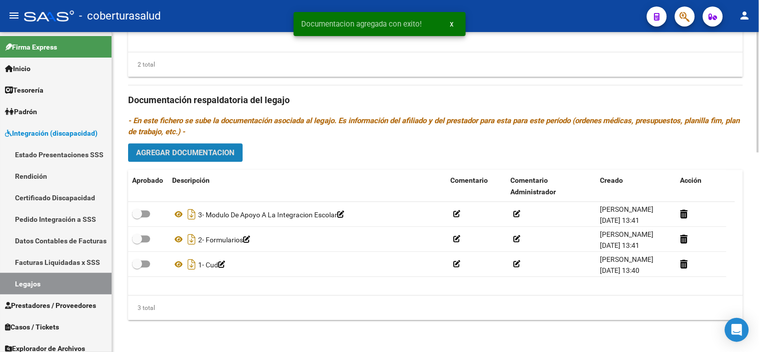
click at [192, 148] on span "Agregar Documentacion" at bounding box center [185, 152] width 99 height 9
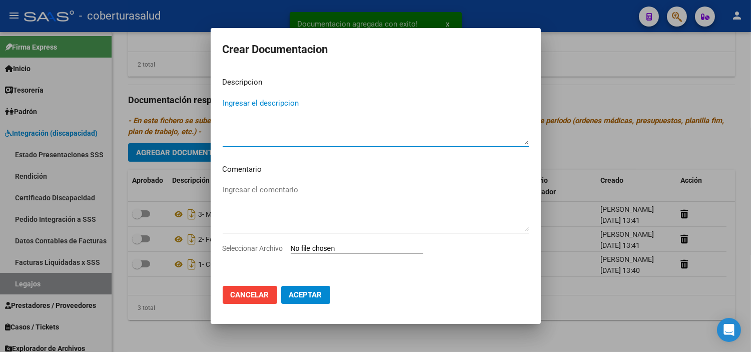
drag, startPoint x: 322, startPoint y: 258, endPoint x: 320, endPoint y: 252, distance: 6.2
click at [321, 257] on div "Seleccionar Archivo" at bounding box center [376, 252] width 306 height 19
click at [319, 249] on input "Seleccionar Archivo" at bounding box center [357, 249] width 133 height 10
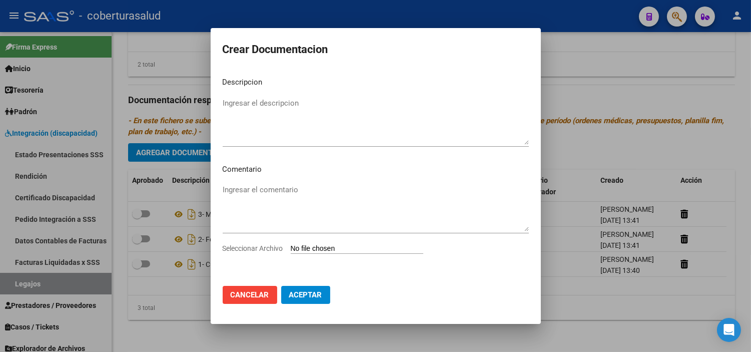
type input "C:\fakepath\4-TRANSPORTE CON DEPENDENCIA.pdf"
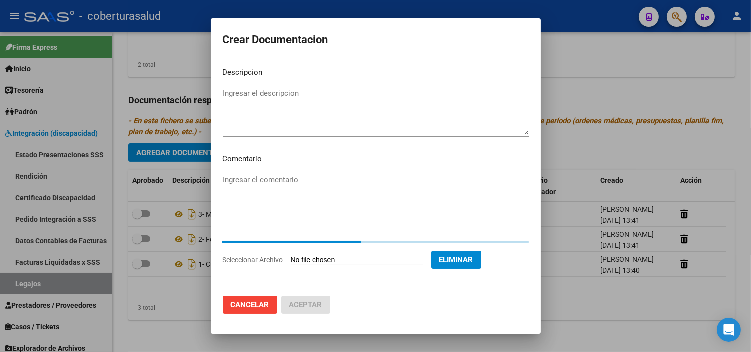
click at [256, 102] on textarea "Ingresar el descripcion" at bounding box center [376, 111] width 306 height 47
paste textarea "4-TRANSPORTE CON DEPENDENCIA"
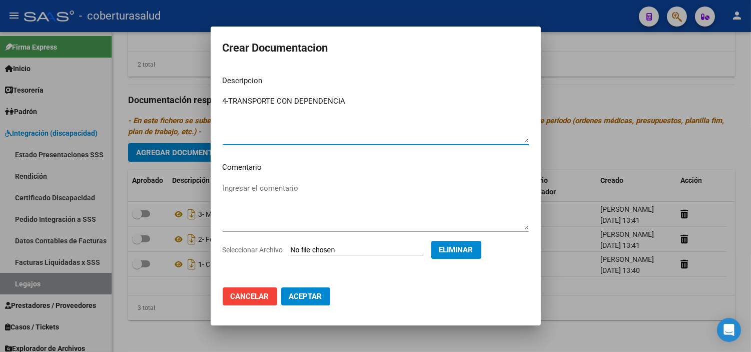
type textarea "4-TRANSPORTE CON DEPENDENCIA"
click at [306, 295] on span "Aceptar" at bounding box center [305, 296] width 33 height 9
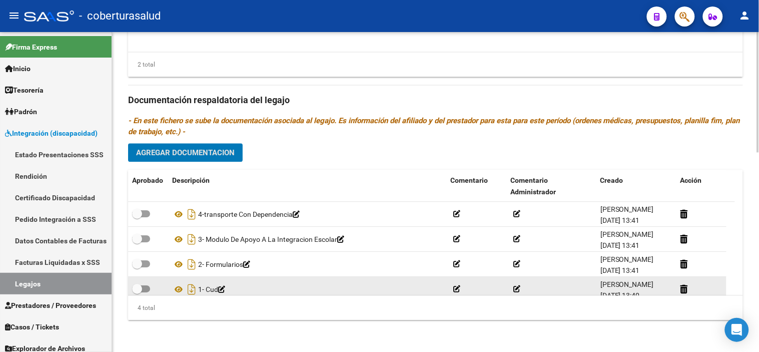
click at [148, 292] on label at bounding box center [141, 289] width 18 height 12
click at [137, 292] on input "checkbox" at bounding box center [137, 292] width 1 height 1
checkbox input "true"
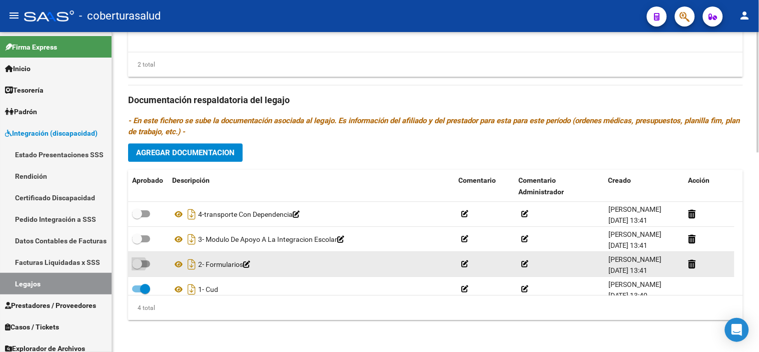
click at [144, 266] on span at bounding box center [141, 263] width 18 height 7
click at [137, 267] on input "checkbox" at bounding box center [137, 267] width 1 height 1
checkbox input "true"
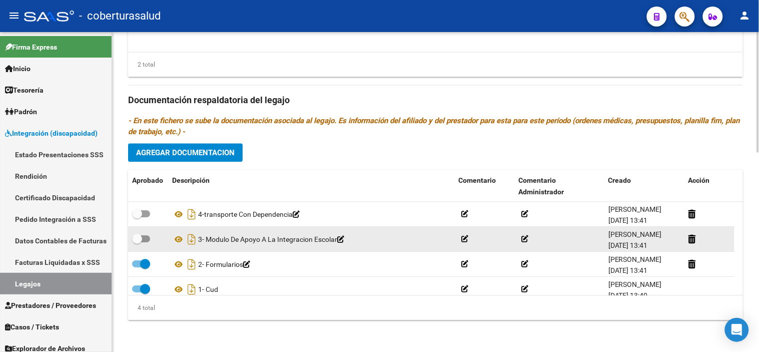
click at [146, 242] on span at bounding box center [141, 238] width 18 height 7
click at [137, 242] on input "checkbox" at bounding box center [137, 242] width 1 height 1
checkbox input "true"
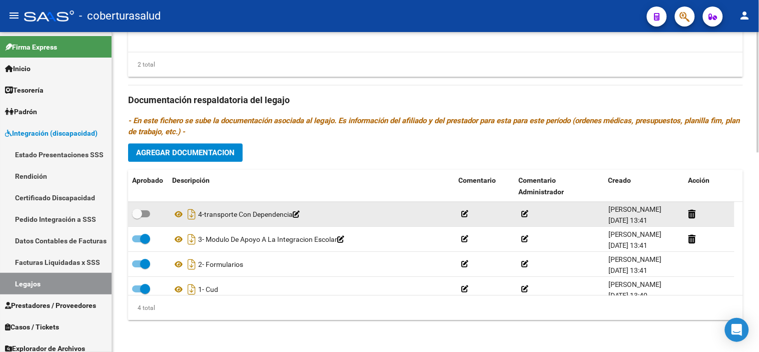
click at [146, 220] on div at bounding box center [148, 214] width 32 height 13
click at [145, 218] on label at bounding box center [141, 214] width 18 height 12
click at [137, 218] on input "checkbox" at bounding box center [137, 217] width 1 height 1
checkbox input "true"
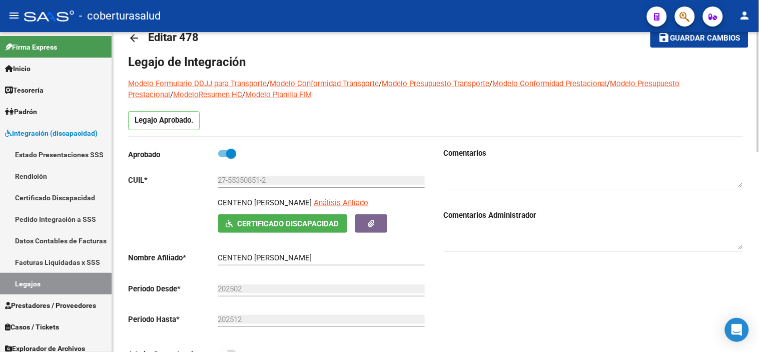
scroll to position [0, 0]
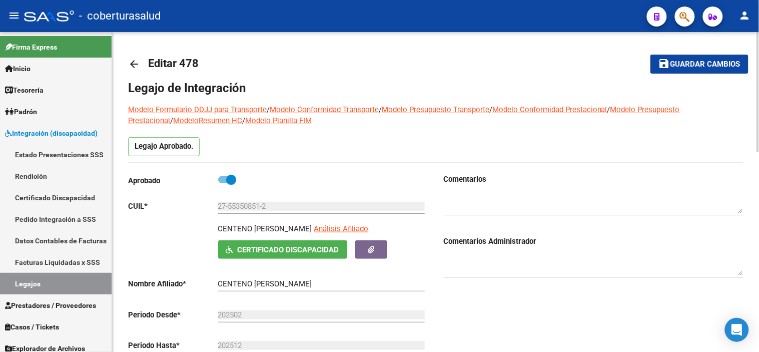
click at [660, 61] on mat-icon "save" at bounding box center [665, 64] width 12 height 12
click at [718, 55] on button "save Guardar cambios" at bounding box center [700, 64] width 98 height 19
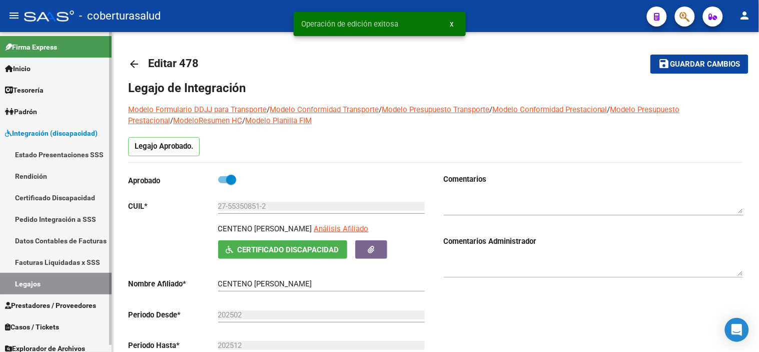
click at [81, 286] on link "Legajos" at bounding box center [56, 284] width 112 height 22
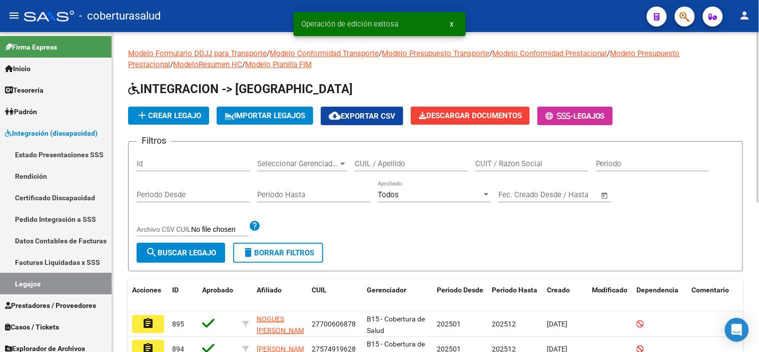
click at [394, 165] on input "CUIL / Apellido" at bounding box center [411, 163] width 113 height 9
paste input "23572858529"
type input "23572858529"
click at [198, 254] on span "search Buscar Legajo" at bounding box center [181, 252] width 71 height 9
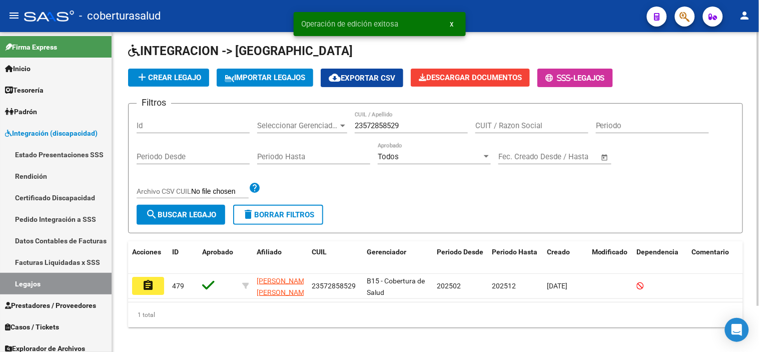
scroll to position [54, 0]
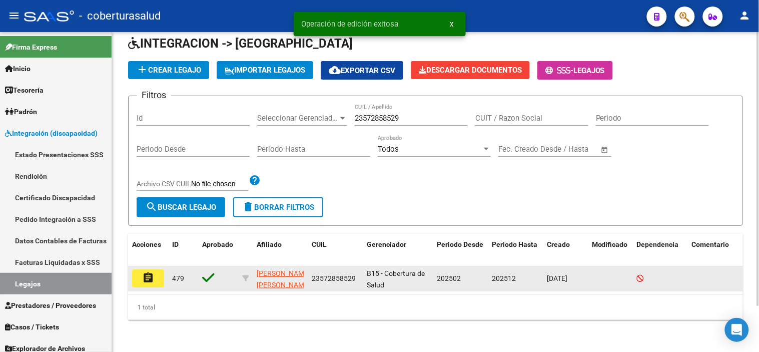
click at [149, 275] on mat-icon "assignment" at bounding box center [148, 278] width 12 height 12
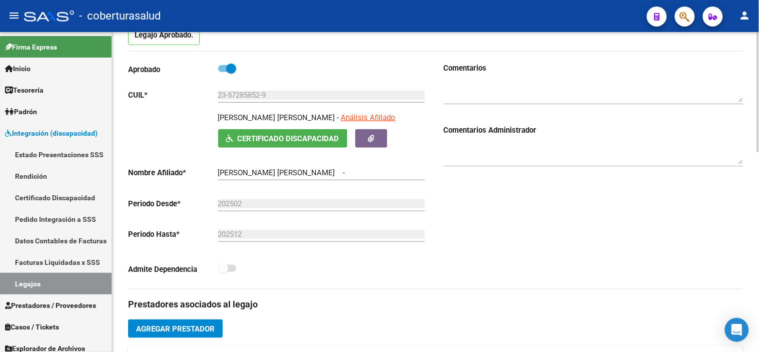
type input "[PERSON_NAME] [PERSON_NAME]"
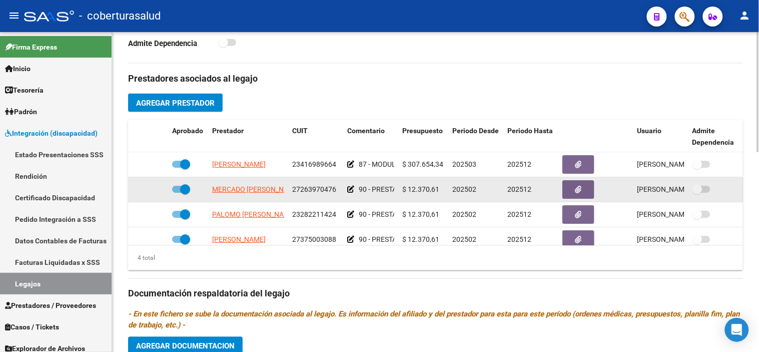
scroll to position [501, 0]
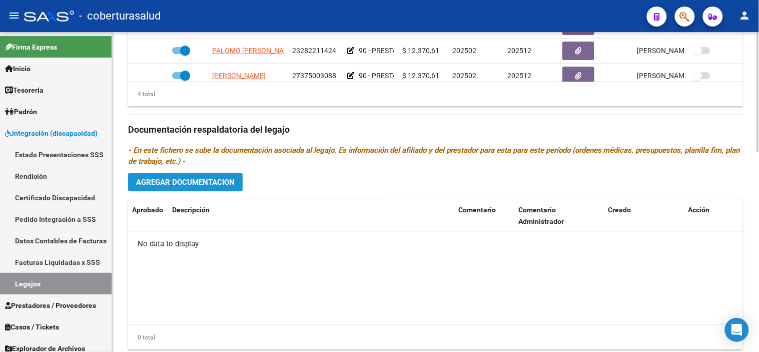
click at [201, 182] on span "Agregar Documentacion" at bounding box center [185, 182] width 99 height 9
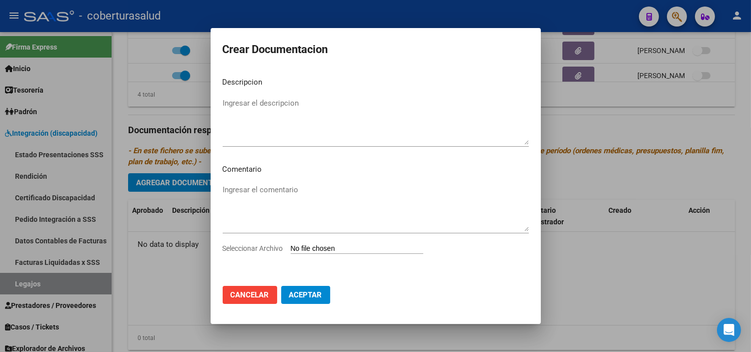
click at [344, 248] on input "Seleccionar Archivo" at bounding box center [357, 249] width 133 height 10
type input "C:\fakepath\1- CUD.pdf"
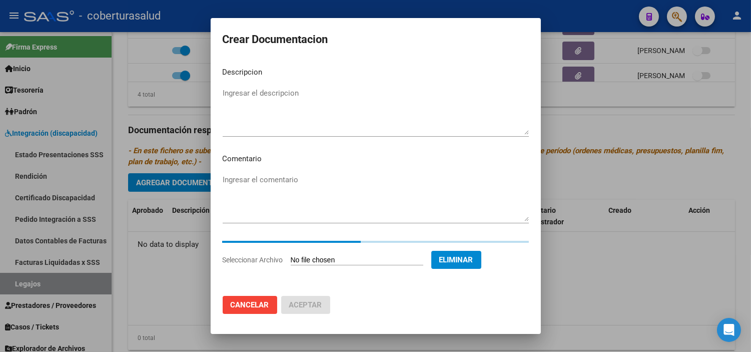
click at [278, 108] on textarea "Ingresar el descripcion" at bounding box center [376, 111] width 306 height 47
paste textarea "1- CUD"
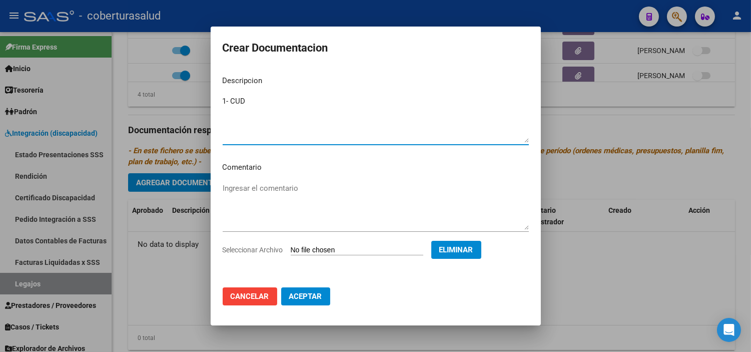
type textarea "1- CUD"
click at [321, 286] on mat-dialog-actions "Cancelar Aceptar" at bounding box center [376, 296] width 306 height 34
click at [316, 298] on span "Aceptar" at bounding box center [305, 296] width 33 height 9
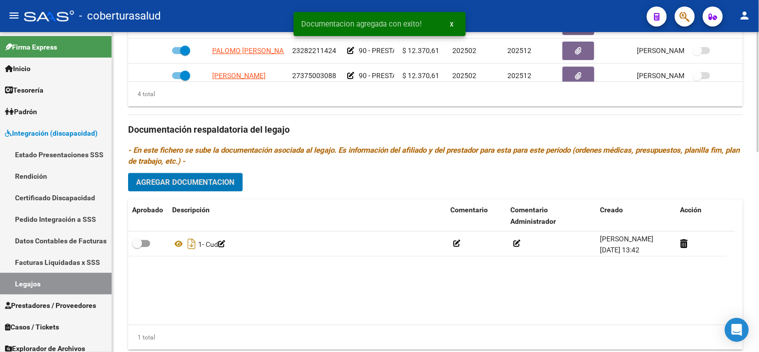
click at [209, 180] on span "Agregar Documentacion" at bounding box center [185, 182] width 99 height 9
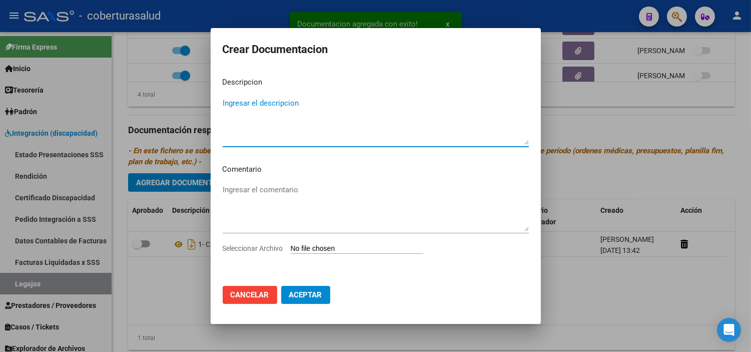
click at [334, 249] on input "Seleccionar Archivo" at bounding box center [357, 249] width 133 height 10
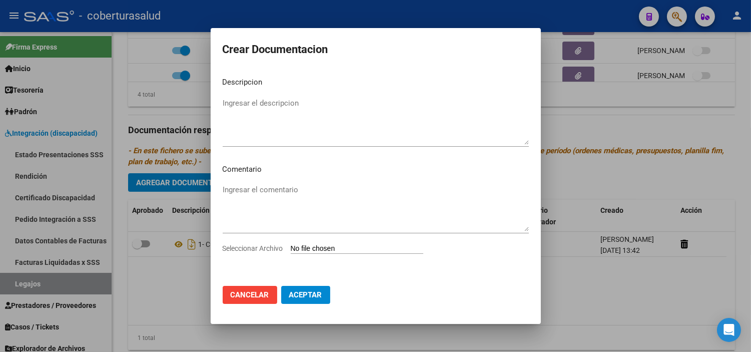
type input "C:\fakepath\2- FORMULARIOS.pdf"
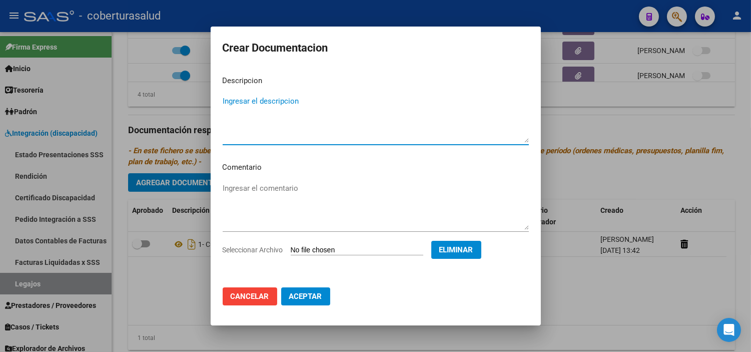
drag, startPoint x: 341, startPoint y: 121, endPoint x: 341, endPoint y: 114, distance: 6.5
click at [341, 117] on textarea "Ingresar el descripcion" at bounding box center [376, 119] width 306 height 47
paste textarea "2- FORMULARIOS"
type textarea "2- FORMULARIOS"
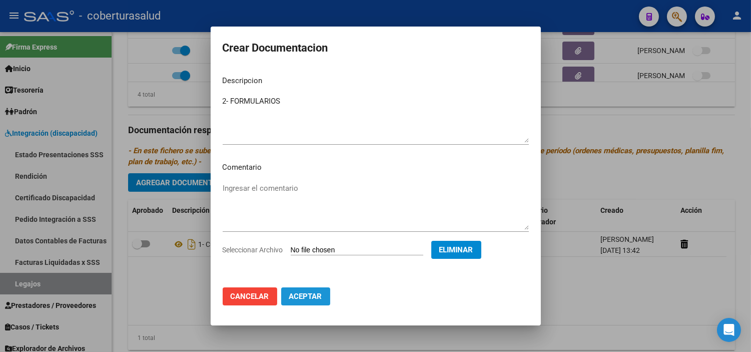
click at [316, 298] on span "Aceptar" at bounding box center [305, 296] width 33 height 9
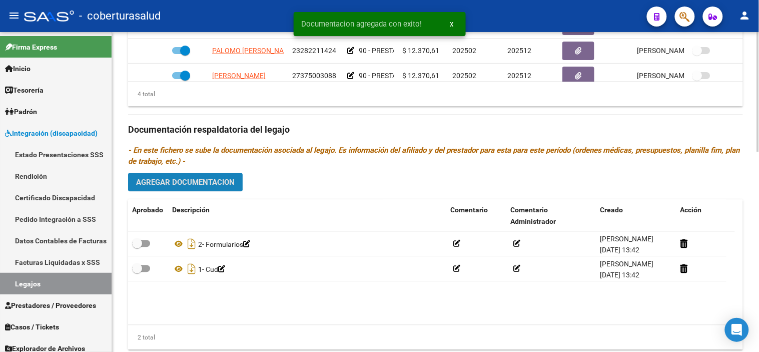
click at [207, 182] on span "Agregar Documentacion" at bounding box center [185, 182] width 99 height 9
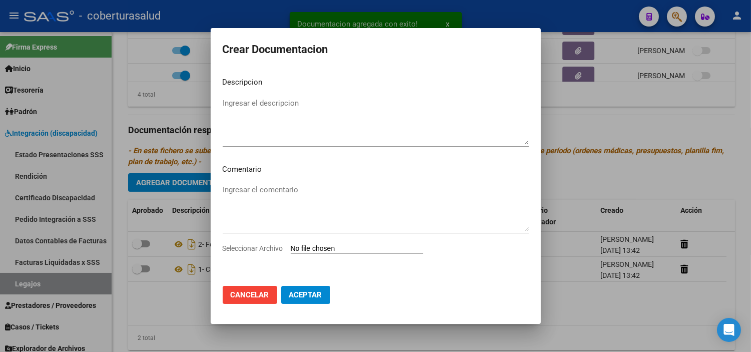
click at [327, 244] on app-file-uploader "Seleccionar Archivo" at bounding box center [327, 248] width 209 height 9
click at [324, 247] on input "Seleccionar Archivo" at bounding box center [357, 249] width 133 height 10
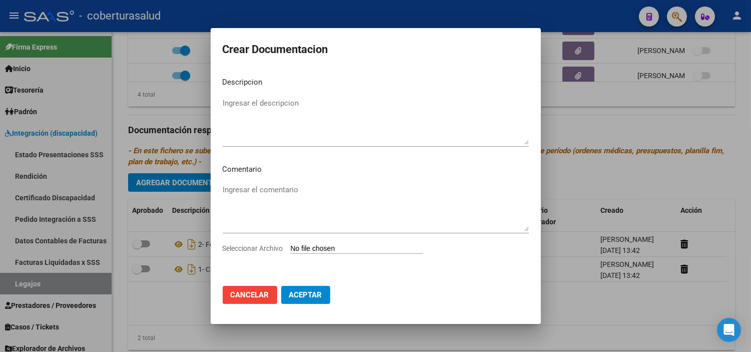
type input "C:\fakepath\3-MODULO MAESTRA DE APOYO.pdf"
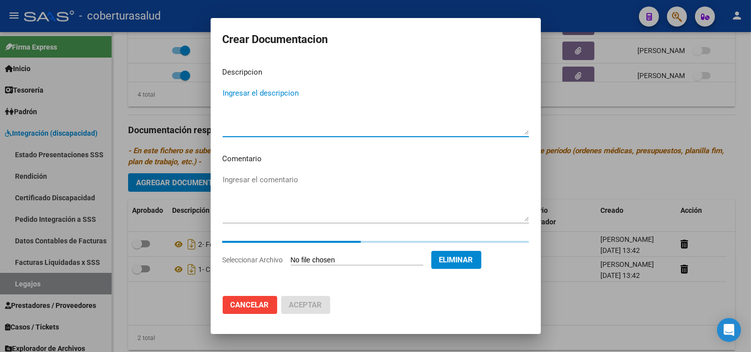
click at [331, 108] on textarea "Ingresar el descripcion" at bounding box center [376, 111] width 306 height 47
paste textarea "3-MODULO MAESTRA DE APOYO"
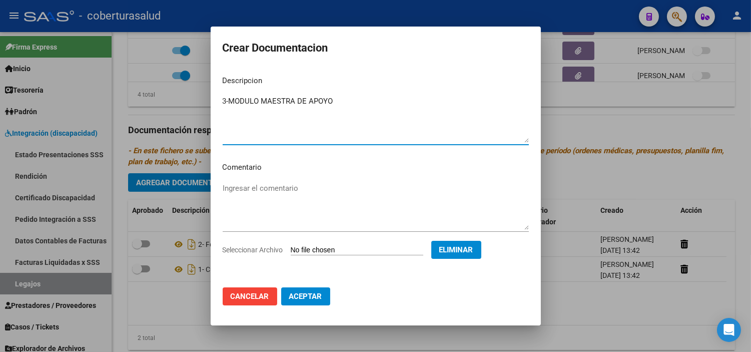
click at [228, 101] on textarea "3-MODULO MAESTRA DE APOYO" at bounding box center [376, 119] width 306 height 47
type textarea "3- MODULO MAESTRA DE APOYO"
click at [304, 302] on button "Aceptar" at bounding box center [305, 296] width 49 height 18
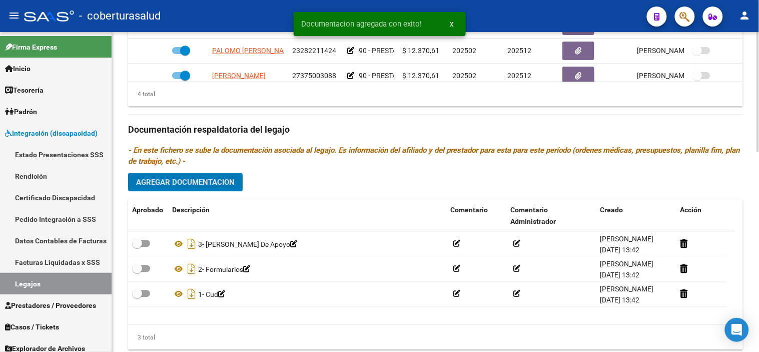
click at [218, 182] on span "Agregar Documentacion" at bounding box center [185, 182] width 99 height 9
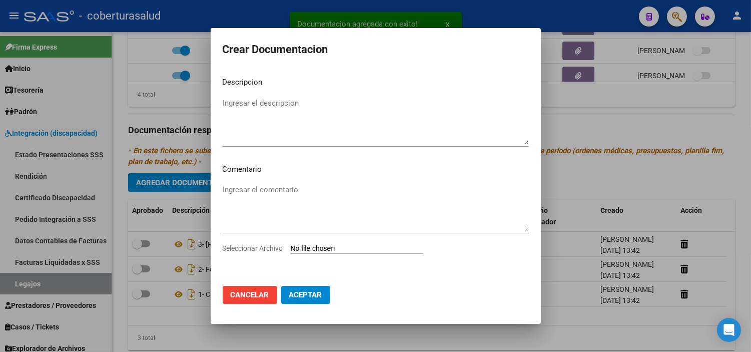
click at [316, 248] on input "Seleccionar Archivo" at bounding box center [357, 249] width 133 height 10
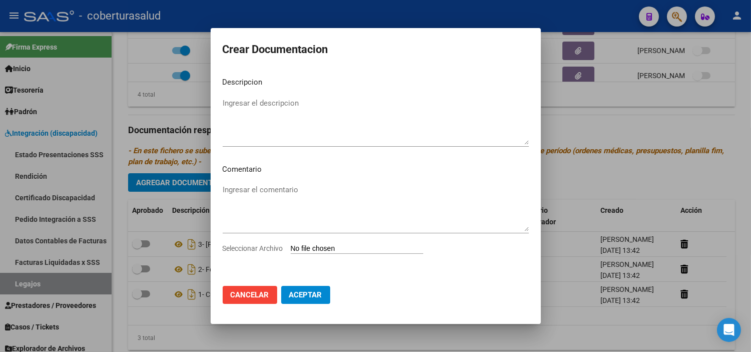
type input "C:\fakepath\4- PRESTACION DE APOYO EN FONOAUDIOLOGIA.pdf"
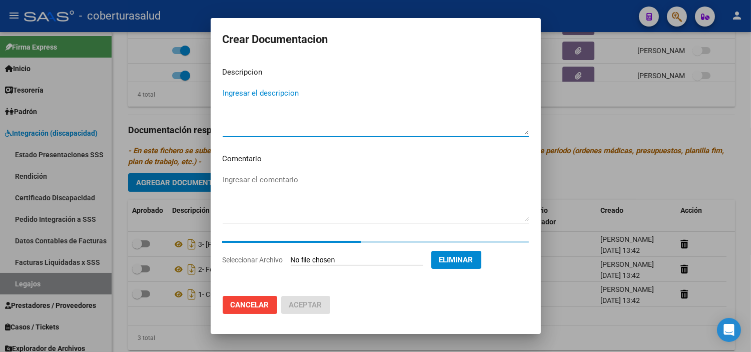
click at [280, 98] on textarea "Ingresar el descripcion" at bounding box center [376, 111] width 306 height 47
paste textarea "4- PRESTACION DE APOYO EN FONOAUDIOLOGIA"
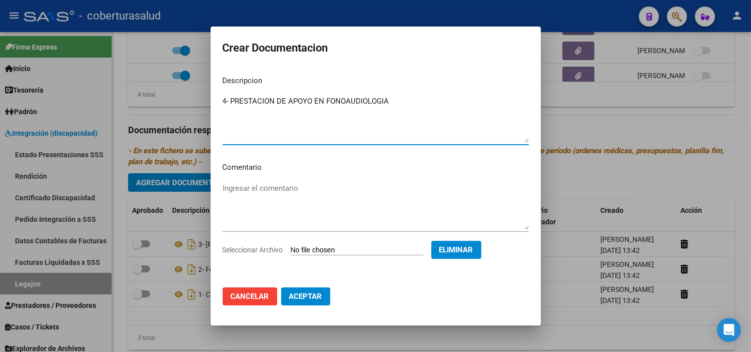
type textarea "4- PRESTACION DE APOYO EN FONOAUDIOLOGIA"
click at [312, 294] on span "Aceptar" at bounding box center [305, 296] width 33 height 9
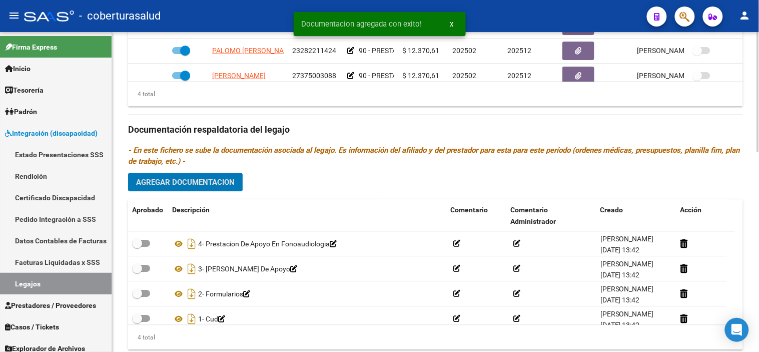
click at [197, 192] on button "Agregar Documentacion" at bounding box center [185, 182] width 115 height 19
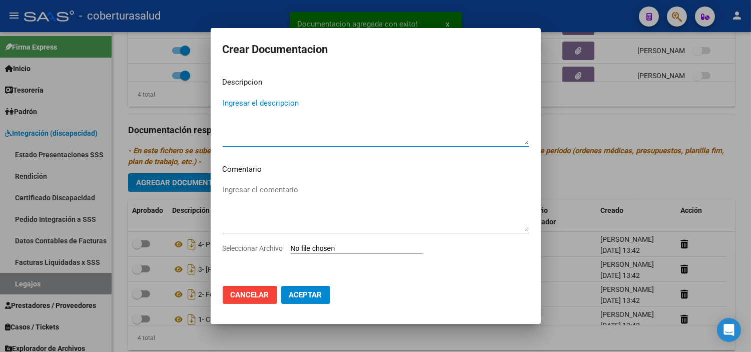
click at [321, 238] on div "Ingresar el comentario" at bounding box center [376, 212] width 306 height 61
click at [327, 252] on input "Seleccionar Archivo" at bounding box center [357, 249] width 133 height 10
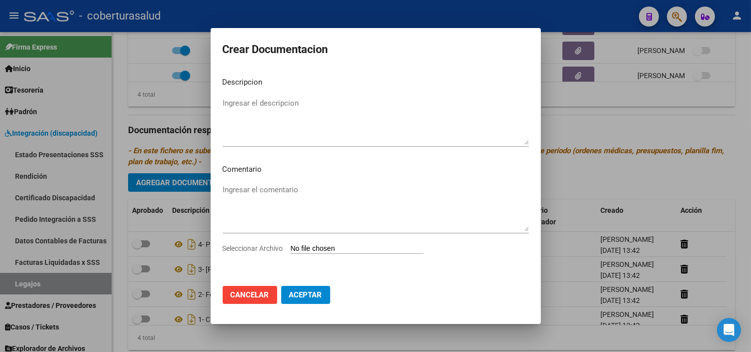
type input "C:\fakepath\5- PRESTACION DE APOYO EN PSICOLOGIA.pdf"
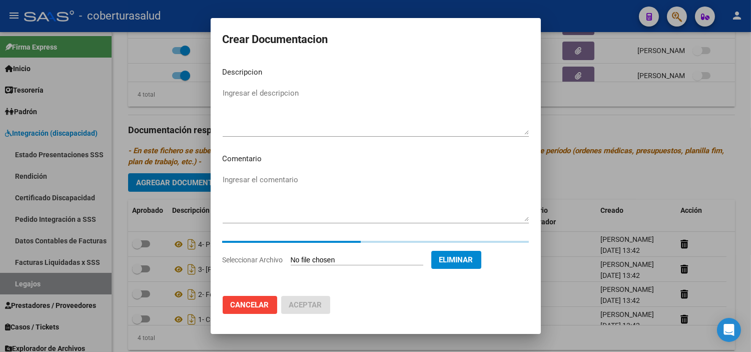
click at [278, 116] on textarea "Ingresar el descripcion" at bounding box center [376, 111] width 306 height 47
paste textarea "5- PRESTACION DE APOYO EN PSICOLOGIA"
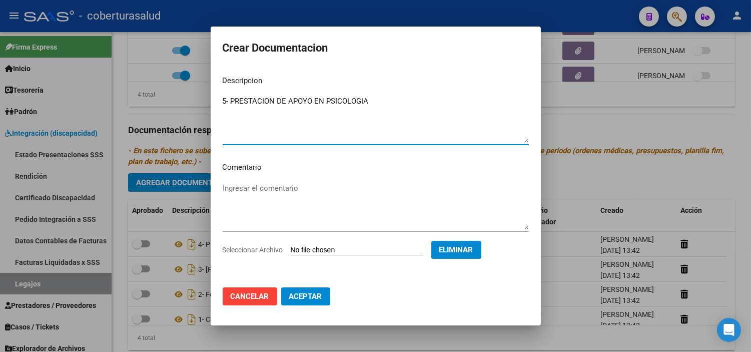
type textarea "5- PRESTACION DE APOYO EN PSICOLOGIA"
click at [318, 299] on span "Aceptar" at bounding box center [305, 296] width 33 height 9
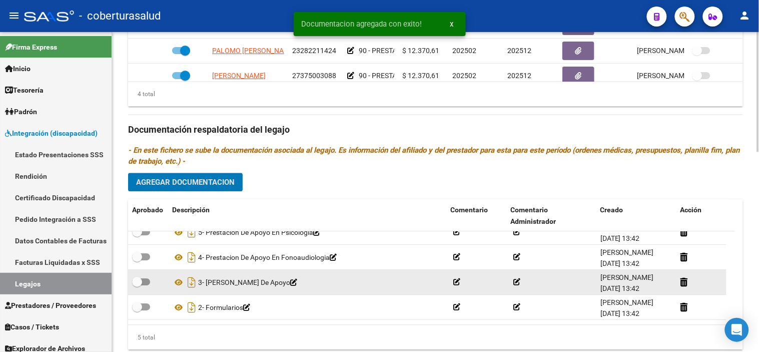
scroll to position [0, 0]
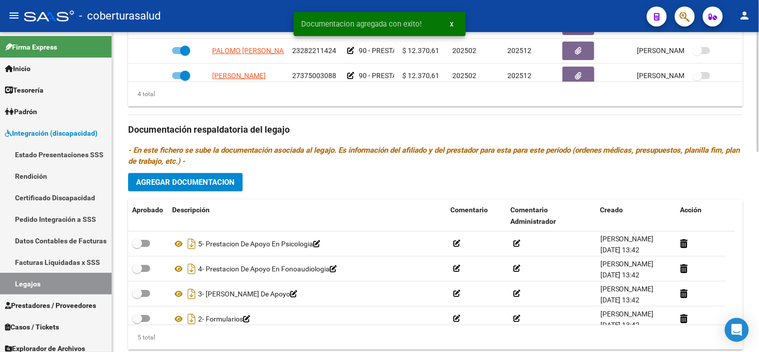
click at [222, 194] on div "Prestadores asociados al legajo Agregar Prestador Aprobado Prestador CUIT Comen…" at bounding box center [435, 129] width 615 height 458
click at [228, 179] on span "Agregar Documentacion" at bounding box center [185, 182] width 99 height 9
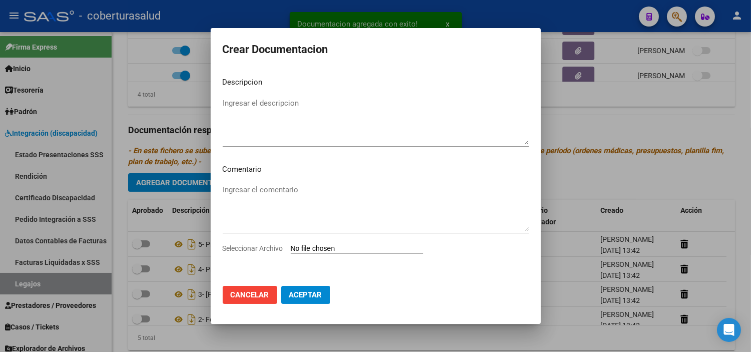
click at [323, 247] on input "Seleccionar Archivo" at bounding box center [357, 249] width 133 height 10
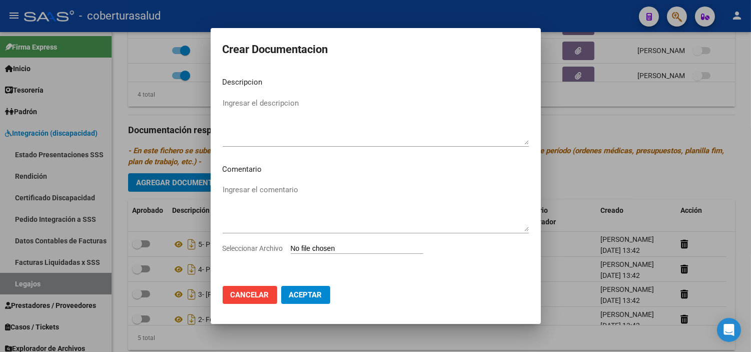
click at [313, 239] on div "Ingresar el comentario" at bounding box center [376, 212] width 306 height 61
click at [313, 242] on div "Ingresar el comentario" at bounding box center [376, 212] width 306 height 61
click at [317, 249] on input "Seleccionar Archivo" at bounding box center [357, 249] width 133 height 10
type input "C:\fakepath\6- PRESTACION DE APOYO EN TERAPIA OCUPACIONAL.pdf"
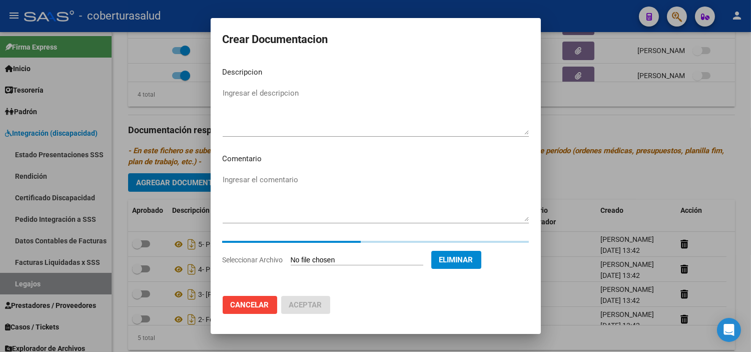
click at [319, 117] on textarea "Ingresar el descripcion" at bounding box center [376, 111] width 306 height 47
paste textarea "6- PRESTACION DE APOYO EN TERAPIA OCUPACIONAL"
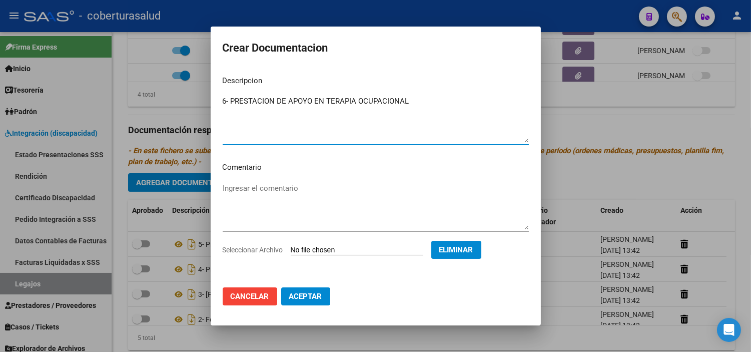
type textarea "6- PRESTACION DE APOYO EN TERAPIA OCUPACIONAL"
click at [308, 303] on button "Aceptar" at bounding box center [305, 296] width 49 height 18
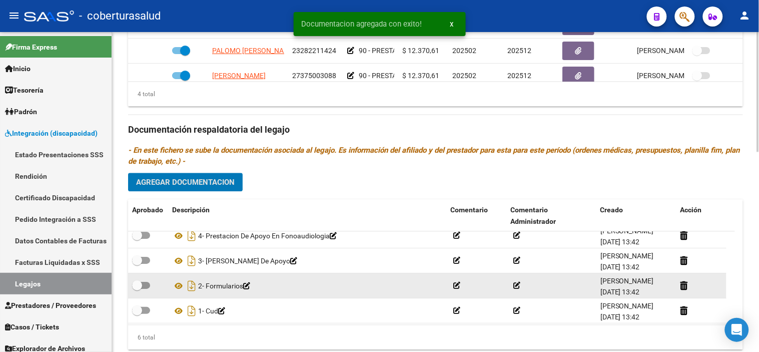
scroll to position [60, 0]
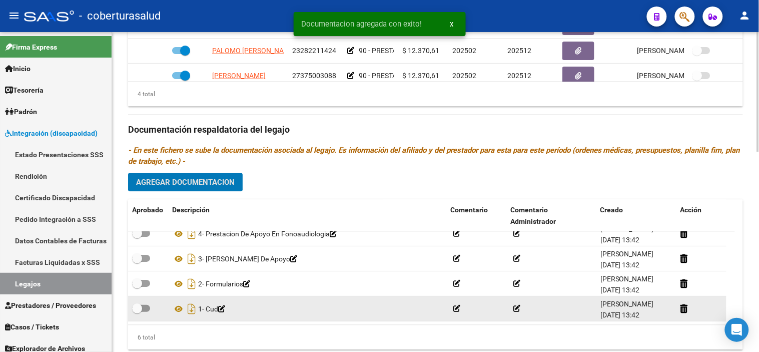
drag, startPoint x: 138, startPoint y: 310, endPoint x: 136, endPoint y: 302, distance: 8.4
click at [138, 311] on span at bounding box center [137, 309] width 10 height 10
click at [137, 312] on input "checkbox" at bounding box center [137, 312] width 1 height 1
checkbox input "true"
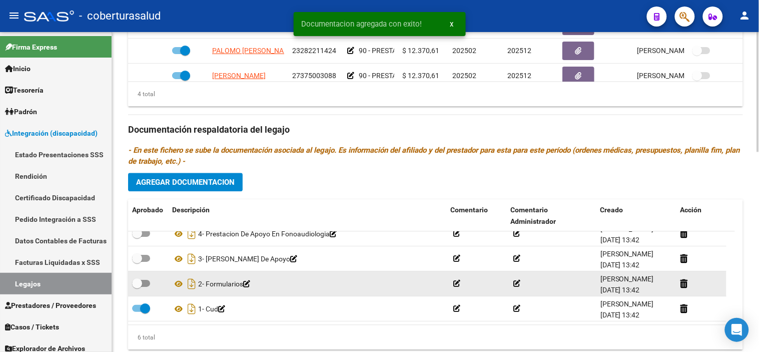
click at [137, 285] on span at bounding box center [137, 284] width 10 height 10
click at [137, 287] on input "checkbox" at bounding box center [137, 287] width 1 height 1
checkbox input "true"
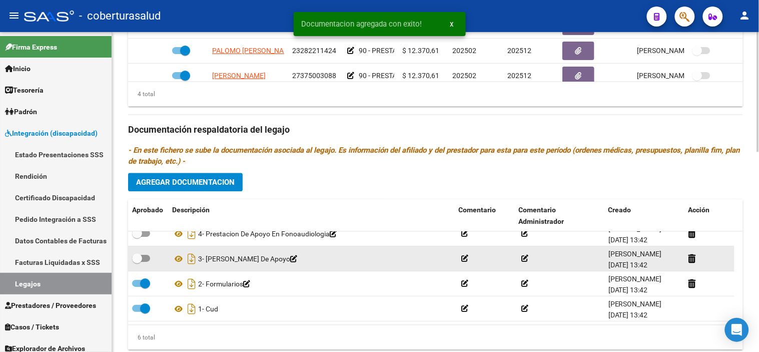
click at [143, 258] on span at bounding box center [141, 258] width 18 height 7
click at [137, 262] on input "checkbox" at bounding box center [137, 262] width 1 height 1
checkbox input "true"
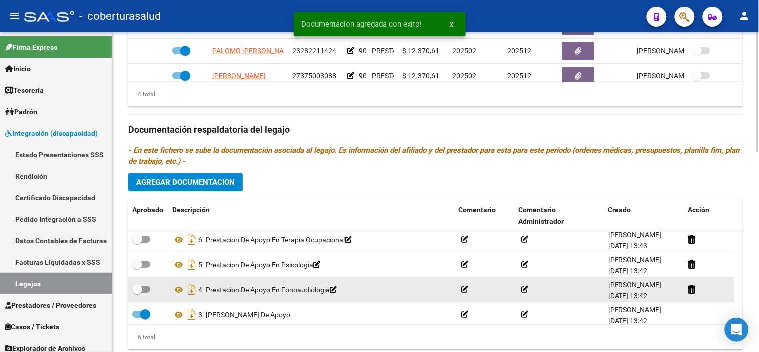
click at [140, 287] on span at bounding box center [137, 290] width 10 height 10
click at [137, 293] on input "checkbox" at bounding box center [137, 293] width 1 height 1
checkbox input "true"
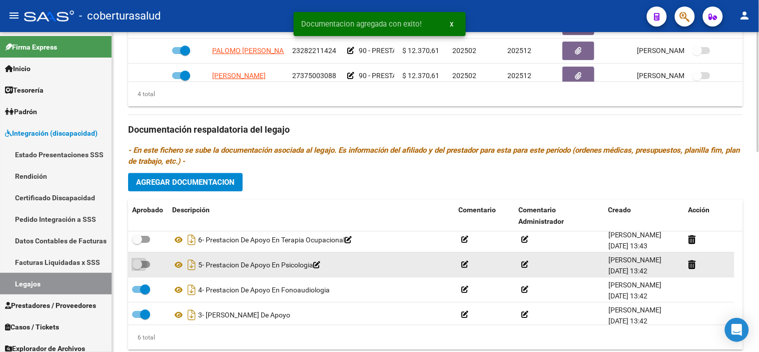
click at [139, 266] on span at bounding box center [137, 265] width 10 height 10
click at [137, 268] on input "checkbox" at bounding box center [137, 268] width 1 height 1
checkbox input "true"
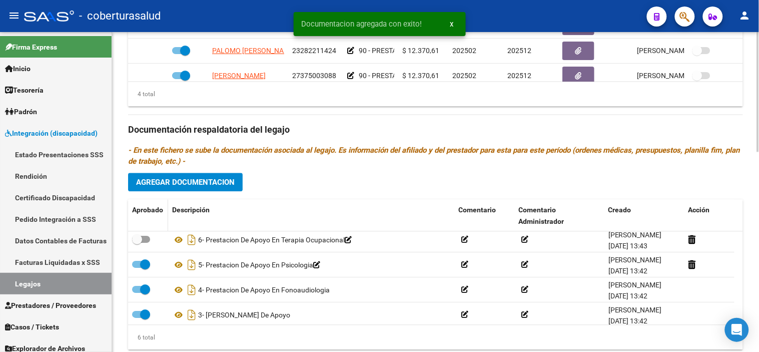
click at [143, 227] on datatable-header-cell "Aprobado" at bounding box center [148, 216] width 40 height 33
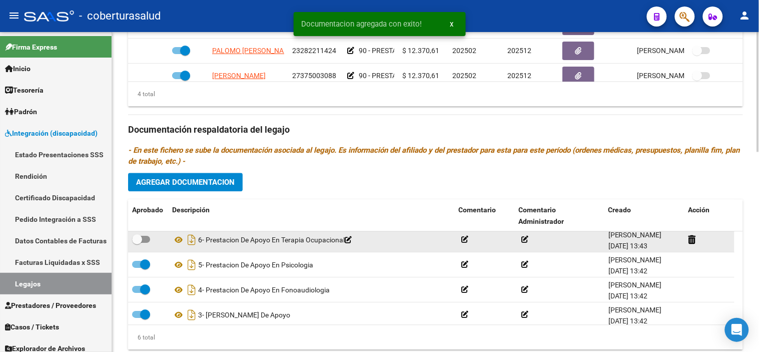
click at [144, 243] on span at bounding box center [141, 239] width 18 height 7
click at [137, 243] on input "checkbox" at bounding box center [137, 243] width 1 height 1
checkbox input "true"
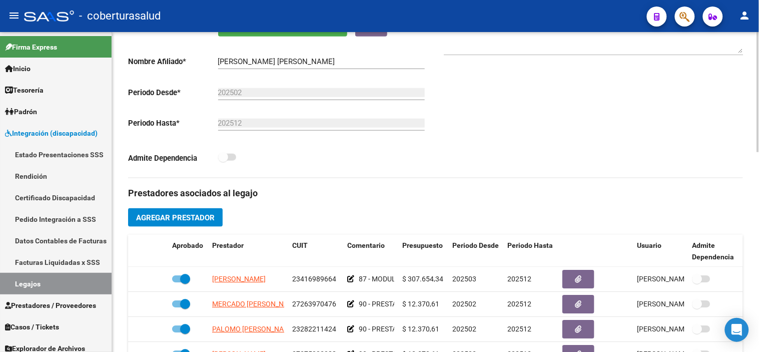
scroll to position [0, 0]
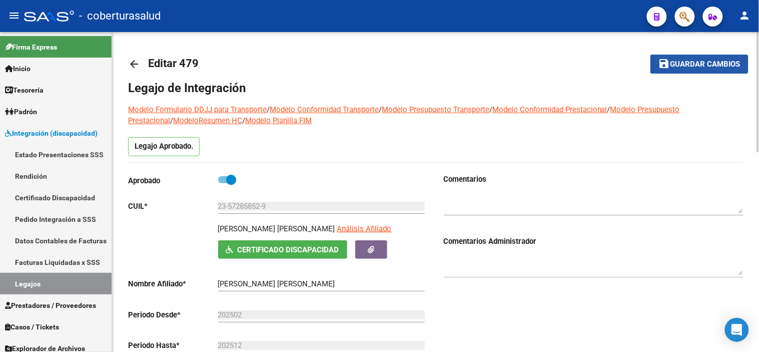
click at [686, 67] on span "Guardar cambios" at bounding box center [706, 64] width 70 height 9
click at [82, 285] on link "Legajos" at bounding box center [56, 284] width 112 height 22
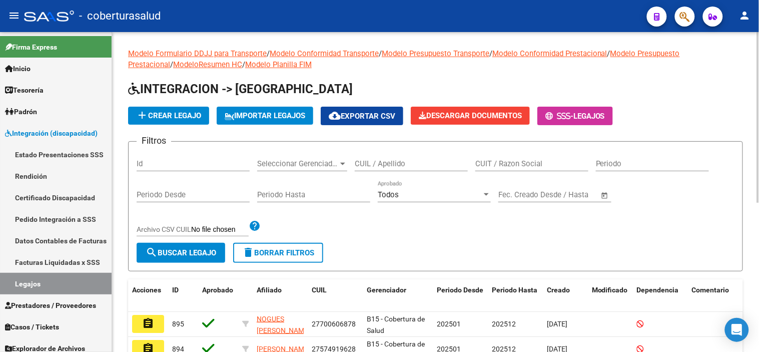
click at [418, 156] on div "CUIL / Apellido" at bounding box center [411, 161] width 113 height 22
paste input "23501068969"
type input "23501068969"
click at [207, 251] on span "search Buscar Legajo" at bounding box center [181, 252] width 71 height 9
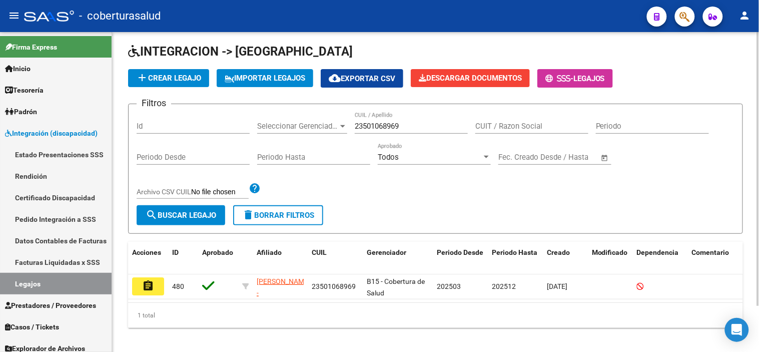
scroll to position [54, 0]
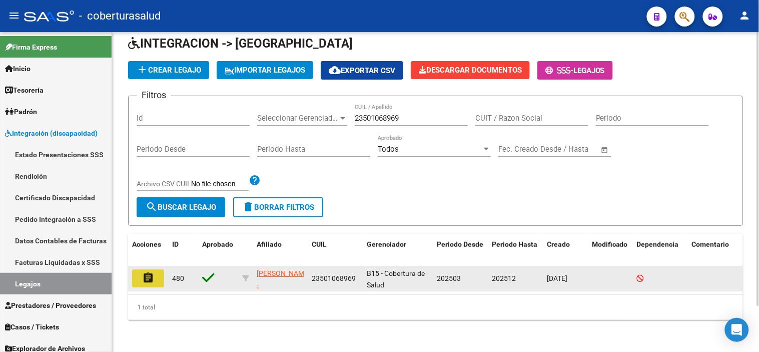
click at [158, 269] on button "assignment" at bounding box center [148, 278] width 32 height 18
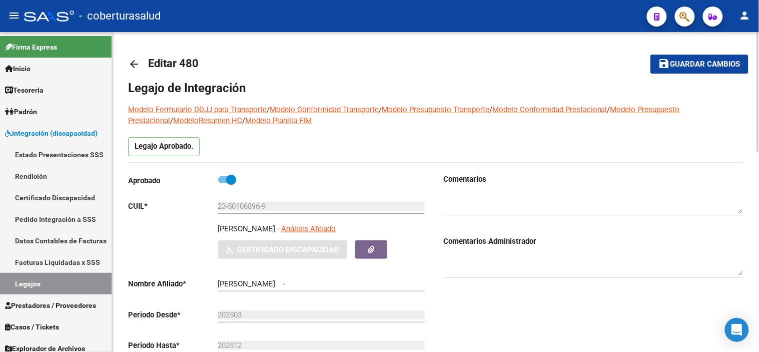
type input "[PERSON_NAME]"
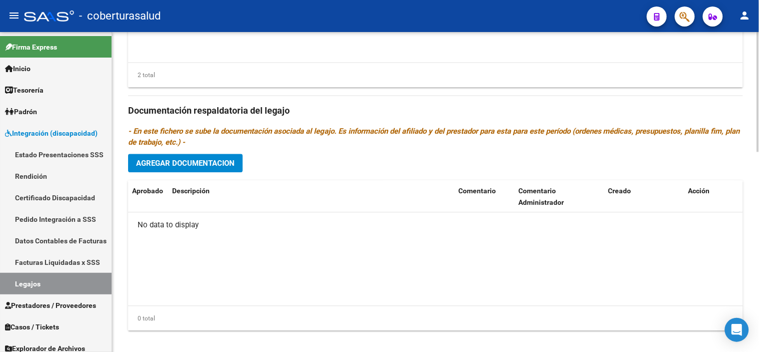
scroll to position [532, 0]
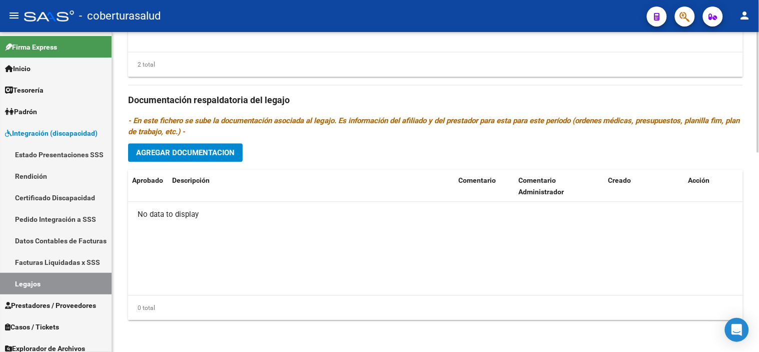
click at [205, 147] on button "Agregar Documentacion" at bounding box center [185, 152] width 115 height 19
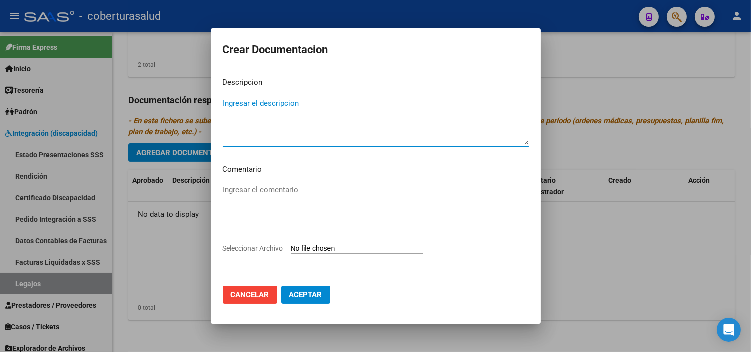
click at [308, 246] on input "Seleccionar Archivo" at bounding box center [357, 249] width 133 height 10
type input "C:\fakepath\1-CUD.pdf"
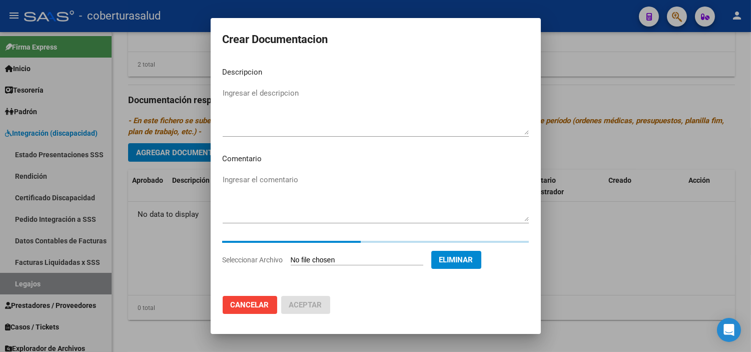
click at [323, 89] on textarea "Ingresar el descripcion" at bounding box center [376, 111] width 306 height 47
paste textarea "1-CUD"
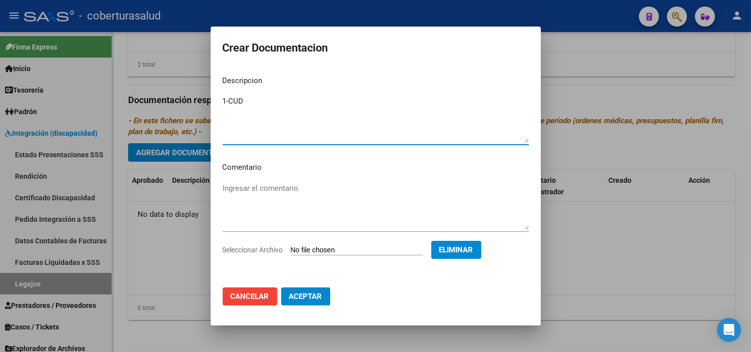
click at [231, 99] on textarea "1-CUD" at bounding box center [376, 119] width 306 height 47
type textarea "1- CUD"
click at [319, 291] on button "Aceptar" at bounding box center [305, 296] width 49 height 18
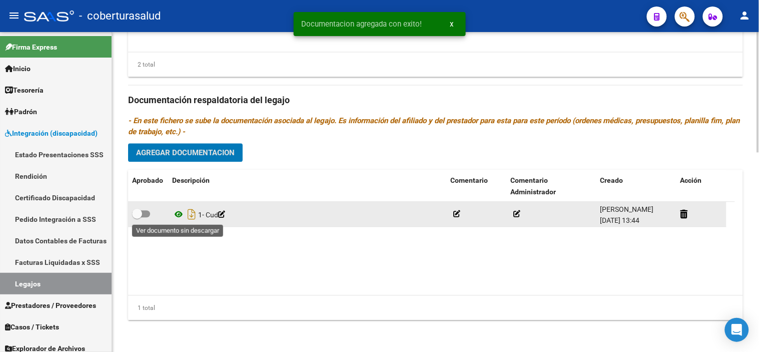
click at [178, 213] on icon at bounding box center [178, 214] width 13 height 12
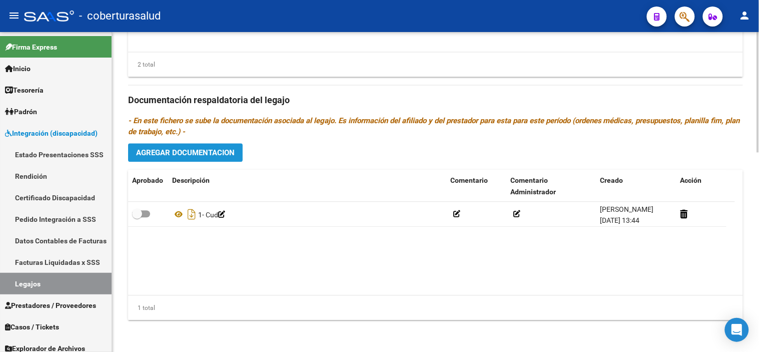
click at [188, 146] on button "Agregar Documentacion" at bounding box center [185, 152] width 115 height 19
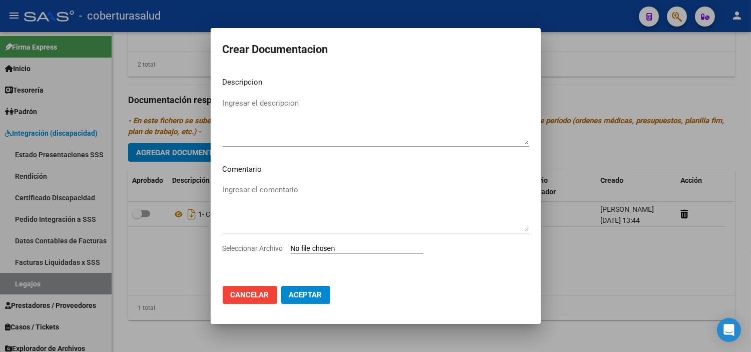
click at [322, 242] on div "Ingresar el comentario" at bounding box center [376, 212] width 306 height 61
click at [327, 250] on input "Seleccionar Archivo" at bounding box center [357, 249] width 133 height 10
type input "C:\fakepath\2-FORMULARIOS.pdf"
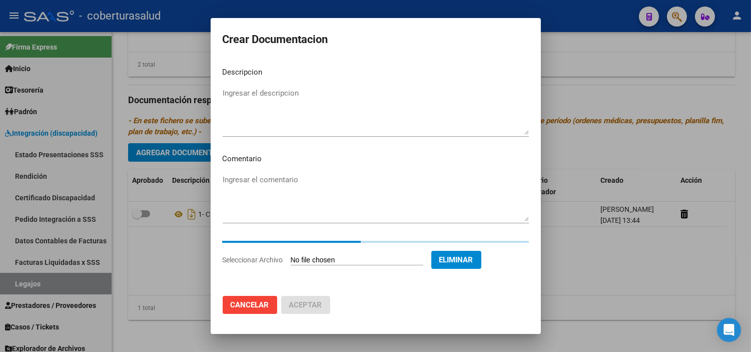
click at [316, 99] on textarea "Ingresar el descripcion" at bounding box center [376, 111] width 306 height 47
paste textarea "2-FORMULARIOS"
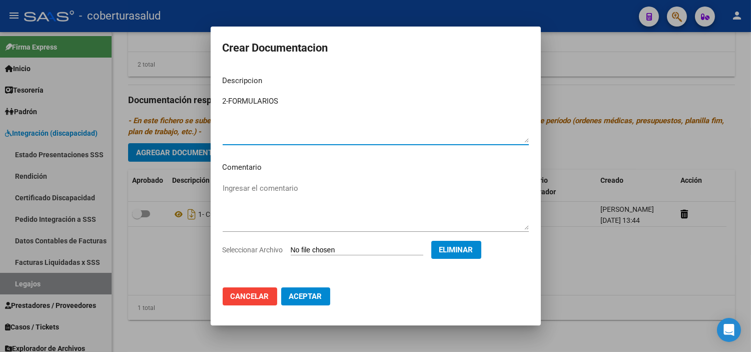
click at [229, 99] on textarea "2-FORMULARIOS" at bounding box center [376, 119] width 306 height 47
type textarea "2- FORMULARIOS"
click at [312, 294] on span "Aceptar" at bounding box center [305, 296] width 33 height 9
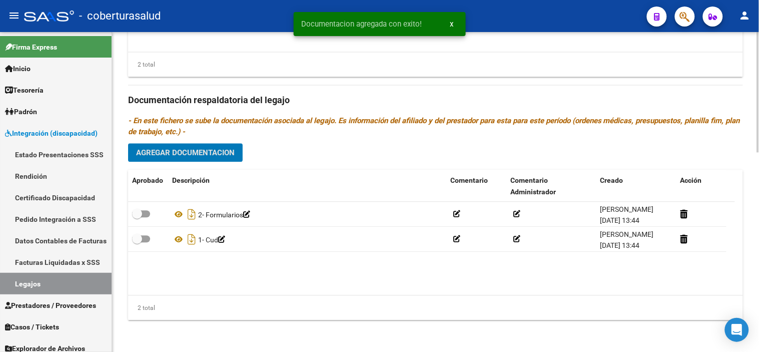
click at [179, 145] on button "Agregar Documentacion" at bounding box center [185, 152] width 115 height 19
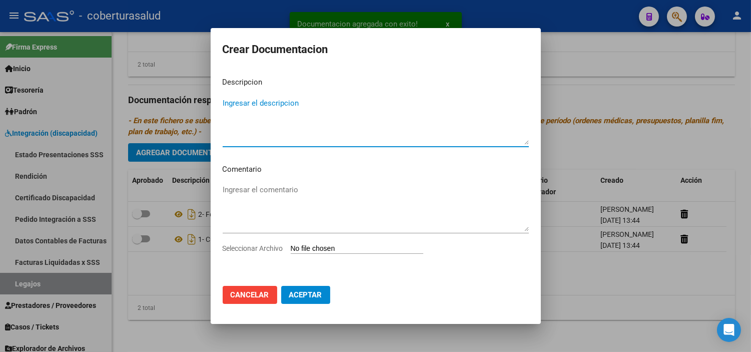
click at [322, 247] on input "Seleccionar Archivo" at bounding box center [357, 249] width 133 height 10
type input "C:\fakepath\3-MODULO INTEGRAL INTENSIVO.pdf"
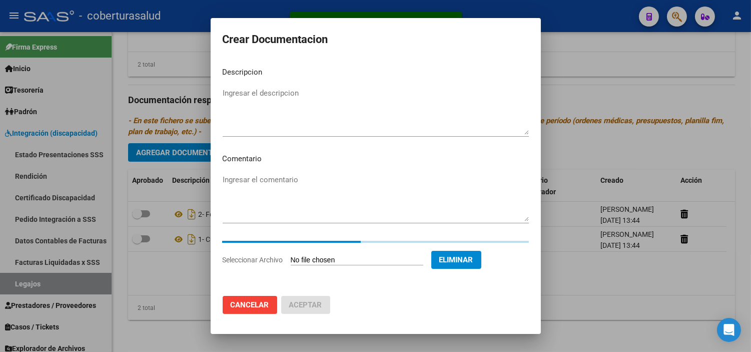
click at [279, 126] on textarea "Ingresar el descripcion" at bounding box center [376, 111] width 306 height 47
paste textarea "3-MODULO INTEGRAL INTENSIVO"
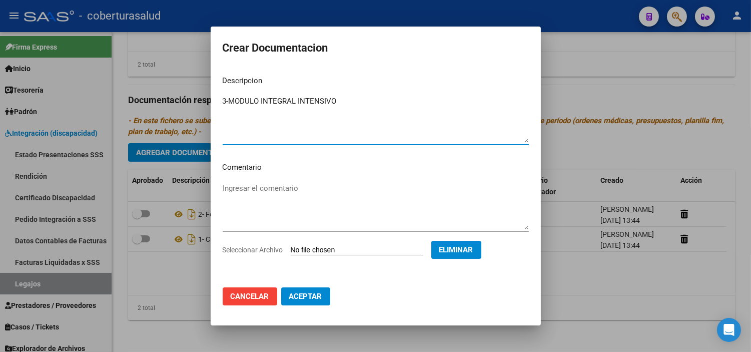
click at [229, 99] on textarea "3-MODULO INTEGRAL INTENSIVO" at bounding box center [376, 119] width 306 height 47
type textarea "3- MODULO INTEGRAL INTENSIVO"
click at [298, 306] on mat-dialog-actions "Cancelar Aceptar" at bounding box center [376, 296] width 306 height 34
click at [303, 297] on span "Aceptar" at bounding box center [305, 296] width 33 height 9
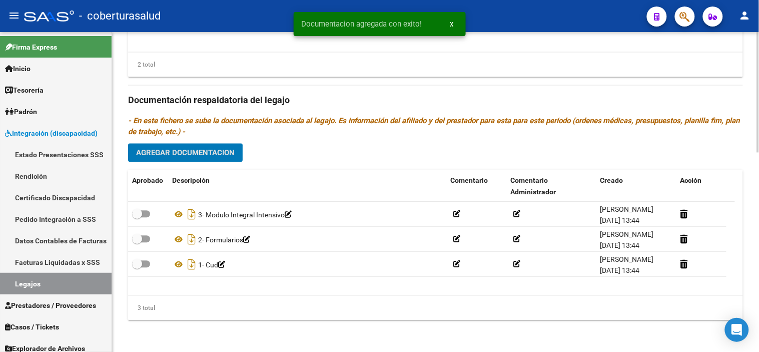
click at [236, 143] on button "Agregar Documentacion" at bounding box center [185, 152] width 115 height 19
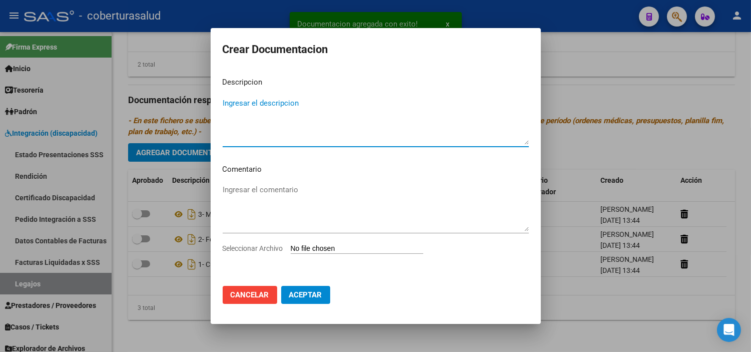
click at [326, 249] on input "Seleccionar Archivo" at bounding box center [357, 249] width 133 height 10
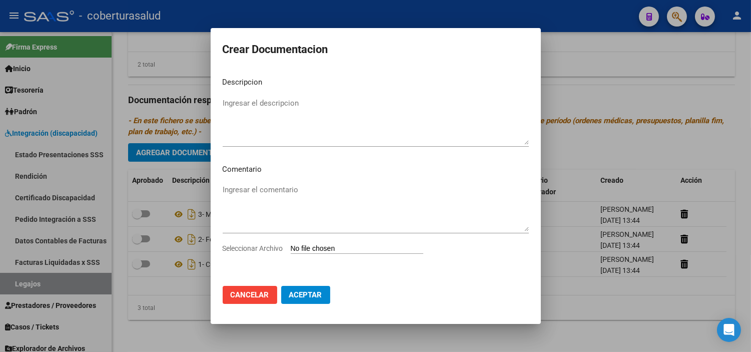
type input "C:\fakepath\4-MODULO MAESTRA DE APOYO.pdf"
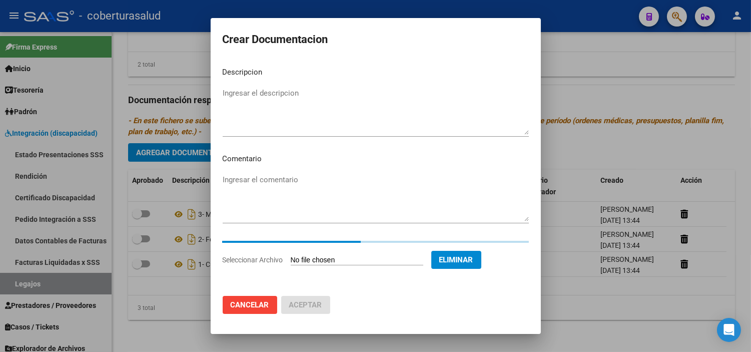
click at [319, 117] on textarea "Ingresar el descripcion" at bounding box center [376, 111] width 306 height 47
paste textarea "4-MODULO MAESTRA DE APOYO"
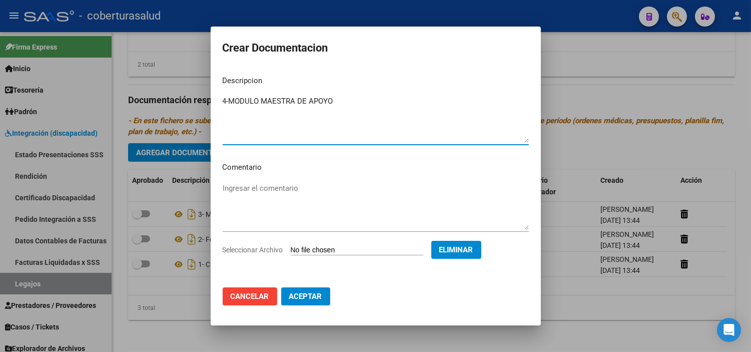
click at [228, 101] on textarea "4-MODULO MAESTRA DE APOYO" at bounding box center [376, 119] width 306 height 47
type textarea "4- MODULO MAESTRA DE APOYO"
click at [311, 294] on span "Aceptar" at bounding box center [305, 296] width 33 height 9
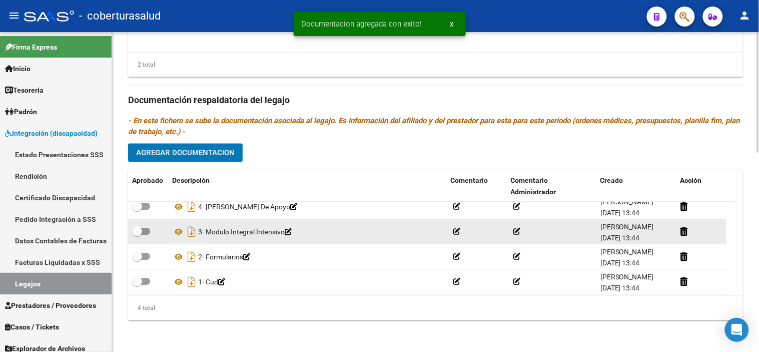
scroll to position [10, 0]
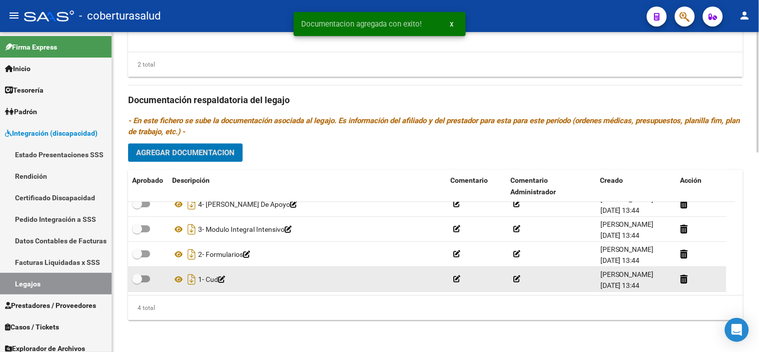
click at [146, 279] on span at bounding box center [141, 278] width 18 height 7
click at [137, 282] on input "checkbox" at bounding box center [137, 282] width 1 height 1
checkbox input "true"
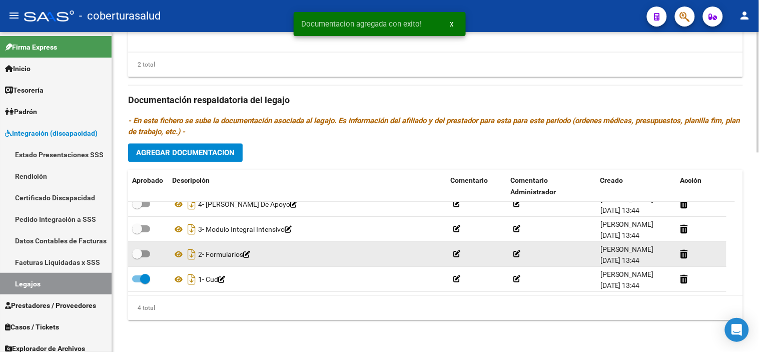
click at [151, 253] on div at bounding box center [148, 254] width 32 height 13
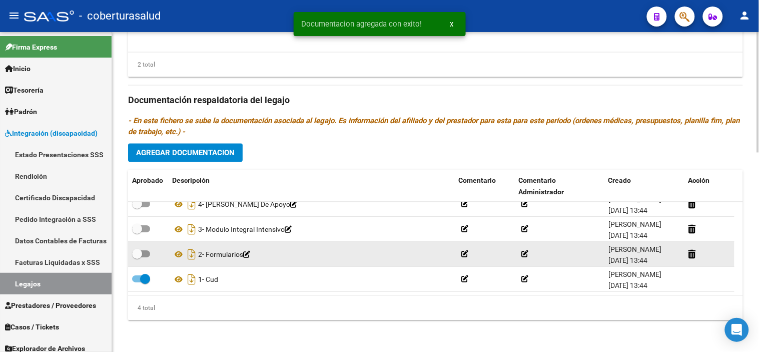
click at [138, 249] on span at bounding box center [137, 254] width 10 height 10
click at [137, 257] on input "checkbox" at bounding box center [137, 257] width 1 height 1
checkbox input "true"
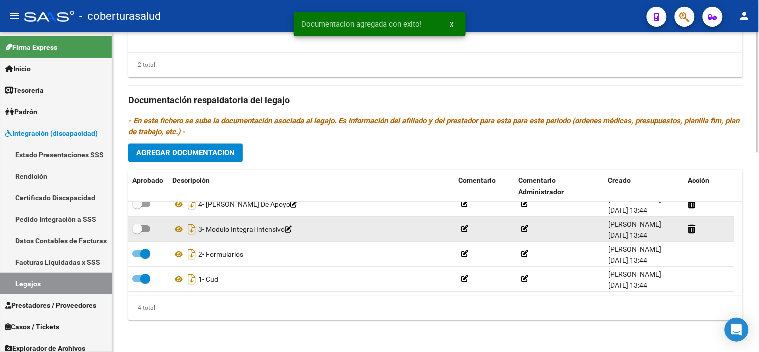
click at [146, 233] on label at bounding box center [141, 229] width 18 height 12
click at [137, 233] on input "checkbox" at bounding box center [137, 232] width 1 height 1
checkbox input "true"
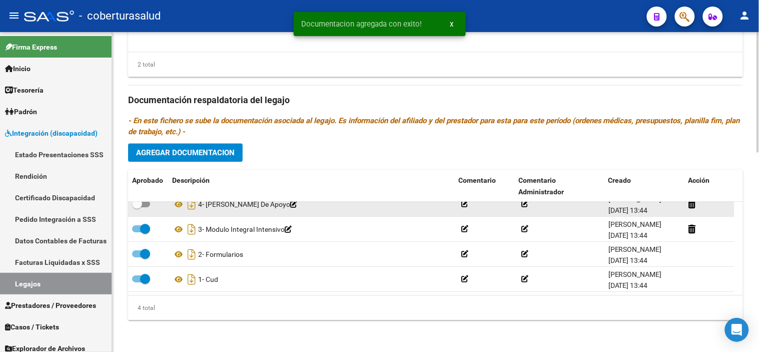
click at [146, 205] on span at bounding box center [141, 203] width 18 height 7
click at [137, 207] on input "checkbox" at bounding box center [137, 207] width 1 height 1
checkbox input "true"
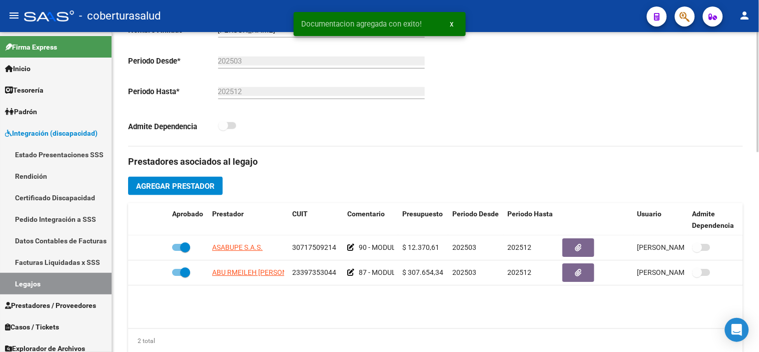
scroll to position [0, 0]
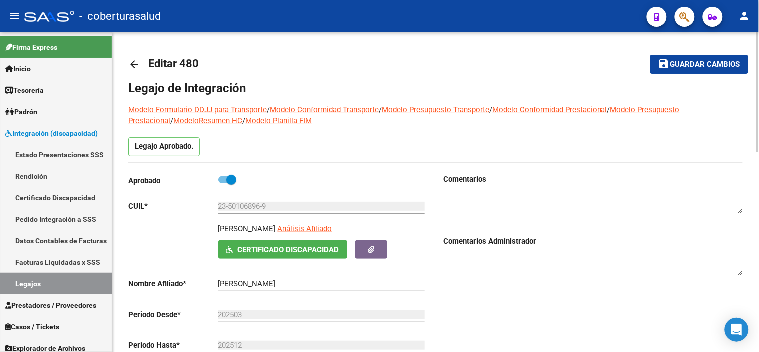
click at [689, 54] on mat-toolbar-row "save Guardar cambios" at bounding box center [684, 64] width 130 height 32
click at [696, 64] on span "Guardar cambios" at bounding box center [706, 64] width 70 height 9
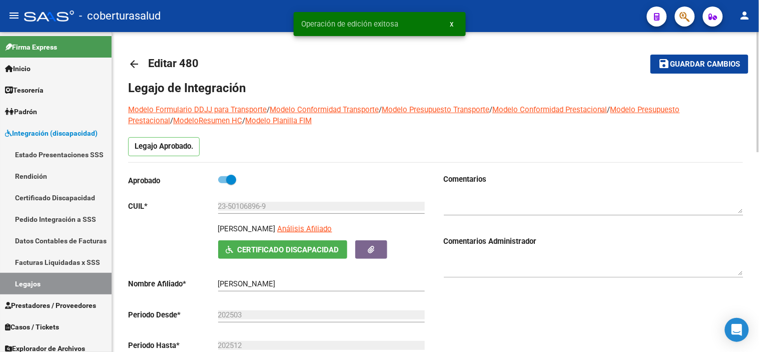
click at [549, 82] on h1 "Legajo de Integración" at bounding box center [435, 88] width 615 height 16
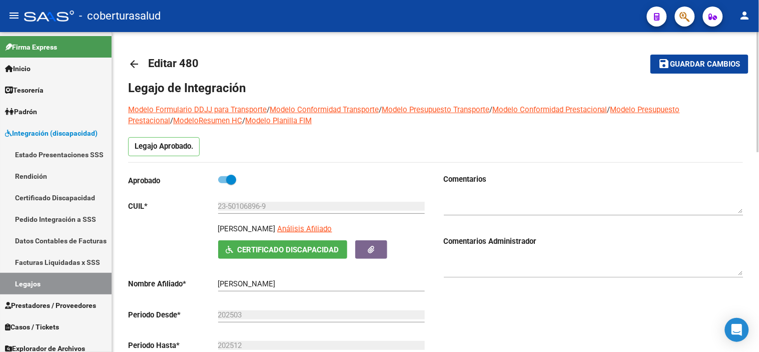
click at [704, 64] on span "Guardar cambios" at bounding box center [706, 64] width 70 height 9
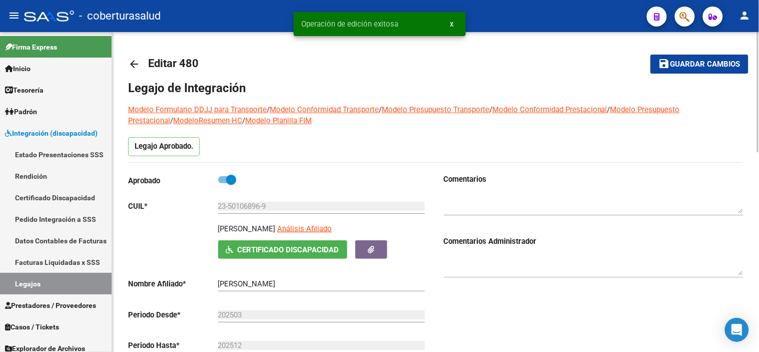
click at [687, 68] on span "Guardar cambios" at bounding box center [706, 64] width 70 height 9
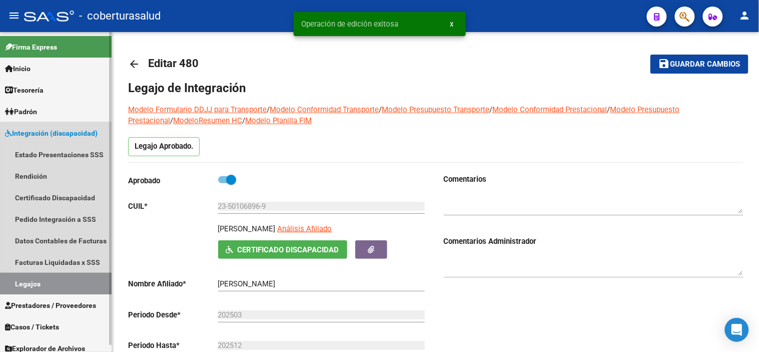
click at [53, 289] on link "Legajos" at bounding box center [56, 284] width 112 height 22
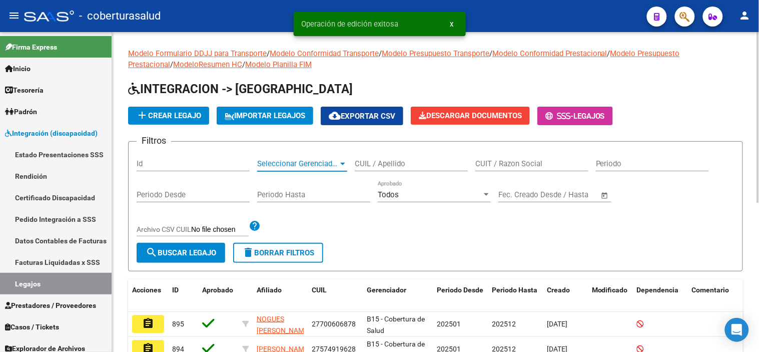
click at [301, 161] on span "Seleccionar Gerenciador" at bounding box center [297, 163] width 81 height 9
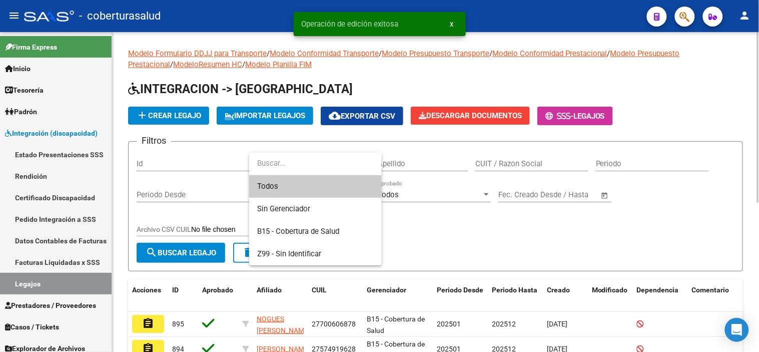
click at [455, 164] on div at bounding box center [379, 176] width 759 height 352
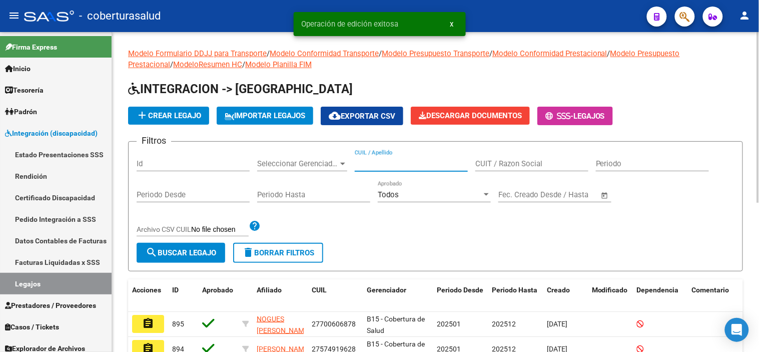
click at [419, 161] on input "CUIL / Apellido" at bounding box center [411, 163] width 113 height 9
paste input "27496140872"
click at [181, 254] on span "search Buscar Legajo" at bounding box center [181, 252] width 71 height 9
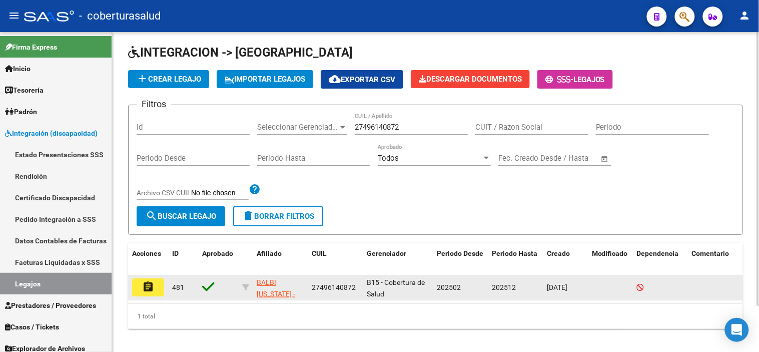
scroll to position [54, 0]
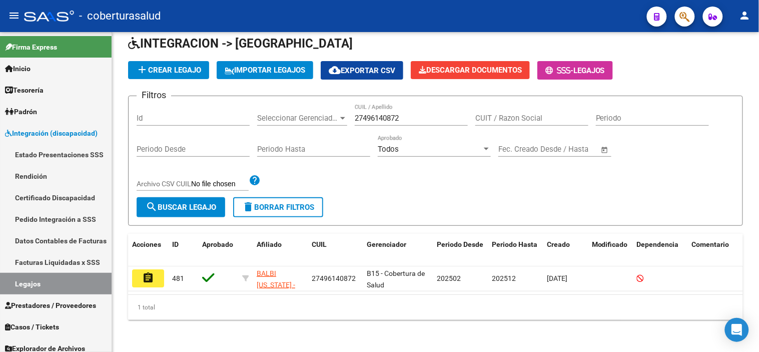
click at [134, 271] on button "assignment" at bounding box center [148, 278] width 32 height 18
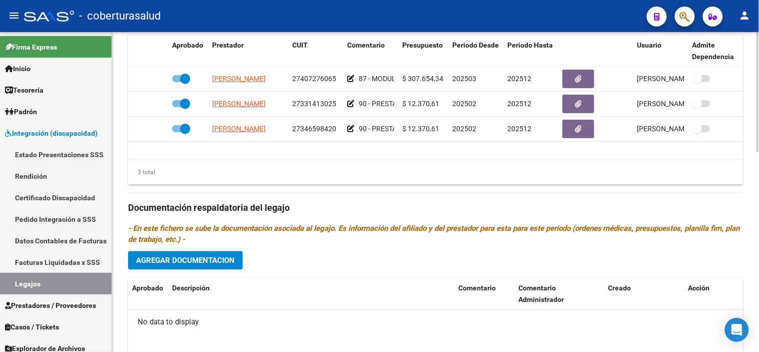
scroll to position [444, 0]
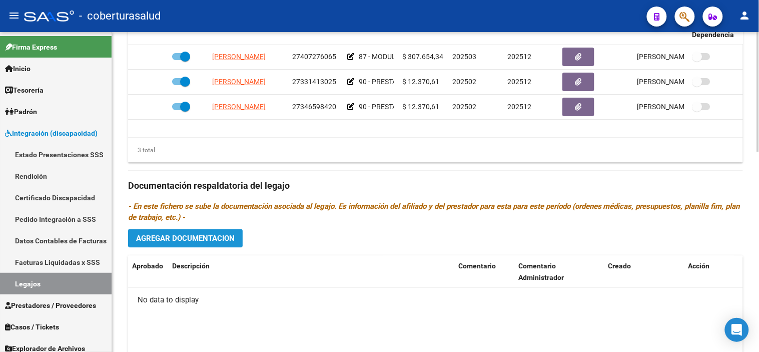
click at [231, 232] on button "Agregar Documentacion" at bounding box center [185, 238] width 115 height 19
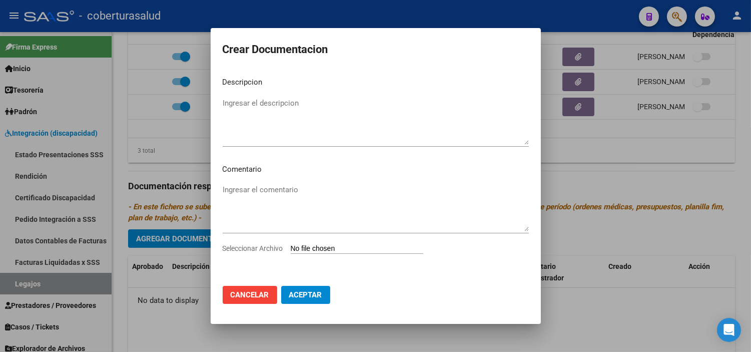
click at [327, 244] on input "Seleccionar Archivo" at bounding box center [357, 249] width 133 height 10
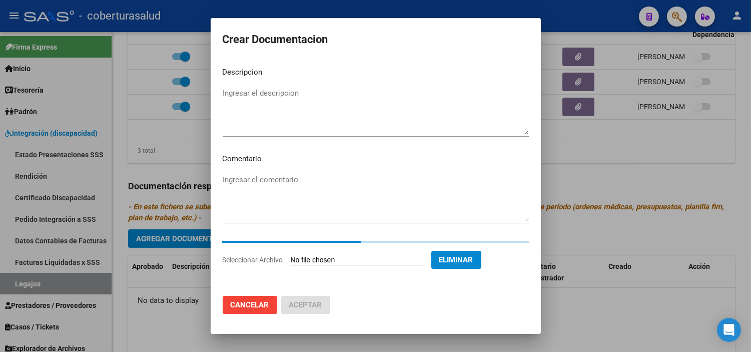
click at [297, 84] on mat-dialog-content "Descripcion Ingresar el descripcion Comentario Ingresar el comentario Seleccion…" at bounding box center [376, 173] width 330 height 229
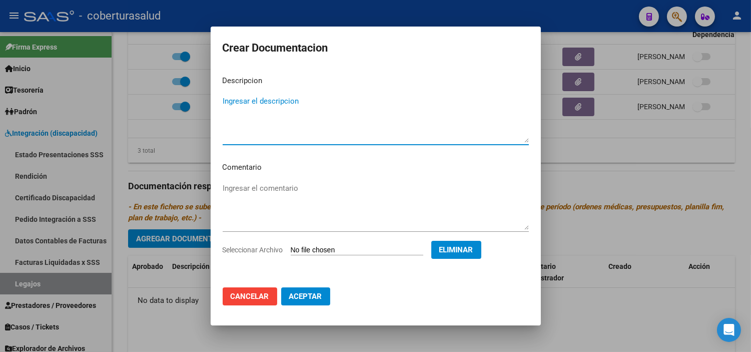
click at [282, 114] on textarea "Ingresar el descripcion" at bounding box center [376, 119] width 306 height 47
paste textarea "1-CUD"
click at [231, 101] on textarea "1-CUD" at bounding box center [376, 119] width 306 height 47
click at [309, 289] on button "Aceptar" at bounding box center [305, 296] width 49 height 18
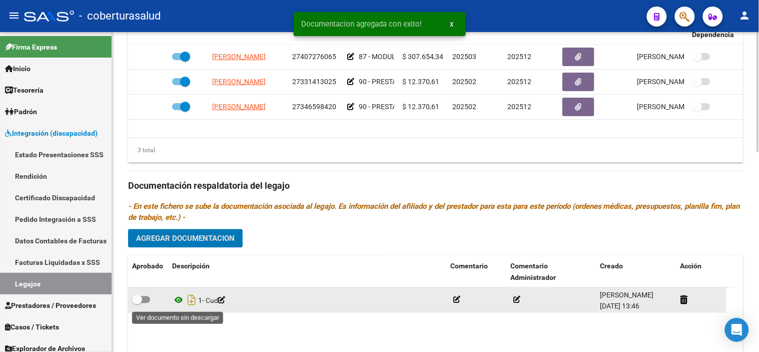
click at [176, 301] on icon at bounding box center [178, 300] width 13 height 12
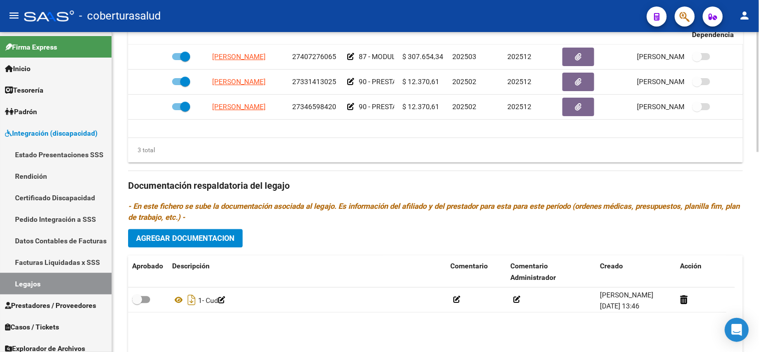
click at [222, 237] on span "Agregar Documentacion" at bounding box center [185, 238] width 99 height 9
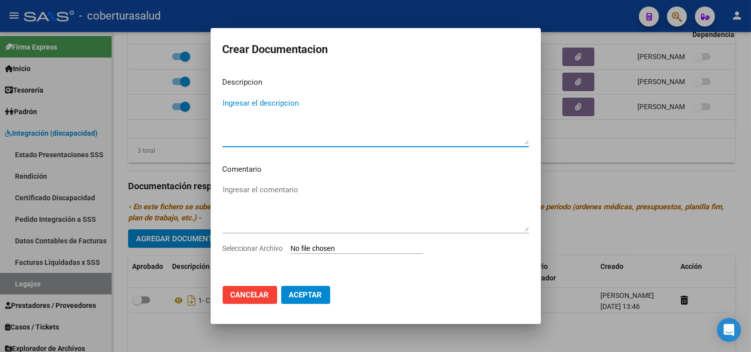
click at [311, 249] on input "Seleccionar Archivo" at bounding box center [357, 249] width 133 height 10
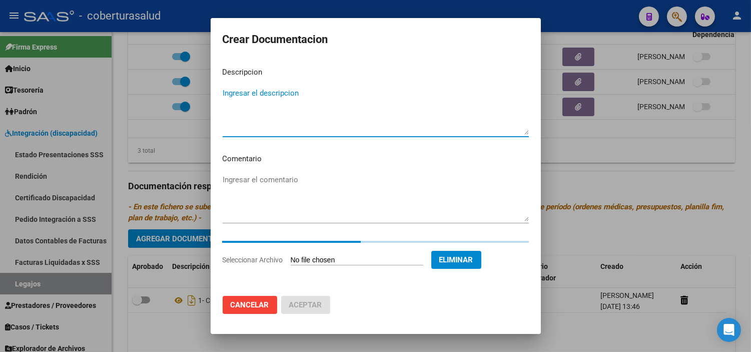
click at [298, 121] on textarea "Ingresar el descripcion" at bounding box center [376, 111] width 306 height 47
paste textarea "2-FORMULARIOS"
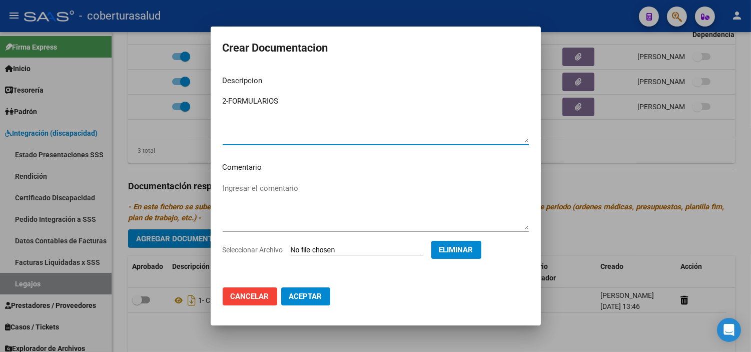
click at [230, 103] on textarea "2-FORMULARIOS" at bounding box center [376, 119] width 306 height 47
click at [308, 290] on button "Aceptar" at bounding box center [305, 296] width 49 height 18
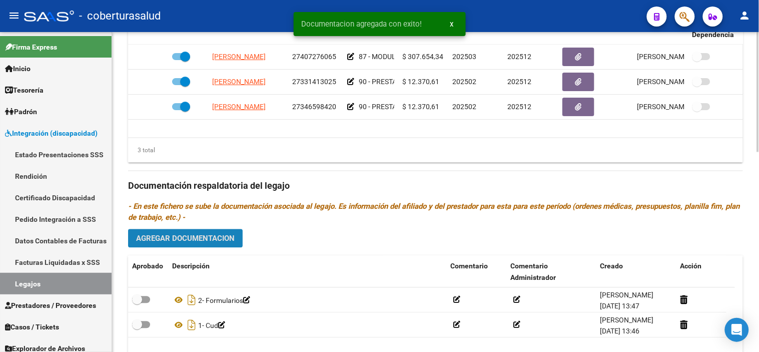
click at [225, 242] on span "Agregar Documentacion" at bounding box center [185, 238] width 99 height 9
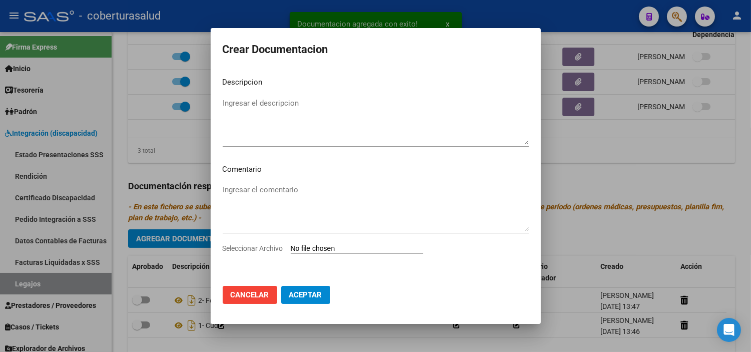
click at [348, 244] on app-file-uploader "Seleccionar Archivo" at bounding box center [327, 248] width 209 height 9
click at [327, 248] on input "Seleccionar Archivo" at bounding box center [357, 249] width 133 height 10
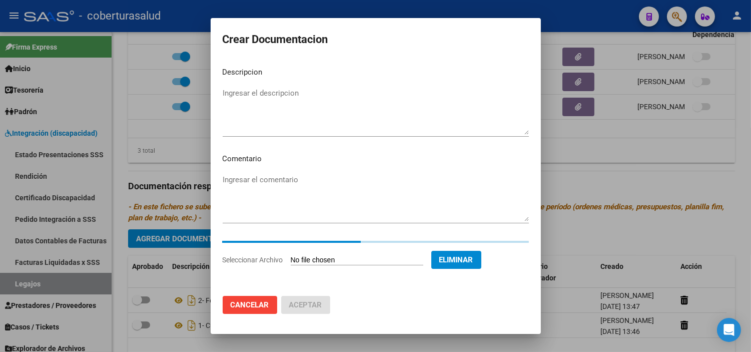
click at [257, 148] on mat-dialog-content "Descripcion Ingresar el descripcion Comentario Ingresar el comentario Seleccion…" at bounding box center [376, 173] width 330 height 229
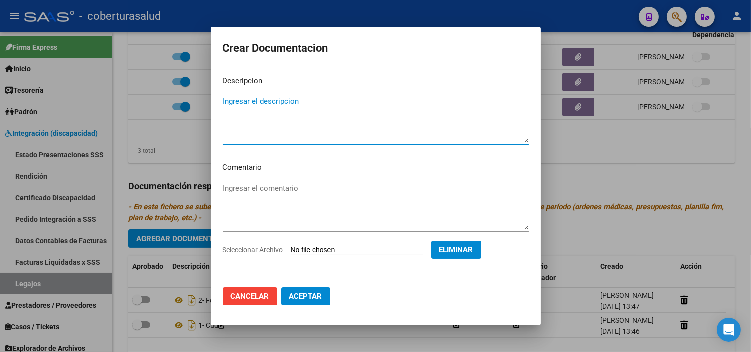
click at [257, 114] on textarea "Ingresar el descripcion" at bounding box center [376, 119] width 306 height 47
paste textarea "4-PRESTACION DE APOYO EN PSICOLOGIA"
click at [229, 104] on textarea "4-PRESTACION DE APOYO EN PSICOLOGIA" at bounding box center [376, 119] width 306 height 47
click at [300, 297] on span "Aceptar" at bounding box center [305, 296] width 33 height 9
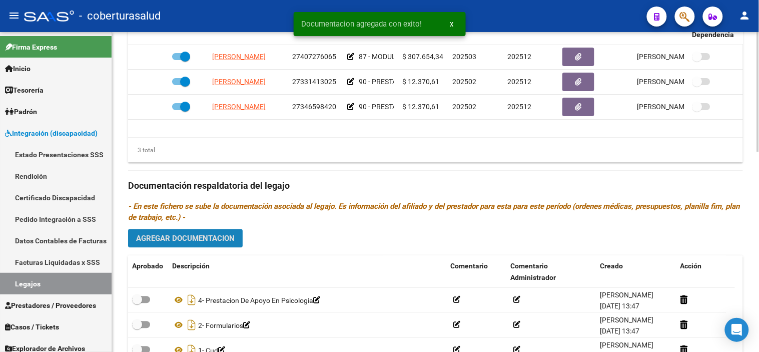
click at [224, 239] on span "Agregar Documentacion" at bounding box center [185, 238] width 99 height 9
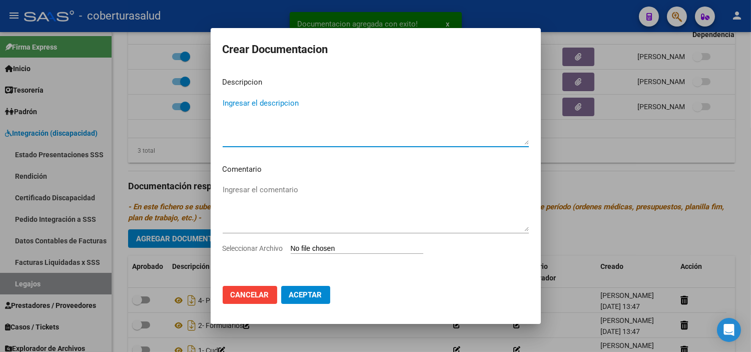
click at [250, 294] on span "Cancelar" at bounding box center [250, 294] width 39 height 9
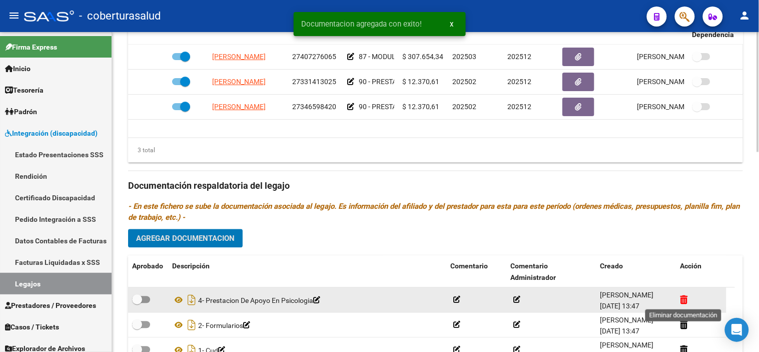
click at [683, 302] on icon at bounding box center [685, 300] width 8 height 10
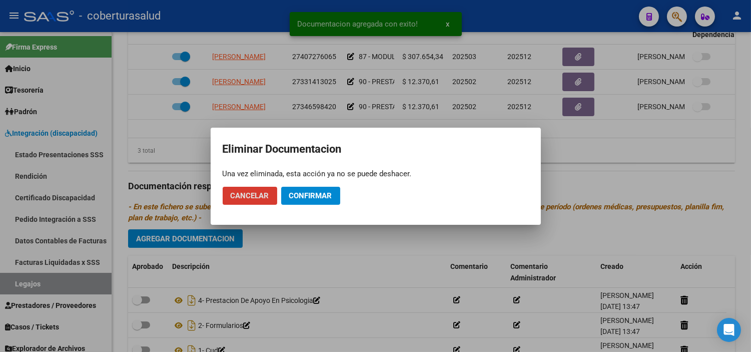
click at [298, 193] on span "Confirmar" at bounding box center [310, 195] width 43 height 9
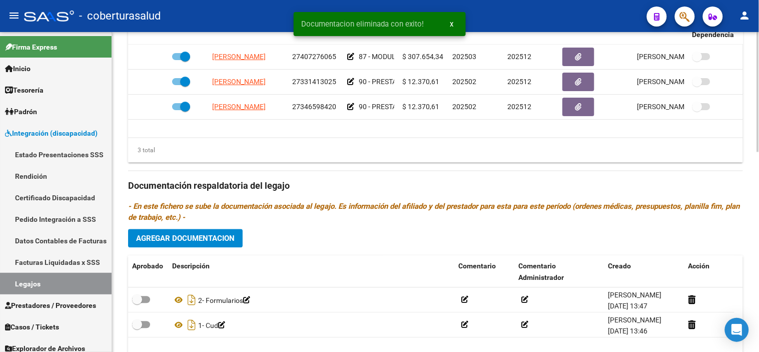
click at [203, 230] on button "Agregar Documentacion" at bounding box center [185, 238] width 115 height 19
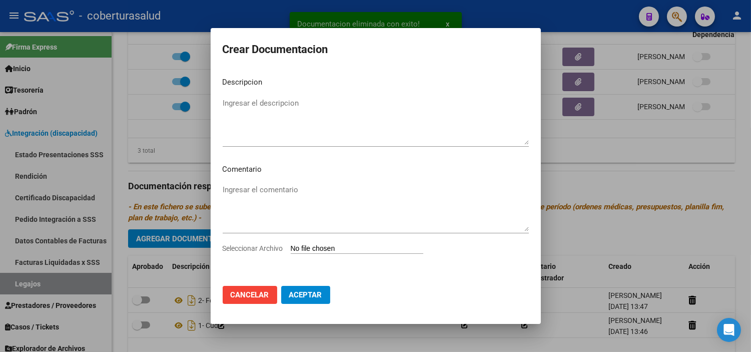
click at [323, 252] on input "Seleccionar Archivo" at bounding box center [357, 249] width 133 height 10
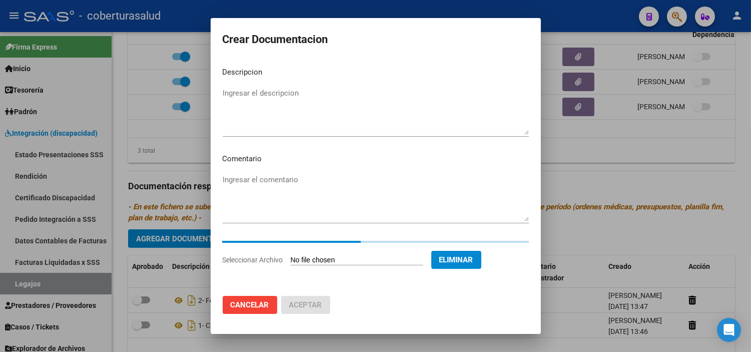
click at [337, 125] on textarea "Ingresar el descripcion" at bounding box center [376, 111] width 306 height 47
paste textarea "3-MODULO MAESTRA DE APOYO"
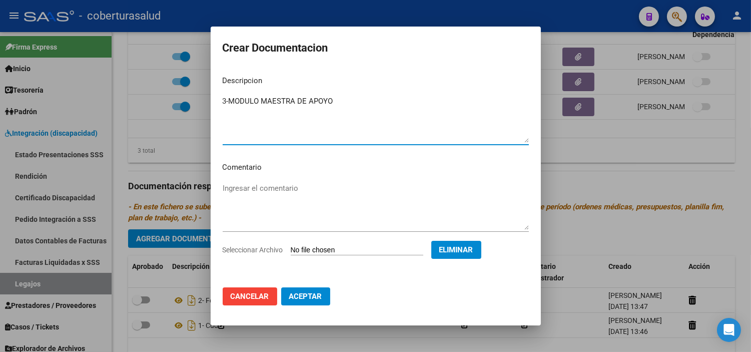
click at [228, 102] on textarea "3-MODULO MAESTRA DE APOYO" at bounding box center [376, 119] width 306 height 47
click at [301, 293] on span "Aceptar" at bounding box center [305, 296] width 33 height 9
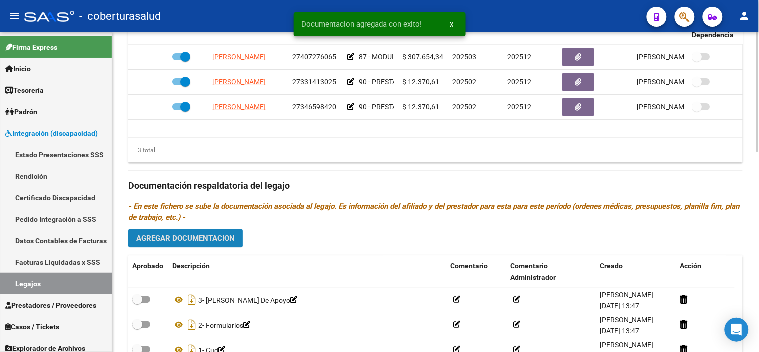
click at [227, 243] on span "Agregar Documentacion" at bounding box center [185, 238] width 99 height 9
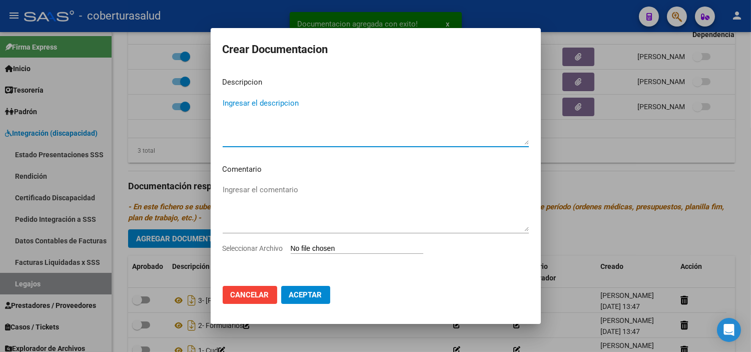
click at [329, 250] on input "Seleccionar Archivo" at bounding box center [357, 249] width 133 height 10
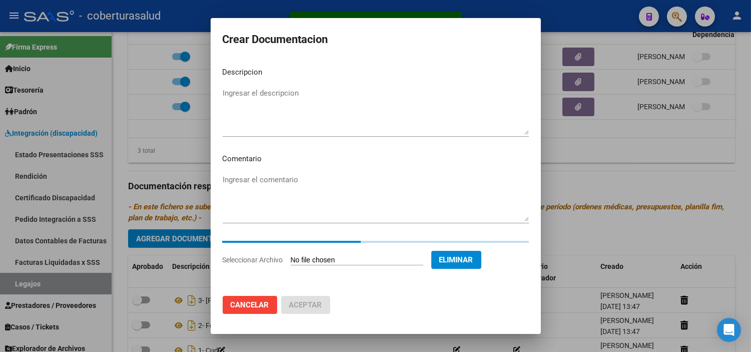
click at [340, 108] on textarea "Ingresar el descripcion" at bounding box center [376, 111] width 306 height 47
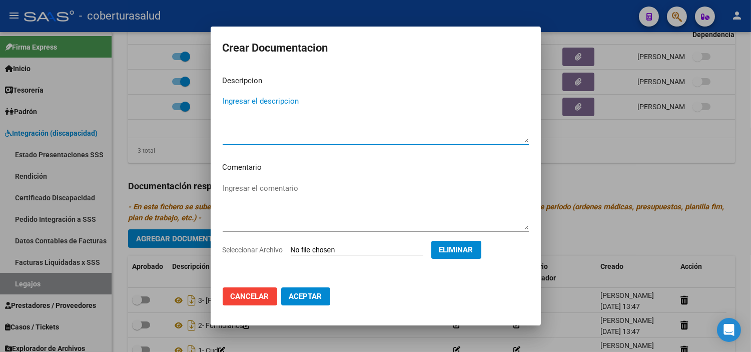
paste textarea "4-PRESTACION DE APOYO EN PSICOLOGIA"
click at [231, 102] on textarea "4-PRESTACION DE APOYO EN PSICOLOGIA" at bounding box center [376, 119] width 306 height 47
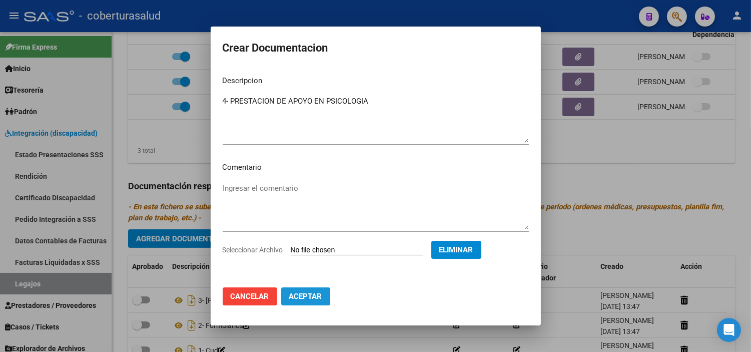
click at [298, 296] on span "Aceptar" at bounding box center [305, 296] width 33 height 9
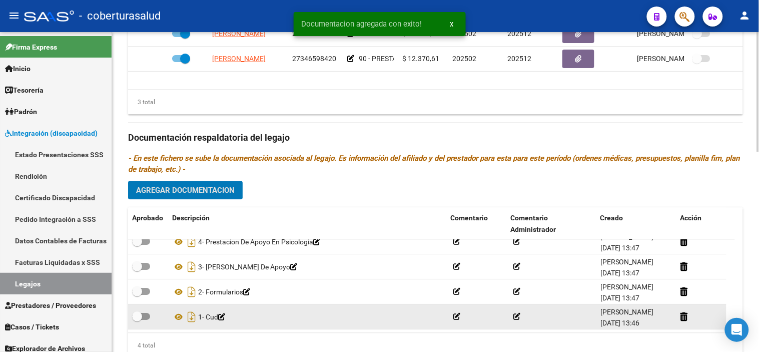
scroll to position [532, 0]
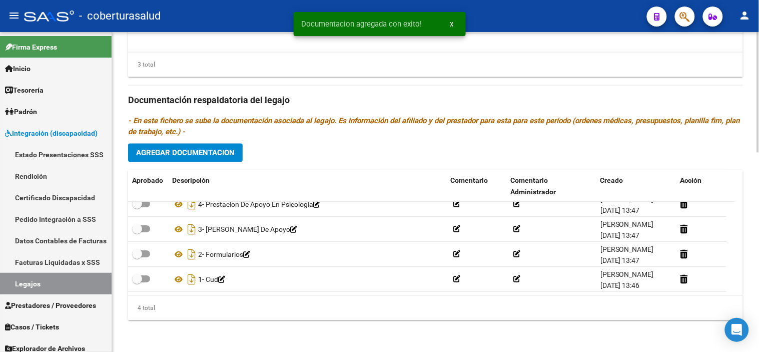
click at [202, 141] on div "Prestadores asociados al legajo Agregar Prestador Aprobado Prestador CUIT Comen…" at bounding box center [435, 99] width 615 height 458
click at [206, 151] on span "Agregar Documentacion" at bounding box center [185, 152] width 99 height 9
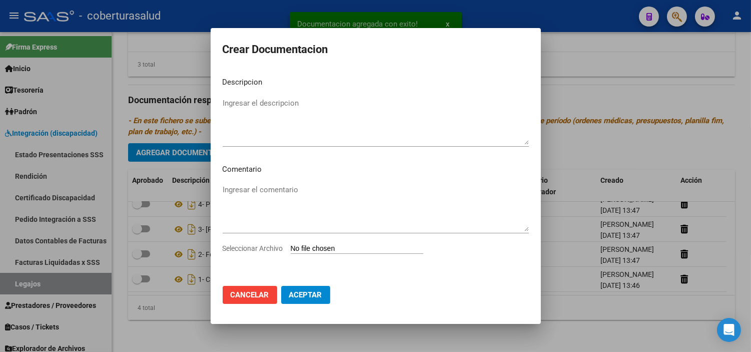
click at [327, 252] on input "Seleccionar Archivo" at bounding box center [357, 249] width 133 height 10
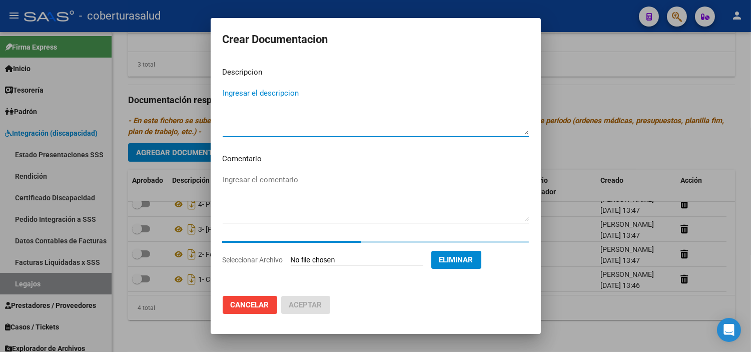
click at [347, 113] on textarea "Ingresar el descripcion" at bounding box center [376, 111] width 306 height 47
paste textarea "5-PRESTACION DE APOYO EN TERAPIA OCUPACIONAL"
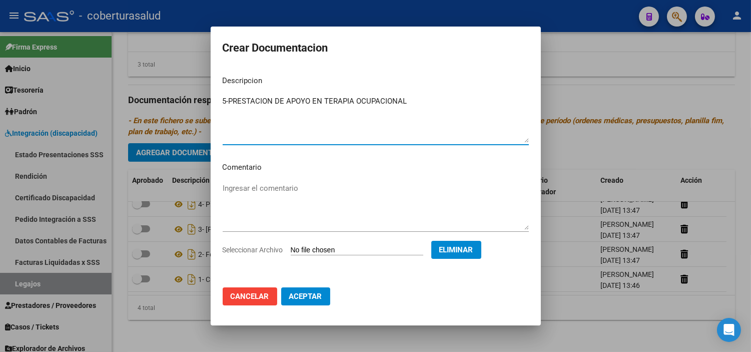
click at [231, 102] on textarea "5-PRESTACION DE APOYO EN TERAPIA OCUPACIONAL" at bounding box center [376, 119] width 306 height 47
click at [303, 300] on span "Aceptar" at bounding box center [305, 296] width 33 height 9
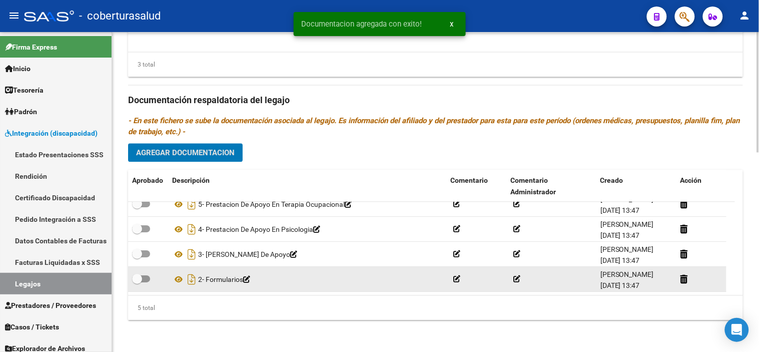
scroll to position [35, 0]
click at [134, 277] on span at bounding box center [137, 279] width 10 height 10
click at [137, 282] on input "checkbox" at bounding box center [137, 282] width 1 height 1
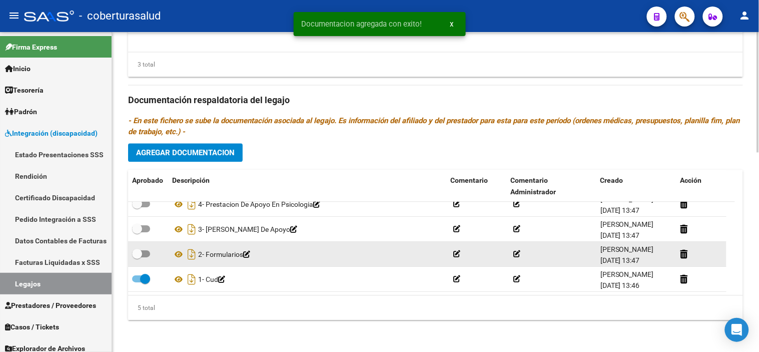
click at [134, 250] on span at bounding box center [137, 254] width 10 height 10
click at [137, 257] on input "checkbox" at bounding box center [137, 257] width 1 height 1
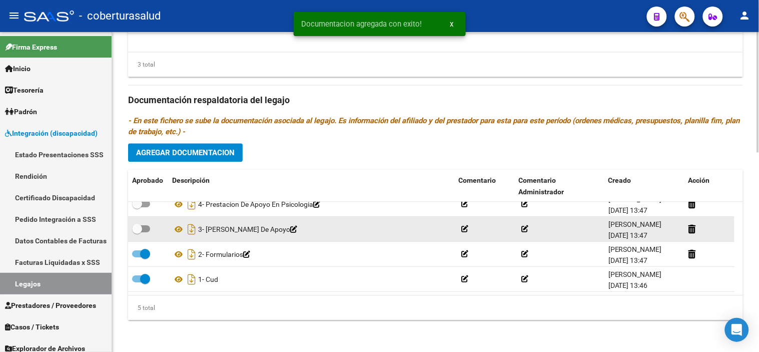
click at [145, 229] on span at bounding box center [141, 228] width 18 height 7
click at [137, 232] on input "checkbox" at bounding box center [137, 232] width 1 height 1
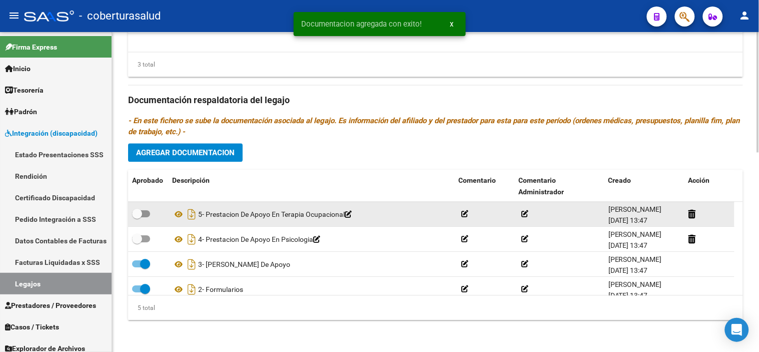
click at [145, 226] on datatable-body-cell at bounding box center [148, 214] width 40 height 25
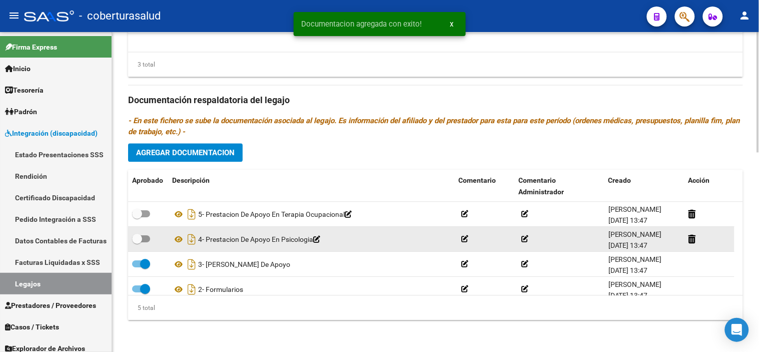
click at [141, 238] on span at bounding box center [137, 239] width 10 height 10
click at [137, 242] on input "checkbox" at bounding box center [137, 242] width 1 height 1
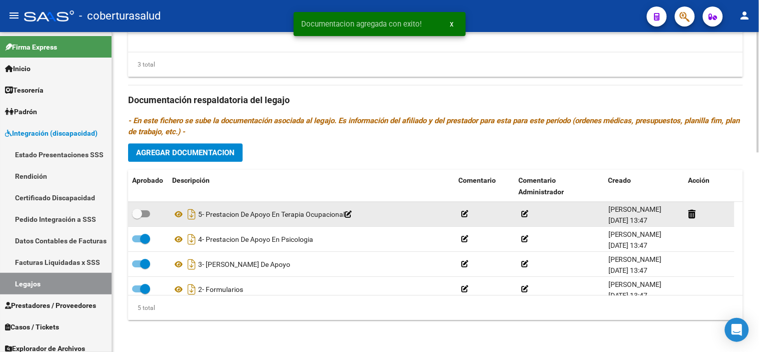
click at [142, 211] on span at bounding box center [141, 213] width 18 height 7
click at [137, 217] on input "checkbox" at bounding box center [137, 217] width 1 height 1
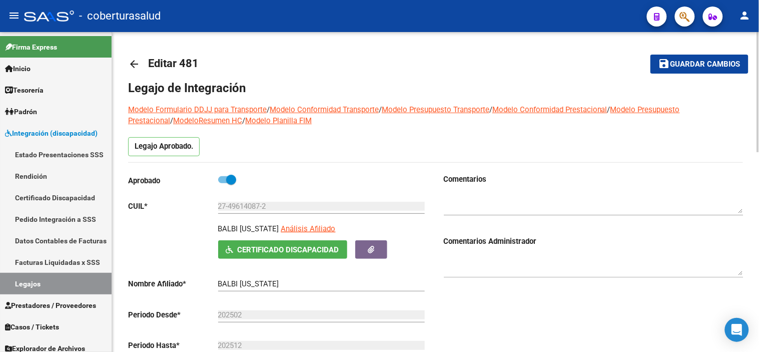
click at [702, 61] on span "Guardar cambios" at bounding box center [706, 64] width 70 height 9
click at [685, 62] on span "Guardar cambios" at bounding box center [706, 64] width 70 height 9
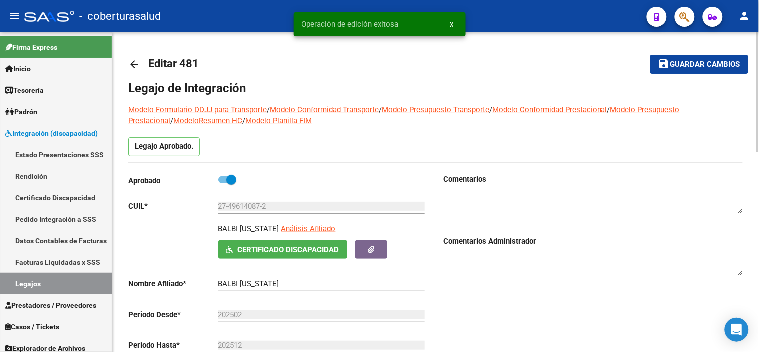
click at [691, 70] on button "save Guardar cambios" at bounding box center [700, 64] width 98 height 19
click at [39, 282] on link "Legajos" at bounding box center [56, 284] width 112 height 22
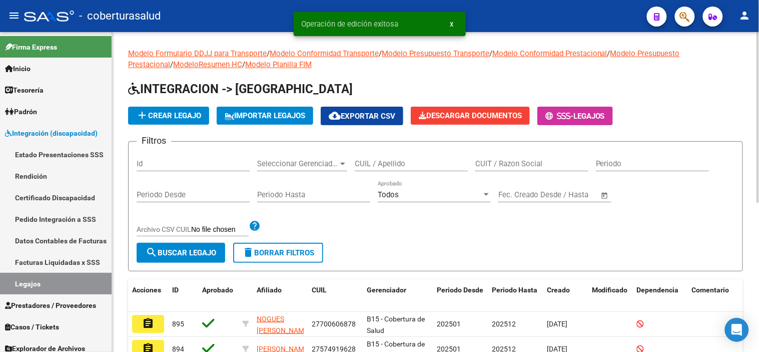
click at [406, 162] on input "CUIL / Apellido" at bounding box center [411, 163] width 113 height 9
paste input "20958329955"
click at [150, 255] on mat-icon "search" at bounding box center [152, 252] width 12 height 12
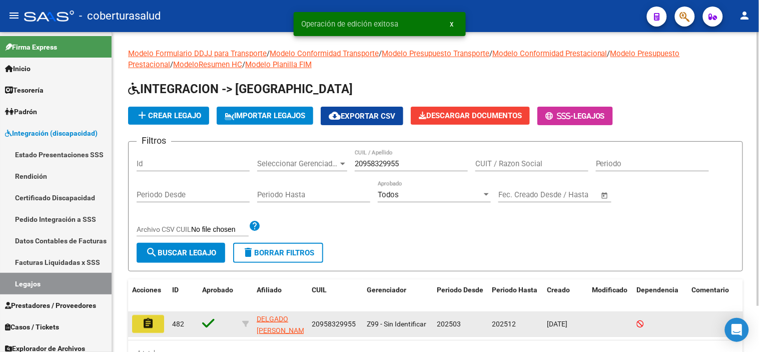
click at [152, 320] on mat-icon "assignment" at bounding box center [148, 323] width 12 height 12
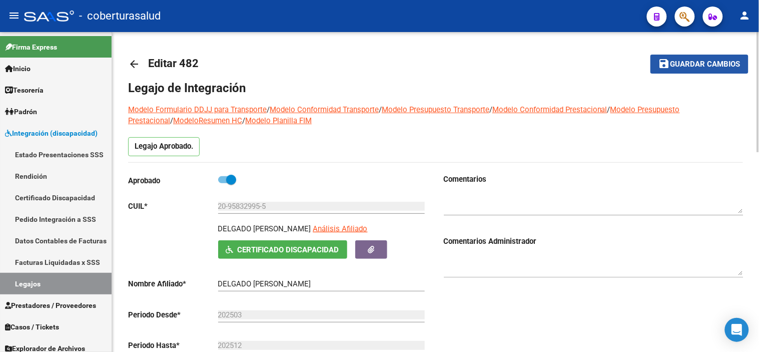
click at [696, 66] on span "Guardar cambios" at bounding box center [706, 64] width 70 height 9
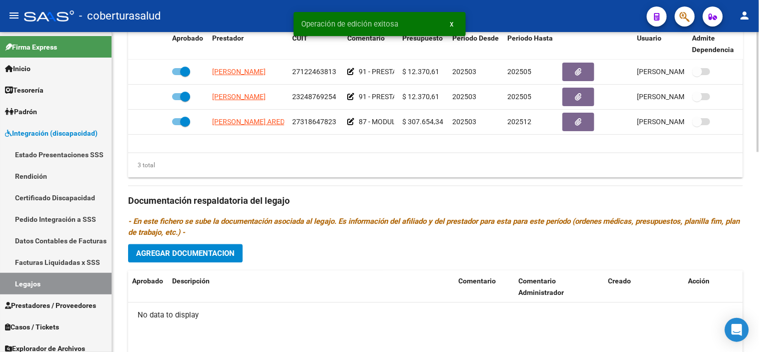
scroll to position [532, 0]
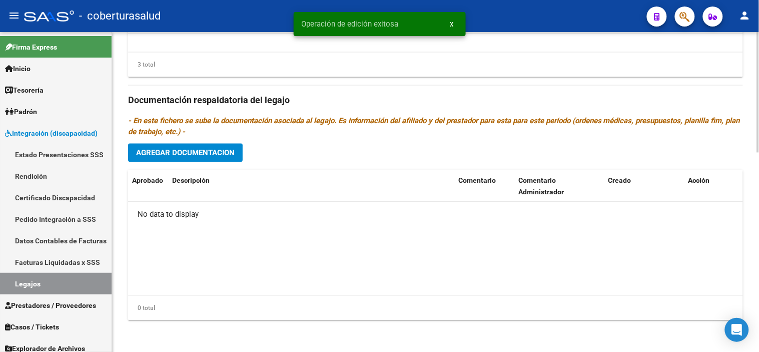
click at [213, 156] on span "Agregar Documentacion" at bounding box center [185, 152] width 99 height 9
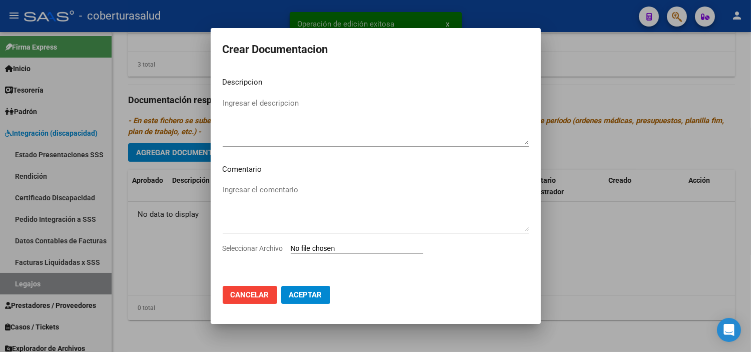
click at [322, 248] on input "Seleccionar Archivo" at bounding box center [357, 249] width 133 height 10
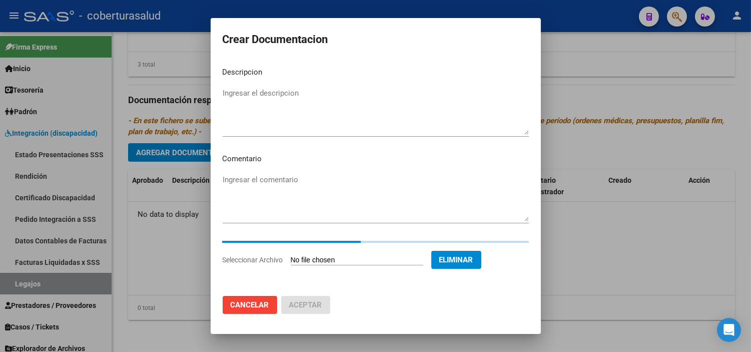
click at [324, 126] on textarea "Ingresar el descripcion" at bounding box center [376, 111] width 306 height 47
paste textarea "1-CUD"
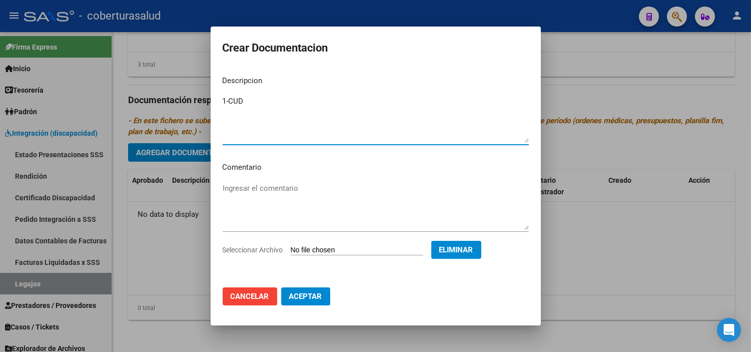
drag, startPoint x: 229, startPoint y: 101, endPoint x: 235, endPoint y: 106, distance: 7.9
click at [230, 102] on textarea "1-CUD" at bounding box center [376, 119] width 306 height 47
click at [305, 298] on span "Aceptar" at bounding box center [305, 296] width 33 height 9
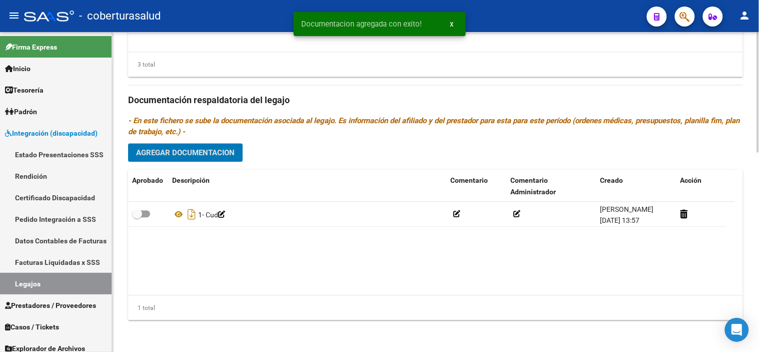
click at [218, 157] on span "Agregar Documentacion" at bounding box center [185, 152] width 99 height 9
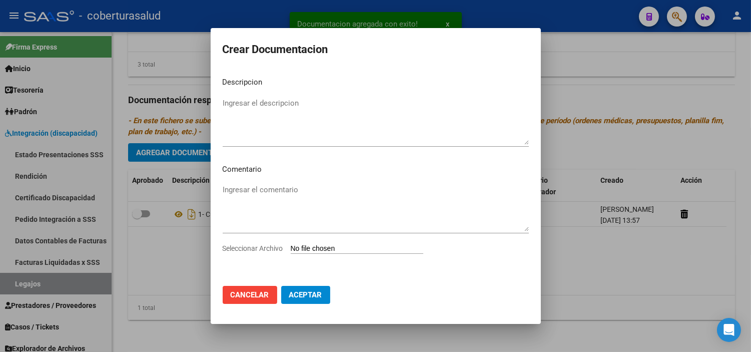
click at [350, 255] on div "Seleccionar Archivo" at bounding box center [376, 252] width 306 height 19
click at [348, 248] on input "Seleccionar Archivo" at bounding box center [357, 249] width 133 height 10
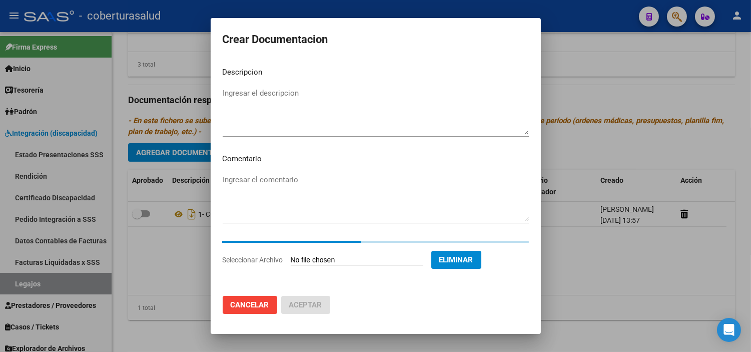
click at [292, 113] on textarea "Ingresar el descripcion" at bounding box center [376, 111] width 306 height 47
paste textarea "2-FORMULARIOS"
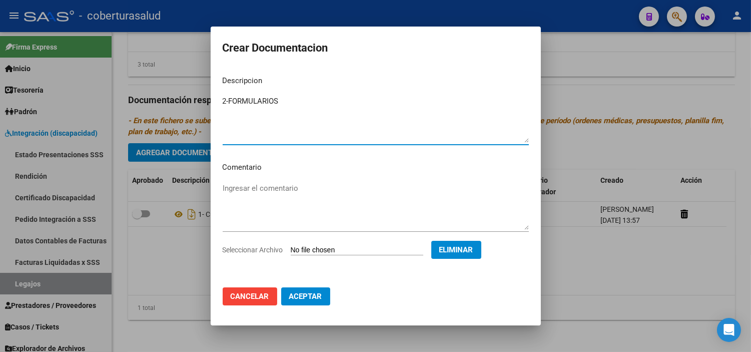
click at [228, 101] on textarea "2-FORMULARIOS" at bounding box center [376, 119] width 306 height 47
click at [306, 288] on button "Aceptar" at bounding box center [305, 296] width 49 height 18
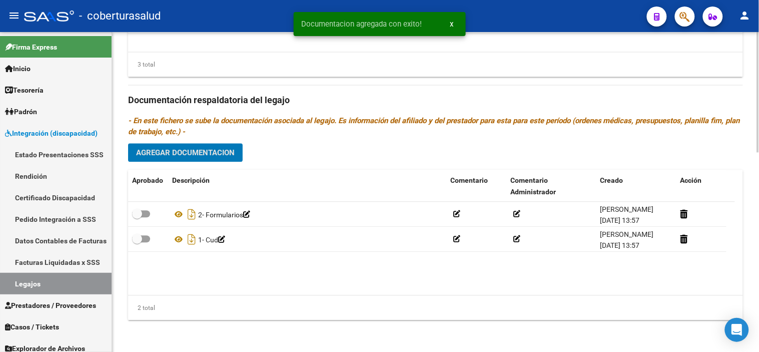
click at [228, 153] on span "Agregar Documentacion" at bounding box center [185, 152] width 99 height 9
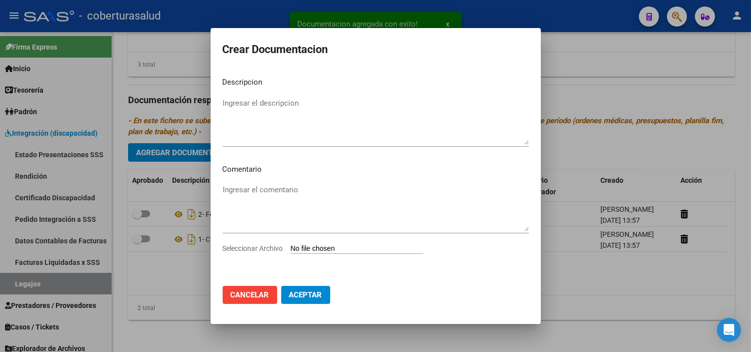
click at [356, 249] on input "Seleccionar Archivo" at bounding box center [357, 249] width 133 height 10
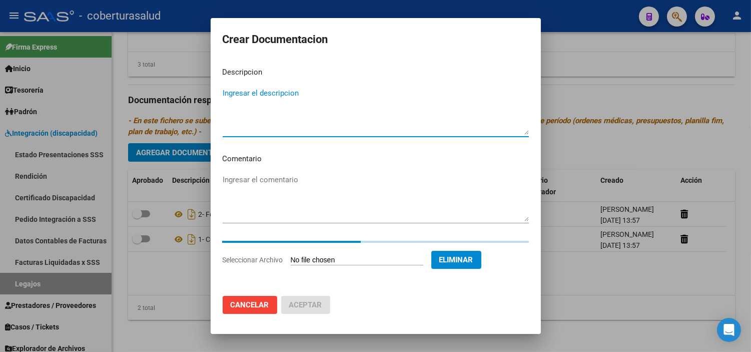
click at [300, 113] on textarea "Ingresar el descripcion" at bounding box center [376, 111] width 306 height 47
paste textarea "3-PRESTACION DE APOYO EN PSICOPEDAGOGIA"
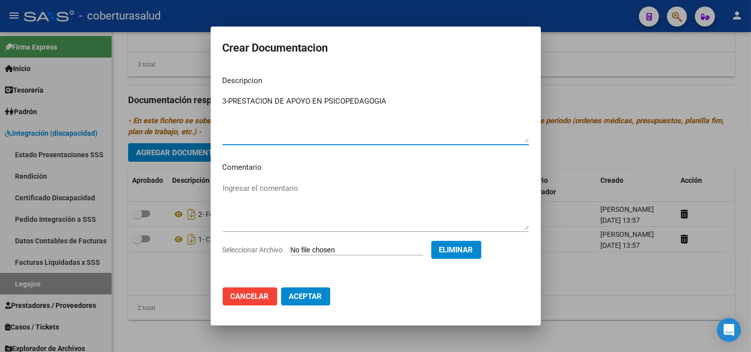
click at [227, 103] on textarea "3-PRESTACION DE APOYO EN PSICOPEDAGOGIA" at bounding box center [376, 119] width 306 height 47
click at [302, 295] on span "Aceptar" at bounding box center [305, 296] width 33 height 9
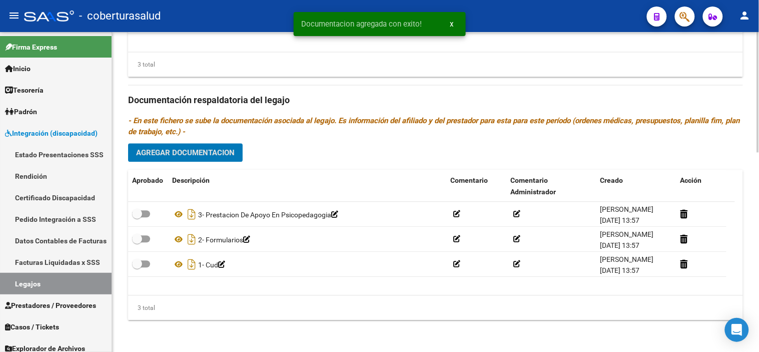
click at [223, 155] on span "Agregar Documentacion" at bounding box center [185, 152] width 99 height 9
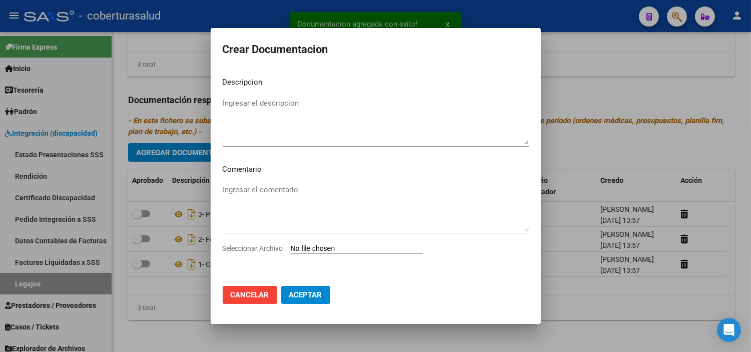
click at [329, 249] on input "Seleccionar Archivo" at bounding box center [357, 249] width 133 height 10
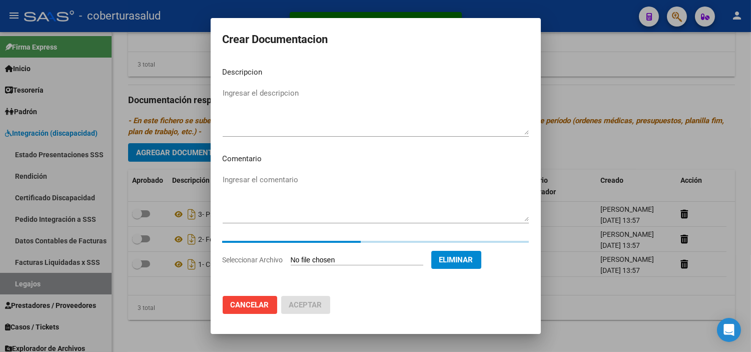
click at [256, 104] on textarea "Ingresar el descripcion" at bounding box center [376, 111] width 306 height 47
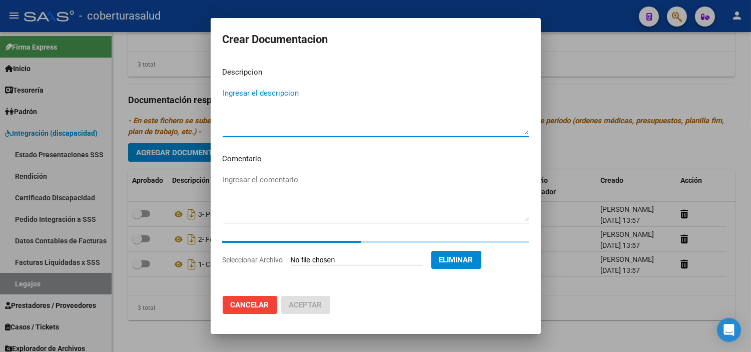
paste textarea "4-PRESTACION DE APOYO EN PSICOLOGIA"
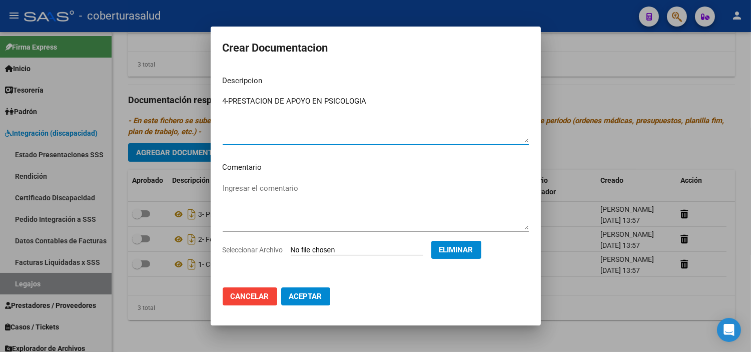
click at [229, 102] on textarea "4-PRESTACION DE APOYO EN PSICOLOGIA" at bounding box center [376, 119] width 306 height 47
click at [300, 290] on button "Aceptar" at bounding box center [305, 296] width 49 height 18
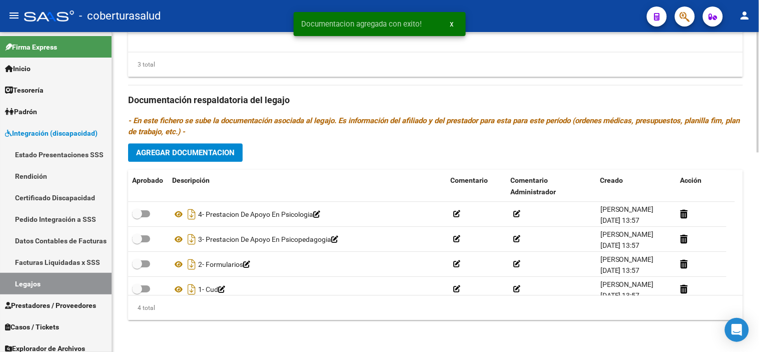
click at [192, 134] on icon "- En este fichero se sube la documentación asociada al legajo. Es información d…" at bounding box center [434, 126] width 612 height 20
click at [196, 151] on span "Agregar Documentacion" at bounding box center [185, 152] width 99 height 9
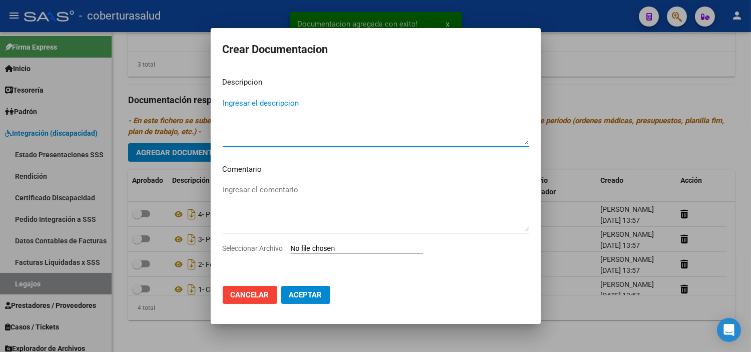
click at [336, 248] on input "Seleccionar Archivo" at bounding box center [357, 249] width 133 height 10
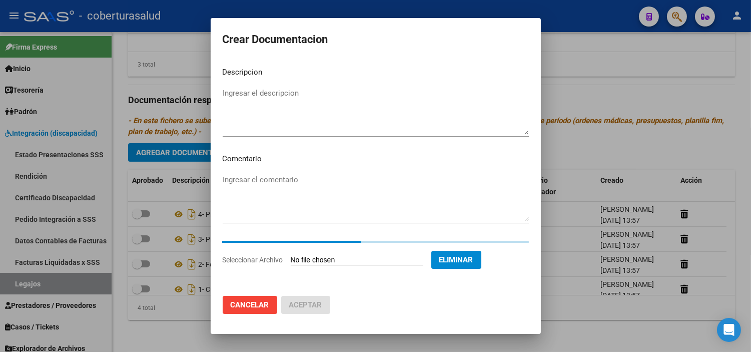
click at [306, 97] on textarea "Ingresar el descripcion" at bounding box center [376, 111] width 306 height 47
paste textarea "5-MODULO MAESTRA DE APOYO"
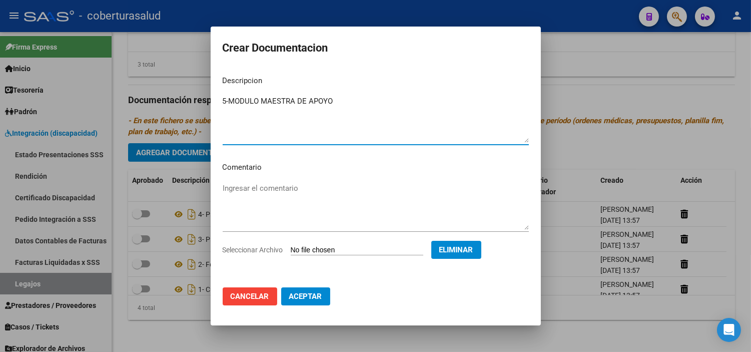
click at [229, 103] on textarea "5-MODULO MAESTRA DE APOYO" at bounding box center [376, 119] width 306 height 47
click at [315, 289] on button "Aceptar" at bounding box center [305, 296] width 49 height 18
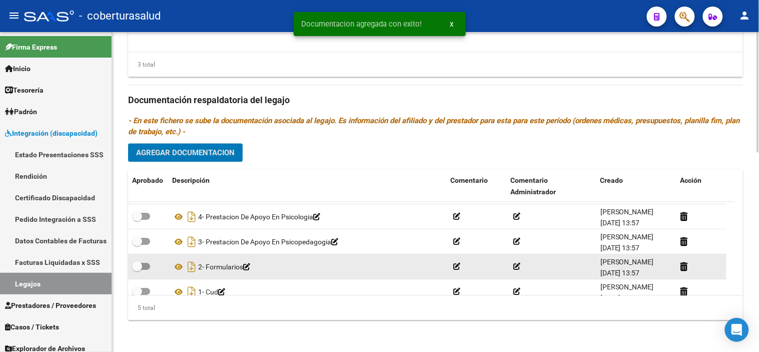
scroll to position [35, 0]
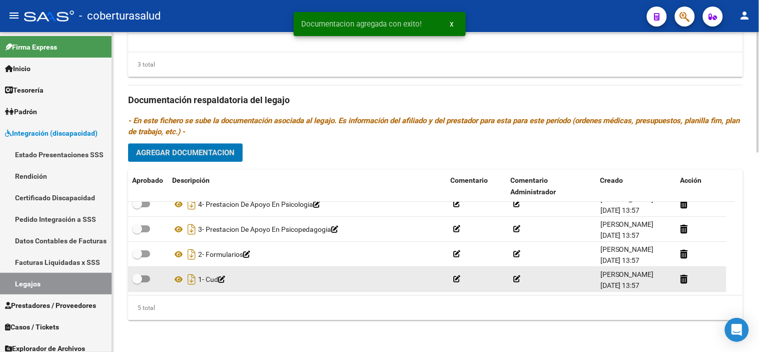
click at [139, 277] on span at bounding box center [137, 279] width 10 height 10
click at [137, 282] on input "checkbox" at bounding box center [137, 282] width 1 height 1
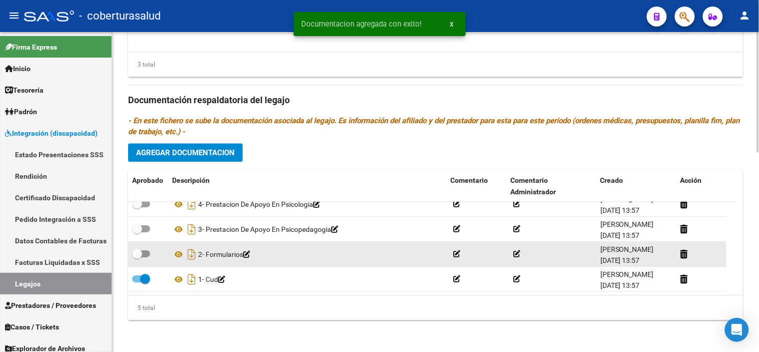
click at [144, 252] on span at bounding box center [141, 253] width 18 height 7
click at [137, 257] on input "checkbox" at bounding box center [137, 257] width 1 height 1
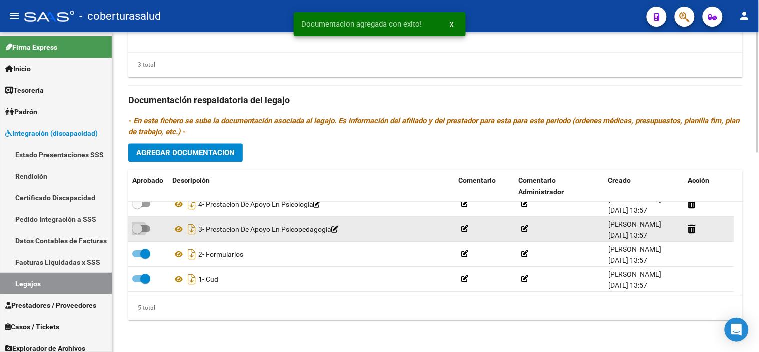
click at [143, 231] on span at bounding box center [141, 228] width 18 height 7
click at [137, 232] on input "checkbox" at bounding box center [137, 232] width 1 height 1
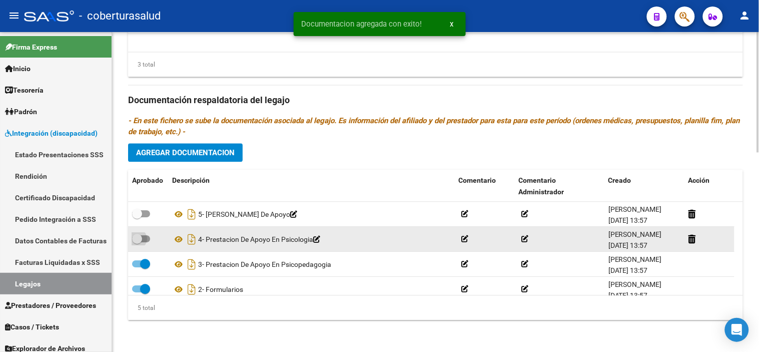
click at [138, 242] on span at bounding box center [137, 239] width 10 height 10
click at [137, 242] on input "checkbox" at bounding box center [137, 242] width 1 height 1
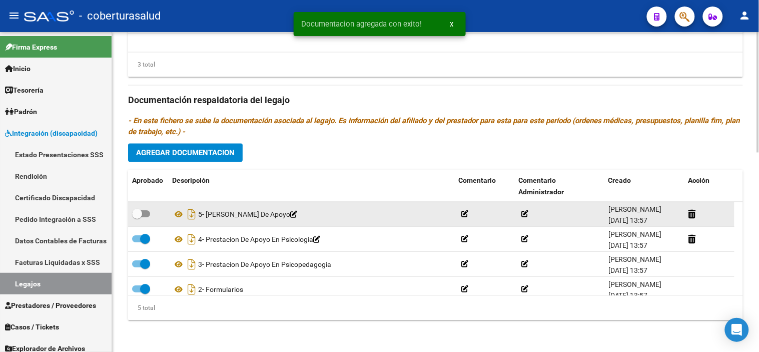
click at [160, 213] on div at bounding box center [148, 214] width 32 height 13
click at [147, 217] on label at bounding box center [141, 214] width 18 height 12
click at [137, 217] on input "checkbox" at bounding box center [137, 217] width 1 height 1
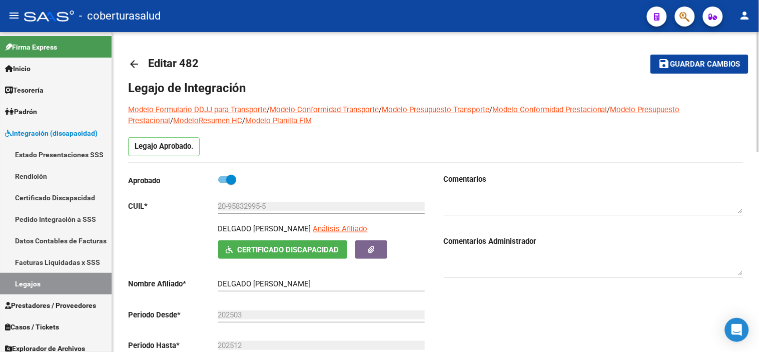
click at [671, 60] on mat-icon "save" at bounding box center [665, 64] width 12 height 12
click at [697, 63] on span "Guardar cambios" at bounding box center [706, 64] width 70 height 9
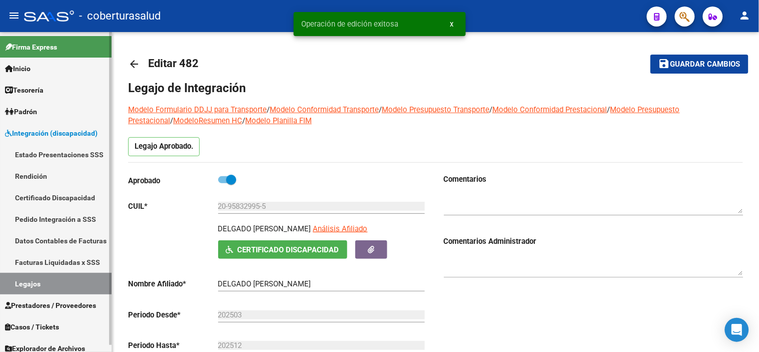
click at [83, 273] on link "Legajos" at bounding box center [56, 284] width 112 height 22
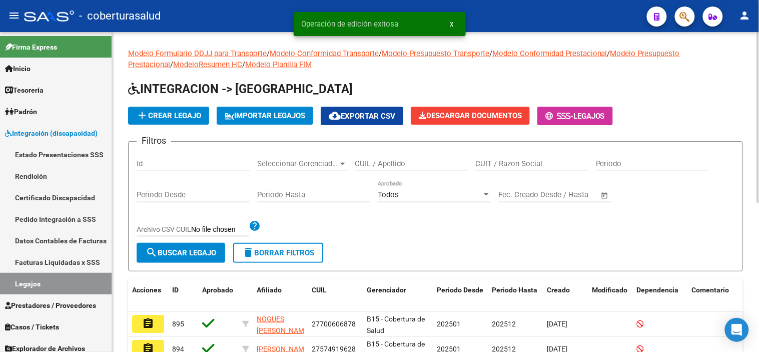
click at [389, 164] on input "CUIL / Apellido" at bounding box center [411, 163] width 113 height 9
paste input "20515164627"
click at [210, 240] on div "Filtros Id Seleccionar Gerenciador Seleccionar Gerenciador 20515164627 CUIL / A…" at bounding box center [436, 196] width 598 height 93
click at [197, 252] on span "search Buscar Legajo" at bounding box center [181, 252] width 71 height 9
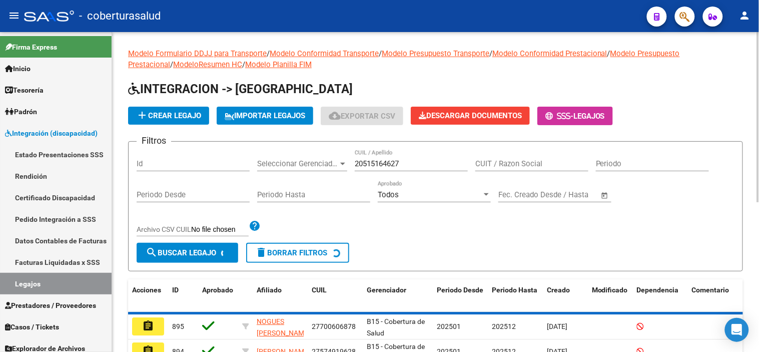
scroll to position [54, 0]
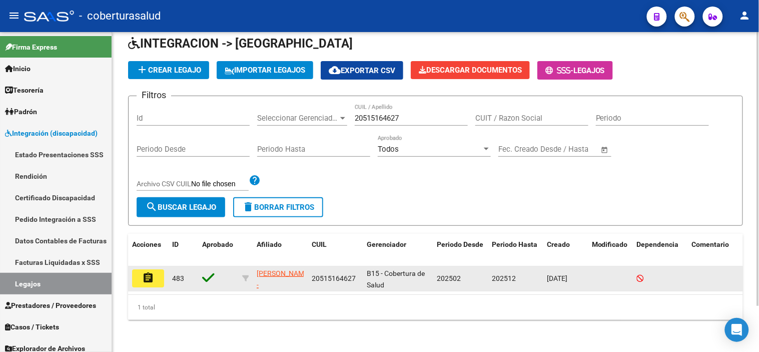
click at [161, 266] on datatable-body-cell "assignment" at bounding box center [148, 278] width 40 height 25
click at [152, 272] on mat-icon "assignment" at bounding box center [148, 278] width 12 height 12
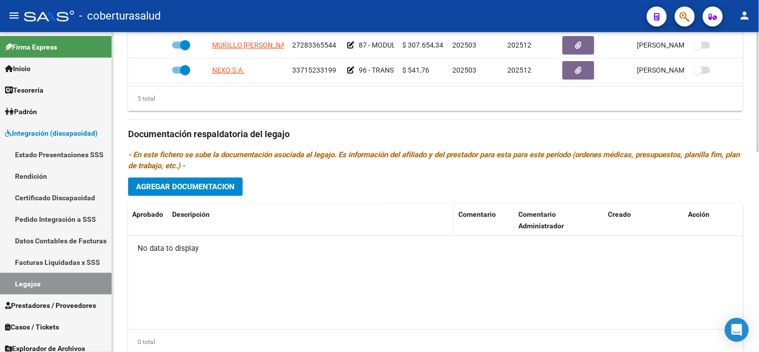
scroll to position [501, 0]
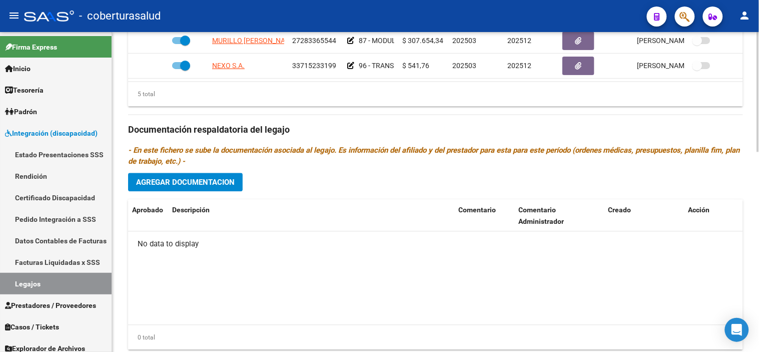
click at [234, 186] on span "Agregar Documentacion" at bounding box center [185, 182] width 99 height 9
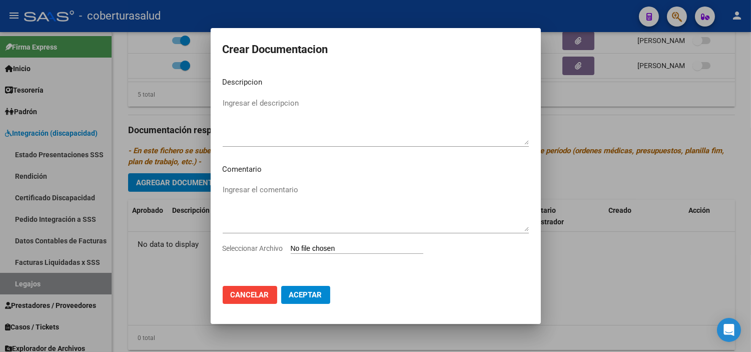
click at [322, 241] on div "Ingresar el comentario" at bounding box center [376, 212] width 306 height 61
click at [318, 248] on input "Seleccionar Archivo" at bounding box center [357, 249] width 133 height 10
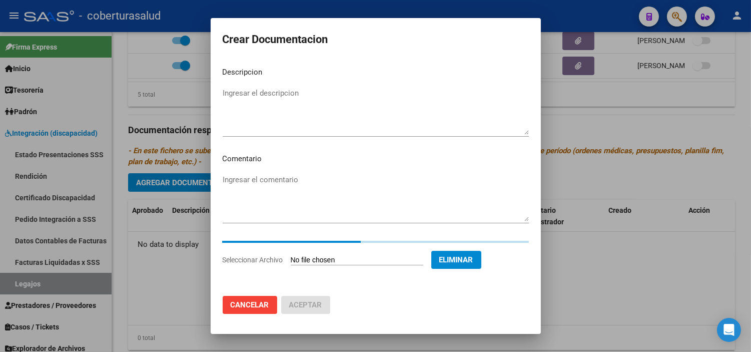
click at [308, 98] on textarea "Ingresar el descripcion" at bounding box center [376, 111] width 306 height 47
paste textarea "1- CUD"
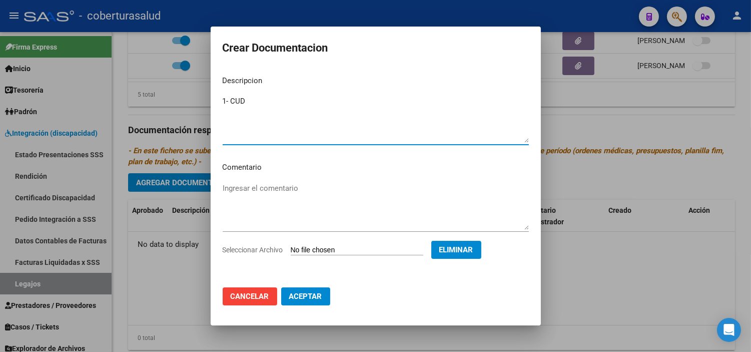
click at [304, 298] on span "Aceptar" at bounding box center [305, 296] width 33 height 9
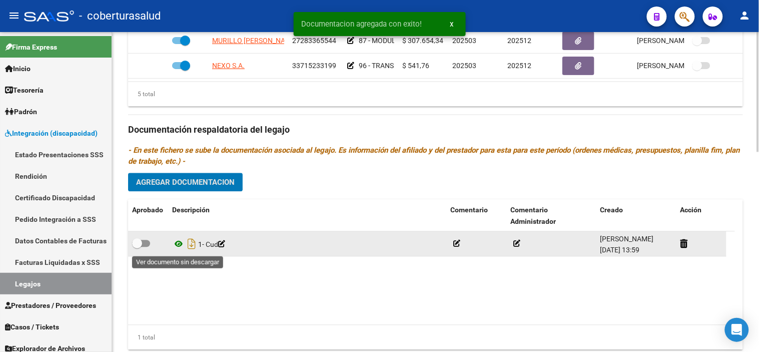
click at [177, 247] on icon at bounding box center [178, 244] width 13 height 12
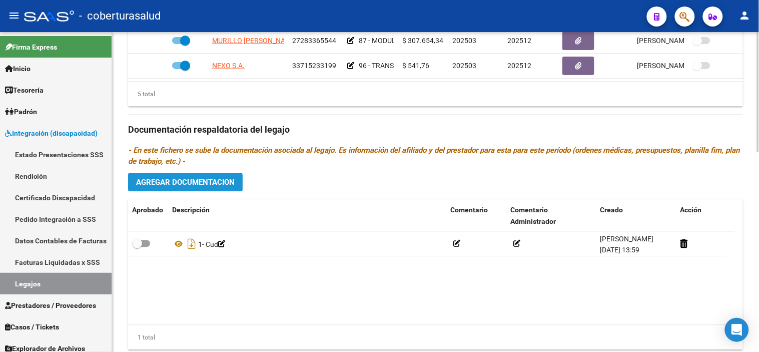
click at [233, 183] on span "Agregar Documentacion" at bounding box center [185, 182] width 99 height 9
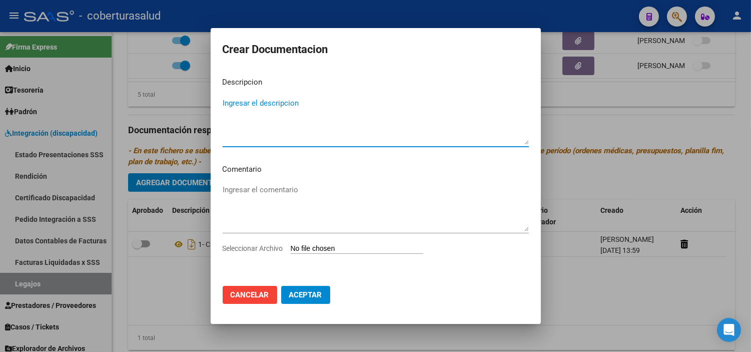
click at [343, 247] on input "Seleccionar Archivo" at bounding box center [357, 249] width 133 height 10
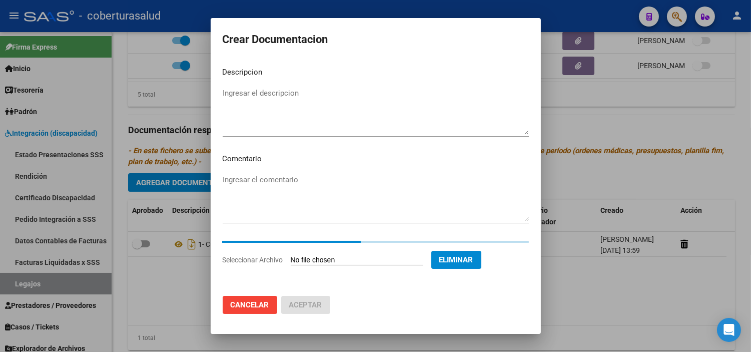
click at [346, 112] on textarea "Ingresar el descripcion" at bounding box center [376, 111] width 306 height 47
paste textarea "2- FORMULARIOS"
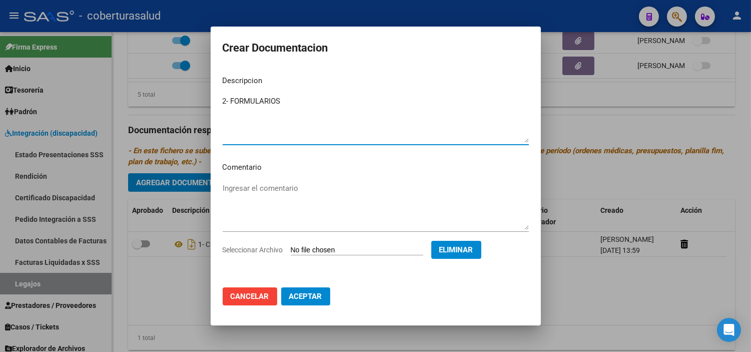
click at [308, 293] on span "Aceptar" at bounding box center [305, 296] width 33 height 9
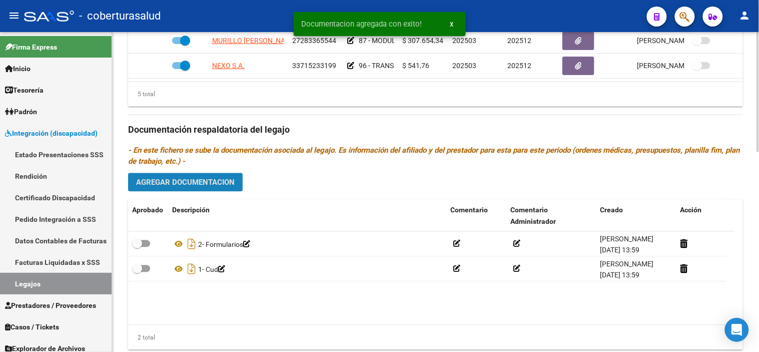
click at [216, 187] on span "Agregar Documentacion" at bounding box center [185, 182] width 99 height 9
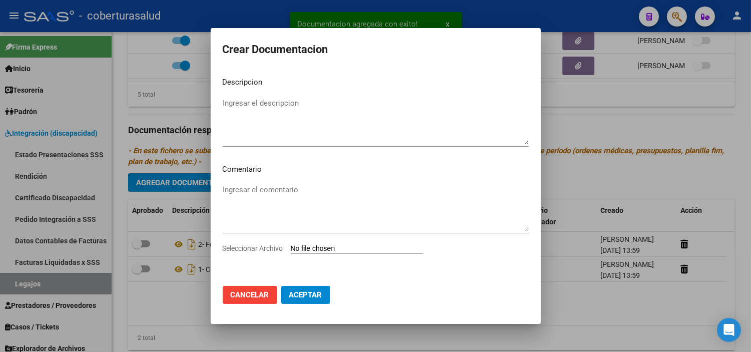
click at [334, 245] on input "Seleccionar Archivo" at bounding box center [357, 249] width 133 height 10
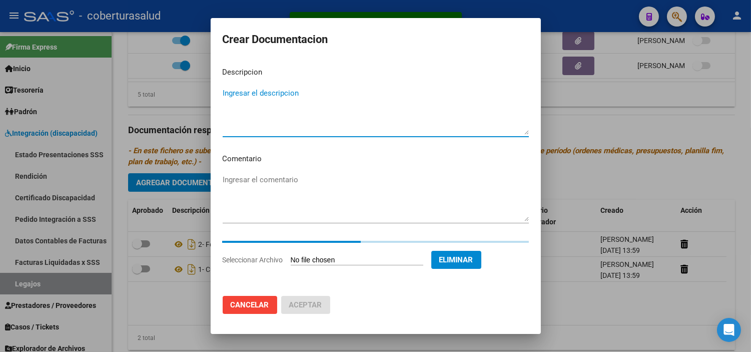
click at [309, 118] on textarea "Ingresar el descripcion" at bounding box center [376, 111] width 306 height 47
paste textarea "3-PRESTACION DE APOYO EN PSICOLOGIA"
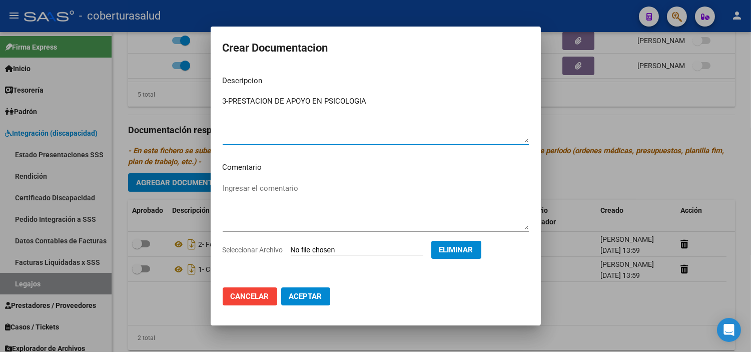
click at [230, 101] on textarea "3-PRESTACION DE APOYO EN PSICOLOGIA" at bounding box center [376, 119] width 306 height 47
click at [310, 298] on span "Aceptar" at bounding box center [305, 296] width 33 height 9
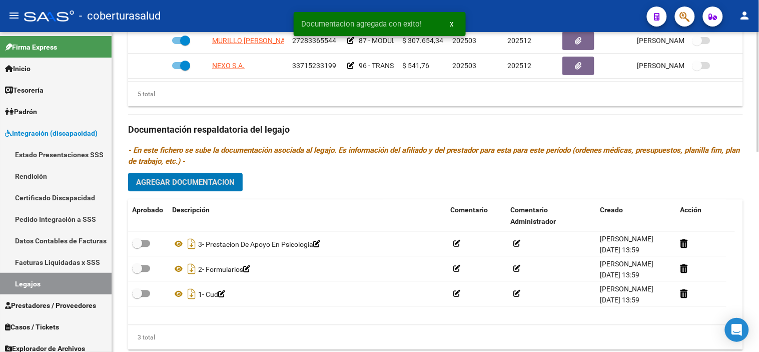
click at [211, 185] on span "Agregar Documentacion" at bounding box center [185, 182] width 99 height 9
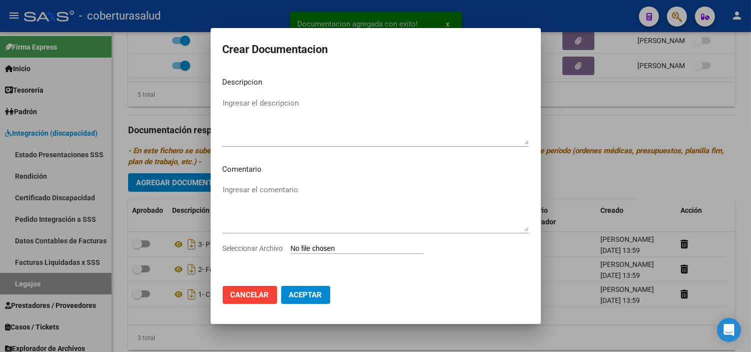
click at [336, 245] on input "Seleccionar Archivo" at bounding box center [357, 249] width 133 height 10
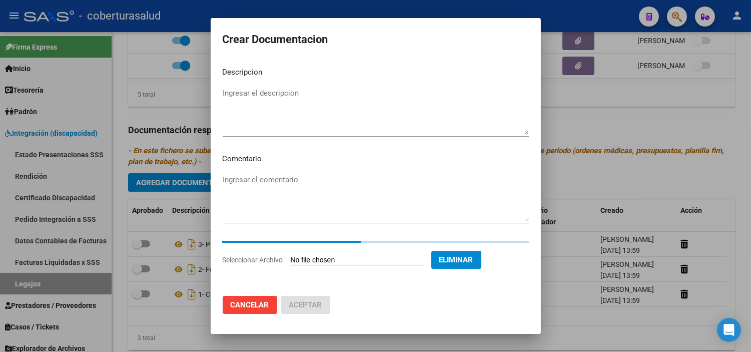
click at [381, 120] on textarea "Ingresar el descripcion" at bounding box center [376, 111] width 306 height 47
paste textarea "4-PRESTACION DE APOYO EN FONOAUDIOLOGIA"
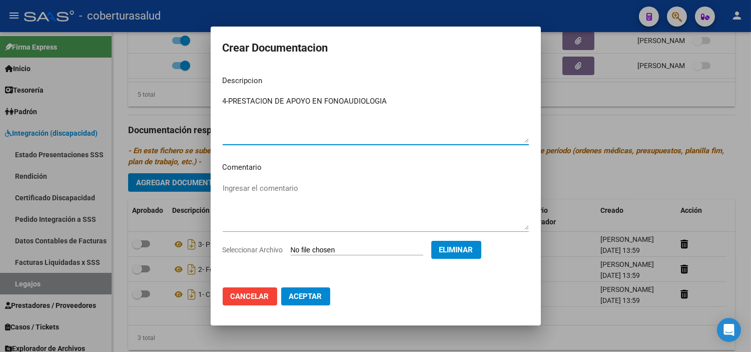
click at [228, 98] on textarea "4-PRESTACION DE APOYO EN FONOAUDIOLOGIA" at bounding box center [376, 119] width 306 height 47
click at [308, 299] on span "Aceptar" at bounding box center [305, 296] width 33 height 9
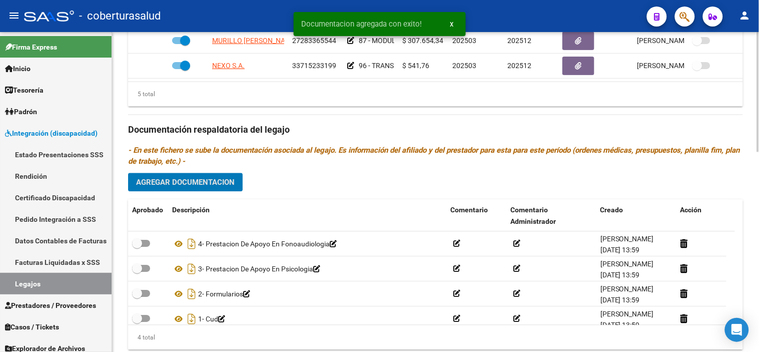
click at [205, 180] on span "Agregar Documentacion" at bounding box center [185, 182] width 99 height 9
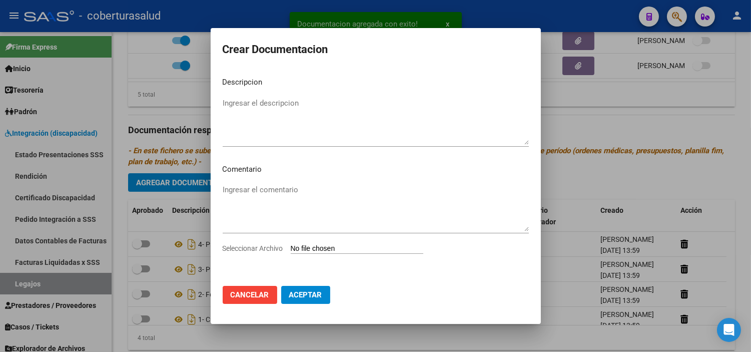
click at [318, 246] on input "Seleccionar Archivo" at bounding box center [357, 249] width 133 height 10
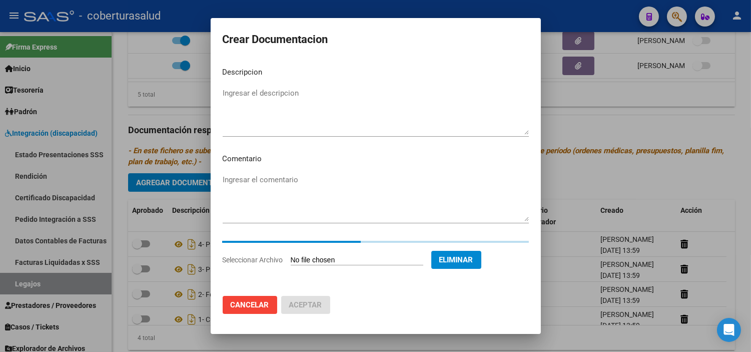
click at [306, 99] on textarea "Ingresar el descripcion" at bounding box center [376, 111] width 306 height 47
paste textarea "5-PRESTACION DE APOYO EN PSICOPEDAGOGIA"
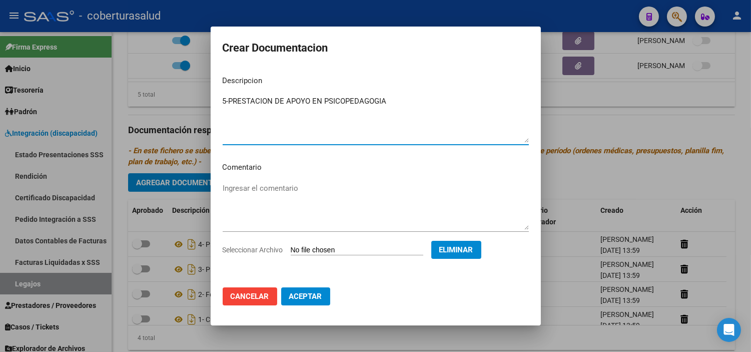
click at [229, 99] on textarea "5-PRESTACION DE APOYO EN PSICOPEDAGOGIA" at bounding box center [376, 119] width 306 height 47
click at [301, 296] on span "Aceptar" at bounding box center [305, 296] width 33 height 9
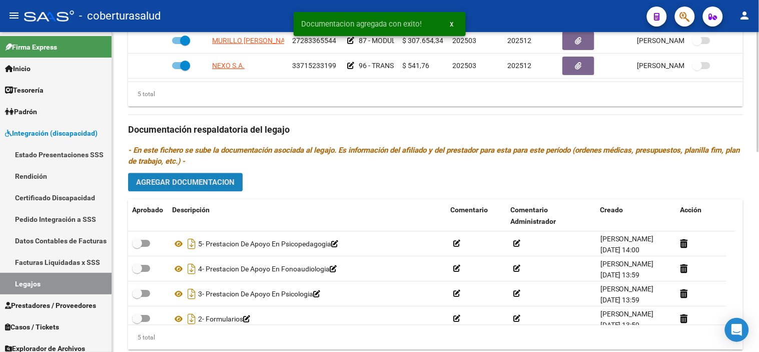
click at [228, 179] on span "Agregar Documentacion" at bounding box center [185, 182] width 99 height 9
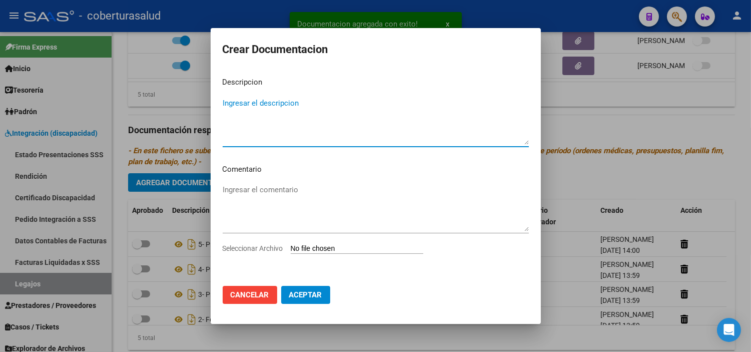
click at [344, 248] on input "Seleccionar Archivo" at bounding box center [357, 249] width 133 height 10
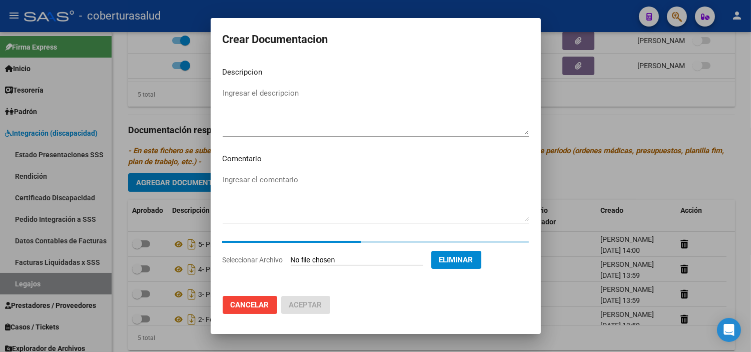
click at [330, 116] on textarea "Ingresar el descripcion" at bounding box center [376, 111] width 306 height 47
paste textarea "6-MODULO MAESTRA DE APOYO"
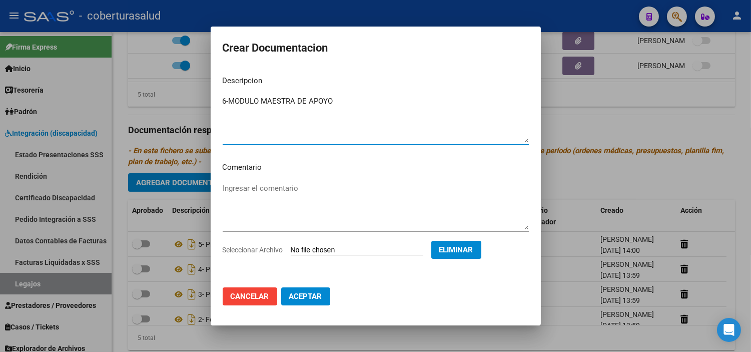
drag, startPoint x: 227, startPoint y: 100, endPoint x: 233, endPoint y: 106, distance: 8.1
click at [227, 101] on textarea "6-MODULO MAESTRA DE APOYO" at bounding box center [376, 119] width 306 height 47
click at [307, 296] on span "Aceptar" at bounding box center [305, 296] width 33 height 9
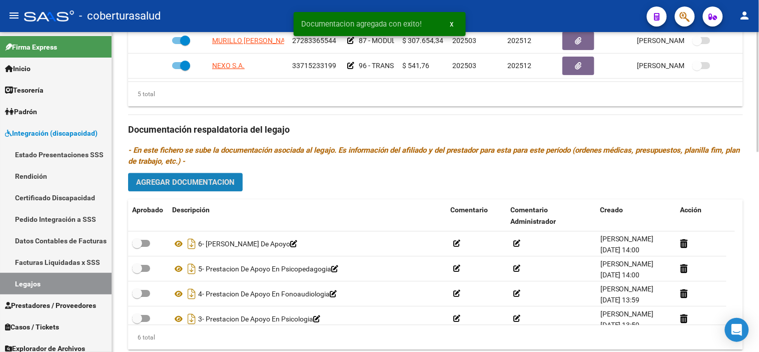
click at [201, 186] on span "Agregar Documentacion" at bounding box center [185, 182] width 99 height 9
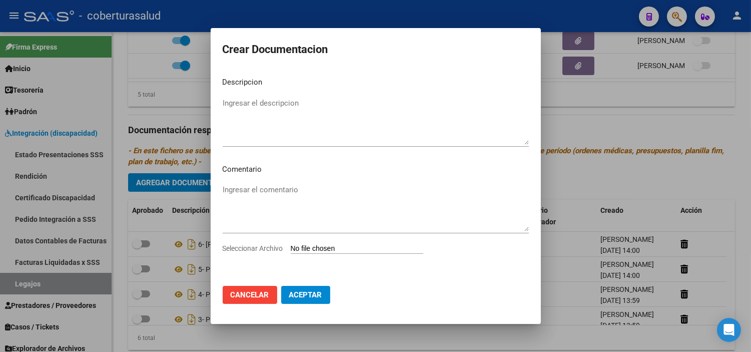
click at [342, 246] on input "Seleccionar Archivo" at bounding box center [357, 249] width 133 height 10
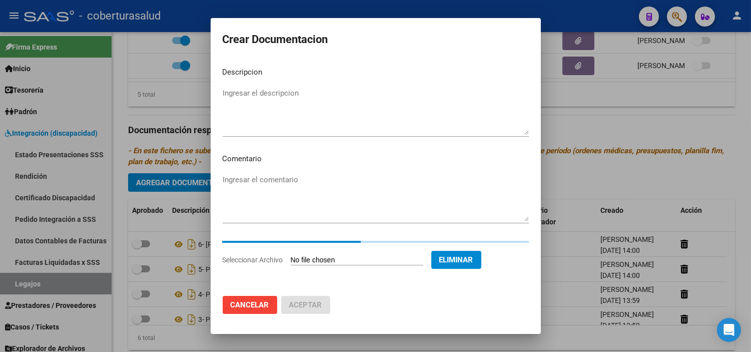
click at [294, 121] on textarea "Ingresar el descripcion" at bounding box center [376, 111] width 306 height 47
paste textarea "7-TRANSPORTE SIN DEPENDENCIA"
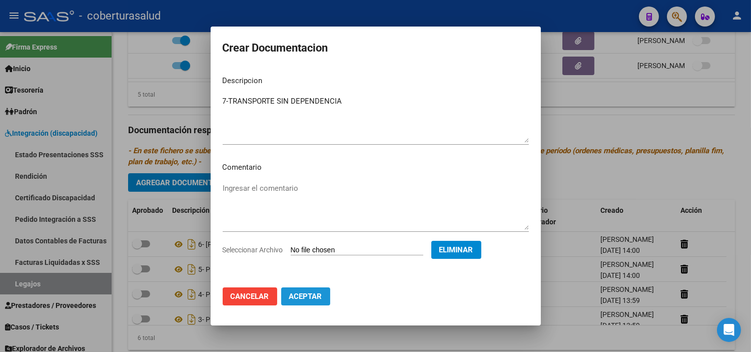
click at [316, 296] on span "Aceptar" at bounding box center [305, 296] width 33 height 9
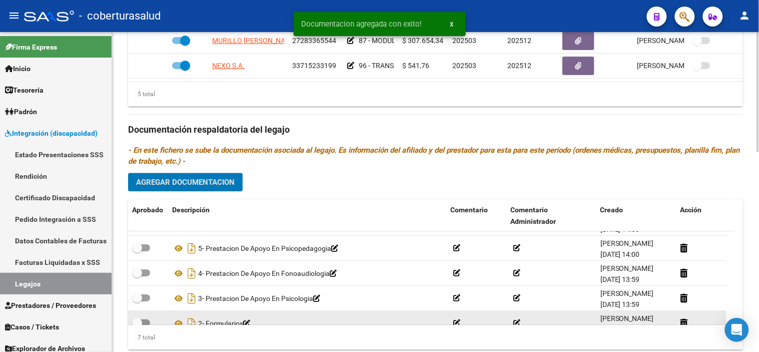
scroll to position [85, 0]
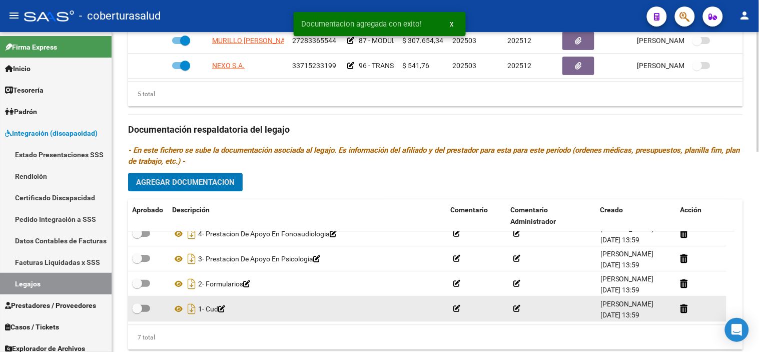
click at [149, 309] on span at bounding box center [141, 308] width 18 height 7
click at [137, 312] on input "checkbox" at bounding box center [137, 312] width 1 height 1
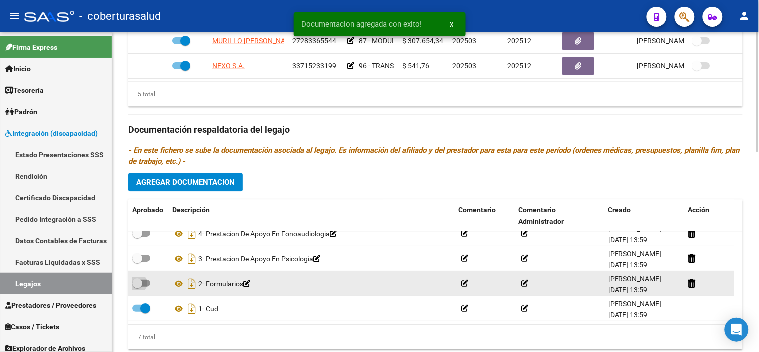
click at [140, 283] on span at bounding box center [137, 284] width 10 height 10
click at [137, 287] on input "checkbox" at bounding box center [137, 287] width 1 height 1
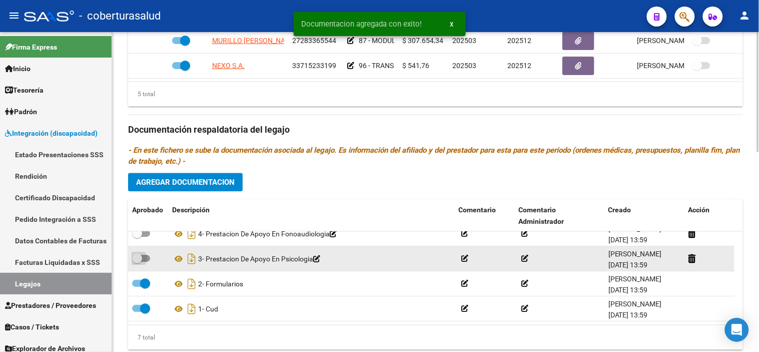
click at [144, 264] on label at bounding box center [141, 259] width 18 height 12
click at [137, 263] on input "checkbox" at bounding box center [137, 262] width 1 height 1
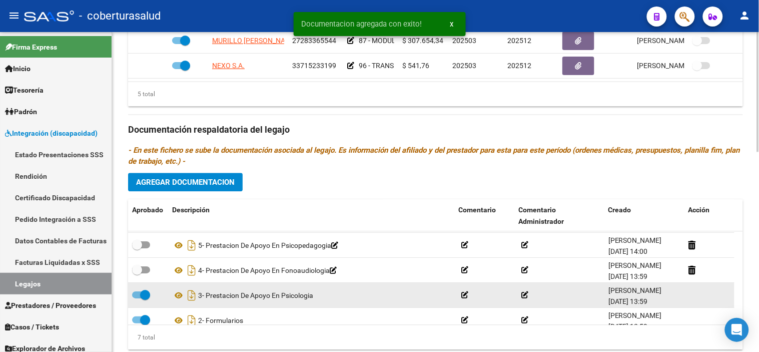
scroll to position [29, 0]
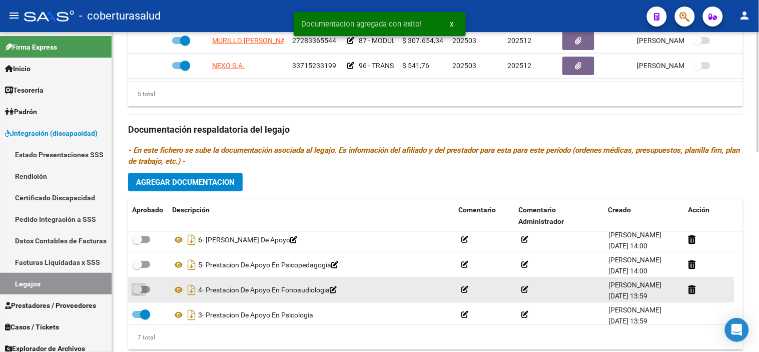
click at [142, 292] on span at bounding box center [141, 289] width 18 height 7
click at [137, 293] on input "checkbox" at bounding box center [137, 293] width 1 height 1
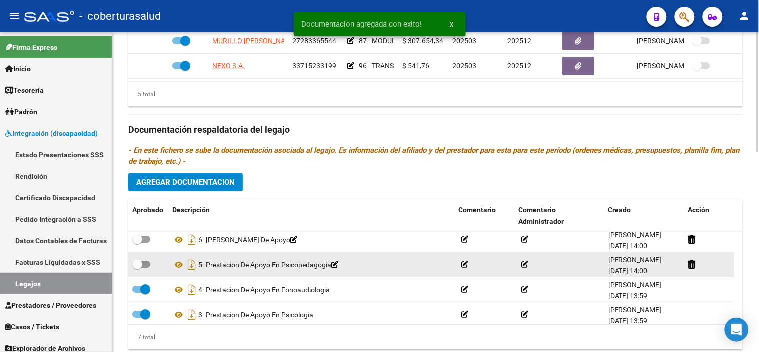
click at [149, 260] on label at bounding box center [141, 265] width 18 height 12
click at [137, 268] on input "checkbox" at bounding box center [137, 268] width 1 height 1
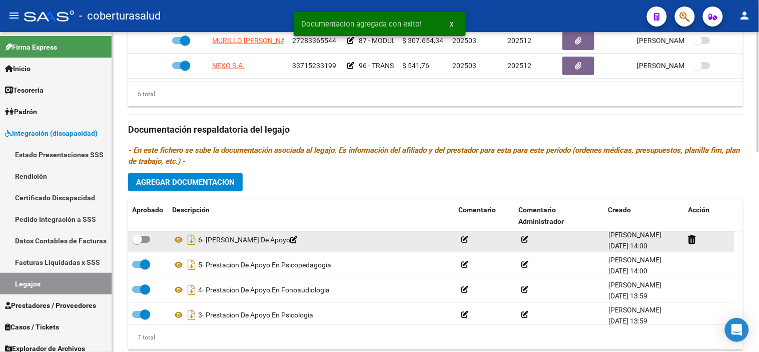
click at [130, 236] on datatable-body-cell at bounding box center [148, 240] width 40 height 25
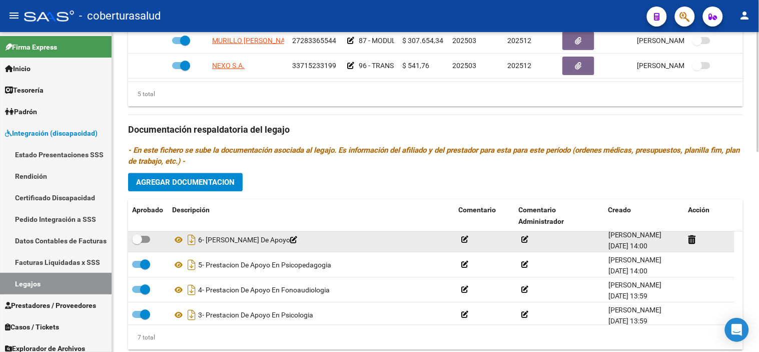
click at [138, 242] on span at bounding box center [137, 240] width 10 height 10
click at [137, 243] on input "checkbox" at bounding box center [137, 243] width 1 height 1
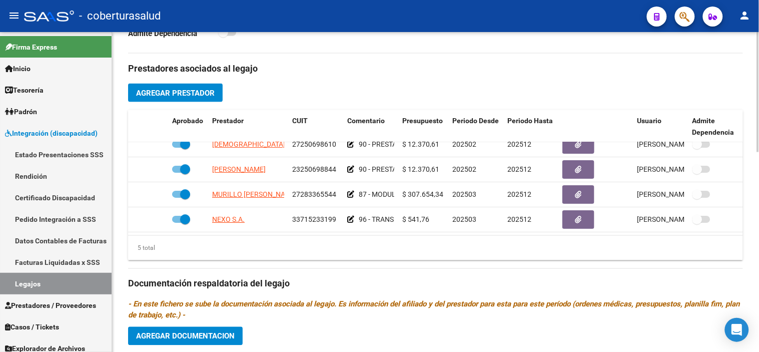
scroll to position [444, 0]
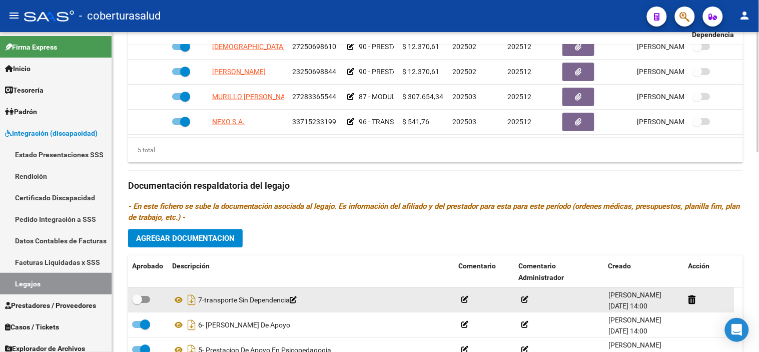
click at [151, 301] on div at bounding box center [148, 300] width 32 height 13
click at [142, 301] on span at bounding box center [141, 299] width 18 height 7
click at [137, 303] on input "checkbox" at bounding box center [137, 303] width 1 height 1
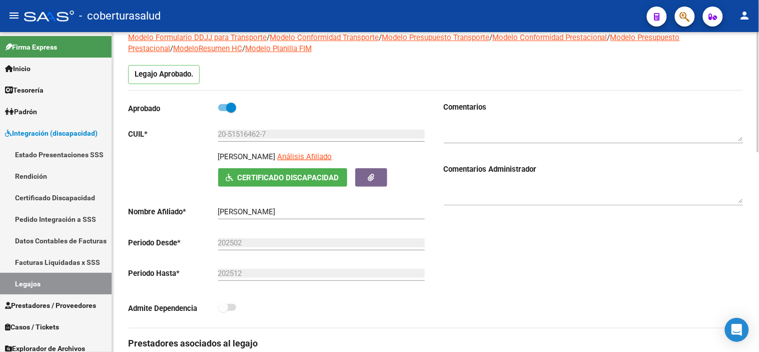
scroll to position [0, 0]
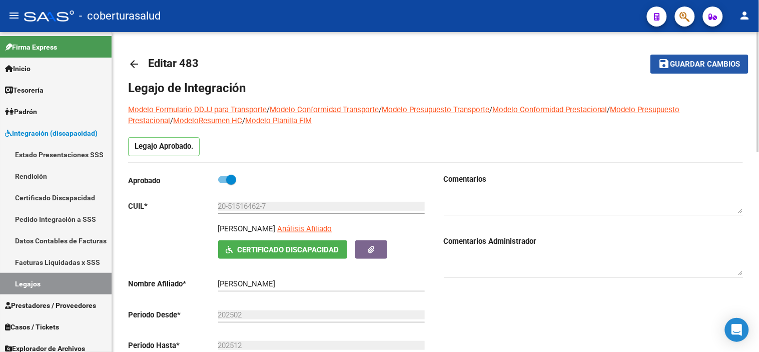
click at [687, 59] on span "save Guardar cambios" at bounding box center [700, 63] width 82 height 9
click at [696, 69] on button "save Guardar cambios" at bounding box center [700, 64] width 98 height 19
click at [14, 289] on link "Legajos" at bounding box center [56, 284] width 112 height 22
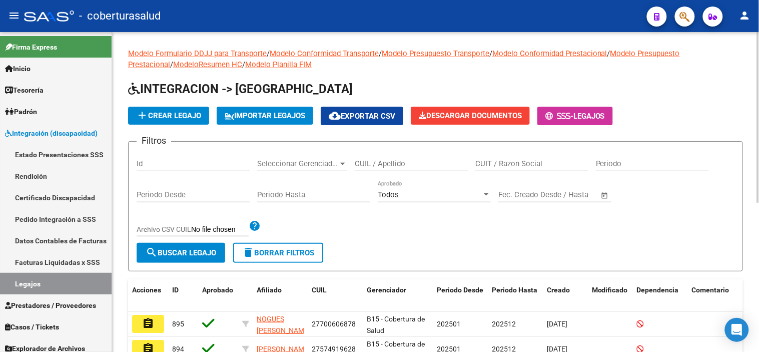
click at [382, 163] on input "CUIL / Apellido" at bounding box center [411, 163] width 113 height 9
paste input "27568002682"
click at [185, 253] on span "search Buscar Legajo" at bounding box center [181, 252] width 71 height 9
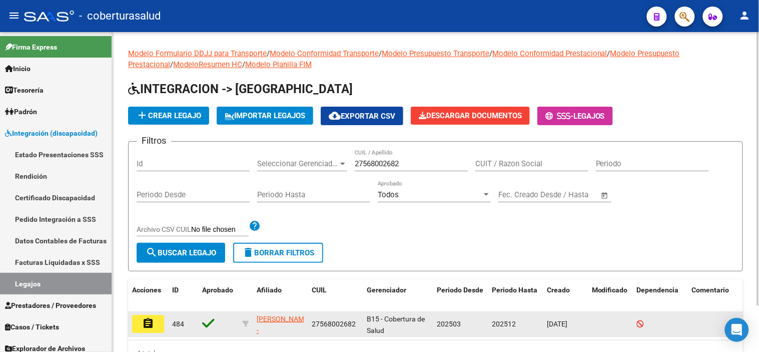
click at [146, 320] on mat-icon "assignment" at bounding box center [148, 323] width 12 height 12
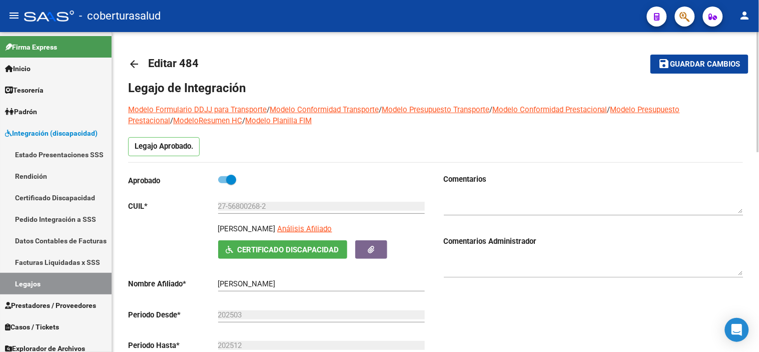
click at [176, 224] on div "[PERSON_NAME] Análisis Afiliado Certificado Discapacidad ARCA Padrón" at bounding box center [278, 241] width 300 height 36
